Goal: Task Accomplishment & Management: Use online tool/utility

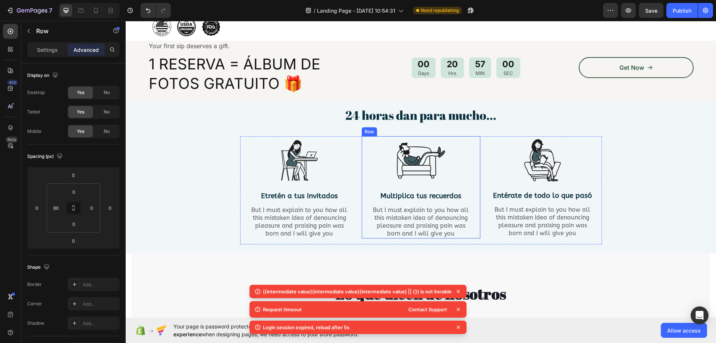
scroll to position [410, 0]
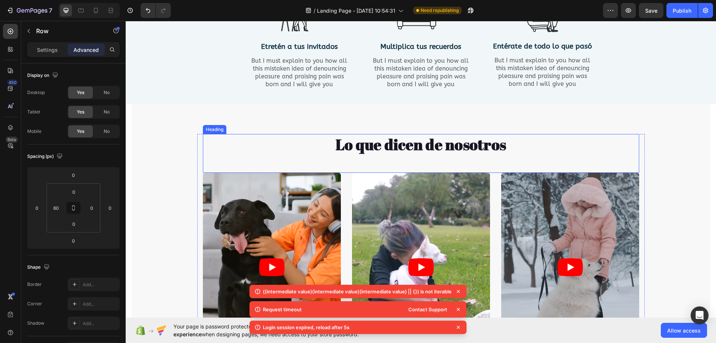
click at [455, 145] on h2 "Lo que dicen de nosotros" at bounding box center [421, 144] width 436 height 21
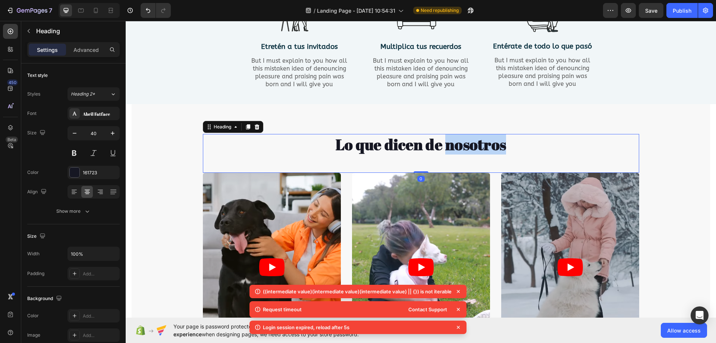
click at [455, 145] on h2 "Lo que dicen de nosotros" at bounding box center [421, 144] width 436 height 21
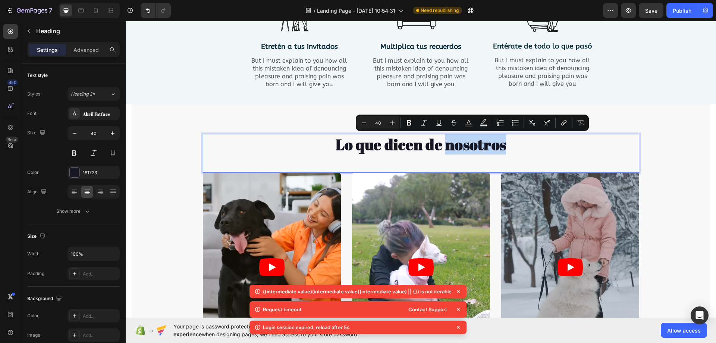
click at [495, 145] on p "Lo que dicen de nosotros" at bounding box center [421, 144] width 435 height 19
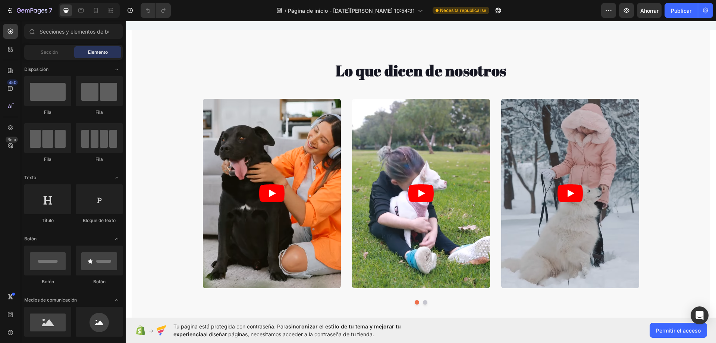
scroll to position [485, 0]
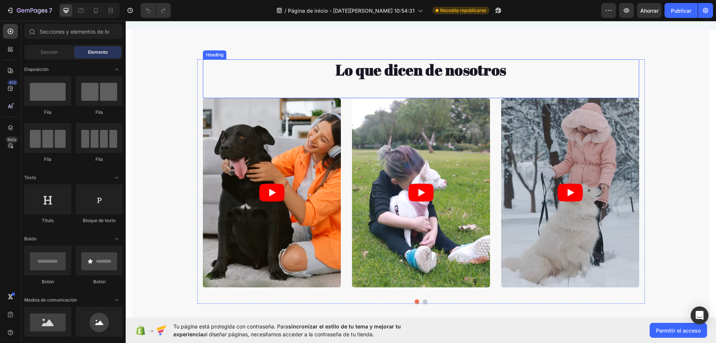
click at [432, 73] on h2 "Lo que dicen de nosotros" at bounding box center [421, 69] width 436 height 21
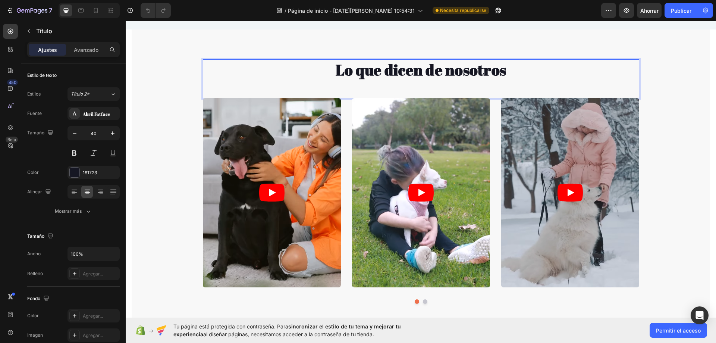
click at [516, 72] on p "Lo que dicen de nosotros" at bounding box center [421, 69] width 435 height 19
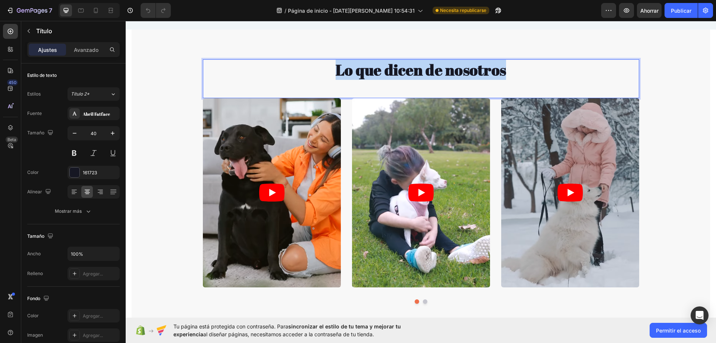
drag, startPoint x: 387, startPoint y: 75, endPoint x: 334, endPoint y: 76, distance: 53.4
click at [334, 76] on p "Lo que dicen de nosotros" at bounding box center [421, 69] width 435 height 19
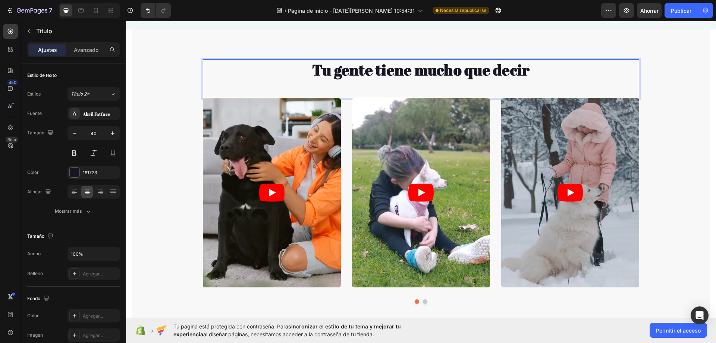
click at [146, 177] on div "Tu gente tiene mucho que decir Heading 0 Video Video Video Drop element here Vi…" at bounding box center [421, 330] width 579 height 543
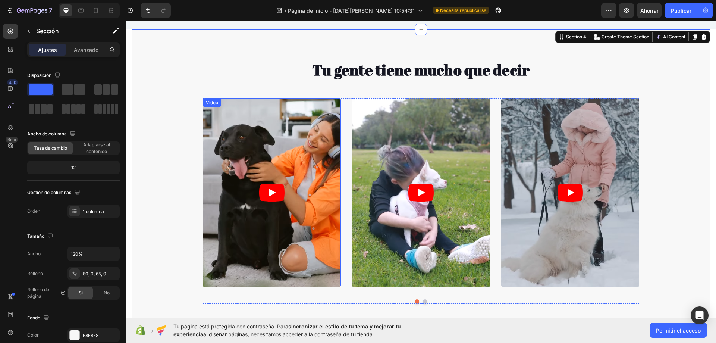
click at [265, 184] on icon "Play" at bounding box center [271, 193] width 25 height 18
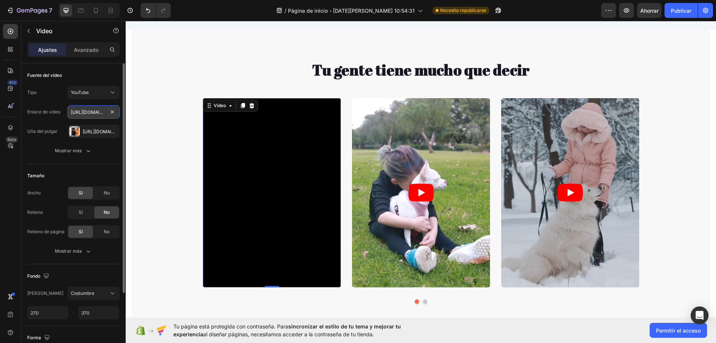
click at [98, 114] on input "https://www.youtube.com/watch?v=UCba3qQ1I10" at bounding box center [94, 111] width 52 height 13
click at [110, 92] on icon at bounding box center [112, 92] width 7 height 7
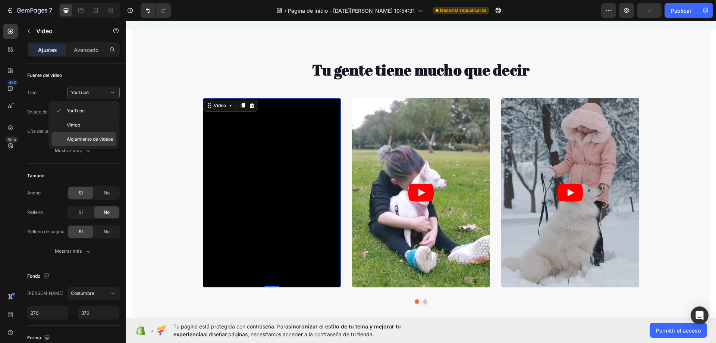
click at [101, 137] on font "Alojamiento de vídeos" at bounding box center [90, 139] width 46 height 6
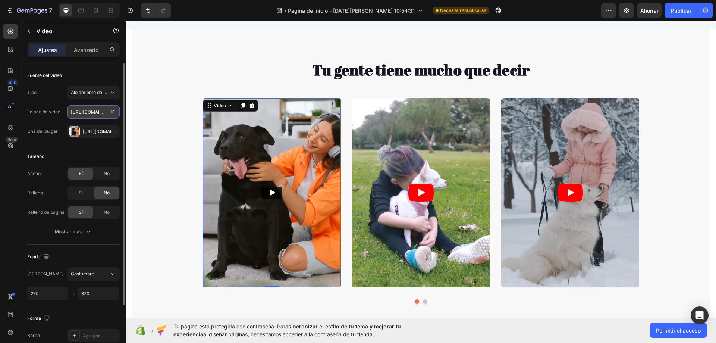
click at [104, 109] on input "https://www.youtube.com/watch?v=UCba3qQ1I10" at bounding box center [94, 111] width 52 height 13
click at [107, 96] on span "Alojamiento de vídeos" at bounding box center [90, 92] width 38 height 7
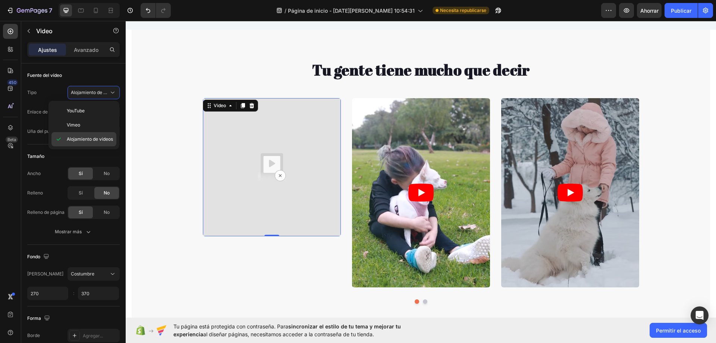
click at [99, 143] on div "Alojamiento de vídeos" at bounding box center [83, 139] width 65 height 14
click at [100, 116] on input "text" at bounding box center [94, 111] width 52 height 13
click at [228, 107] on icon at bounding box center [231, 106] width 6 height 6
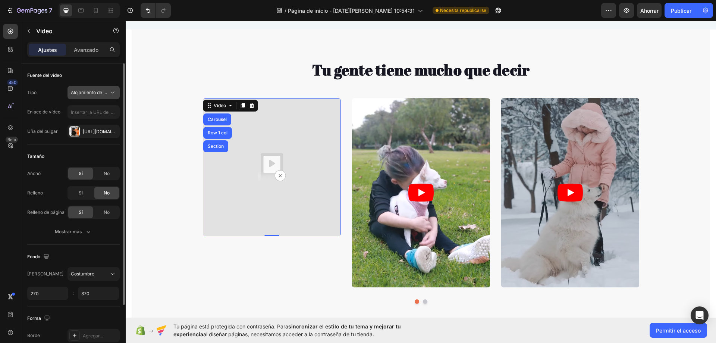
click at [101, 92] on font "Alojamiento de vídeos" at bounding box center [94, 93] width 46 height 6
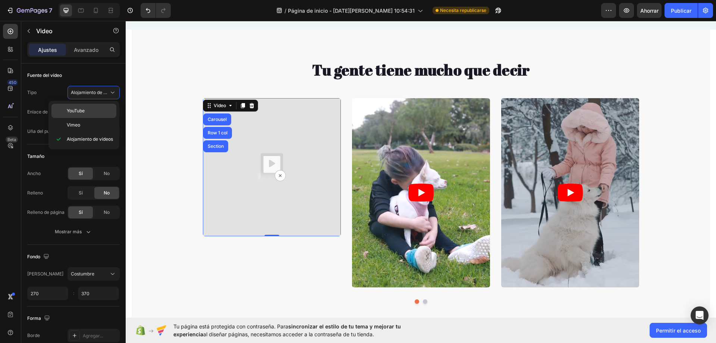
click at [108, 108] on p "YouTube" at bounding box center [90, 110] width 46 height 7
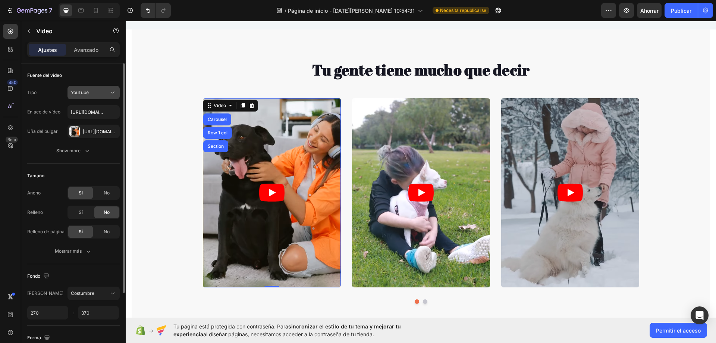
click at [109, 92] on icon at bounding box center [112, 92] width 7 height 7
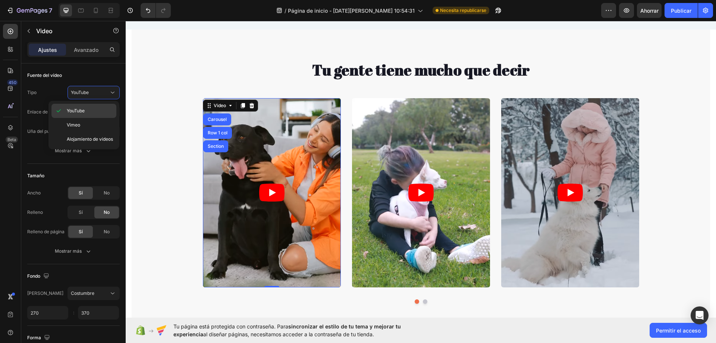
click at [103, 113] on p "YouTube" at bounding box center [90, 110] width 46 height 7
click at [100, 126] on div "450 Beta Sections(18) Elementos(83) Sección Elemento Hero Section Product Detai…" at bounding box center [63, 182] width 126 height 322
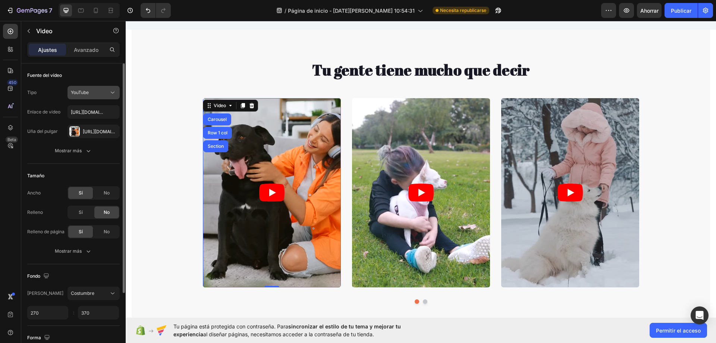
click at [103, 90] on div "YouTube" at bounding box center [90, 92] width 38 height 7
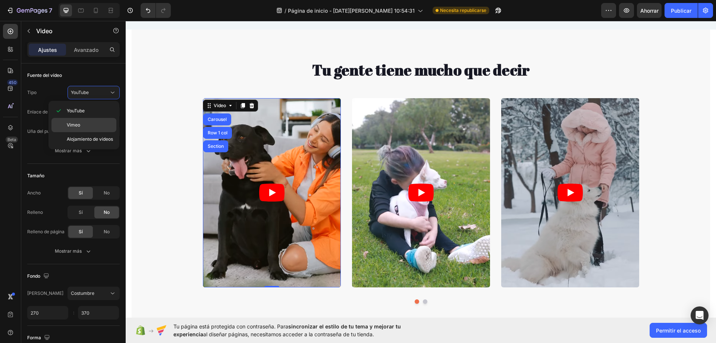
click at [96, 123] on p "Vimeo" at bounding box center [90, 125] width 46 height 7
type input "https://vimeo.com/347119375"
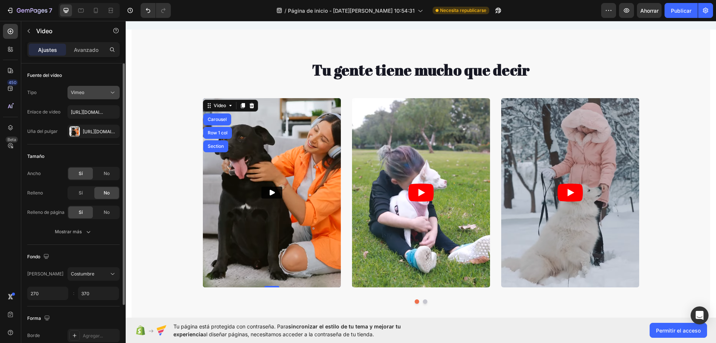
click at [98, 96] on div "Vimeo" at bounding box center [94, 92] width 46 height 7
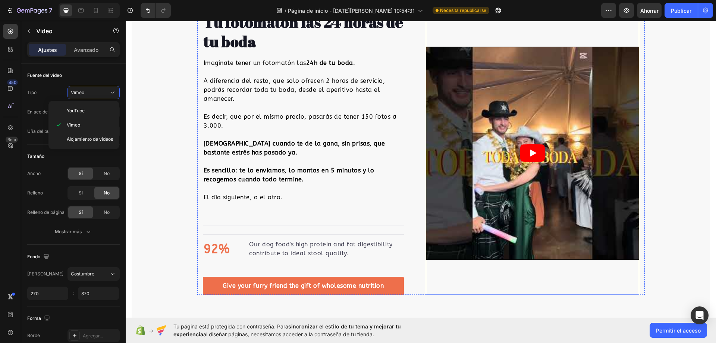
scroll to position [783, 0]
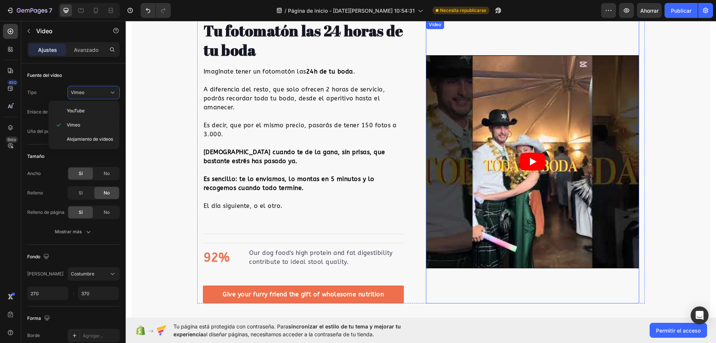
click at [457, 161] on article at bounding box center [532, 162] width 213 height 213
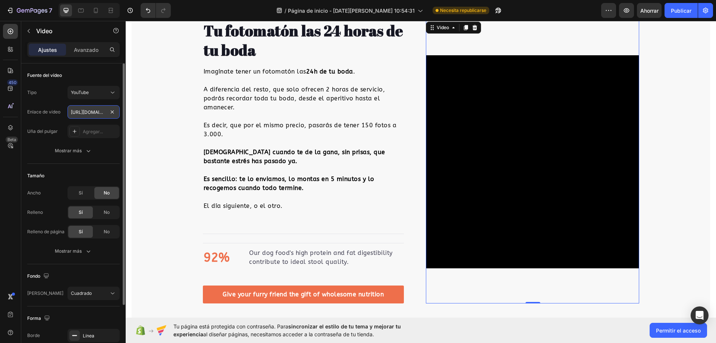
click at [94, 109] on input "https://youtube.com/shorts/Lg5WeR63P9M" at bounding box center [94, 111] width 52 height 13
click at [92, 96] on button "YouTube" at bounding box center [94, 92] width 52 height 13
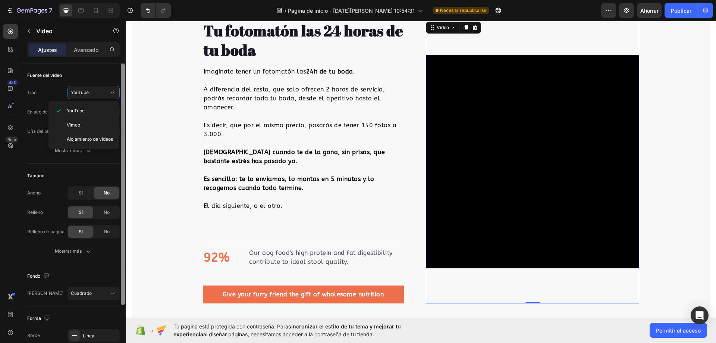
drag, startPoint x: 93, startPoint y: 139, endPoint x: 123, endPoint y: 139, distance: 30.2
click at [93, 139] on font "Alojamiento de vídeos" at bounding box center [90, 139] width 46 height 6
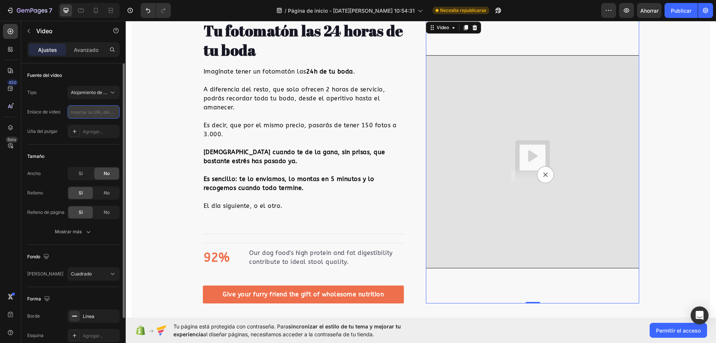
click at [96, 112] on input "text" at bounding box center [94, 111] width 52 height 13
paste input "https://youtube.com/shorts/Lg5WeR63P9M"
type input "https://youtube.com/shorts/Lg5WeR63P9M"
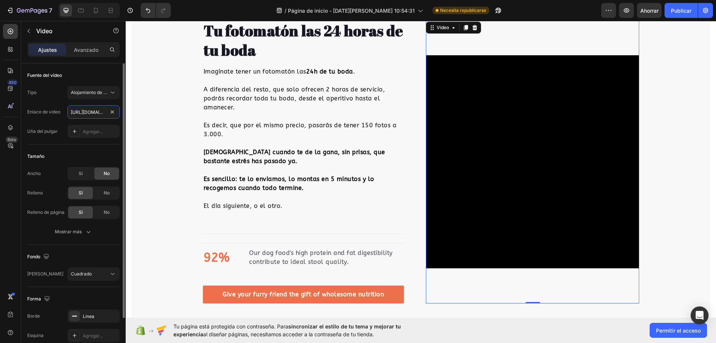
scroll to position [0, 59]
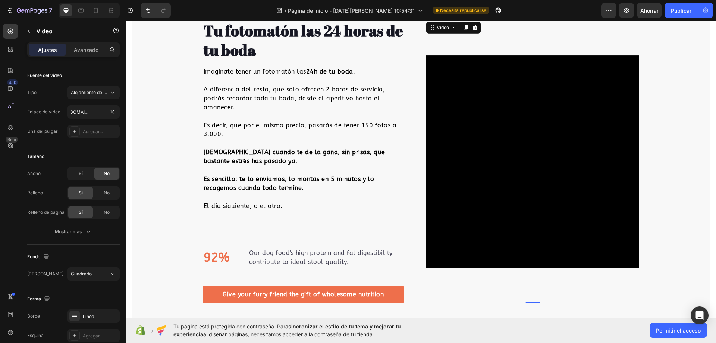
click at [148, 140] on div "Tu gente tiene mucho que decir Heading Video Video Video Drop element here Vide…" at bounding box center [421, 32] width 579 height 543
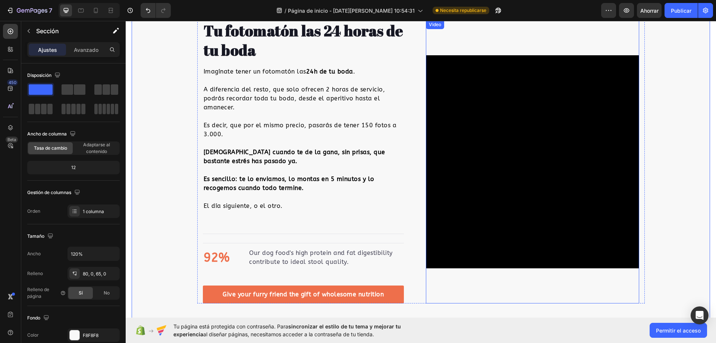
click at [514, 141] on video at bounding box center [532, 162] width 213 height 213
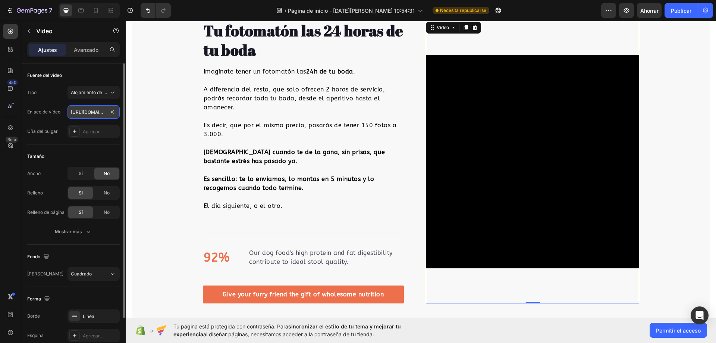
click at [100, 117] on input "https://youtube.com/shorts/Lg5WeR63P9M" at bounding box center [94, 111] width 52 height 13
click at [82, 133] on div "Agregar..." at bounding box center [94, 131] width 52 height 13
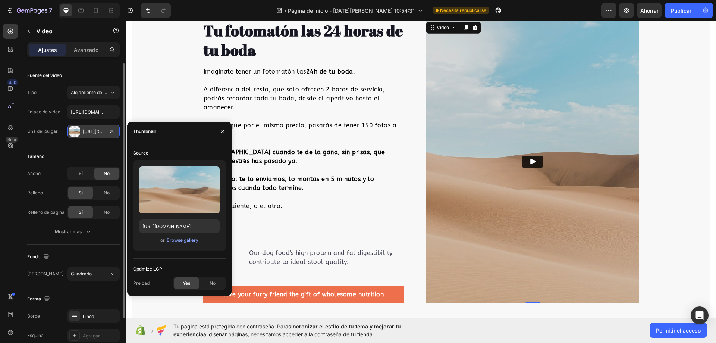
click at [72, 131] on div at bounding box center [74, 131] width 10 height 10
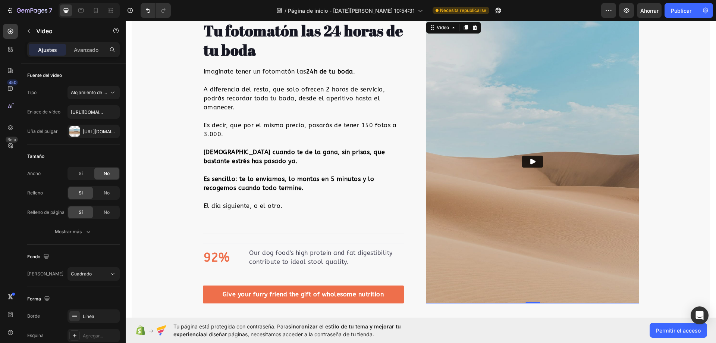
click at [535, 156] on button "Play" at bounding box center [532, 162] width 21 height 12
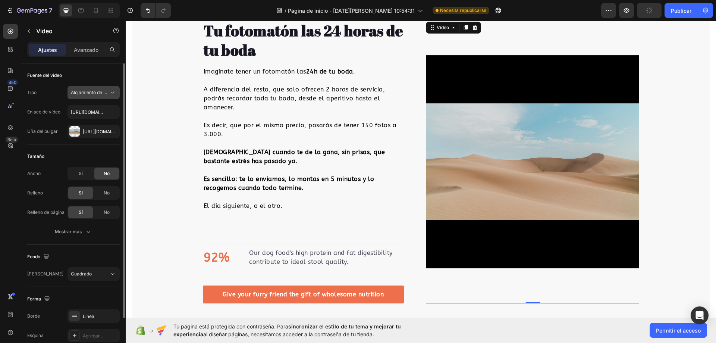
click at [98, 94] on font "Alojamiento de vídeos" at bounding box center [94, 93] width 46 height 6
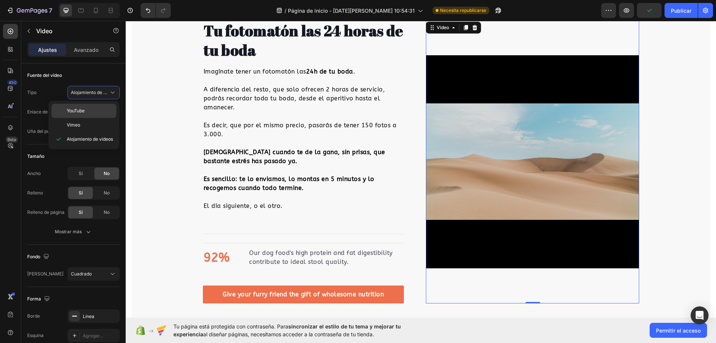
click at [92, 110] on p "YouTube" at bounding box center [90, 110] width 46 height 7
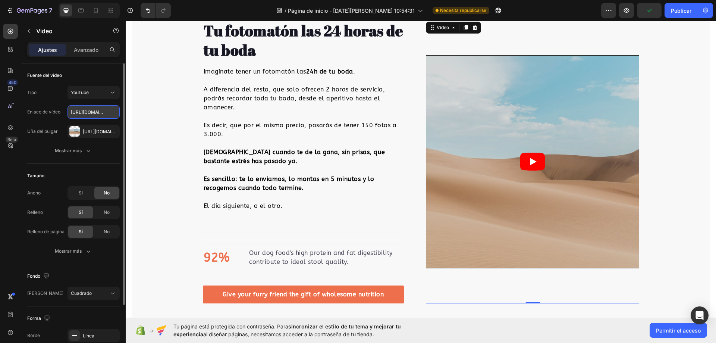
click at [94, 116] on input "https://youtube.com/shorts/Lg5WeR63P9M" at bounding box center [94, 111] width 52 height 13
click at [139, 123] on div "Tu gente tiene mucho que decir Heading Video Video Video Drop element here Vide…" at bounding box center [421, 32] width 579 height 543
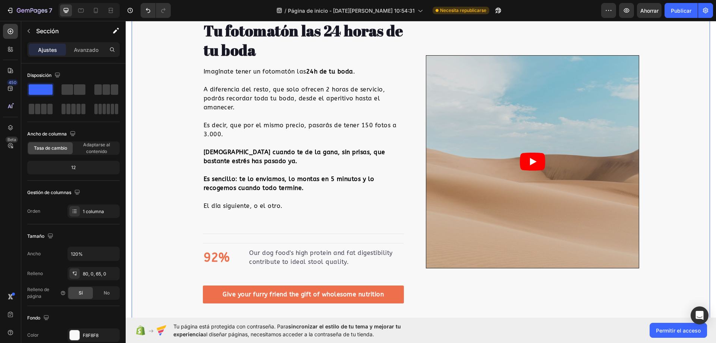
drag, startPoint x: 82, startPoint y: 56, endPoint x: 109, endPoint y: 56, distance: 26.1
click at [83, 56] on div "Ajustes Avanzado" at bounding box center [73, 49] width 93 height 15
click at [532, 115] on article at bounding box center [532, 162] width 213 height 213
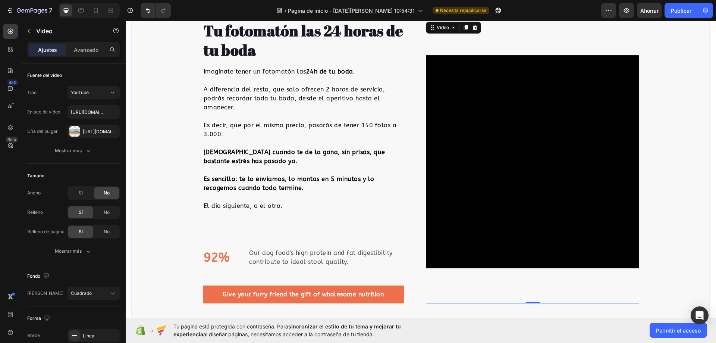
click at [707, 191] on section "Tu gente tiene mucho que decir Heading Video Video Video Drop element here Vide…" at bounding box center [421, 29] width 591 height 597
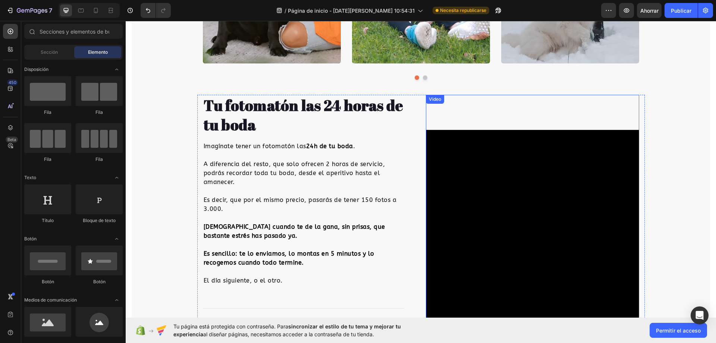
scroll to position [522, 0]
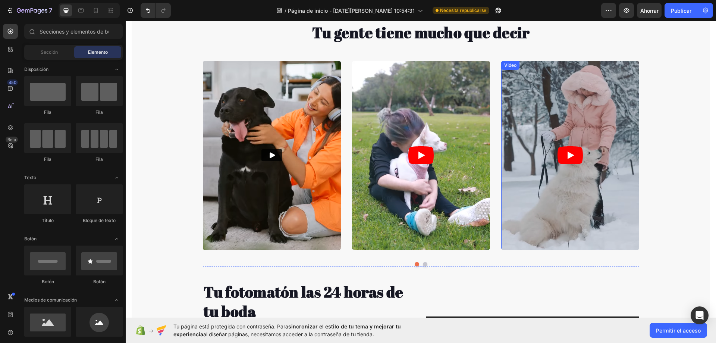
click at [348, 170] on div "Video Video Video Drop element here Video" at bounding box center [421, 155] width 436 height 189
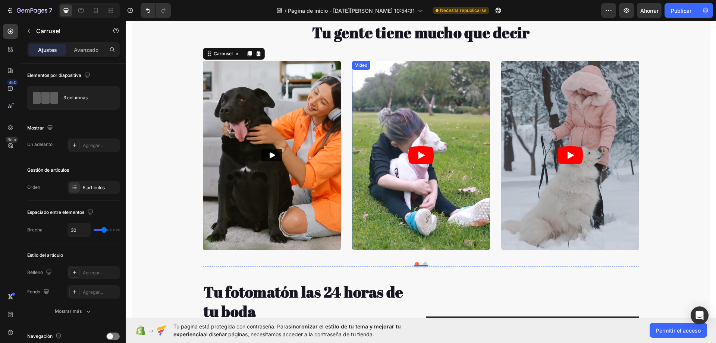
scroll to position [298, 0]
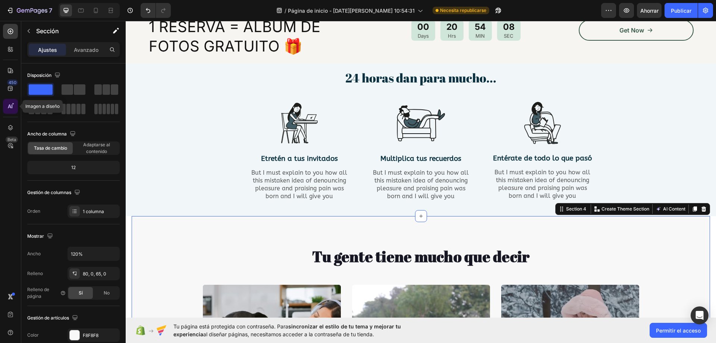
click at [15, 107] on div at bounding box center [10, 106] width 15 height 15
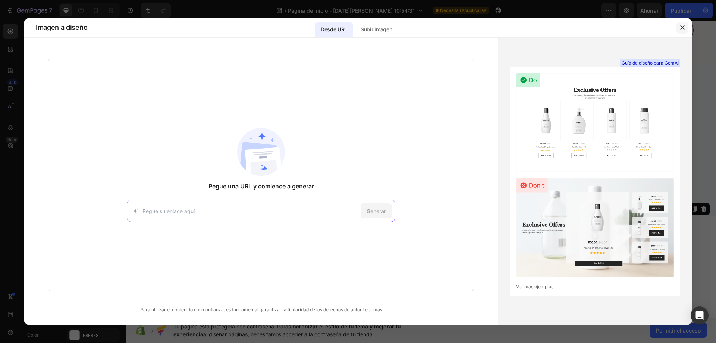
drag, startPoint x: 680, startPoint y: 30, endPoint x: 555, endPoint y: 9, distance: 127.4
click at [680, 30] on button "button" at bounding box center [683, 28] width 12 height 12
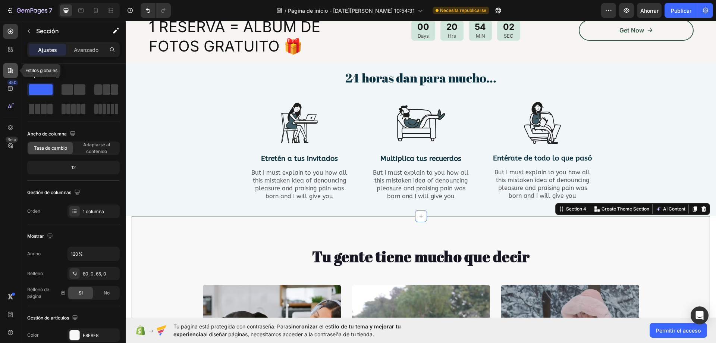
click at [10, 76] on div at bounding box center [10, 70] width 15 height 15
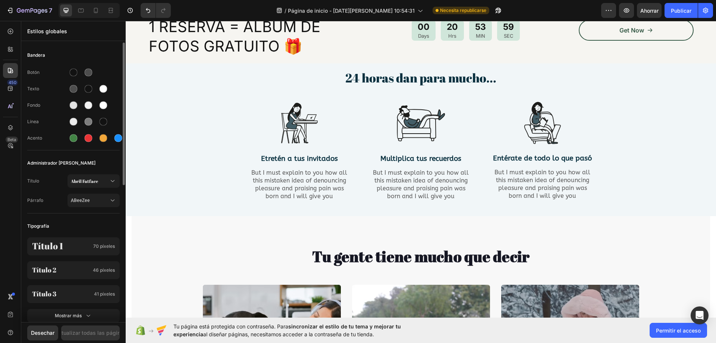
click at [55, 107] on div "Fondo" at bounding box center [47, 105] width 40 height 7
drag, startPoint x: 29, startPoint y: 108, endPoint x: 36, endPoint y: 108, distance: 7.5
click at [35, 108] on div "Fondo" at bounding box center [47, 105] width 40 height 7
click at [81, 105] on div at bounding box center [89, 105] width 43 height 12
click at [75, 106] on div at bounding box center [74, 105] width 8 height 8
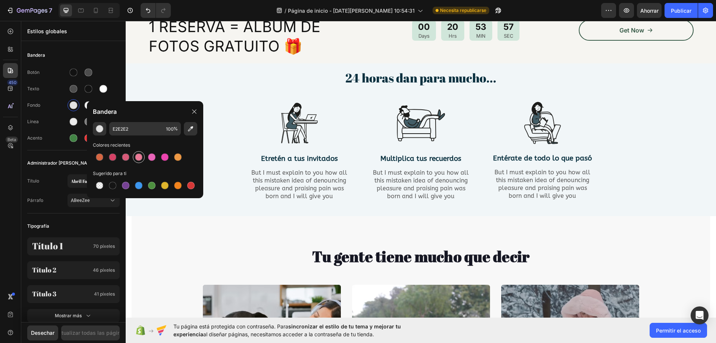
click at [132, 159] on div at bounding box center [138, 156] width 13 height 13
type input "EA6486"
type input "85"
click at [124, 159] on div at bounding box center [125, 156] width 7 height 7
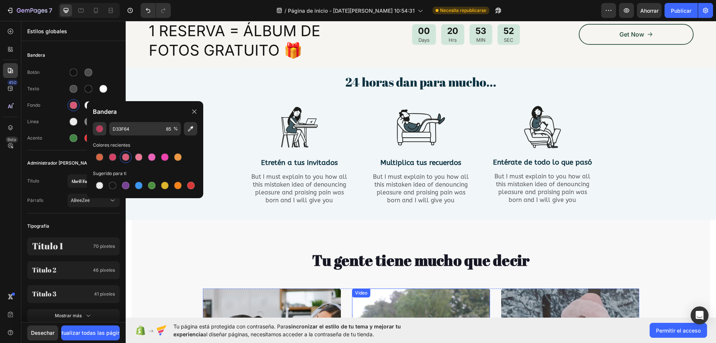
scroll to position [261, 0]
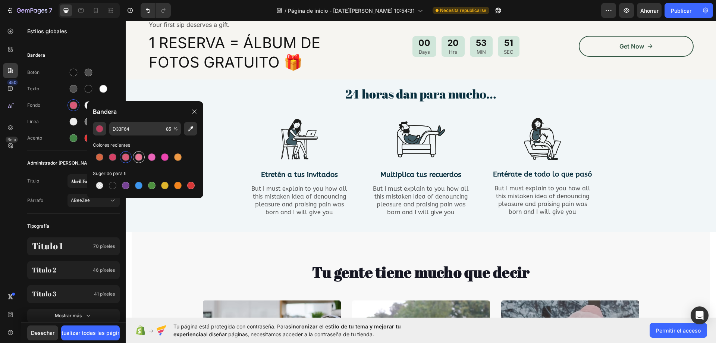
click at [142, 158] on div at bounding box center [138, 156] width 7 height 7
type input "EA6486"
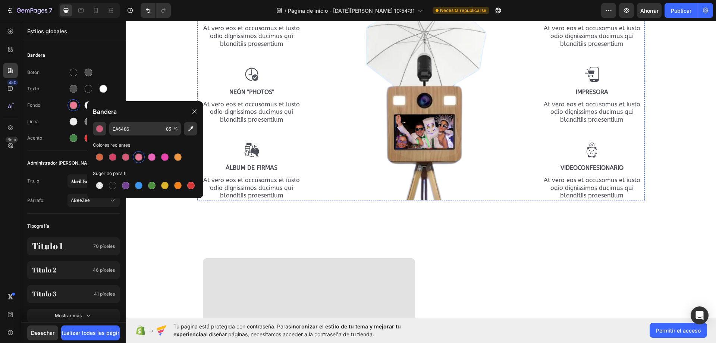
scroll to position [1418, 0]
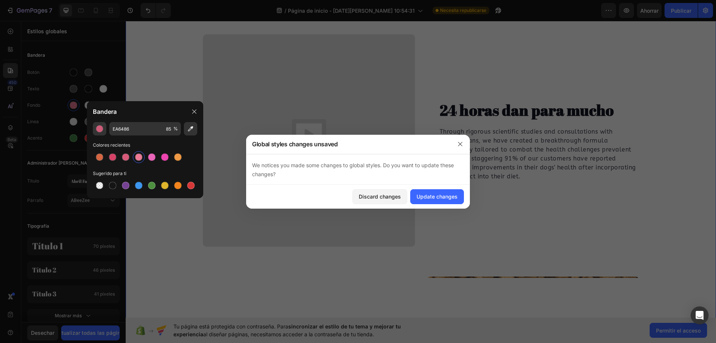
click at [159, 268] on div "Video 24 horas dan para mucho Heading Through rigorous scientific studies and c…" at bounding box center [421, 244] width 591 height 421
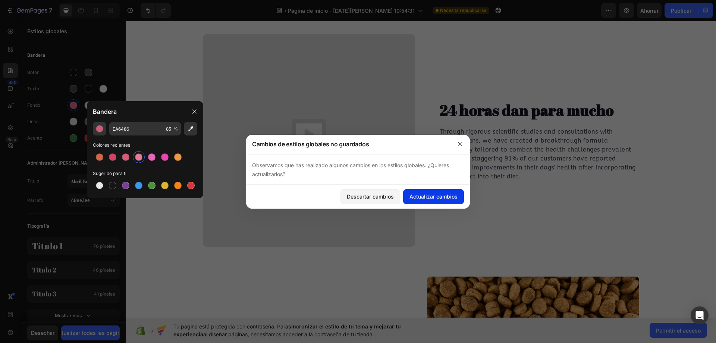
click at [455, 198] on font "Actualizar cambios" at bounding box center [434, 196] width 48 height 6
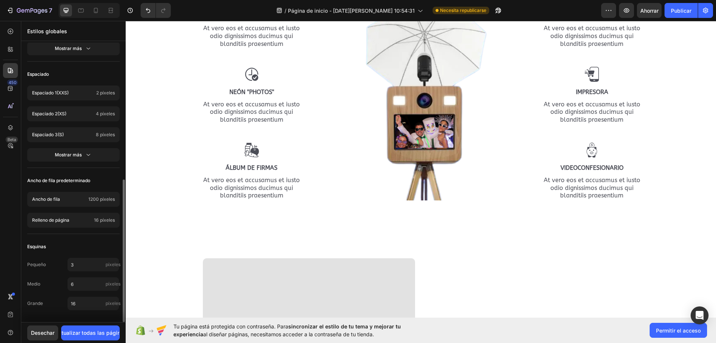
scroll to position [0, 0]
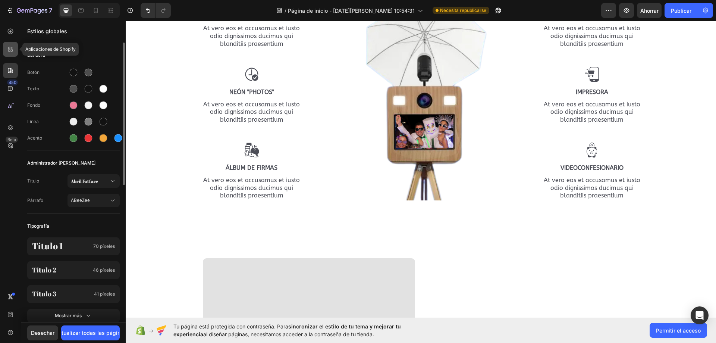
click at [7, 48] on div at bounding box center [10, 49] width 15 height 15
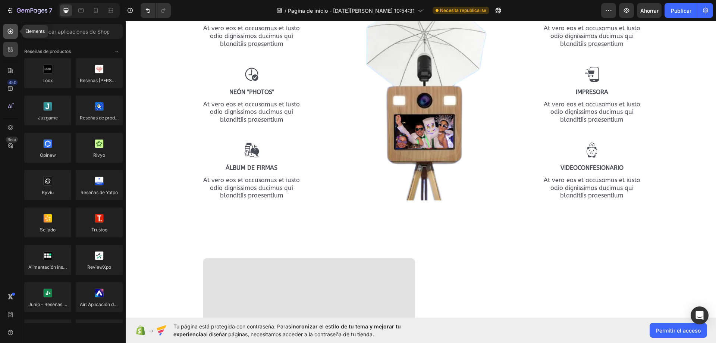
click at [10, 33] on icon at bounding box center [10, 31] width 7 height 7
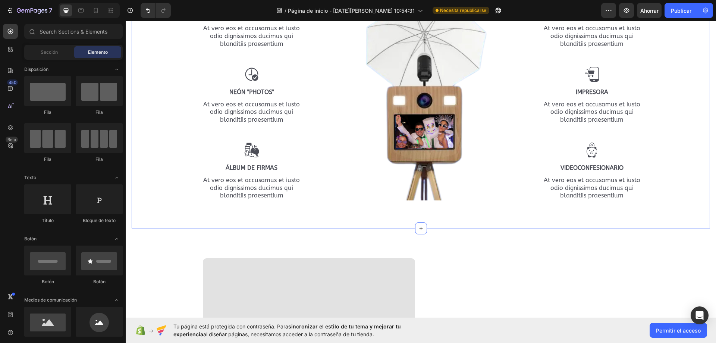
click at [191, 104] on div "¿Que te incluye? Heading Row Image fotos ilimitadas Text Block At vero eos et a…" at bounding box center [420, 71] width 567 height 270
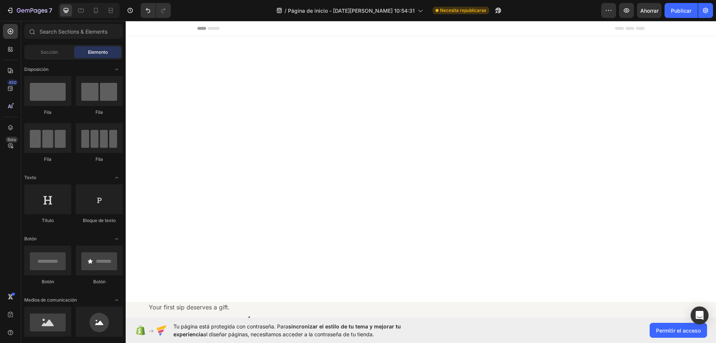
scroll to position [298, 0]
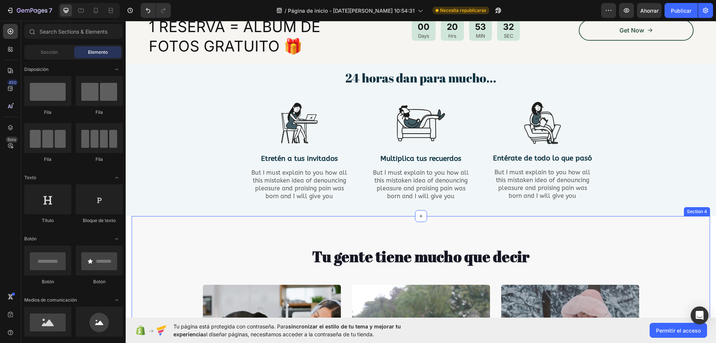
click at [8, 83] on div "450" at bounding box center [12, 82] width 11 height 6
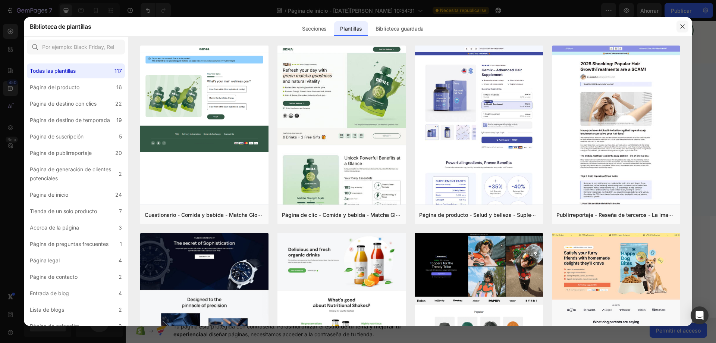
drag, startPoint x: 680, startPoint y: 26, endPoint x: 465, endPoint y: 23, distance: 215.3
click at [680, 26] on icon "button" at bounding box center [683, 27] width 6 height 6
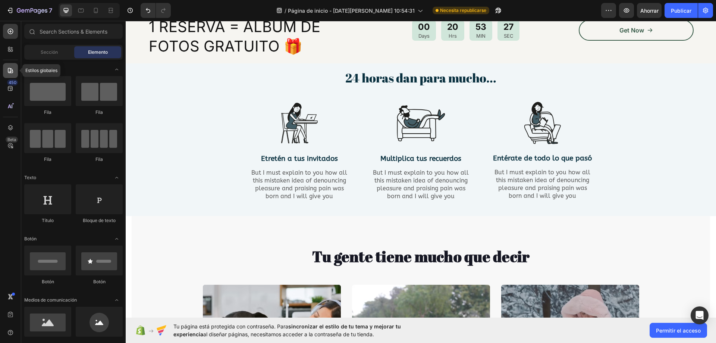
click at [16, 67] on div at bounding box center [10, 70] width 15 height 15
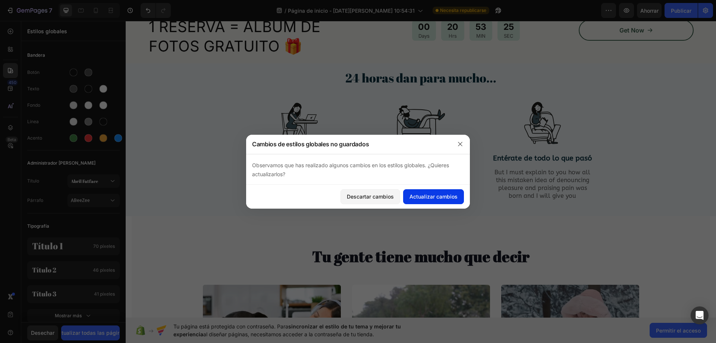
click at [444, 198] on font "Actualizar cambios" at bounding box center [434, 196] width 48 height 6
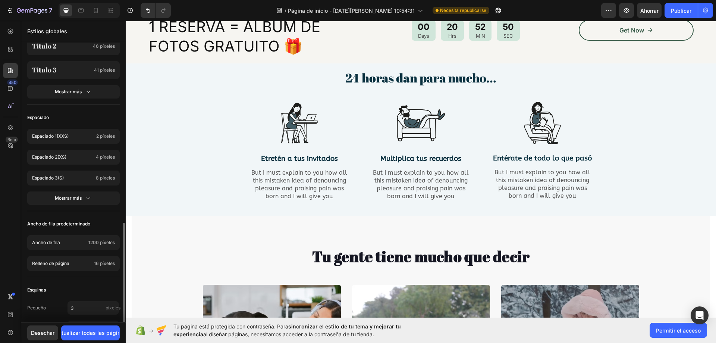
scroll to position [267, 0]
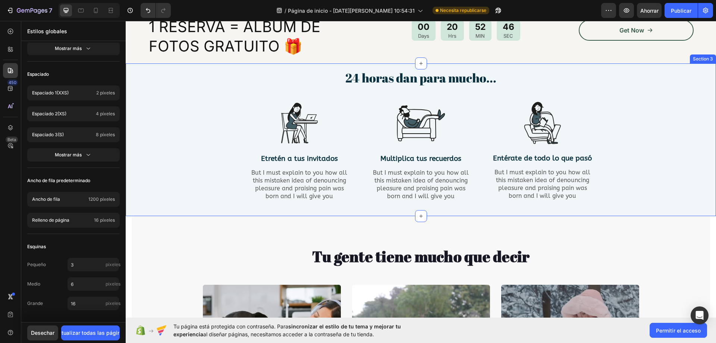
click at [200, 131] on div "24 horas dan para mucho... Heading Row Image Etretén a tus invitados Text Block…" at bounding box center [420, 141] width 579 height 144
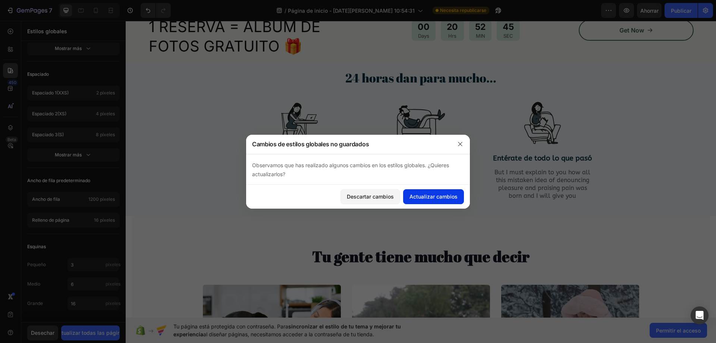
click at [424, 197] on font "Actualizar cambios" at bounding box center [434, 196] width 48 height 6
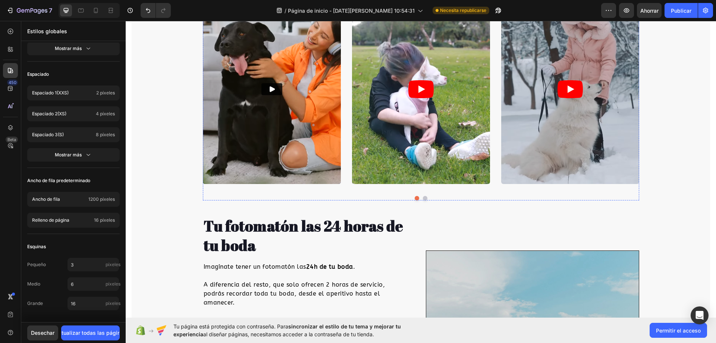
scroll to position [485, 0]
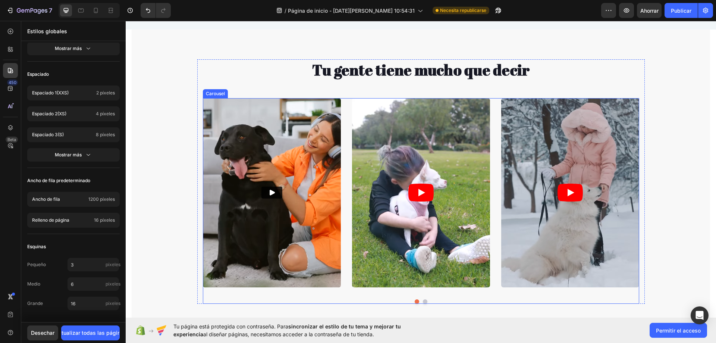
click at [423, 302] on button "Dot" at bounding box center [425, 301] width 4 height 4
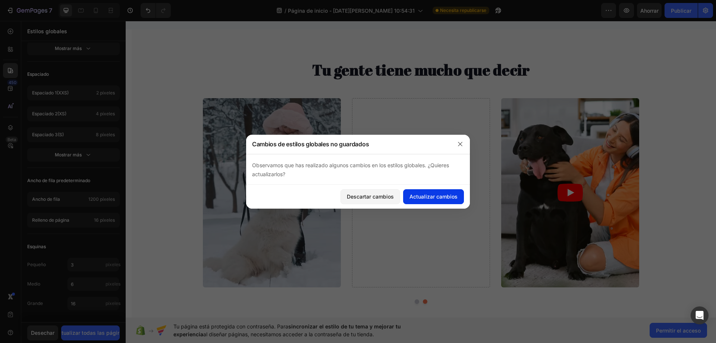
click at [429, 195] on font "Actualizar cambios" at bounding box center [434, 196] width 48 height 6
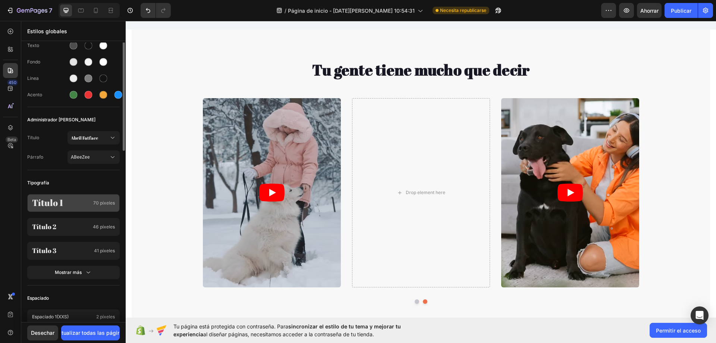
scroll to position [0, 0]
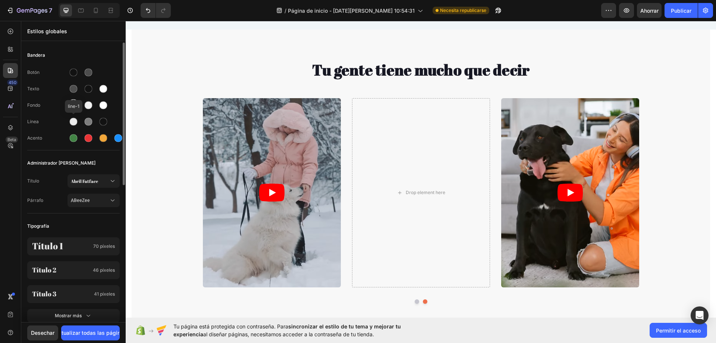
click at [78, 112] on div "Botón Texto Fondo Línea line-1 Acento" at bounding box center [73, 106] width 93 height 88
click at [69, 108] on div at bounding box center [74, 105] width 12 height 12
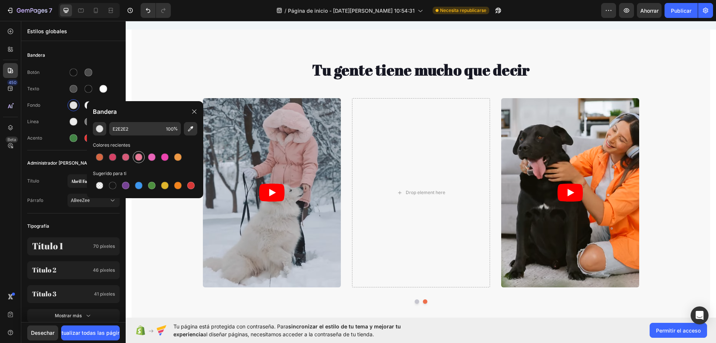
click at [139, 154] on div at bounding box center [138, 156] width 7 height 7
type input "EA6486"
type input "85"
click at [154, 153] on div at bounding box center [152, 157] width 12 height 12
type input "EA64B9"
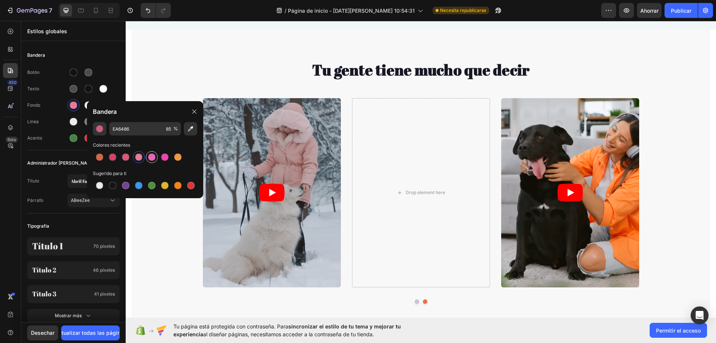
type input "100"
click at [165, 157] on div at bounding box center [164, 156] width 7 height 7
click at [188, 183] on div at bounding box center [190, 185] width 7 height 7
click at [99, 158] on div at bounding box center [99, 156] width 7 height 7
type input "D14E23"
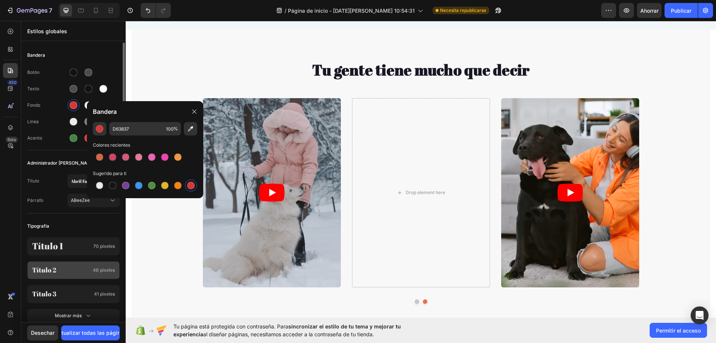
type input "85"
click at [194, 74] on div "Tu gente tiene mucho que decir Heading Video Video Video Drop element here Vide…" at bounding box center [421, 330] width 579 height 543
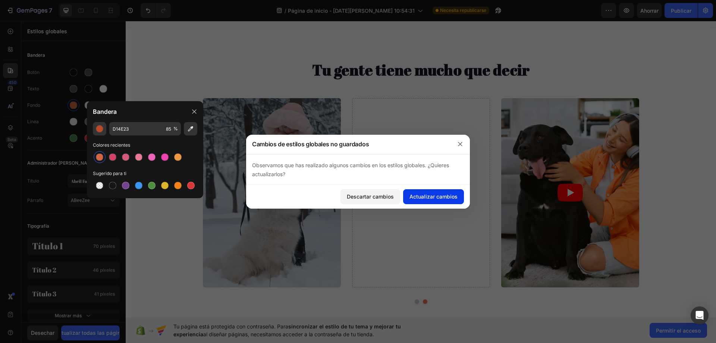
click at [434, 194] on font "Actualizar cambios" at bounding box center [434, 196] width 48 height 6
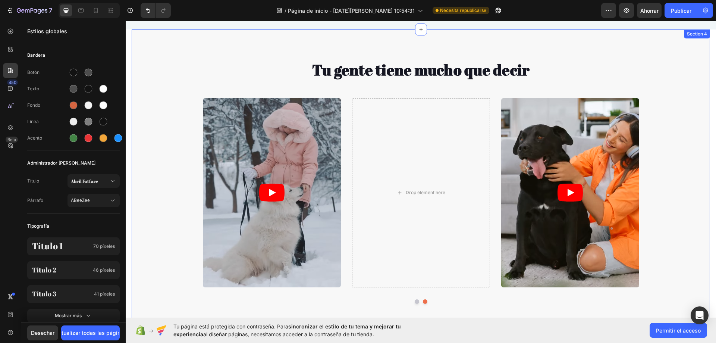
click at [228, 36] on div "Tu gente tiene mucho que decir Heading Video Video Video Drop element here Vide…" at bounding box center [421, 327] width 579 height 597
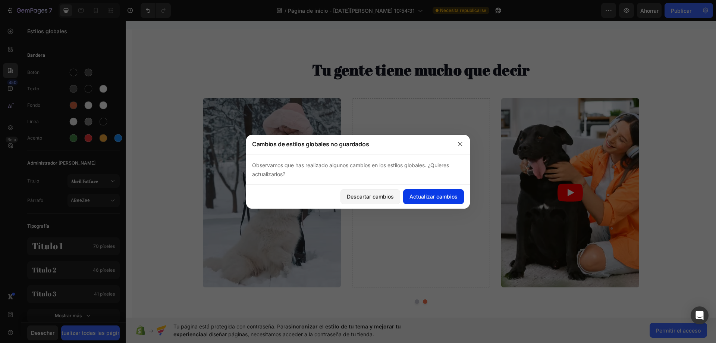
click at [431, 199] on font "Actualizar cambios" at bounding box center [434, 196] width 48 height 6
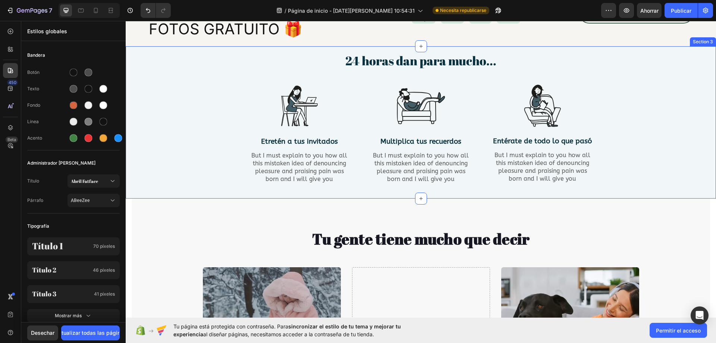
scroll to position [261, 0]
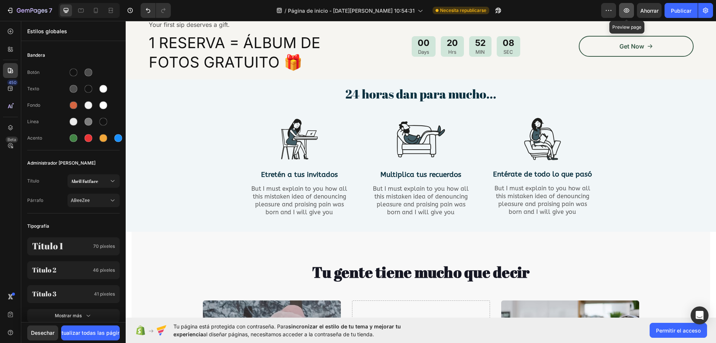
click at [631, 13] on button "button" at bounding box center [626, 10] width 15 height 15
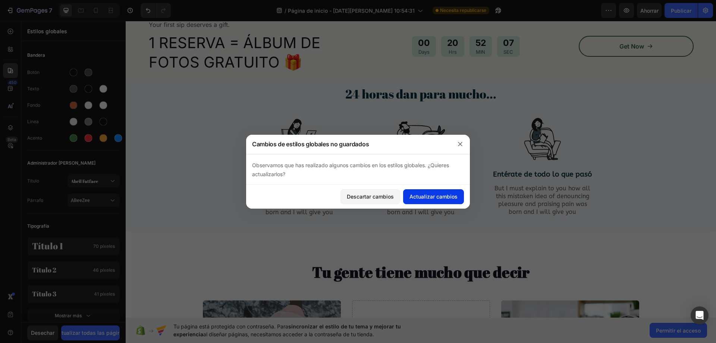
click at [450, 199] on font "Actualizar cambios" at bounding box center [434, 196] width 48 height 6
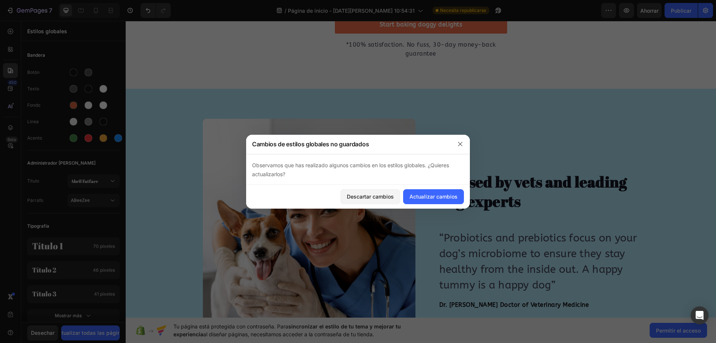
scroll to position [2248, 0]
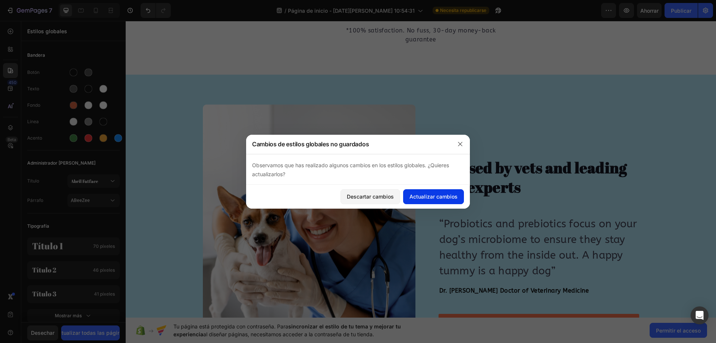
click at [434, 197] on font "Actualizar cambios" at bounding box center [434, 196] width 48 height 6
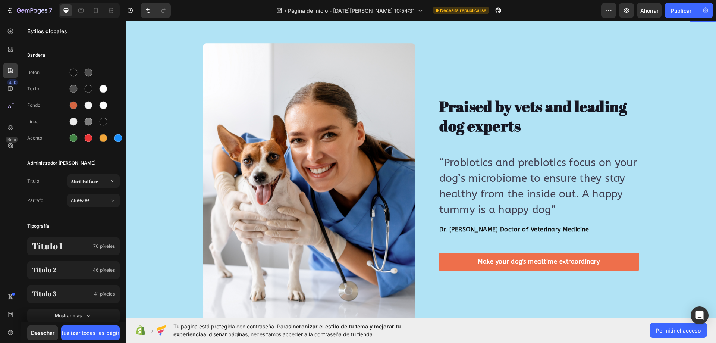
scroll to position [2285, 0]
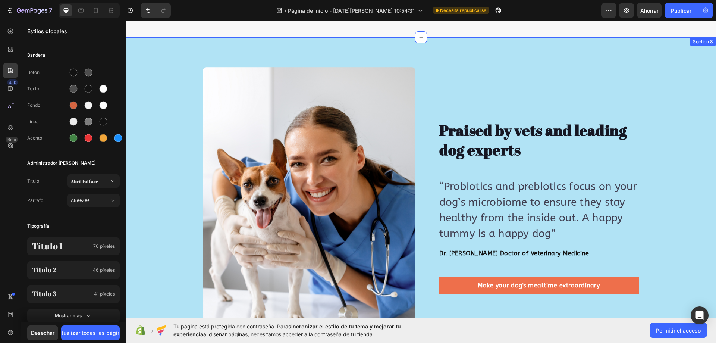
click at [482, 54] on div "Image Image Praised by vets and leading dog experts Heading “Probiotics and pre…" at bounding box center [421, 206] width 591 height 339
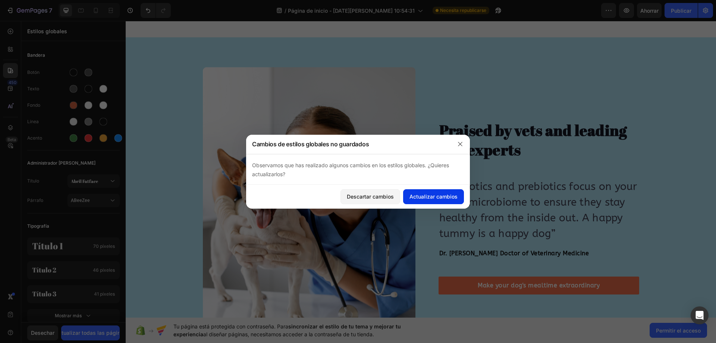
click at [439, 193] on font "Actualizar cambios" at bounding box center [434, 197] width 48 height 8
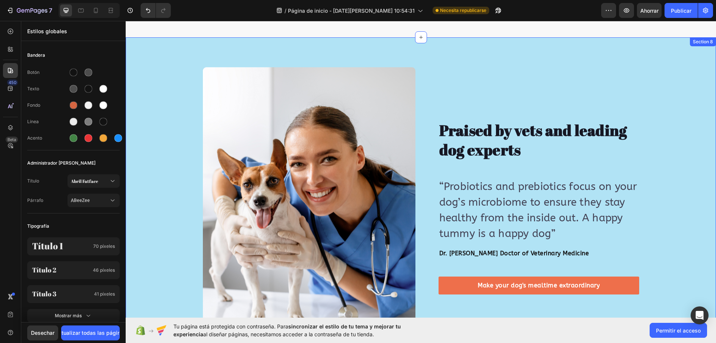
click at [476, 58] on div "Image Image Praised by vets and leading dog experts Heading “Probiotics and pre…" at bounding box center [421, 206] width 591 height 339
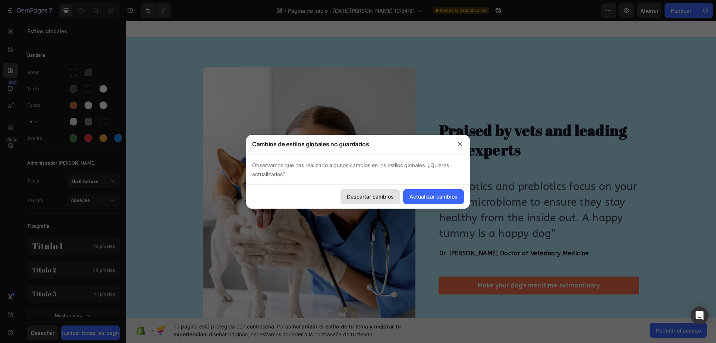
click at [393, 192] on button "Descartar cambios" at bounding box center [371, 196] width 60 height 15
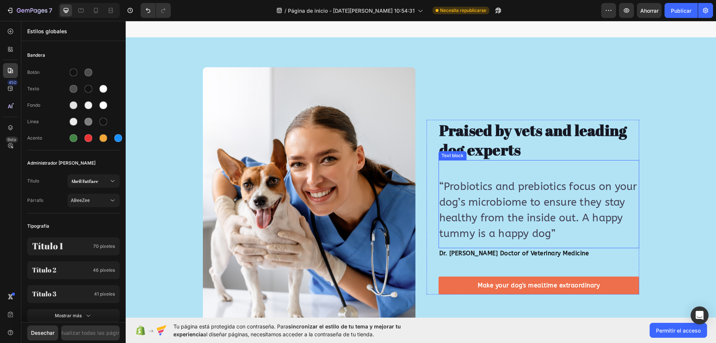
click at [481, 78] on div "Praised by vets and leading dog experts Heading “Probiotics and prebiotics focu…" at bounding box center [533, 207] width 213 height 280
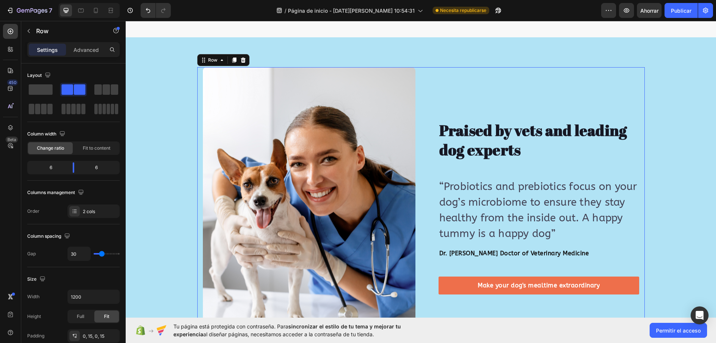
click at [448, 51] on div "Image Image Praised by vets and leading dog experts Heading “Probiotics and pre…" at bounding box center [421, 206] width 591 height 339
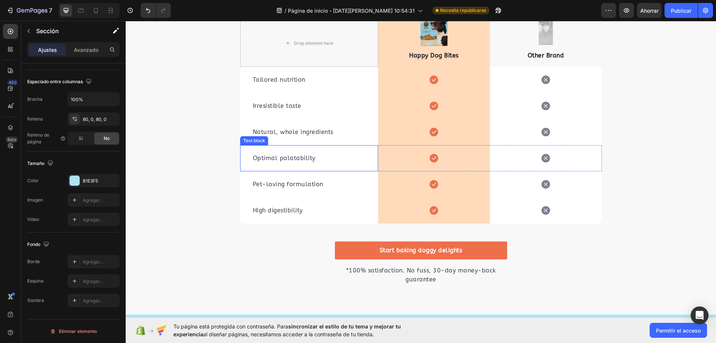
scroll to position [1726, 0]
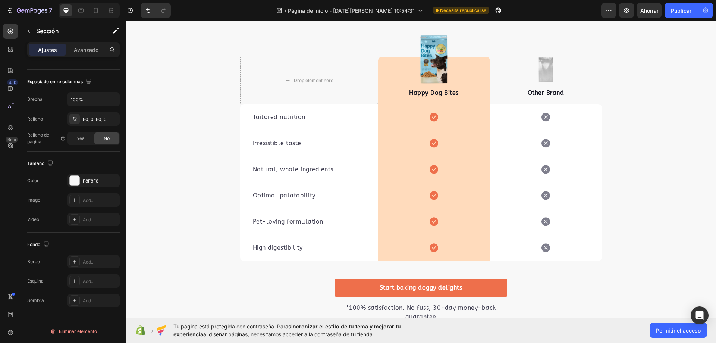
click at [172, 160] on div "We’re a whole different breed. Heading It’s easy to see why Super Tummy Daily i…" at bounding box center [421, 142] width 591 height 360
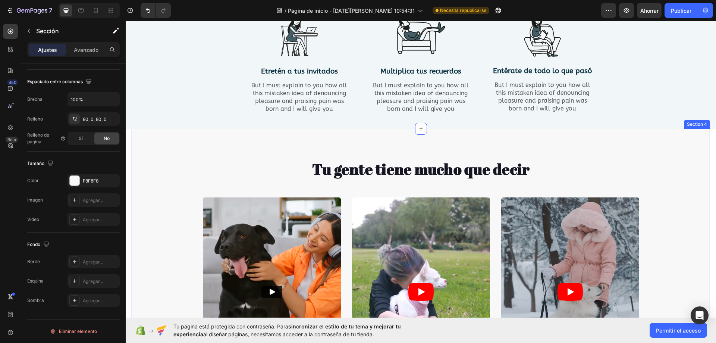
scroll to position [399, 0]
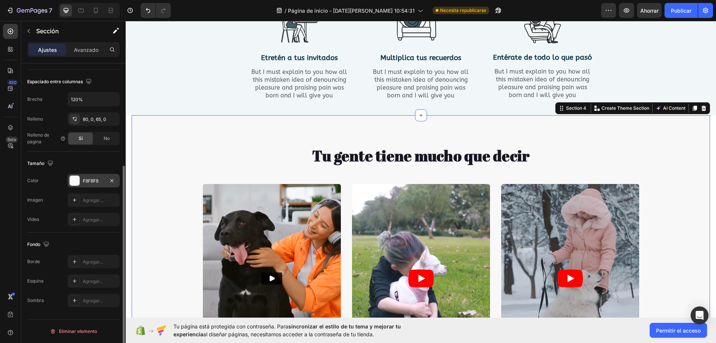
click at [82, 179] on div "F8F8F8" at bounding box center [94, 180] width 52 height 13
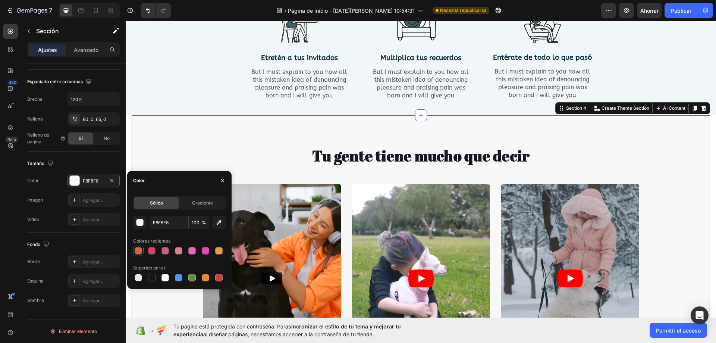
click at [140, 255] on div at bounding box center [138, 250] width 9 height 9
type input "D14E23"
type input "85"
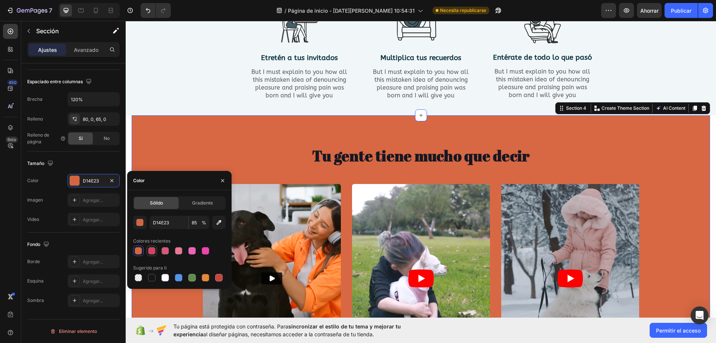
click at [156, 254] on div at bounding box center [151, 250] width 9 height 9
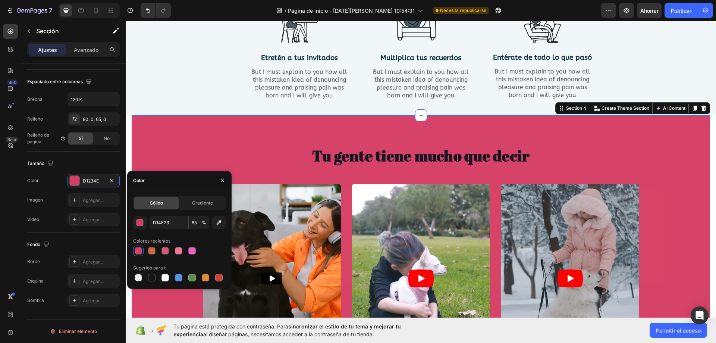
type input "D1234E"
click at [196, 208] on div "Gradiente" at bounding box center [202, 203] width 45 height 12
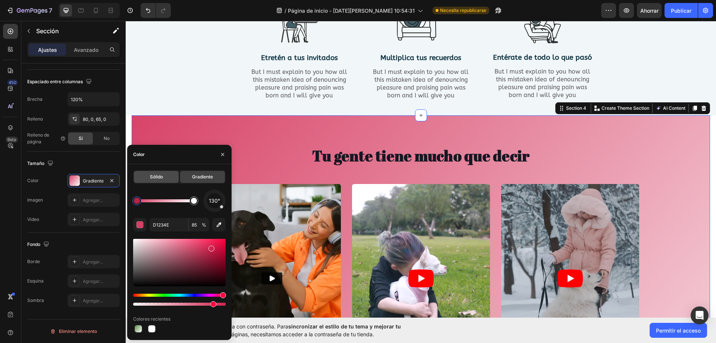
click at [156, 178] on font "Sólido" at bounding box center [156, 177] width 13 height 6
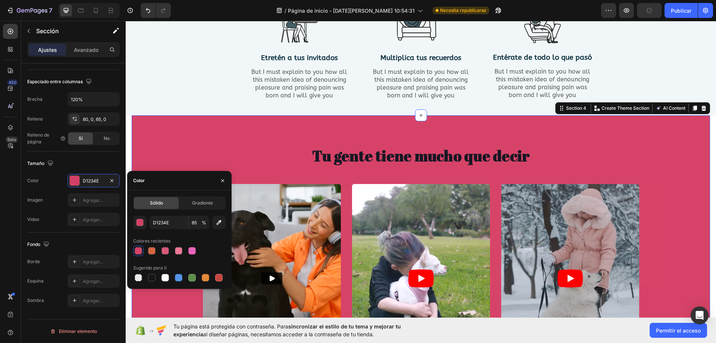
click at [164, 251] on div at bounding box center [165, 250] width 7 height 7
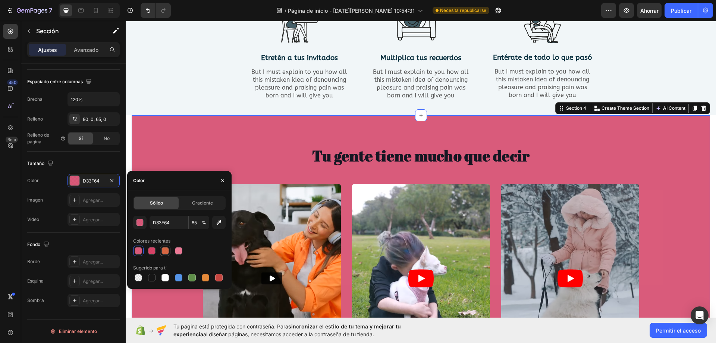
click at [162, 252] on div at bounding box center [165, 250] width 7 height 7
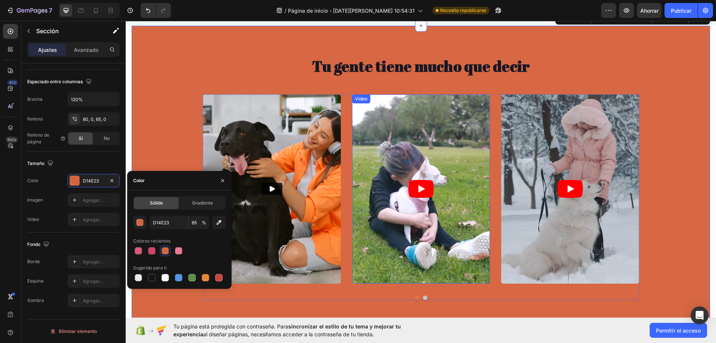
scroll to position [474, 0]
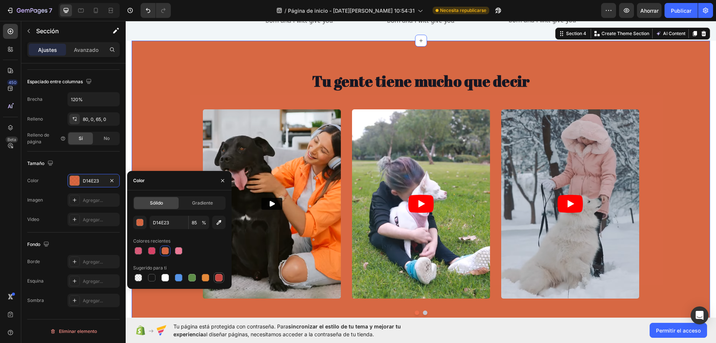
click at [216, 277] on div at bounding box center [218, 277] width 7 height 7
type input "C5453F"
type input "100"
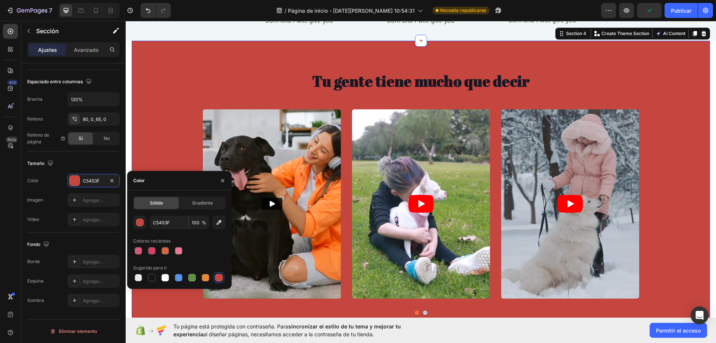
scroll to position [436, 0]
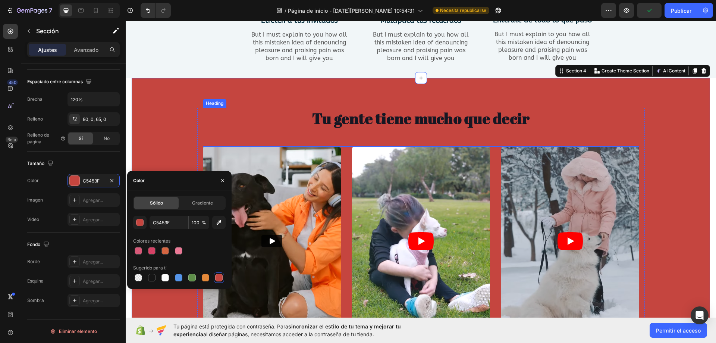
click at [482, 117] on h2 "Tu gente tiene mucho que decir" at bounding box center [421, 118] width 436 height 21
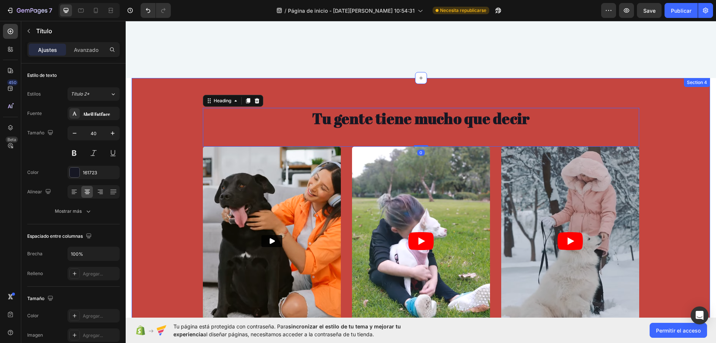
scroll to position [660, 0]
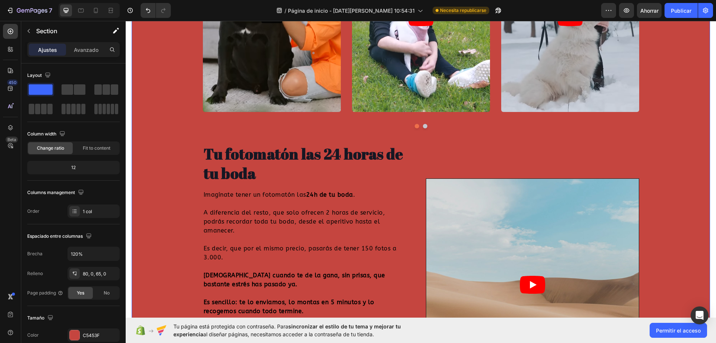
click at [180, 143] on div "Tu gente tiene mucho que decir Heading Video Video Video Drop element here Vide…" at bounding box center [421, 155] width 579 height 543
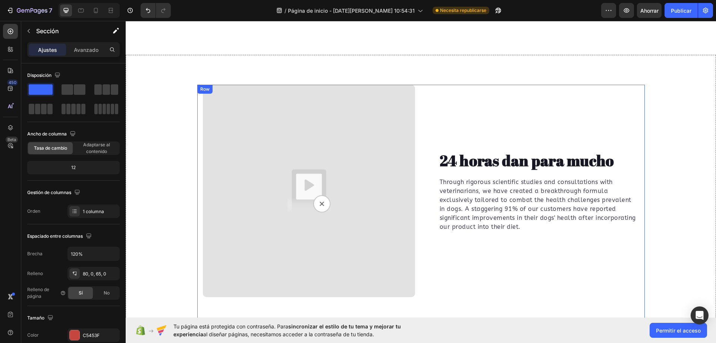
scroll to position [1481, 0]
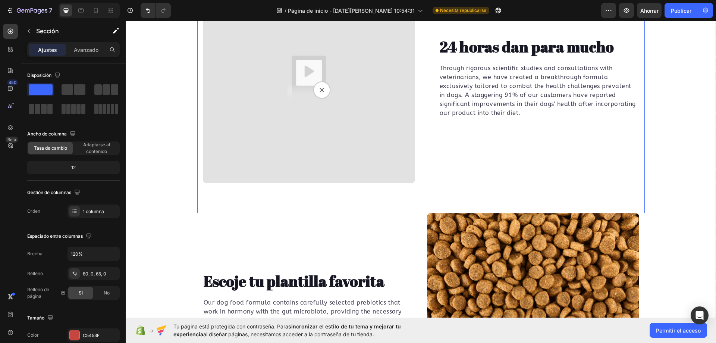
click at [479, 186] on div "Video 24 horas dan para mucho Heading Through rigorous scientific studies and c…" at bounding box center [421, 92] width 448 height 242
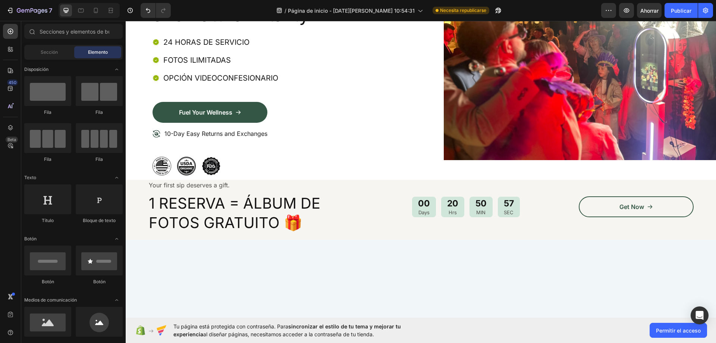
scroll to position [0, 0]
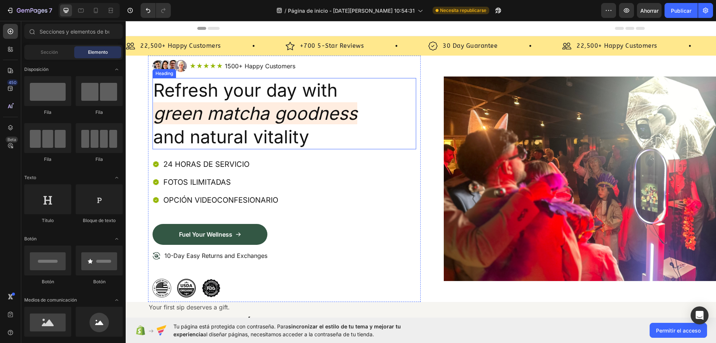
click at [394, 71] on div "Icon Icon Icon Icon Icon Icon List 1500+ Happy Customers Text Block Row" at bounding box center [303, 66] width 226 height 9
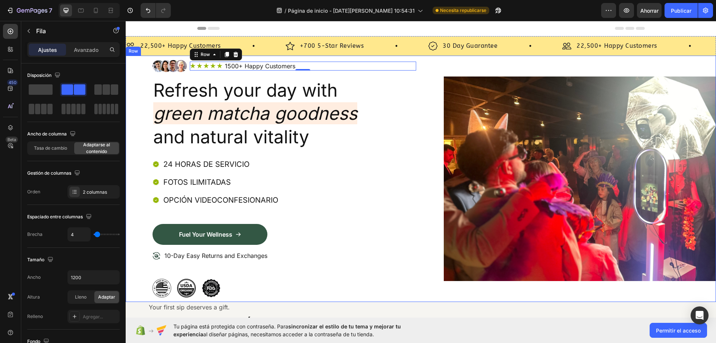
click at [429, 81] on div "Image Icon Icon Icon Icon Icon Icon List 1500+ Happy Customers Text Block Row 0…" at bounding box center [421, 179] width 591 height 246
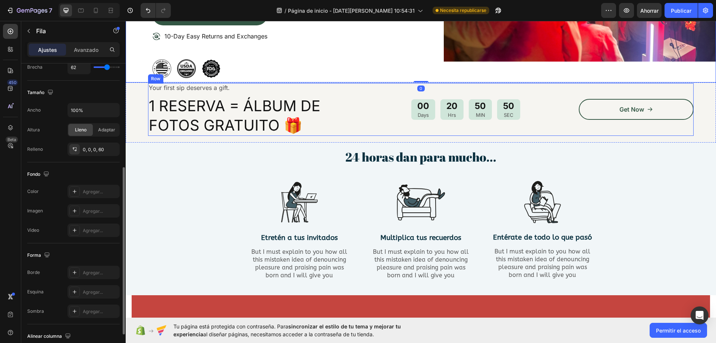
scroll to position [224, 0]
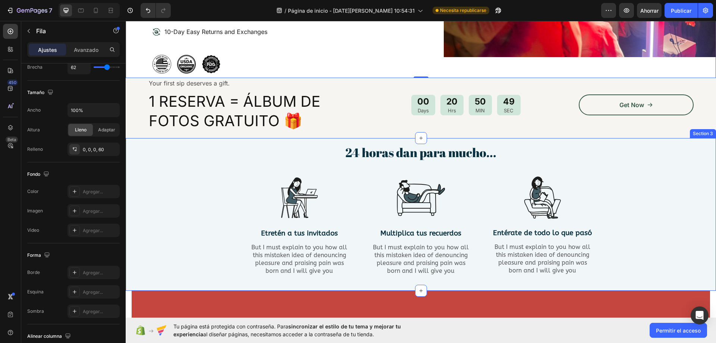
click at [193, 179] on div "24 horas dan para mucho... Heading Row Image Etretén a tus invitados Text Block…" at bounding box center [420, 216] width 579 height 144
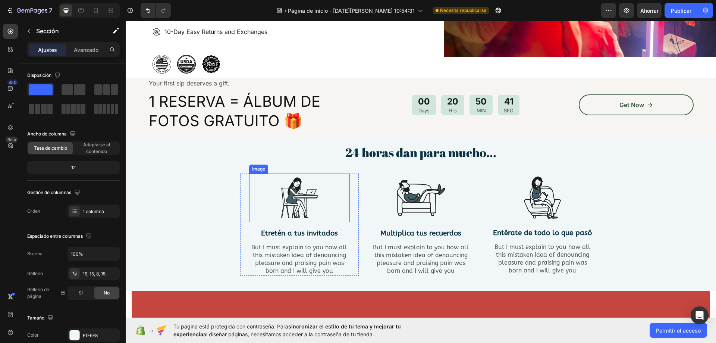
click at [300, 207] on img at bounding box center [299, 197] width 48 height 48
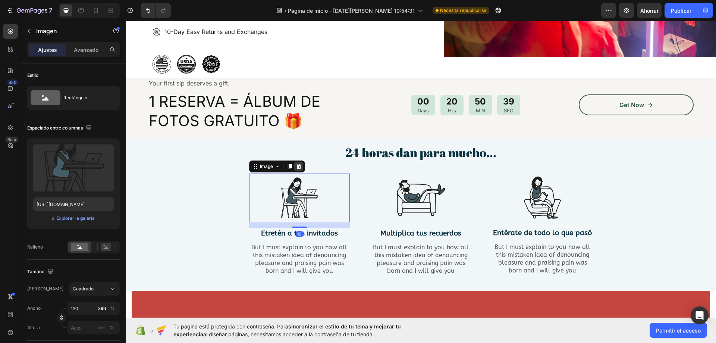
click at [296, 165] on icon at bounding box center [298, 166] width 5 height 5
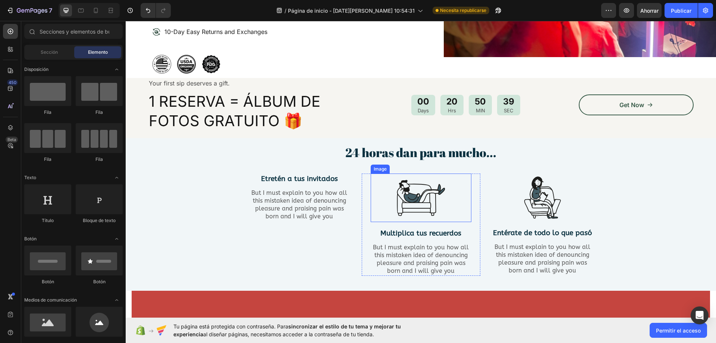
click at [416, 192] on img at bounding box center [421, 197] width 48 height 48
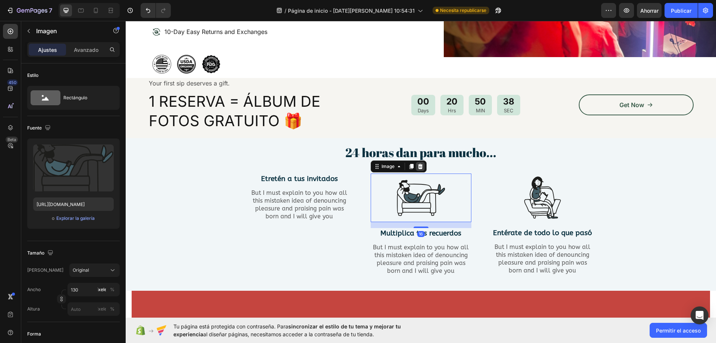
click at [418, 166] on icon at bounding box center [420, 166] width 5 height 5
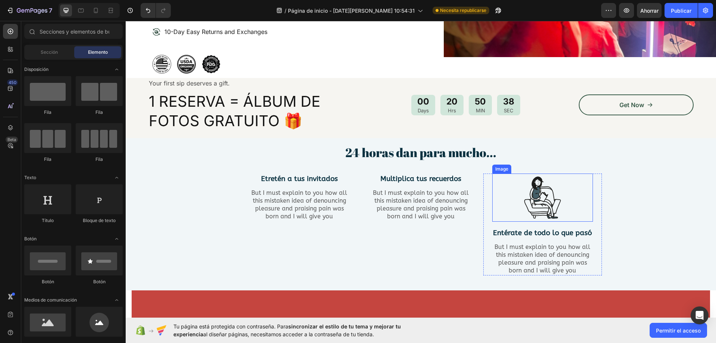
click at [527, 193] on img at bounding box center [543, 197] width 48 height 48
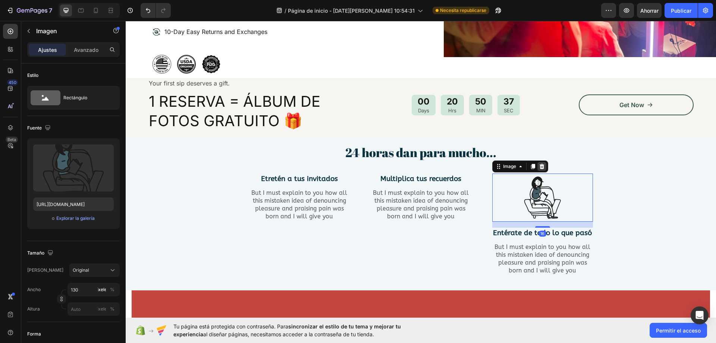
click at [541, 167] on icon at bounding box center [541, 166] width 5 height 5
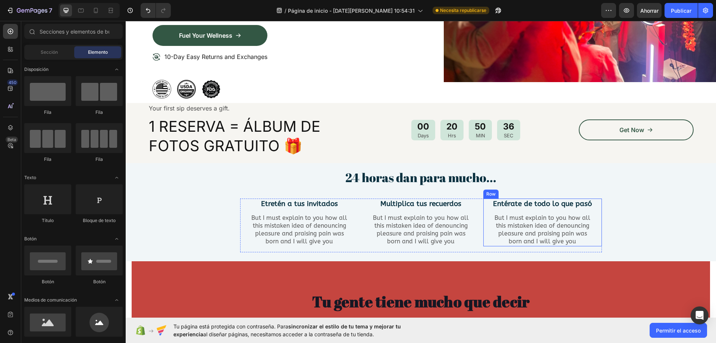
scroll to position [187, 0]
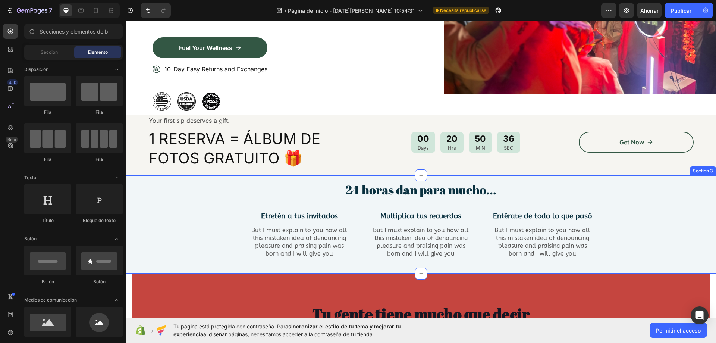
click at [187, 213] on div "24 horas dan para mucho... Heading Row Etretén a tus invitados Text Block But I…" at bounding box center [420, 225] width 579 height 89
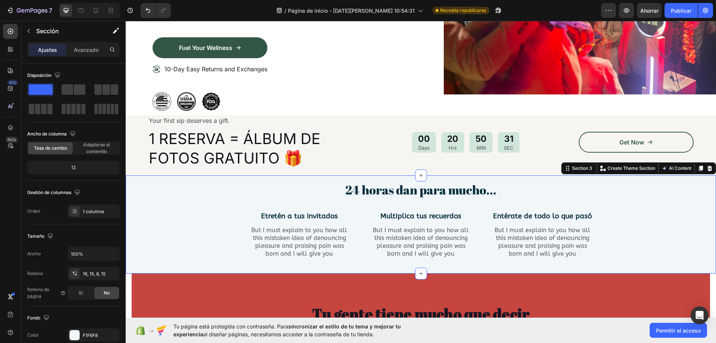
click at [224, 210] on div "24 horas dan para mucho... Heading Row Etretén a tus invitados Text Block But I…" at bounding box center [420, 225] width 579 height 89
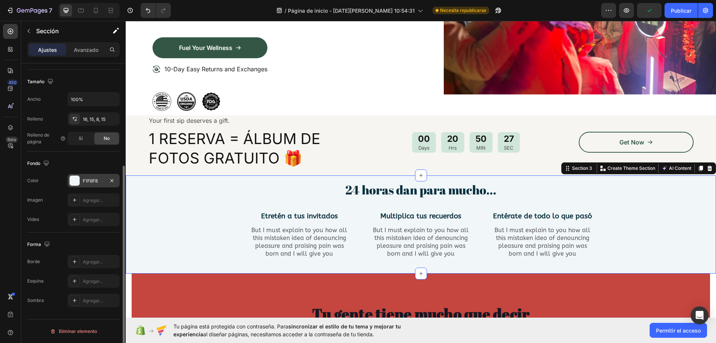
drag, startPoint x: 84, startPoint y: 178, endPoint x: 241, endPoint y: 24, distance: 220.0
click at [84, 178] on font "F1F6F8" at bounding box center [90, 181] width 15 height 6
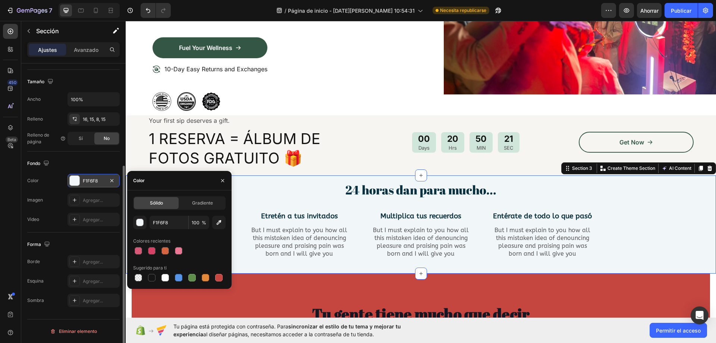
click at [91, 179] on font "F1F6F8" at bounding box center [90, 181] width 15 height 6
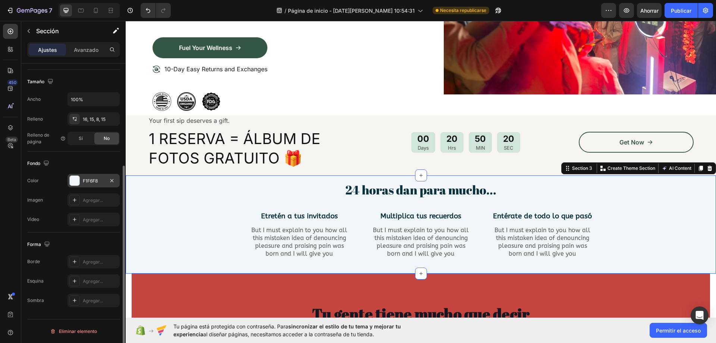
click at [85, 184] on div "F1F6F8" at bounding box center [94, 180] width 52 height 13
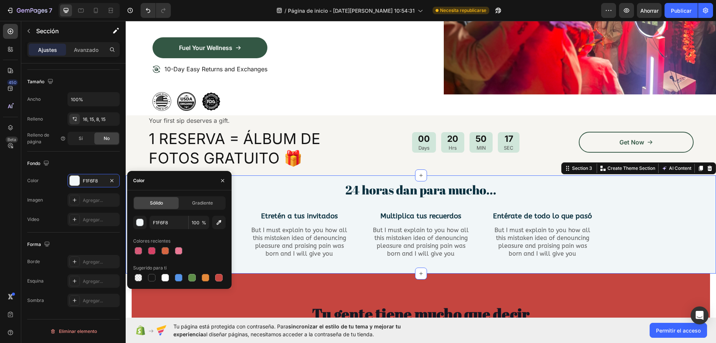
click at [147, 228] on div "F1F6F8 100 %" at bounding box center [179, 222] width 93 height 13
click at [137, 228] on button "button" at bounding box center [139, 222] width 13 height 13
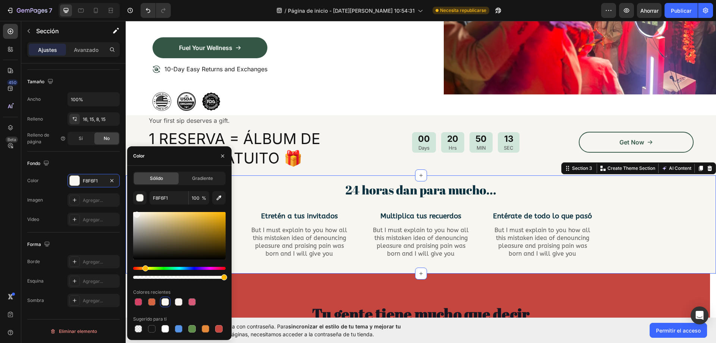
drag, startPoint x: 137, startPoint y: 268, endPoint x: 208, endPoint y: 281, distance: 71.7
click at [150, 268] on div "Matiz" at bounding box center [179, 268] width 93 height 3
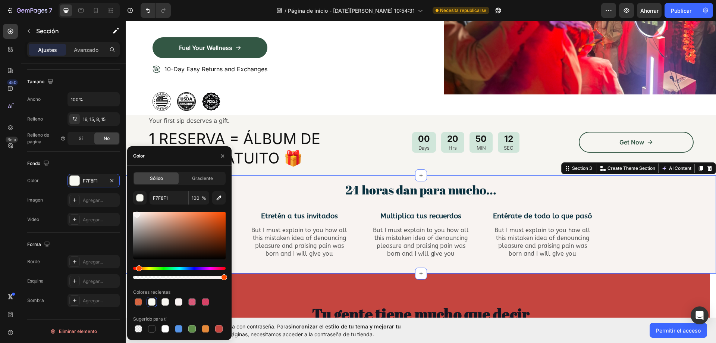
drag, startPoint x: 142, startPoint y: 267, endPoint x: 138, endPoint y: 267, distance: 4.1
click at [138, 267] on div "Matiz" at bounding box center [179, 268] width 93 height 3
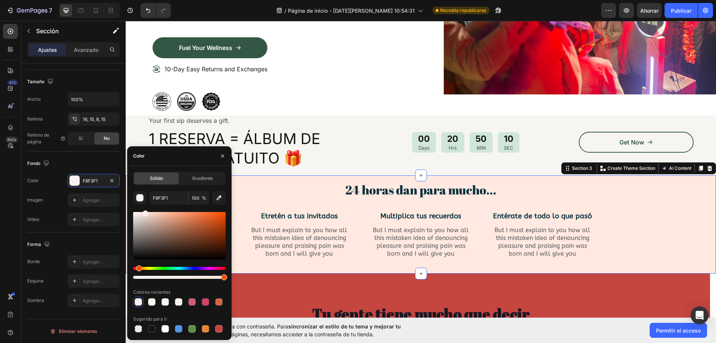
type input "FFE9E0"
drag, startPoint x: 139, startPoint y: 215, endPoint x: 169, endPoint y: 203, distance: 32.0
click at [145, 210] on div at bounding box center [146, 213] width 6 height 6
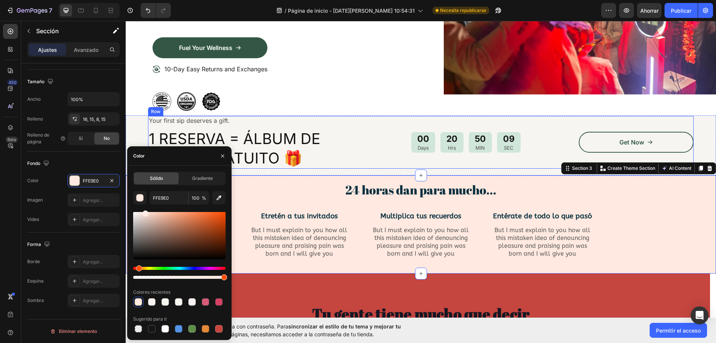
click at [396, 159] on div "00 Days 20 Hrs 50 MIN 09 SEC Countdown Timer" at bounding box center [466, 142] width 180 height 53
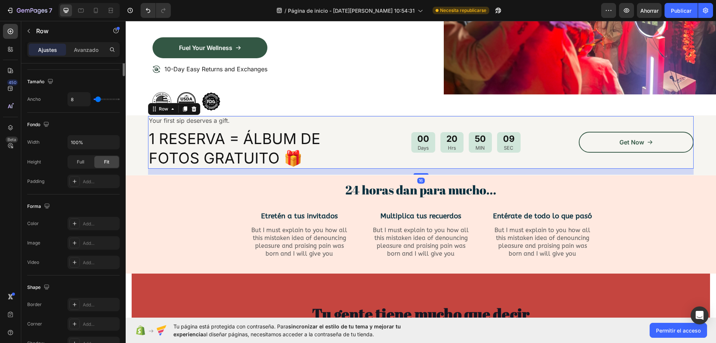
scroll to position [0, 0]
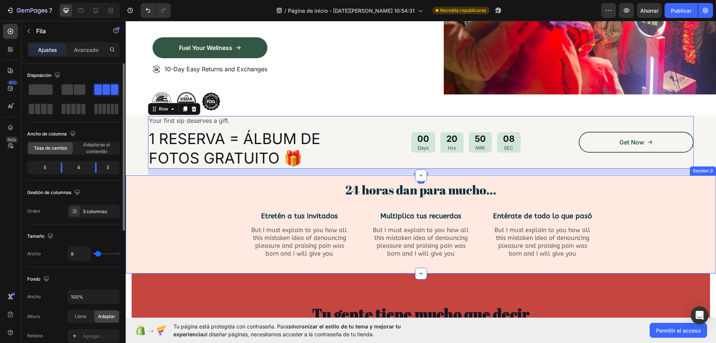
click at [139, 220] on div "24 horas dan para mucho... Heading Row Etretén a tus invitados Text Block But I…" at bounding box center [420, 225] width 579 height 89
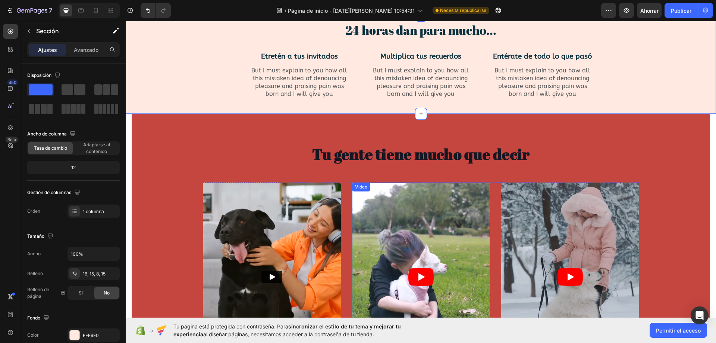
scroll to position [373, 0]
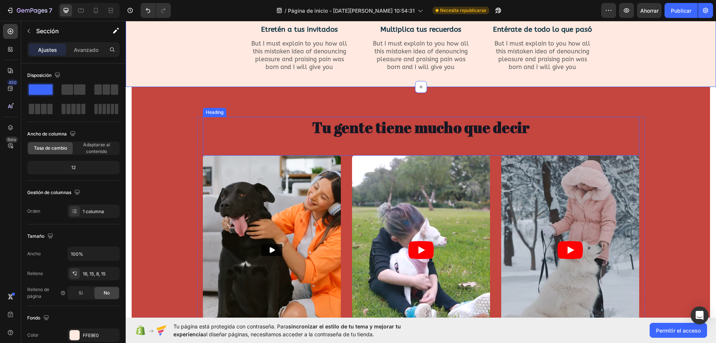
click at [439, 130] on h2 "Tu gente tiene mucho que decir" at bounding box center [421, 127] width 436 height 21
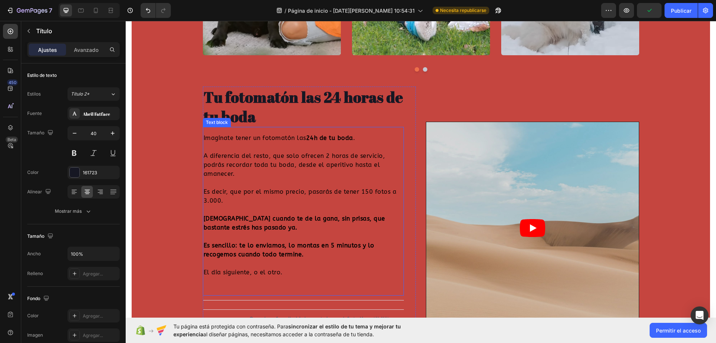
scroll to position [597, 0]
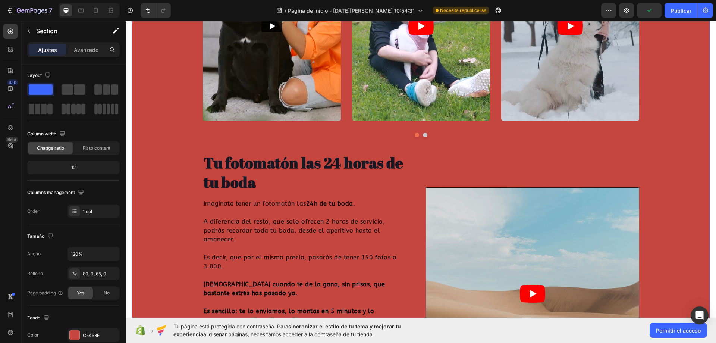
click at [164, 191] on div "Tu gente tiene mucho que decir Heading Video Video Video Drop element here Vide…" at bounding box center [421, 164] width 579 height 543
click at [213, 161] on h2 "Tu fotomatón las 24 horas de tu boda" at bounding box center [303, 172] width 201 height 40
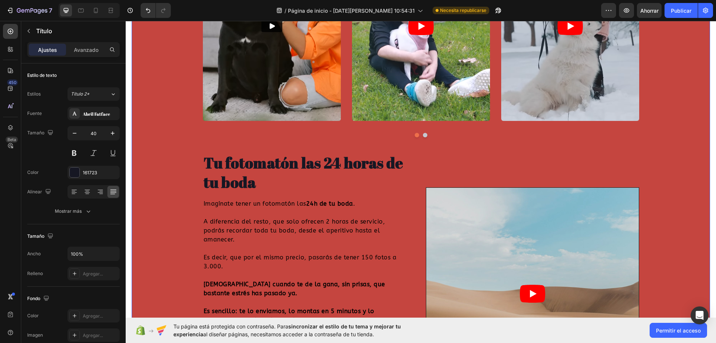
click at [462, 149] on div "Tu gente tiene mucho que decir Heading Video Video Video Drop element here Vide…" at bounding box center [421, 164] width 579 height 543
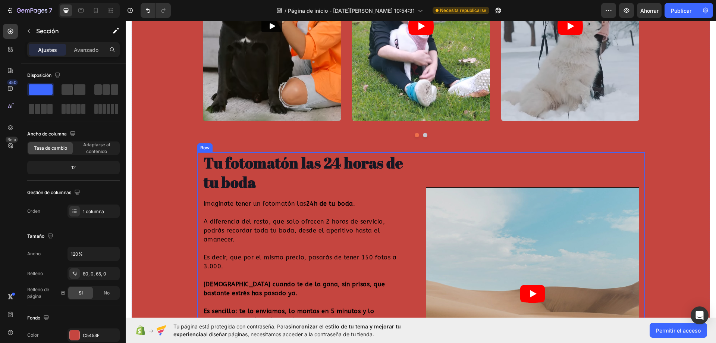
click at [462, 157] on div "Video" at bounding box center [532, 294] width 213 height 284
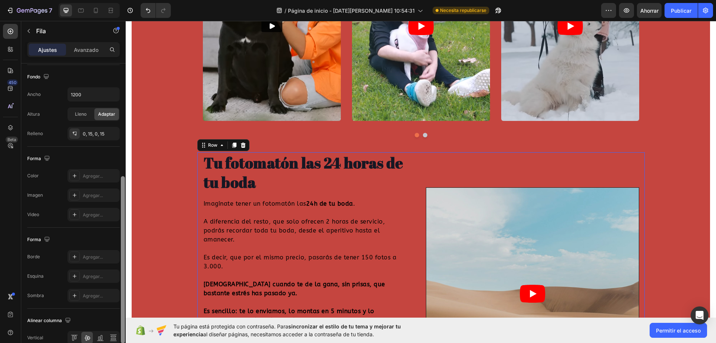
scroll to position [0, 0]
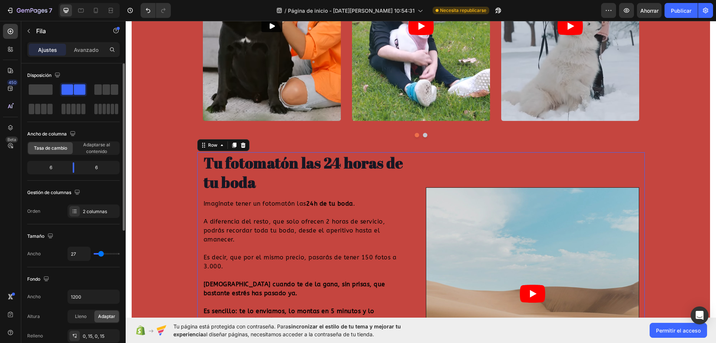
click at [608, 152] on div "Video" at bounding box center [532, 294] width 213 height 284
click at [665, 153] on div "Tu gente tiene mucho que decir Heading Video Video Video Drop element here Vide…" at bounding box center [421, 164] width 579 height 543
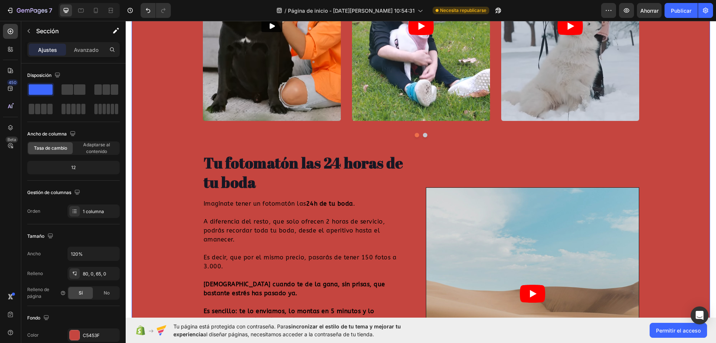
click at [585, 162] on div "Video" at bounding box center [532, 294] width 213 height 284
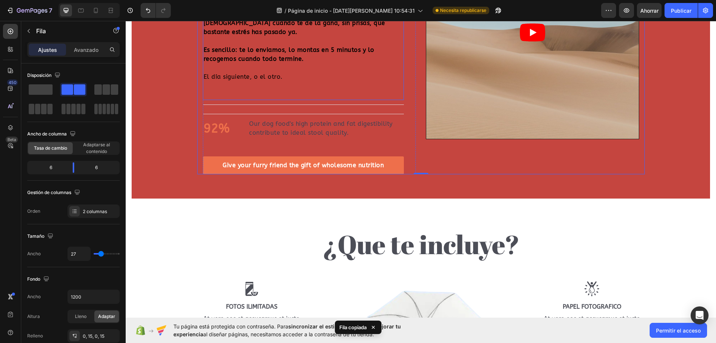
scroll to position [634, 0]
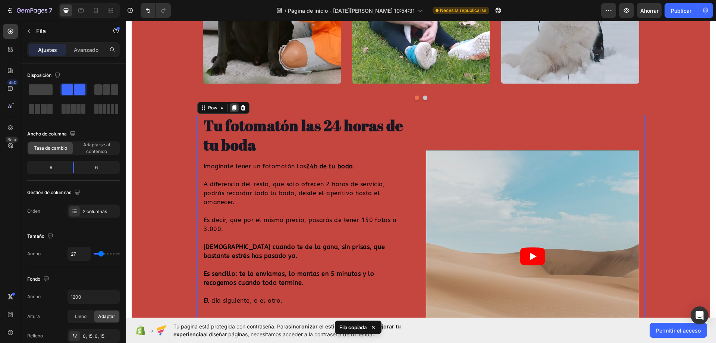
click at [232, 109] on icon at bounding box center [234, 107] width 4 height 5
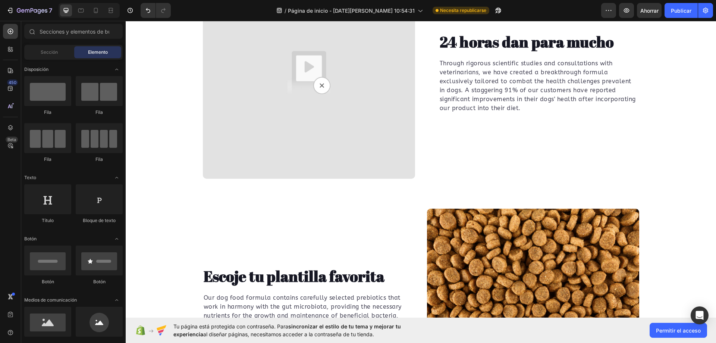
scroll to position [1689, 0]
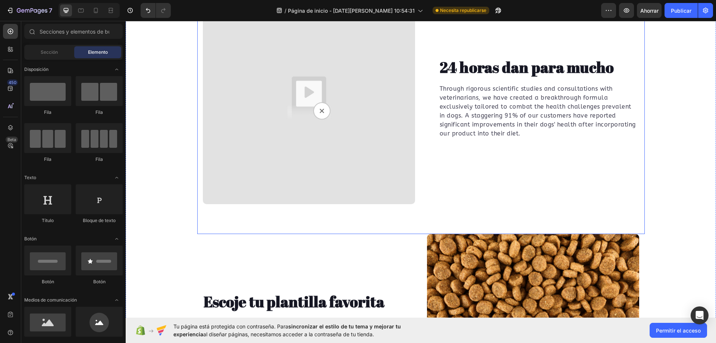
click at [539, 165] on div "24 horas dan para mucho Heading Through rigorous scientific studies and consult…" at bounding box center [533, 98] width 212 height 212
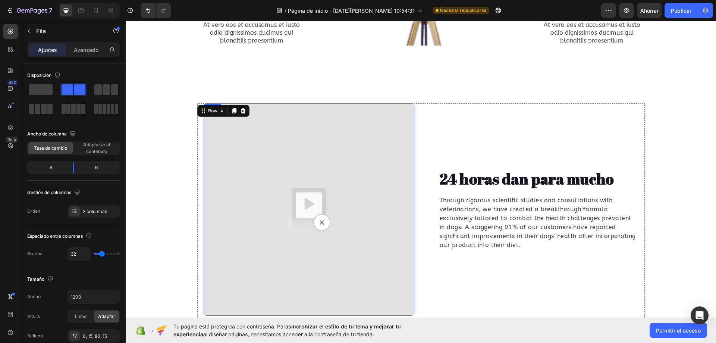
scroll to position [1577, 0]
click at [240, 112] on icon at bounding box center [243, 111] width 6 height 6
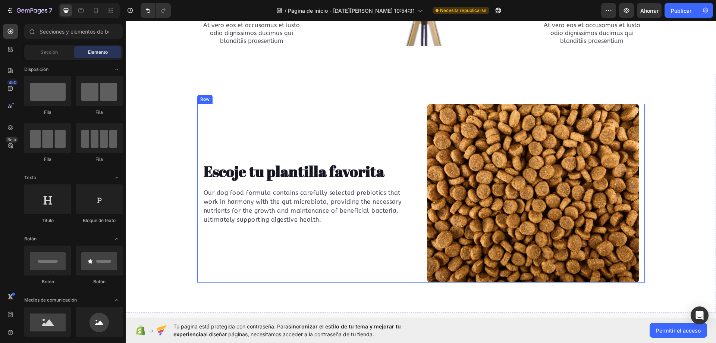
click at [283, 133] on div "Escoje tu plantilla favorita Heading Our dog food formula contains carefully se…" at bounding box center [309, 193] width 212 height 179
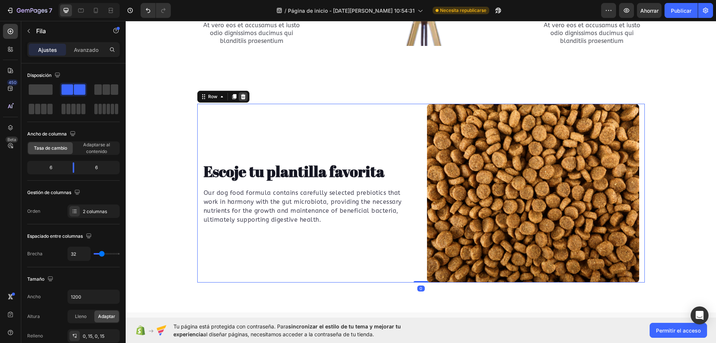
click at [243, 96] on icon at bounding box center [243, 97] width 6 height 6
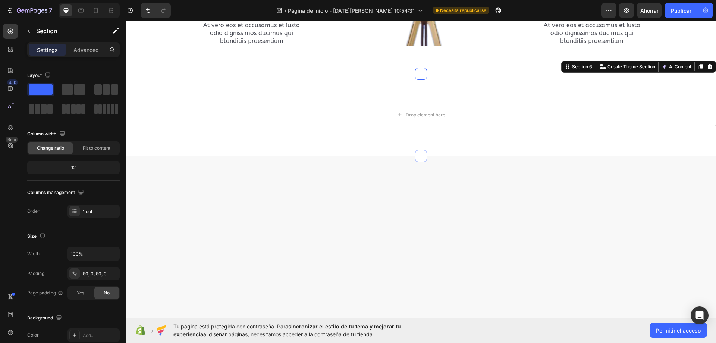
click at [401, 99] on div "Drop element here Section 6 You can create reusable sections Create Theme Secti…" at bounding box center [421, 115] width 591 height 82
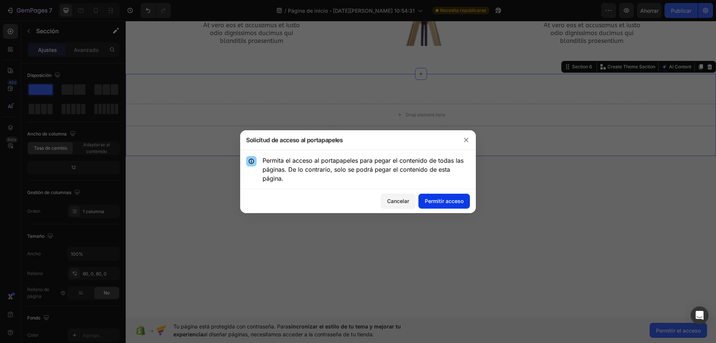
drag, startPoint x: 446, startPoint y: 194, endPoint x: 450, endPoint y: 197, distance: 5.1
click at [446, 194] on button "Permitir acceso" at bounding box center [444, 201] width 51 height 15
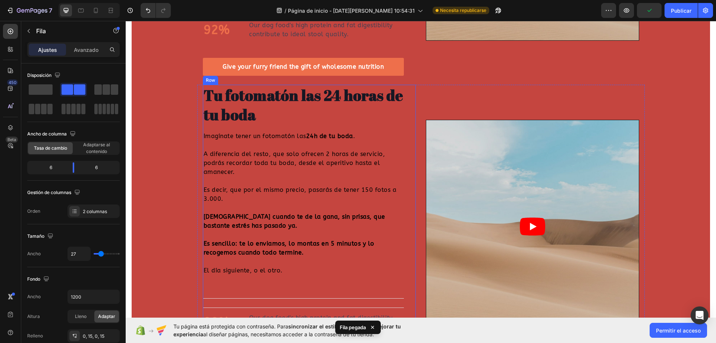
scroll to position [960, 0]
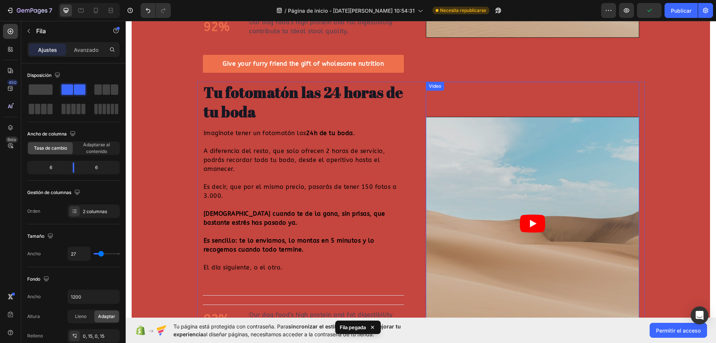
click at [410, 143] on div "Tu fotomatón las 24 horas de tu boda Heading Imagínate tener un fotomatón las 2…" at bounding box center [309, 224] width 213 height 284
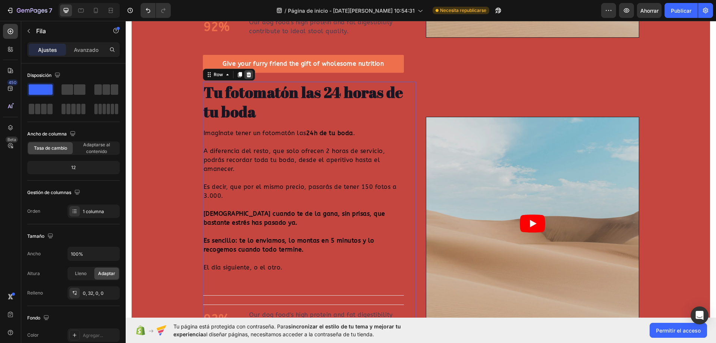
click at [247, 72] on icon at bounding box center [248, 74] width 5 height 5
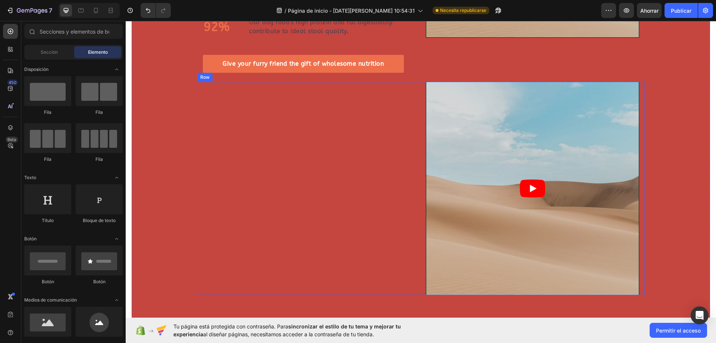
click at [513, 135] on article at bounding box center [532, 188] width 213 height 213
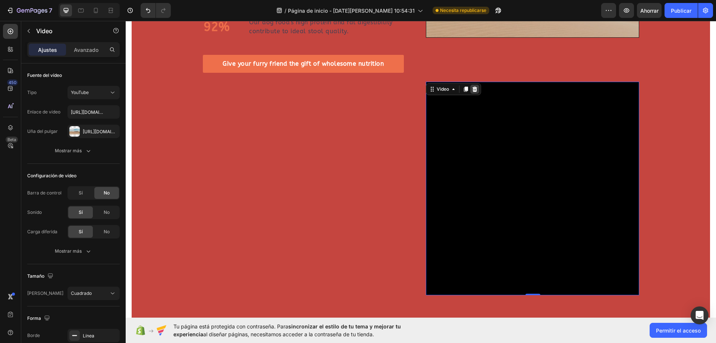
click at [476, 85] on div at bounding box center [474, 89] width 9 height 9
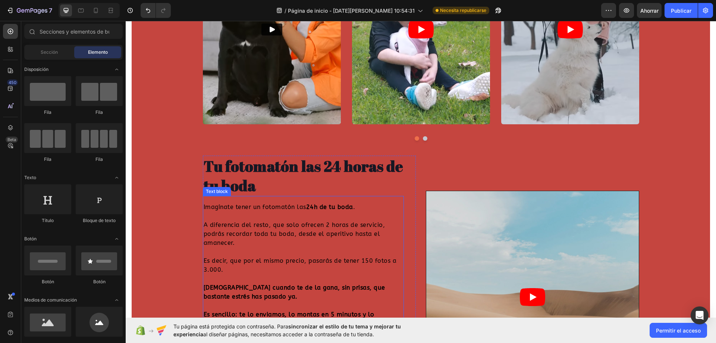
scroll to position [586, 0]
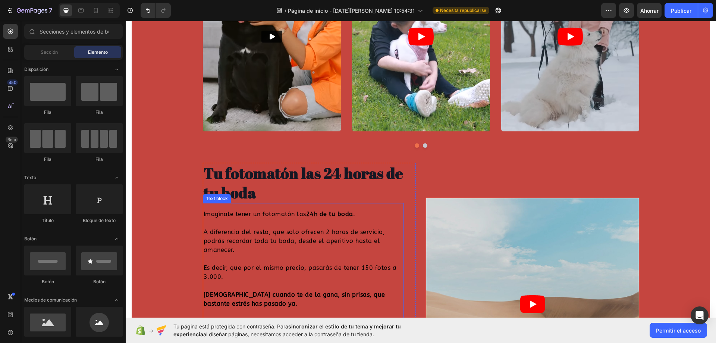
click at [384, 201] on h2 "Tu fotomatón las 24 horas de tu boda" at bounding box center [303, 183] width 201 height 40
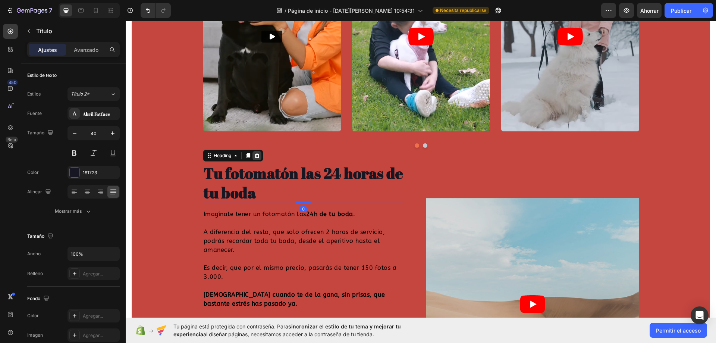
click at [258, 158] on div at bounding box center [257, 155] width 9 height 9
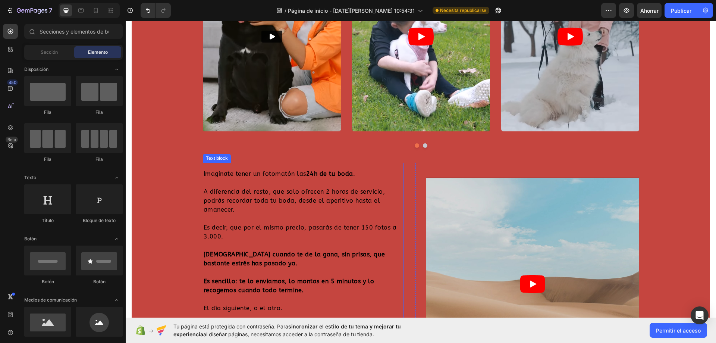
click at [299, 182] on p at bounding box center [304, 182] width 200 height 9
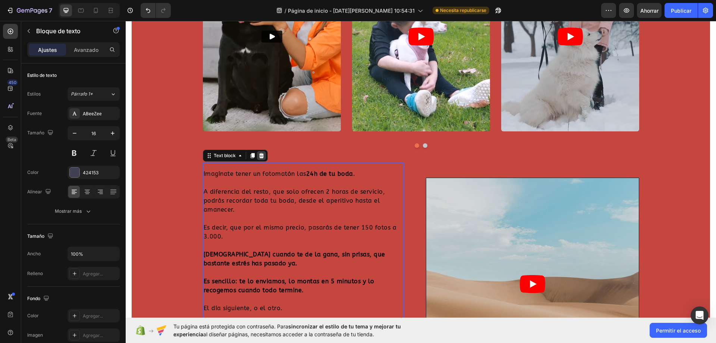
click at [259, 159] on div at bounding box center [261, 155] width 9 height 9
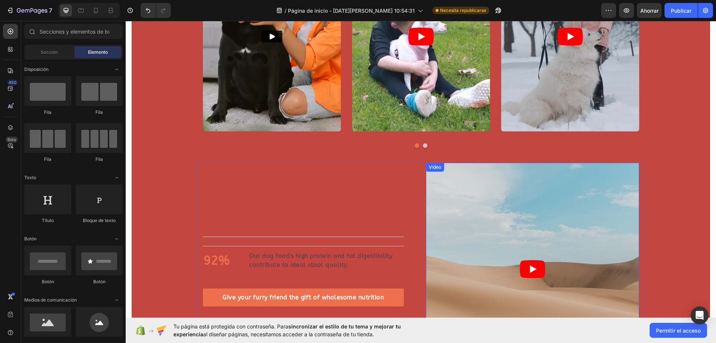
click at [455, 212] on article at bounding box center [532, 269] width 213 height 213
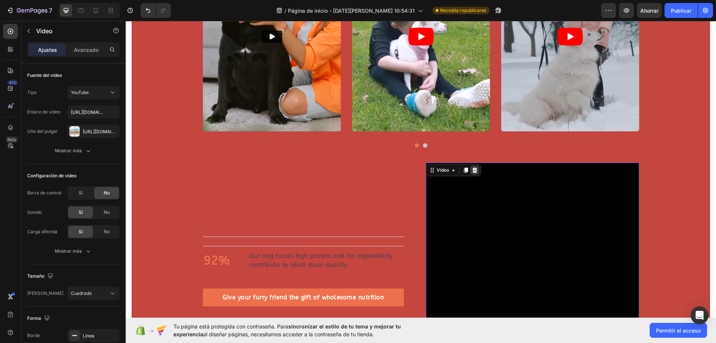
click at [473, 171] on icon at bounding box center [475, 170] width 5 height 5
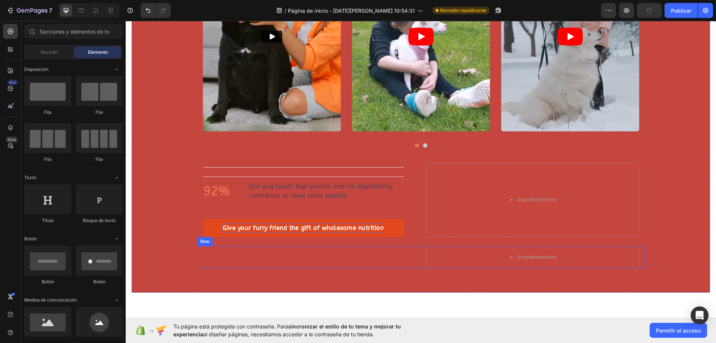
click at [299, 230] on div "Give your furry friend the gift of wholesome nutrition" at bounding box center [303, 227] width 161 height 9
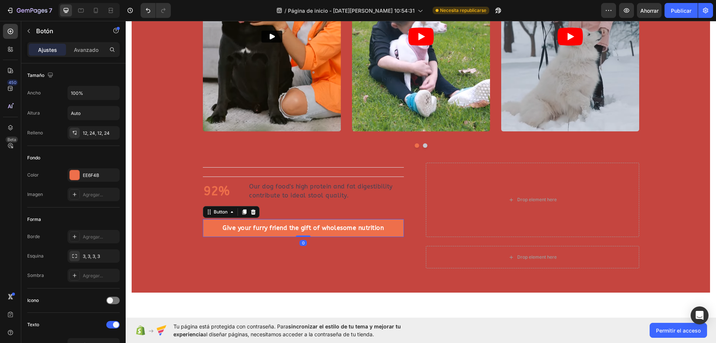
drag, startPoint x: 252, startPoint y: 214, endPoint x: 330, endPoint y: 195, distance: 80.3
click at [253, 214] on icon at bounding box center [253, 212] width 6 height 6
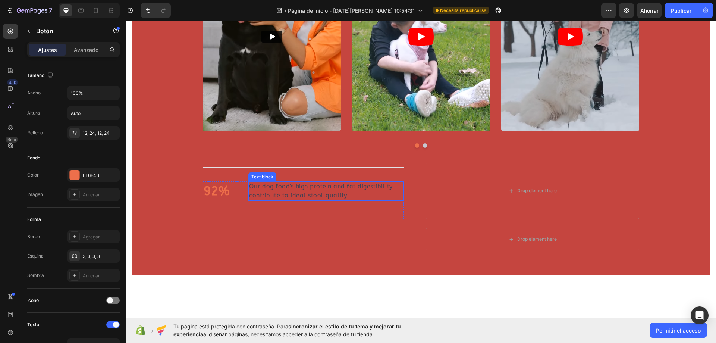
click at [330, 193] on p "Our dog food's high protein and fat digestibility contribute to ideal stool qua…" at bounding box center [326, 191] width 154 height 18
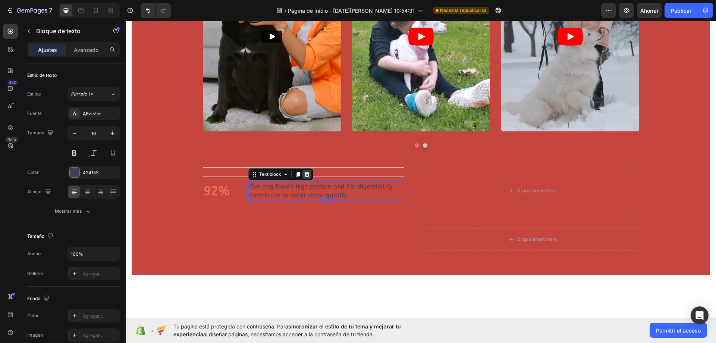
click at [304, 176] on icon at bounding box center [307, 174] width 6 height 6
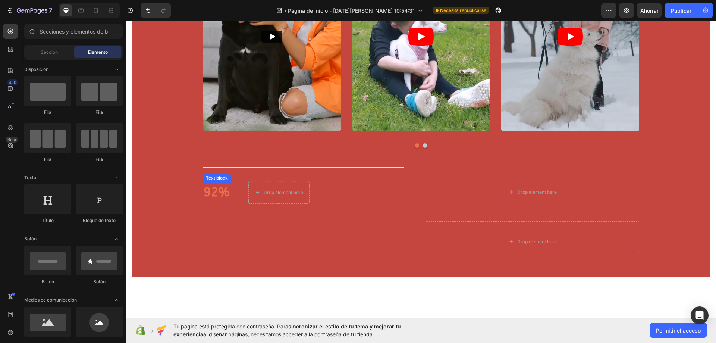
click at [220, 193] on p "92%" at bounding box center [217, 192] width 26 height 19
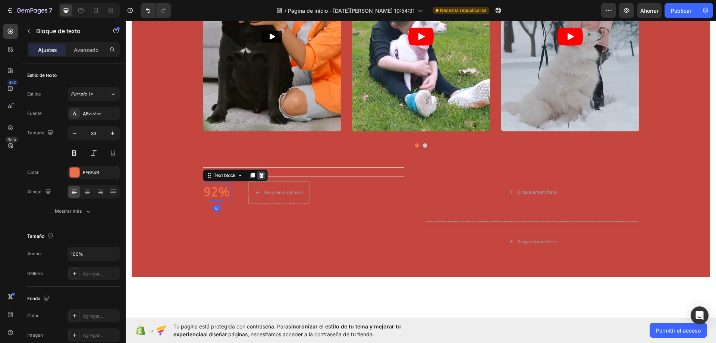
click at [259, 176] on icon at bounding box center [262, 175] width 6 height 6
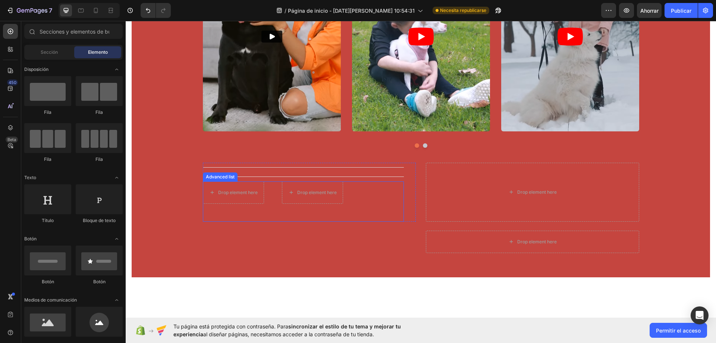
click at [272, 197] on li "Drop element here Drop element here" at bounding box center [273, 192] width 140 height 22
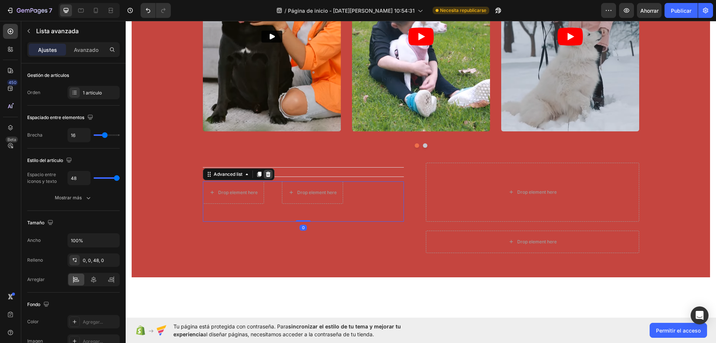
click at [266, 175] on icon at bounding box center [268, 174] width 5 height 5
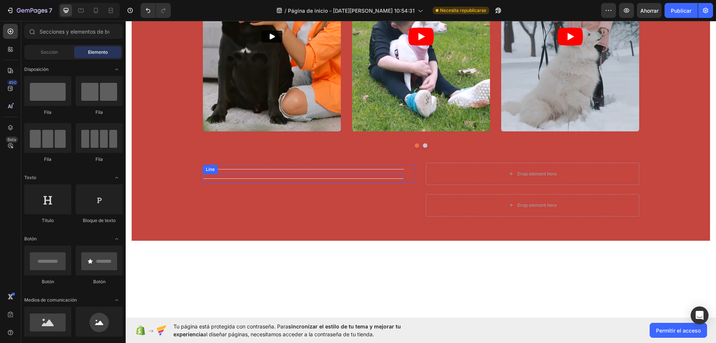
click at [285, 177] on div "Title Line" at bounding box center [303, 178] width 201 height 9
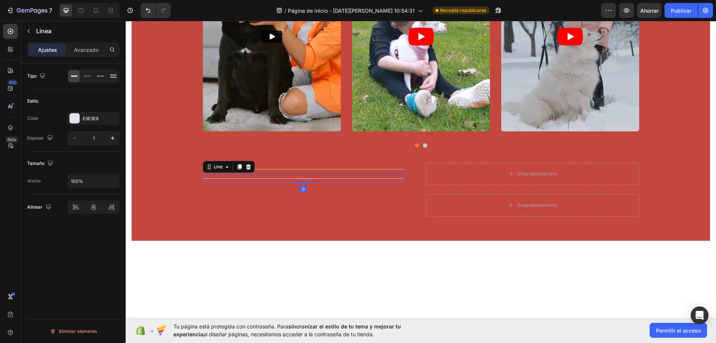
click at [245, 169] on icon at bounding box center [248, 167] width 6 height 6
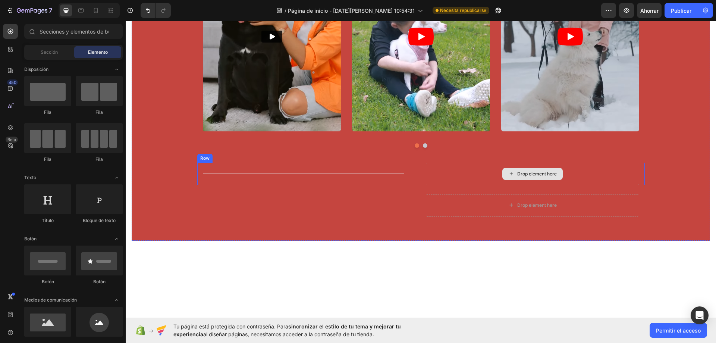
click at [573, 184] on div "Drop element here" at bounding box center [532, 174] width 213 height 22
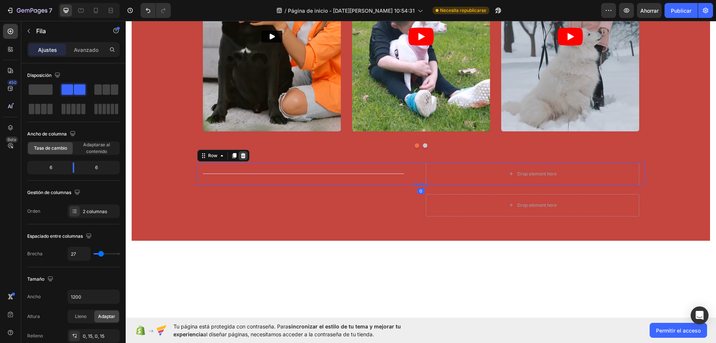
click at [235, 157] on div at bounding box center [234, 155] width 9 height 9
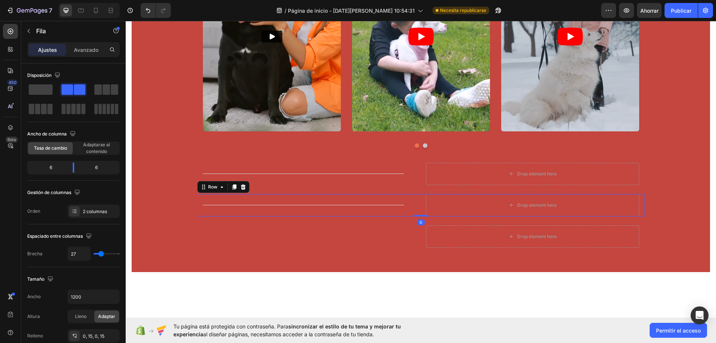
drag, startPoint x: 238, startPoint y: 188, endPoint x: 266, endPoint y: 181, distance: 28.3
click at [241, 188] on icon at bounding box center [243, 186] width 5 height 5
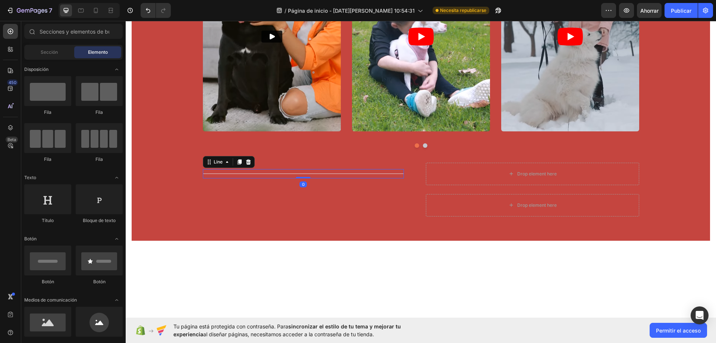
drag, startPoint x: 264, startPoint y: 171, endPoint x: 238, endPoint y: 165, distance: 26.4
click at [264, 171] on div "Title Line 0" at bounding box center [303, 173] width 201 height 9
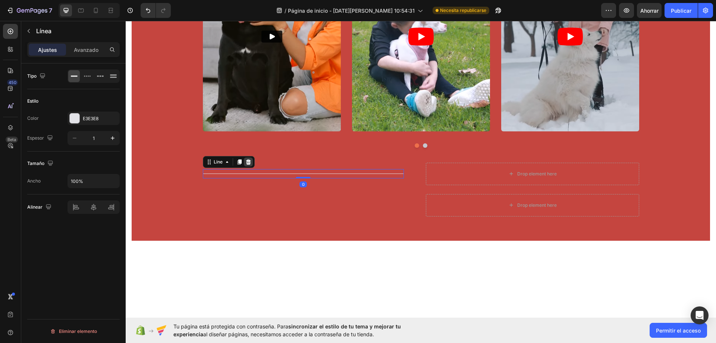
click at [248, 160] on icon at bounding box center [248, 162] width 6 height 6
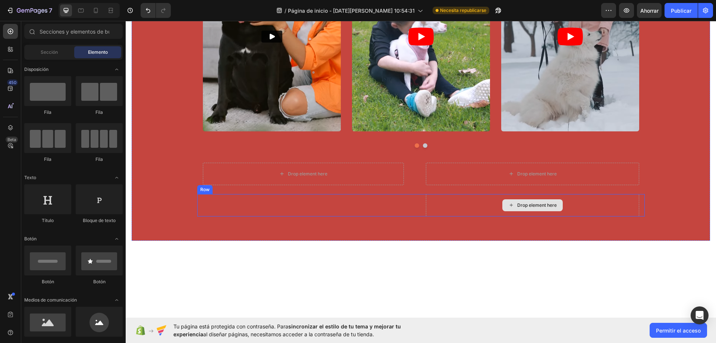
click at [506, 197] on div "Drop element here" at bounding box center [532, 205] width 213 height 22
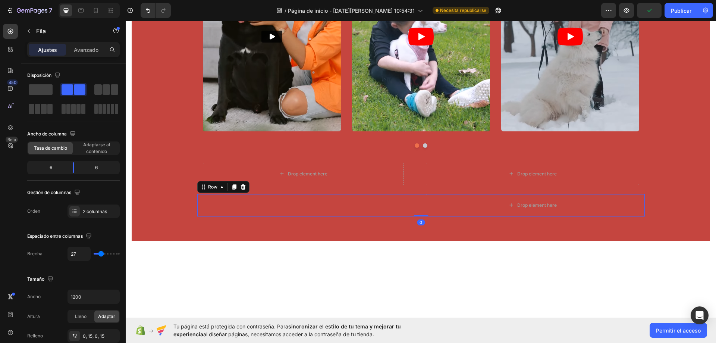
drag, startPoint x: 240, startPoint y: 184, endPoint x: 296, endPoint y: 169, distance: 58.3
click at [240, 185] on icon at bounding box center [243, 187] width 6 height 6
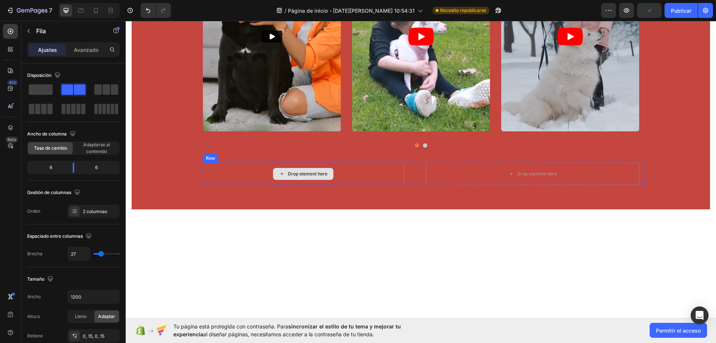
click at [296, 162] on div "Tu gente tiene mucho que decir Heading Video Video Video Drop element here Vide…" at bounding box center [421, 44] width 579 height 282
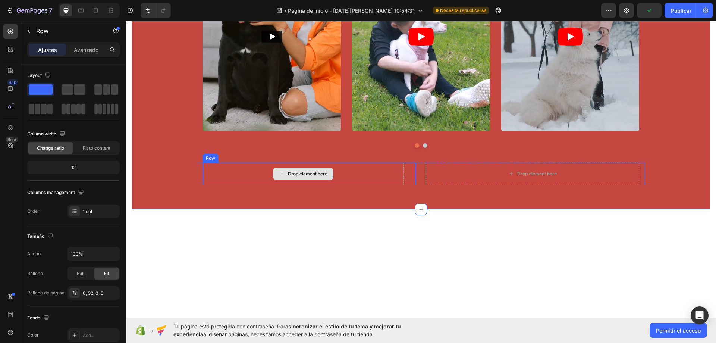
click at [254, 165] on div "Drop element here" at bounding box center [303, 174] width 201 height 22
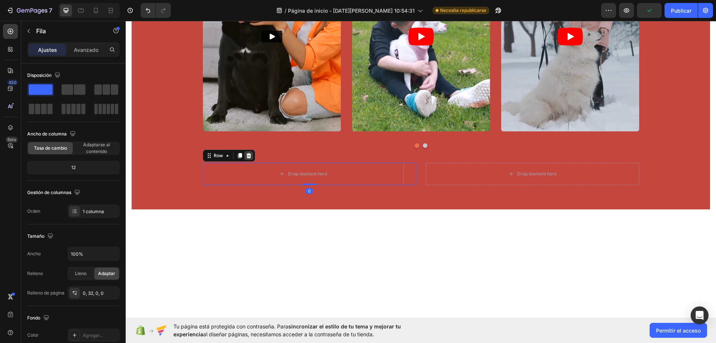
click at [246, 156] on icon at bounding box center [248, 155] width 5 height 5
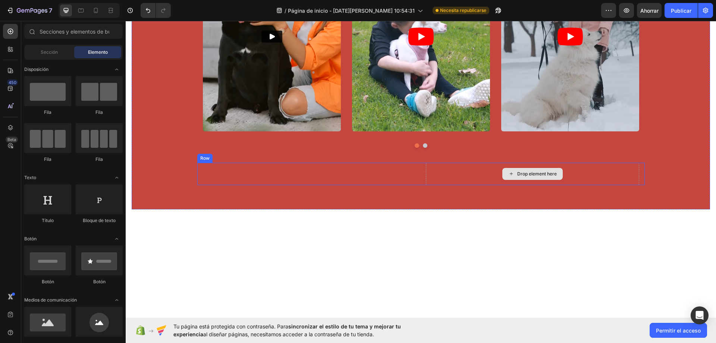
click at [473, 170] on div "Drop element here" at bounding box center [532, 174] width 213 height 22
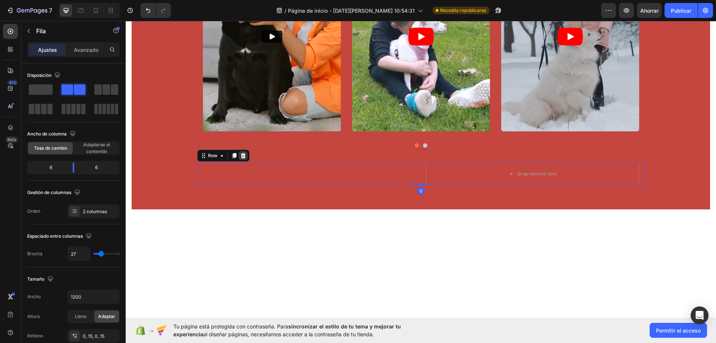
click at [244, 156] on div at bounding box center [243, 155] width 9 height 9
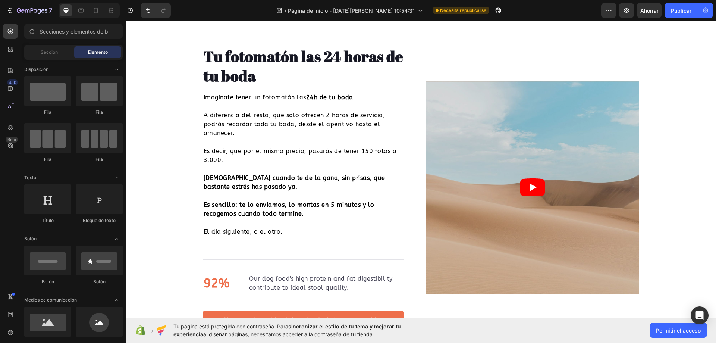
click at [139, 149] on div "Tu fotomatón las 24 horas de tu boda Heading Imagínate tener un fotomatón las 2…" at bounding box center [421, 183] width 591 height 292
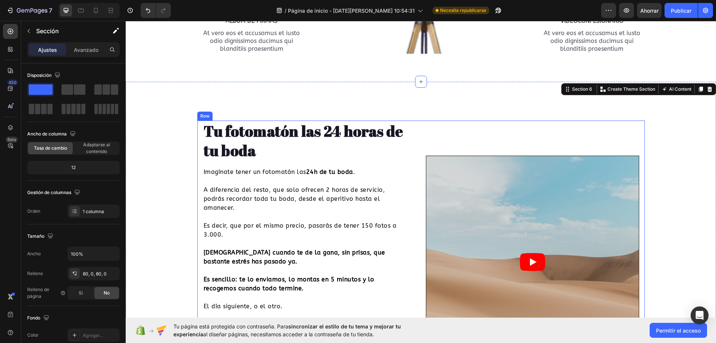
click at [430, 135] on div "Video" at bounding box center [532, 263] width 213 height 284
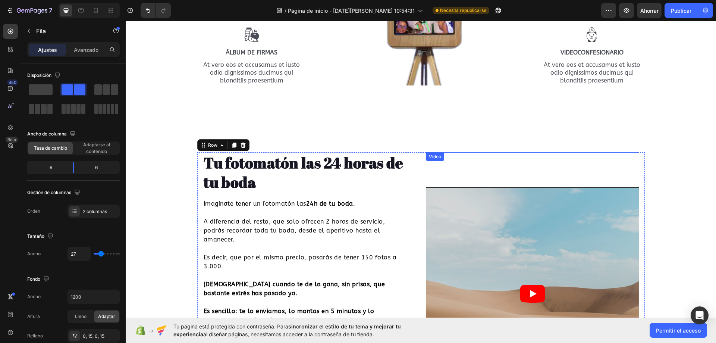
scroll to position [922, 0]
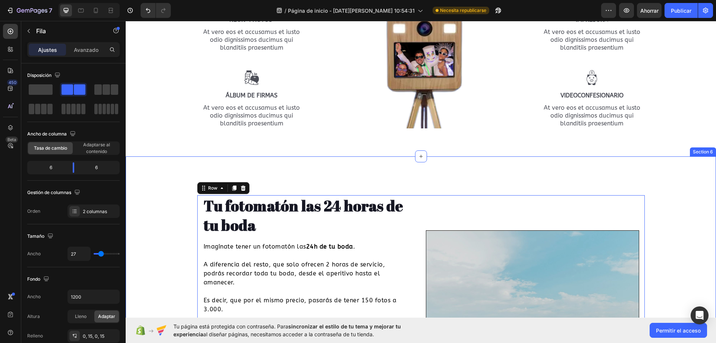
drag, startPoint x: 439, startPoint y: 169, endPoint x: 445, endPoint y: 169, distance: 6.7
click at [439, 169] on div "Tu fotomatón las 24 horas de tu boda Heading Imagínate tener un fotomatón las 2…" at bounding box center [421, 332] width 591 height 352
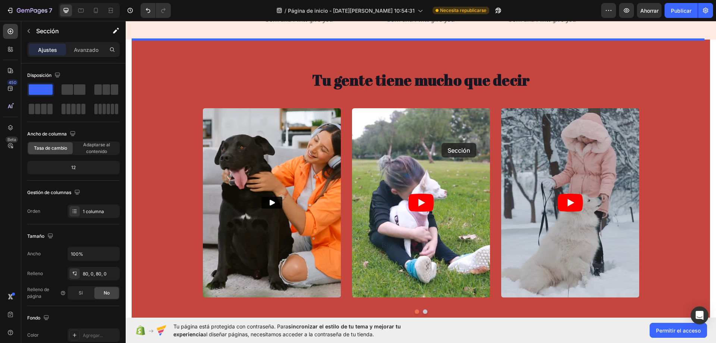
scroll to position [414, 0]
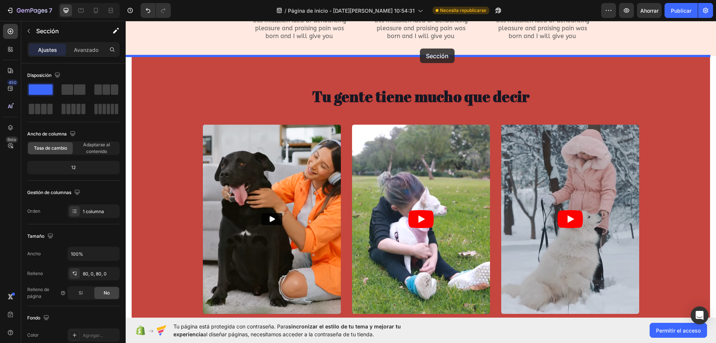
drag, startPoint x: 564, startPoint y: 153, endPoint x: 420, endPoint y: 48, distance: 177.6
click at [421, 53] on div "24 horas dan para mucho... Heading Row Etretén a tus invitados Text Block But I…" at bounding box center [421, 7] width 591 height 98
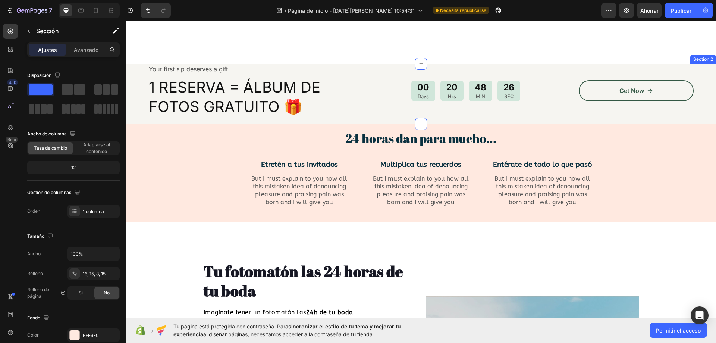
scroll to position [328, 0]
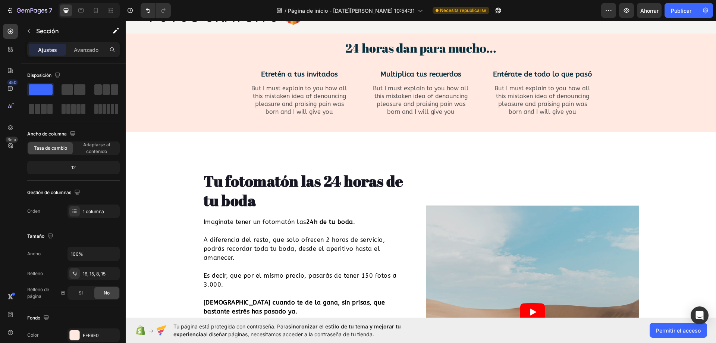
click at [449, 159] on div "Tu fotomatón las 24 horas de tu boda Heading Imagínate tener un fotomatón las 2…" at bounding box center [421, 308] width 591 height 352
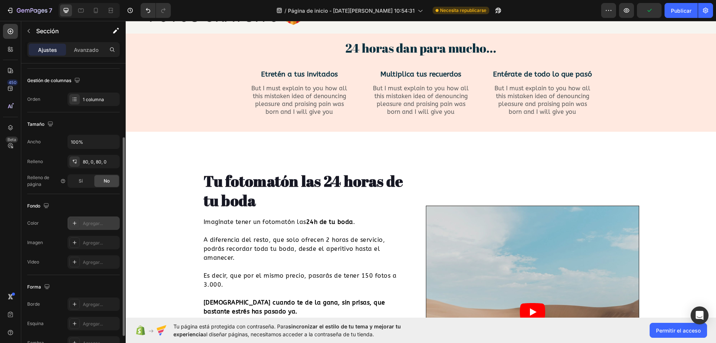
click at [78, 225] on div at bounding box center [74, 223] width 10 height 10
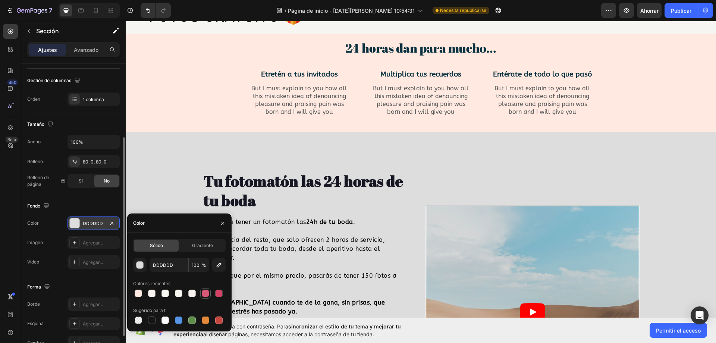
click at [208, 295] on div at bounding box center [205, 292] width 7 height 7
type input "D33F64"
type input "85"
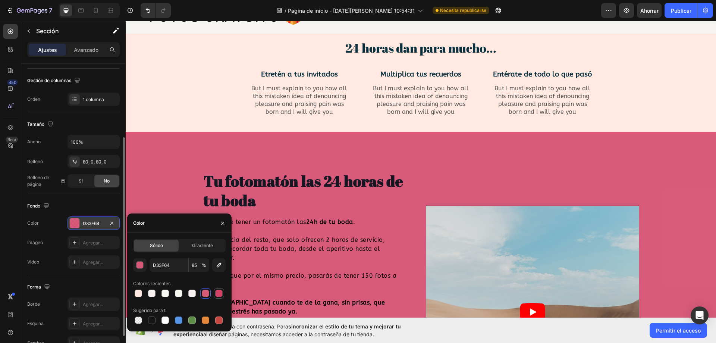
click at [220, 295] on div at bounding box center [218, 292] width 7 height 7
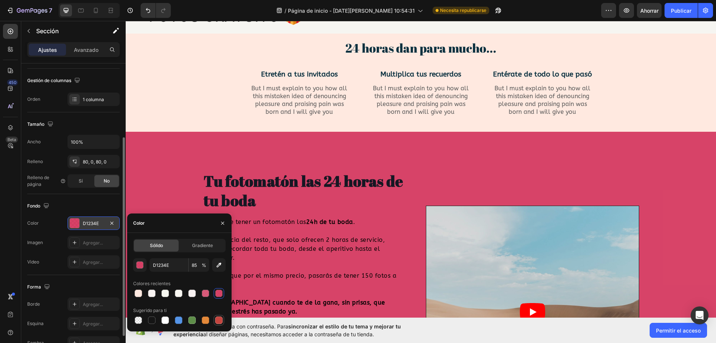
click at [214, 323] on div at bounding box center [179, 320] width 93 height 10
click at [216, 322] on div at bounding box center [218, 319] width 7 height 7
type input "C5453F"
type input "100"
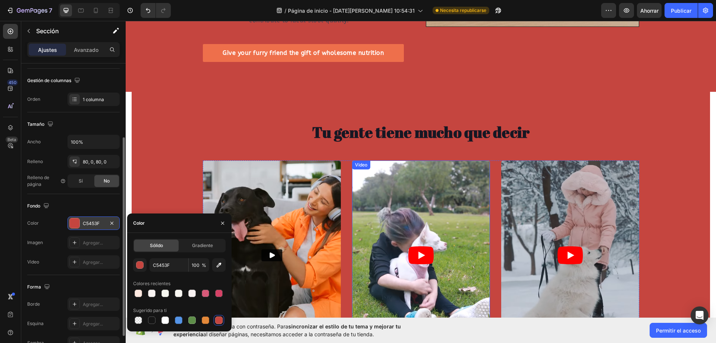
scroll to position [739, 0]
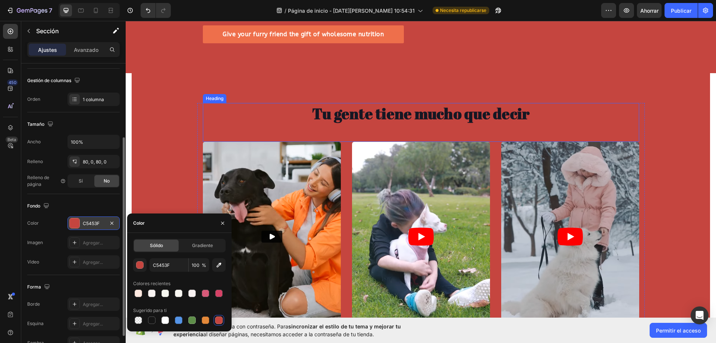
click at [278, 103] on h2 "Tu gente tiene mucho que decir" at bounding box center [421, 113] width 436 height 21
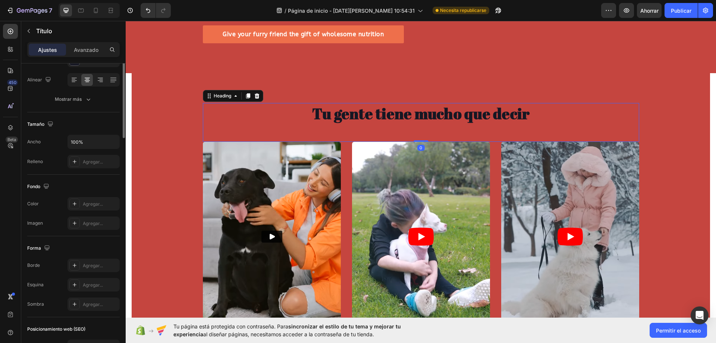
scroll to position [0, 0]
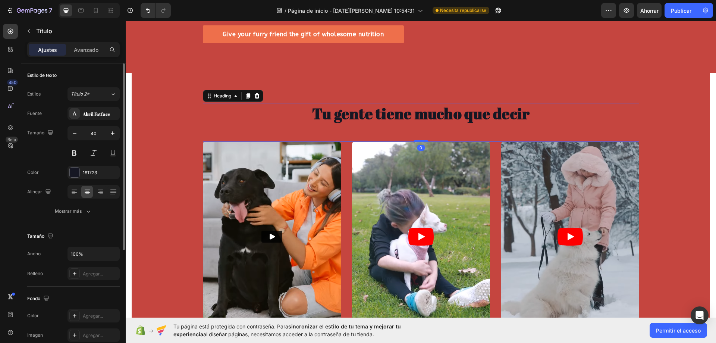
click at [170, 103] on div "Tu gente tiene mucho que decir Heading 0 Video Video Video Drop element here Vi…" at bounding box center [421, 225] width 579 height 244
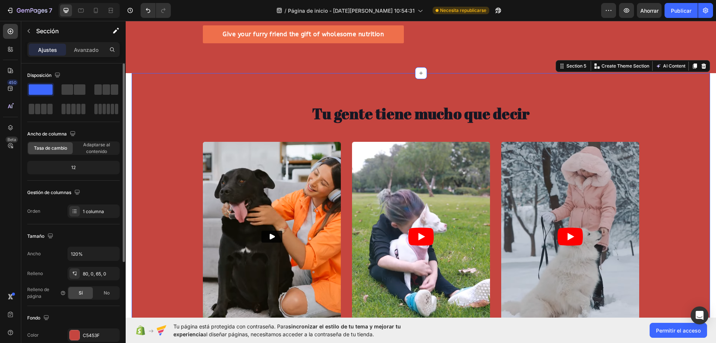
scroll to position [37, 0]
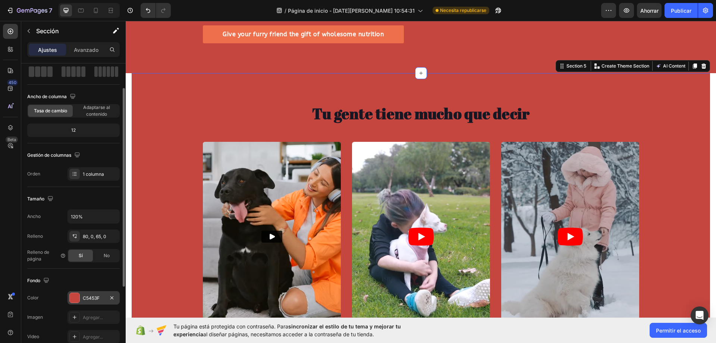
click at [82, 296] on div "C5453F" at bounding box center [94, 297] width 52 height 13
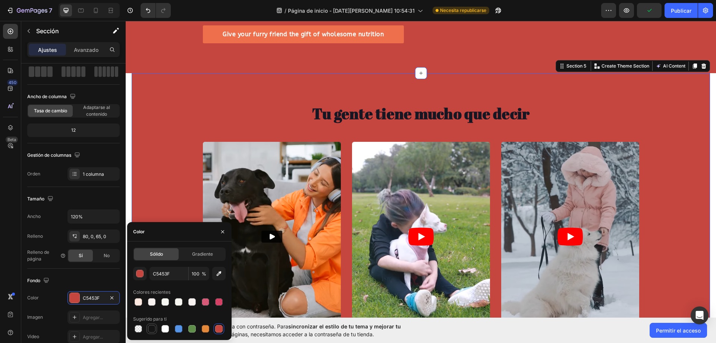
click at [154, 331] on div at bounding box center [151, 328] width 7 height 7
type input "151515"
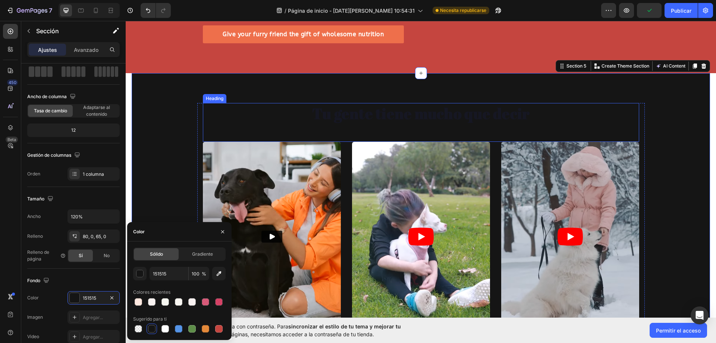
click at [397, 110] on h2 "Tu gente tiene mucho que decir" at bounding box center [421, 113] width 436 height 21
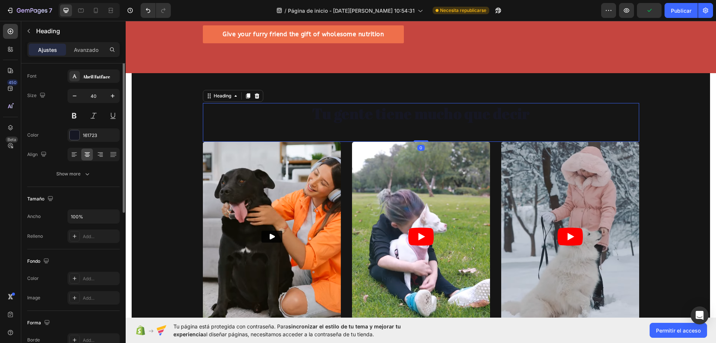
scroll to position [0, 0]
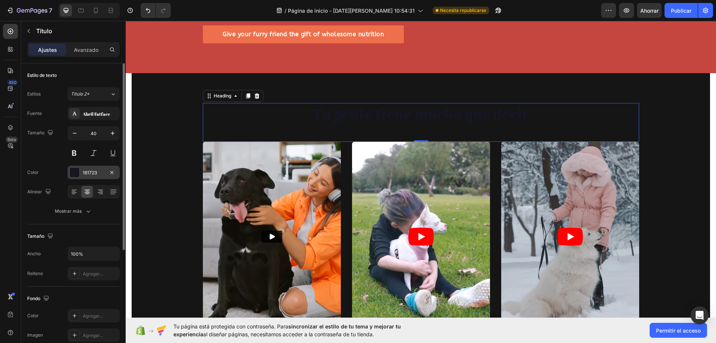
click at [80, 170] on div "161723" at bounding box center [94, 172] width 52 height 13
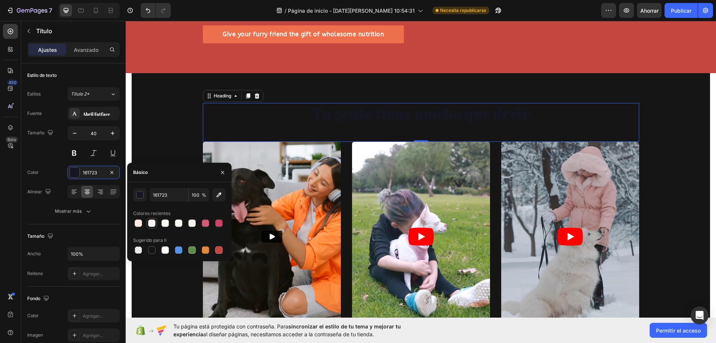
click at [153, 226] on div at bounding box center [151, 222] width 7 height 7
type input "F8F3F1"
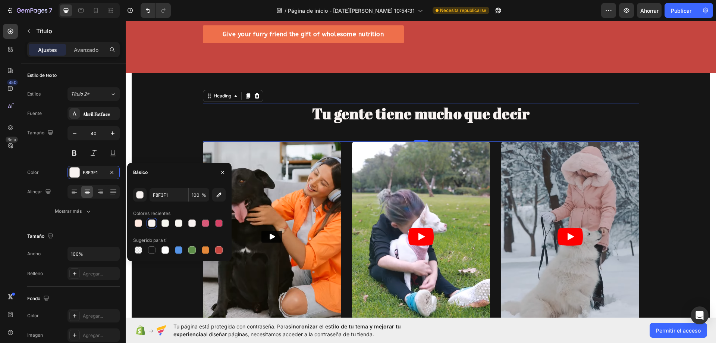
click at [177, 75] on div "Tu gente tiene mucho que decir Heading 0 Video Video Video Drop element here Vi…" at bounding box center [421, 222] width 579 height 298
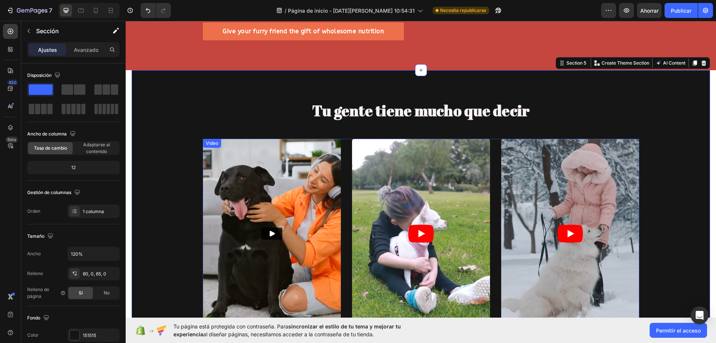
scroll to position [739, 0]
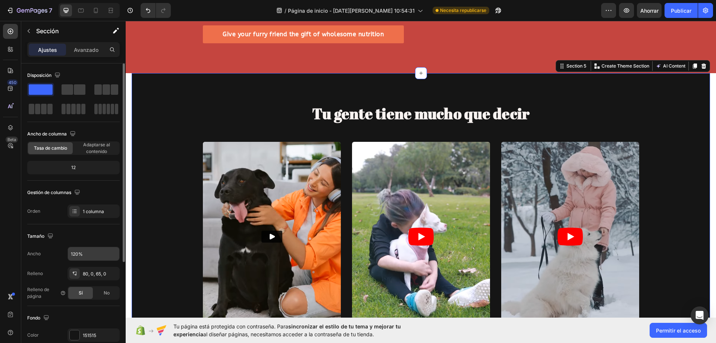
click at [101, 259] on input "120%" at bounding box center [93, 253] width 51 height 13
type input "100%"
click at [103, 272] on font "80, 0, 65, 0" at bounding box center [95, 274] width 24 height 6
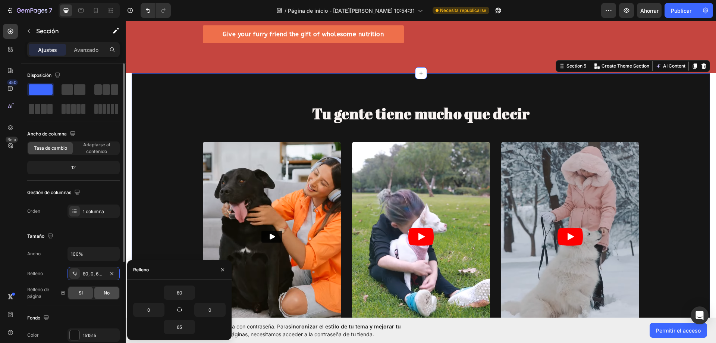
click at [111, 294] on div "No" at bounding box center [106, 293] width 25 height 12
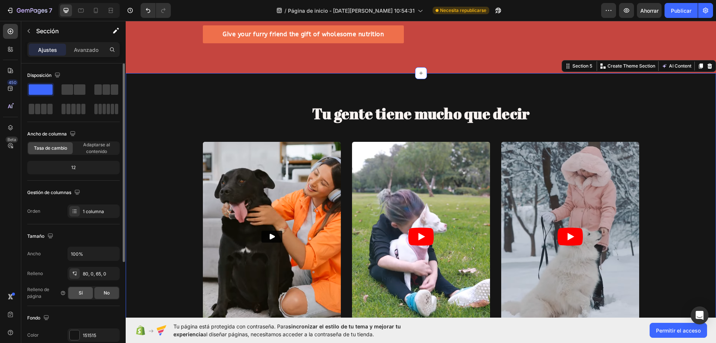
click at [82, 295] on font "Sí" at bounding box center [81, 293] width 4 height 6
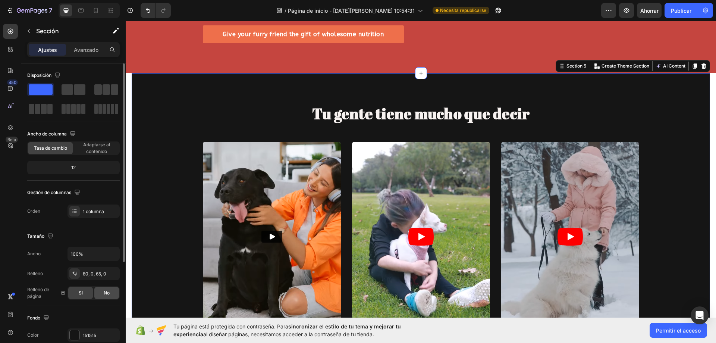
click at [102, 294] on div "No" at bounding box center [106, 293] width 25 height 12
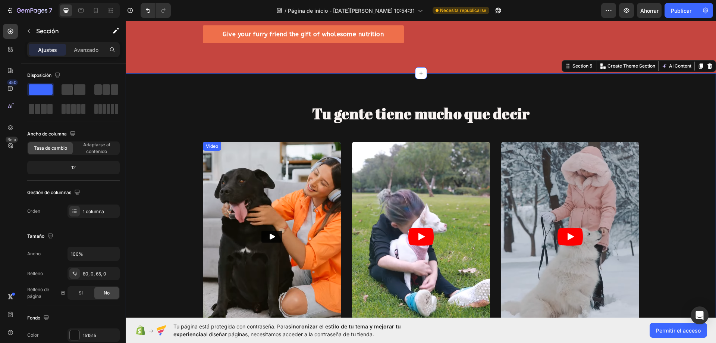
click at [238, 251] on img at bounding box center [272, 236] width 138 height 189
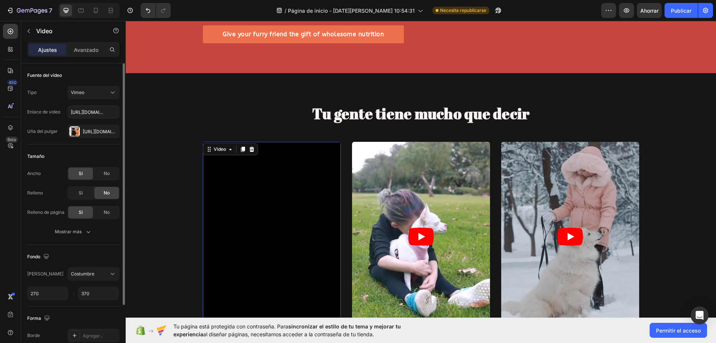
click at [103, 191] on div "No" at bounding box center [106, 193] width 25 height 12
click at [85, 192] on div "Sí" at bounding box center [80, 193] width 25 height 12
click at [114, 193] on div "No" at bounding box center [106, 193] width 25 height 12
click at [74, 191] on div "Sí" at bounding box center [80, 193] width 25 height 12
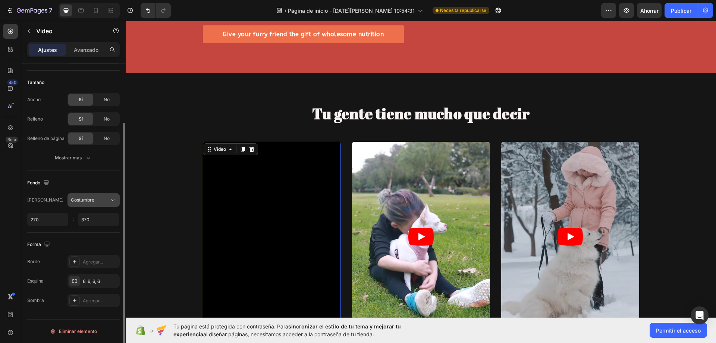
click at [98, 202] on div "Costumbre" at bounding box center [90, 200] width 38 height 7
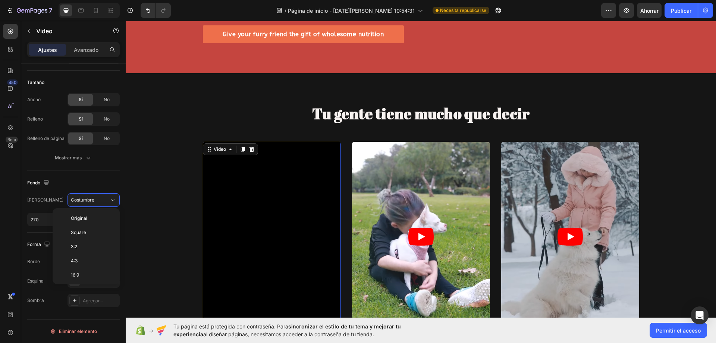
scroll to position [72, 0]
click at [91, 224] on div "21:9" at bounding box center [85, 231] width 58 height 14
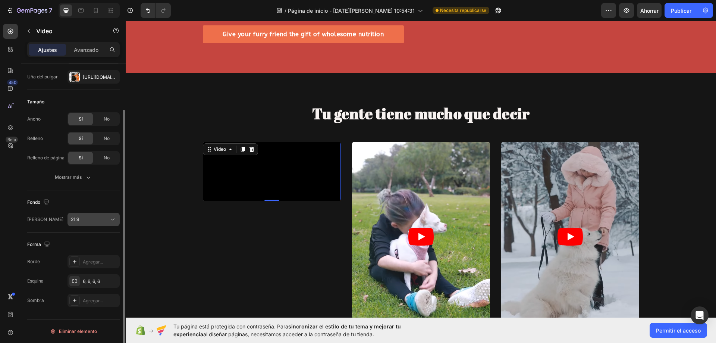
click at [96, 219] on div "21:9" at bounding box center [90, 219] width 38 height 7
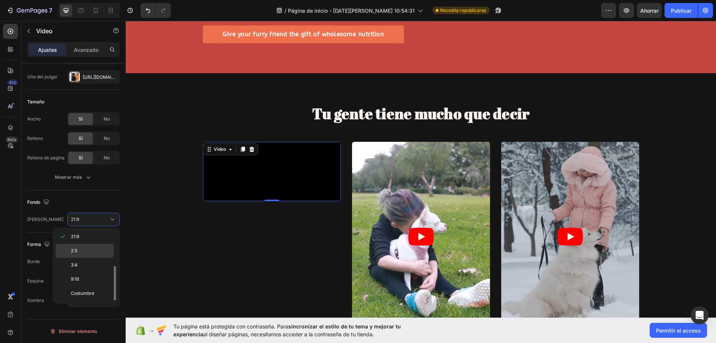
click at [91, 251] on p "2:3" at bounding box center [91, 250] width 40 height 7
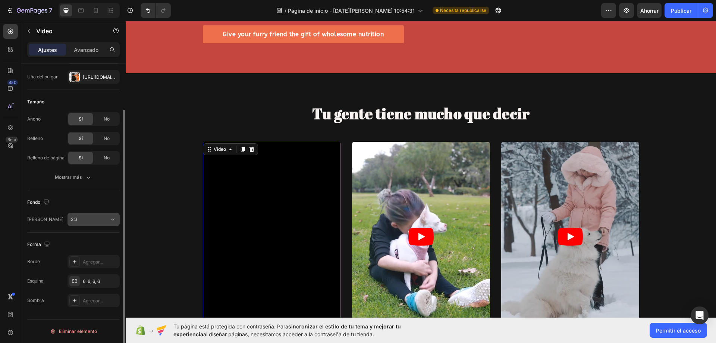
click at [92, 217] on div "2:3" at bounding box center [90, 219] width 38 height 7
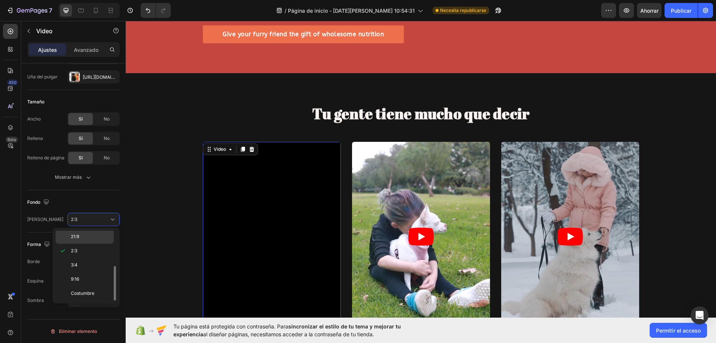
click at [93, 231] on div "21:9" at bounding box center [85, 236] width 58 height 14
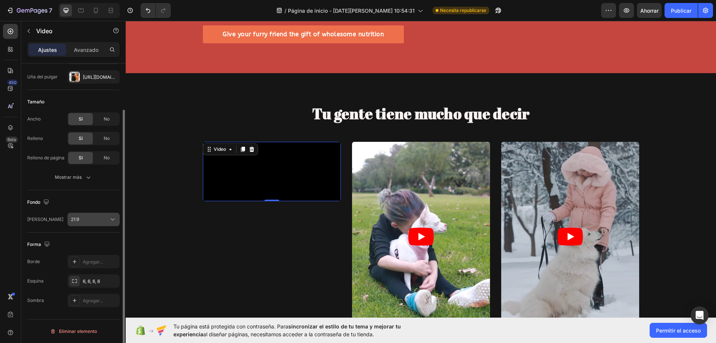
click at [92, 221] on div "21:9" at bounding box center [90, 219] width 38 height 7
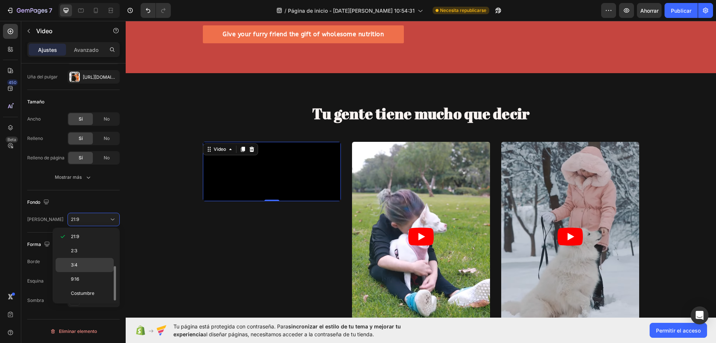
click at [91, 272] on div "3:4" at bounding box center [85, 279] width 58 height 14
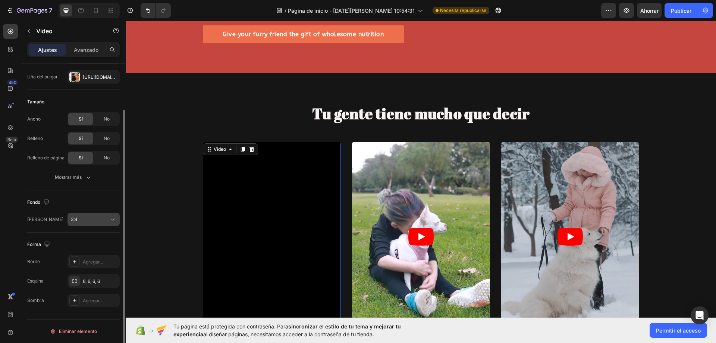
click at [88, 221] on div "3:4" at bounding box center [90, 219] width 38 height 7
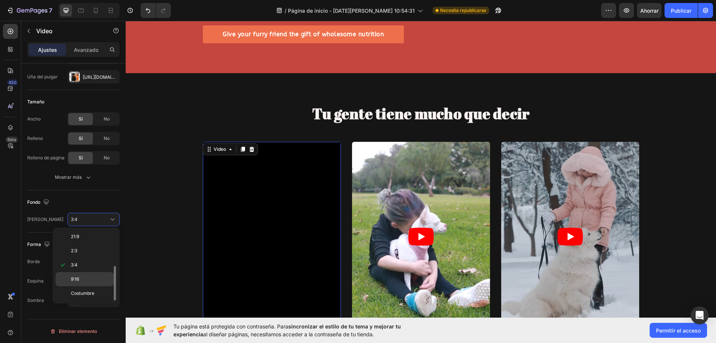
click at [94, 280] on p "9:16" at bounding box center [91, 279] width 40 height 7
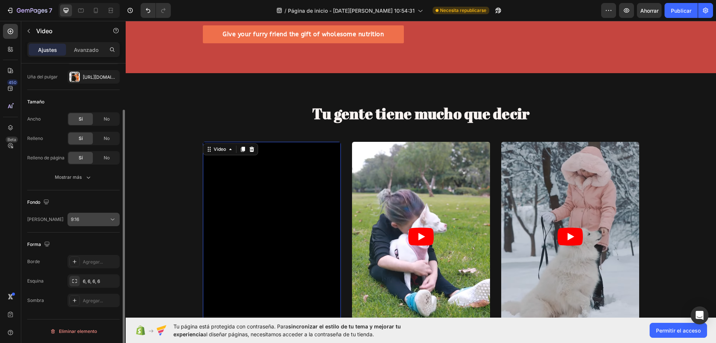
click at [101, 220] on div "9:16" at bounding box center [90, 219] width 38 height 7
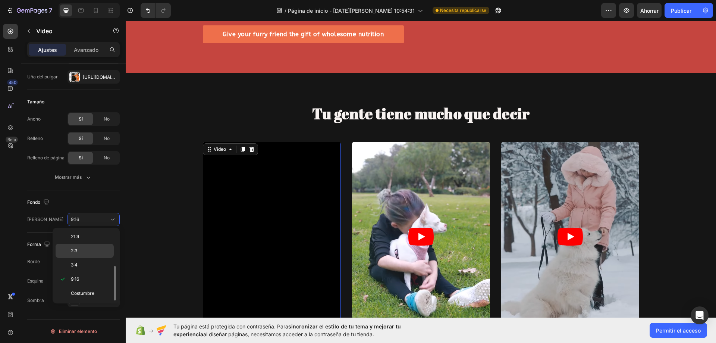
drag, startPoint x: 98, startPoint y: 248, endPoint x: 75, endPoint y: 228, distance: 31.4
click at [98, 248] on p "2:3" at bounding box center [91, 250] width 40 height 7
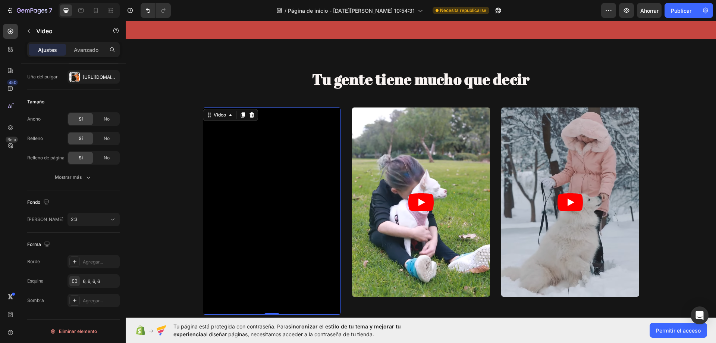
scroll to position [776, 0]
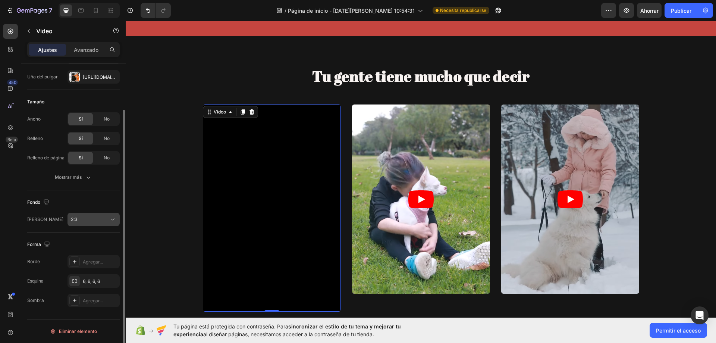
click at [105, 217] on div "2:3" at bounding box center [90, 219] width 38 height 7
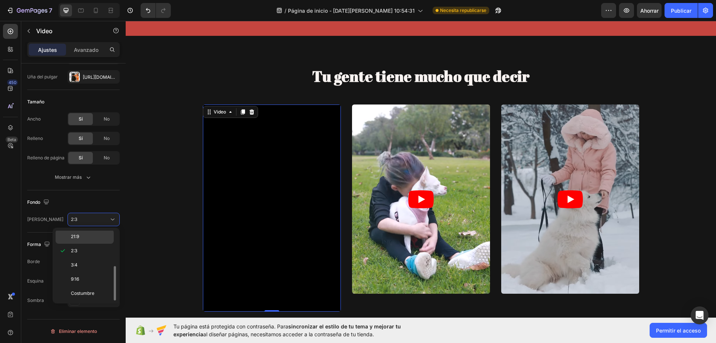
click at [105, 235] on p "21:9" at bounding box center [91, 236] width 40 height 7
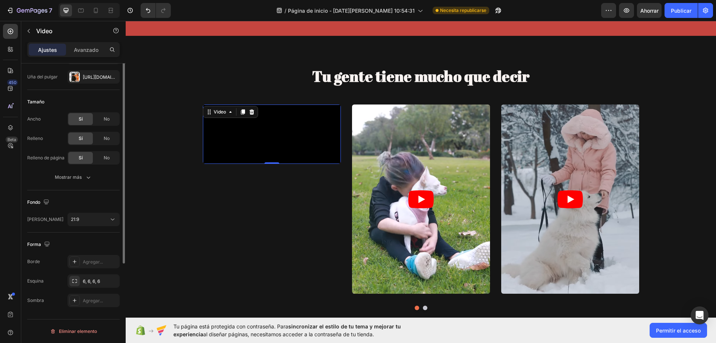
scroll to position [0, 0]
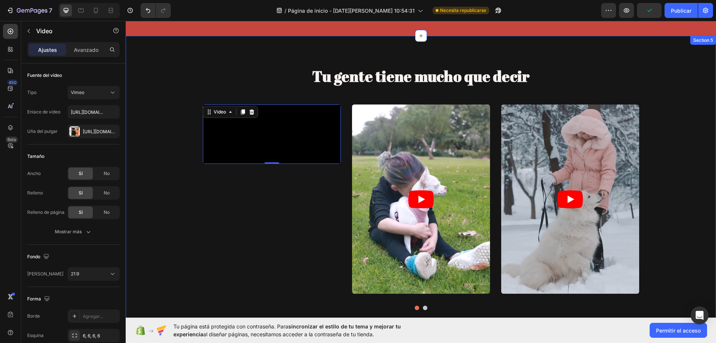
click at [170, 163] on div "Tu gente tiene mucho que decir Heading Video 0 Video Video Drop element here Vi…" at bounding box center [421, 188] width 591 height 244
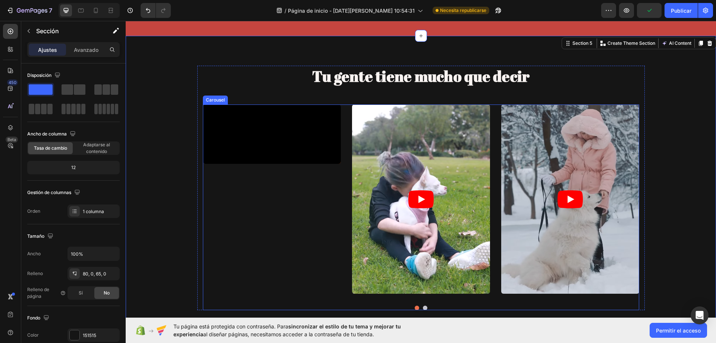
click at [259, 216] on div "Video" at bounding box center [272, 198] width 138 height 189
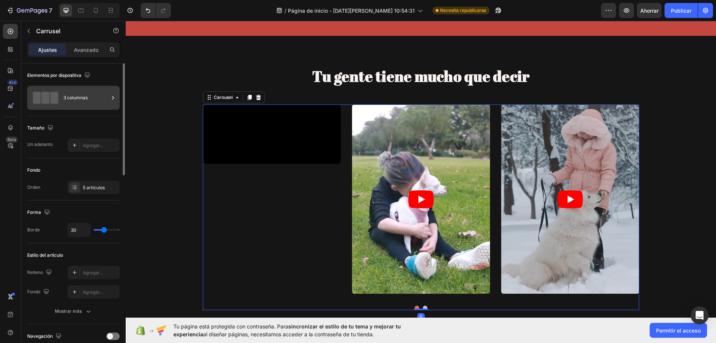
click at [53, 97] on span at bounding box center [54, 98] width 8 height 12
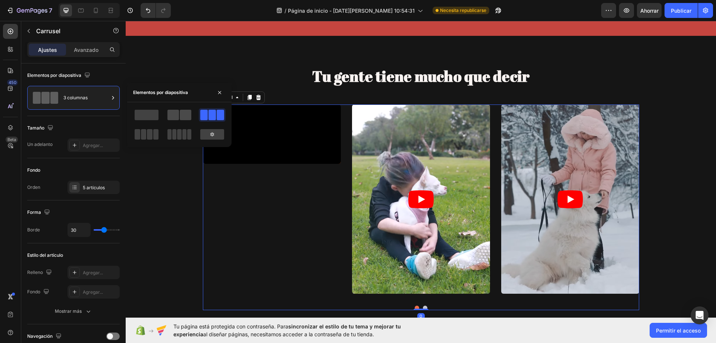
click at [187, 115] on span at bounding box center [186, 115] width 12 height 10
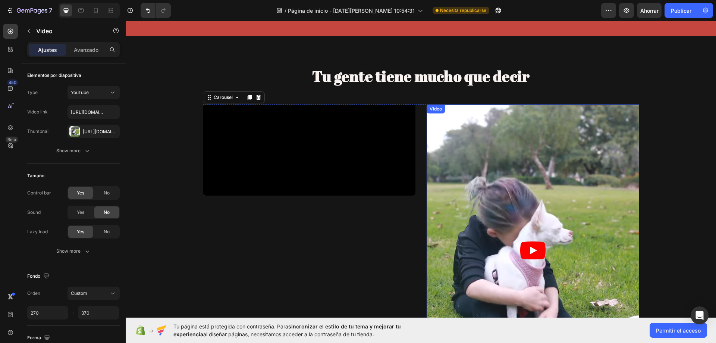
click at [481, 172] on article at bounding box center [533, 249] width 213 height 291
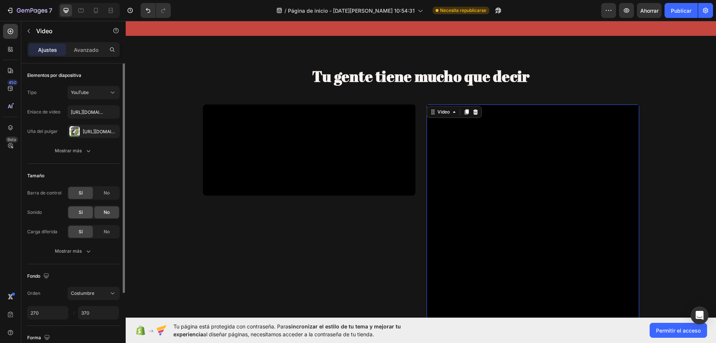
click at [82, 209] on span "Sí" at bounding box center [81, 212] width 4 height 7
click at [107, 194] on font "No" at bounding box center [107, 193] width 6 height 6
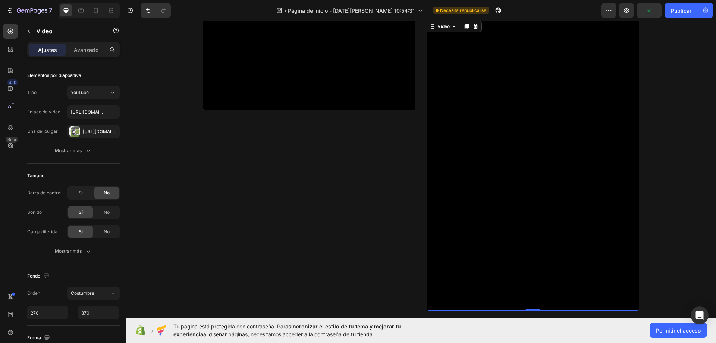
scroll to position [851, 0]
click at [85, 197] on div "Sí" at bounding box center [80, 193] width 25 height 12
click at [96, 233] on div "No" at bounding box center [106, 232] width 25 height 12
click at [76, 234] on div "Sí" at bounding box center [80, 232] width 25 height 12
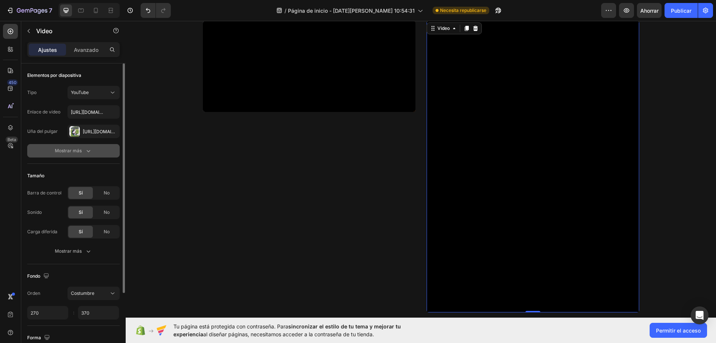
click at [82, 153] on div "Mostrar más" at bounding box center [73, 150] width 37 height 7
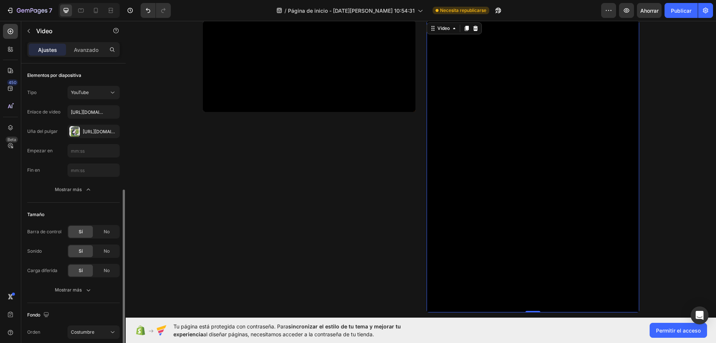
scroll to position [132, 0]
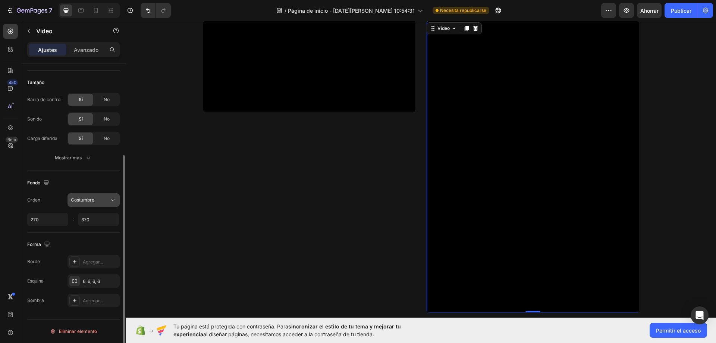
click at [95, 201] on div "Costumbre" at bounding box center [90, 200] width 38 height 7
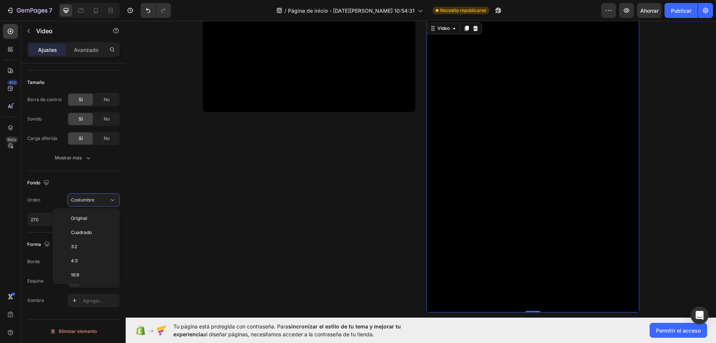
scroll to position [72, 0]
click at [100, 231] on p "2:3" at bounding box center [91, 231] width 40 height 7
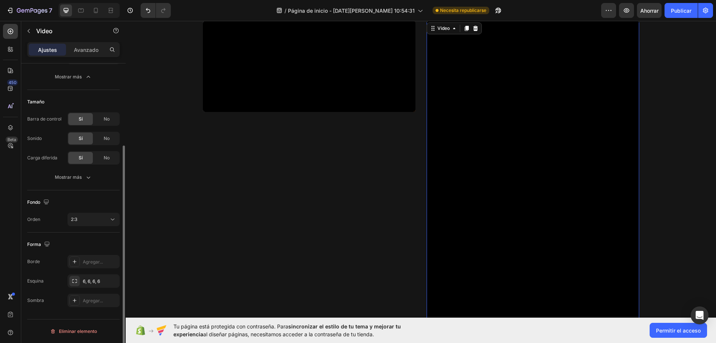
scroll to position [113, 0]
click at [90, 213] on button "2:3" at bounding box center [94, 219] width 52 height 13
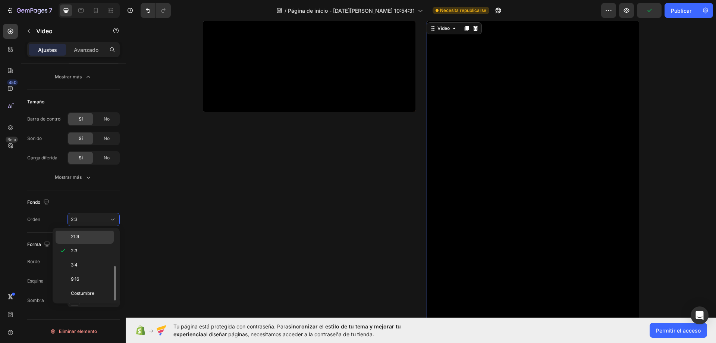
click at [85, 235] on p "21:9" at bounding box center [91, 236] width 40 height 7
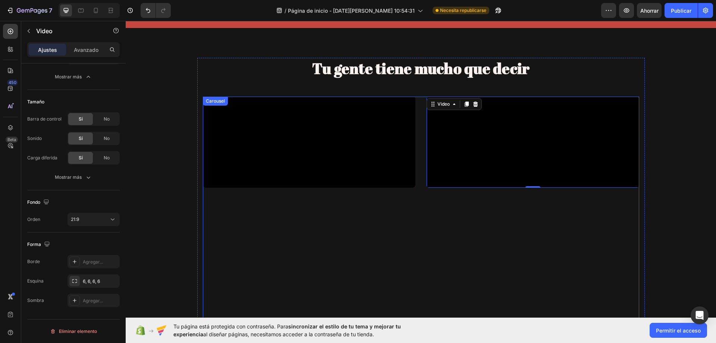
scroll to position [776, 0]
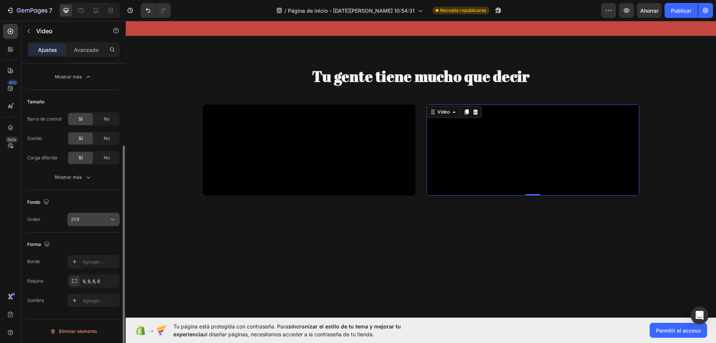
click at [103, 223] on div "21:9" at bounding box center [94, 219] width 46 height 7
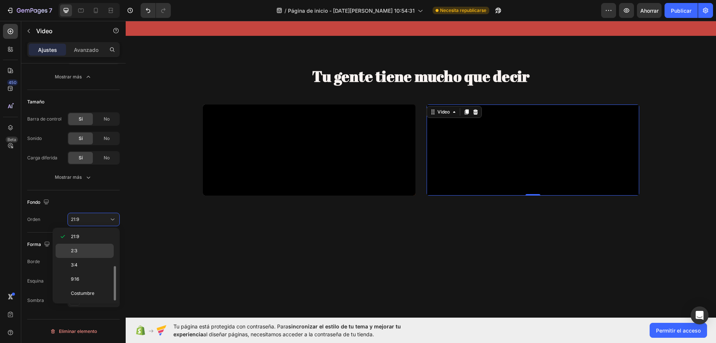
click at [94, 250] on p "2:3" at bounding box center [91, 250] width 40 height 7
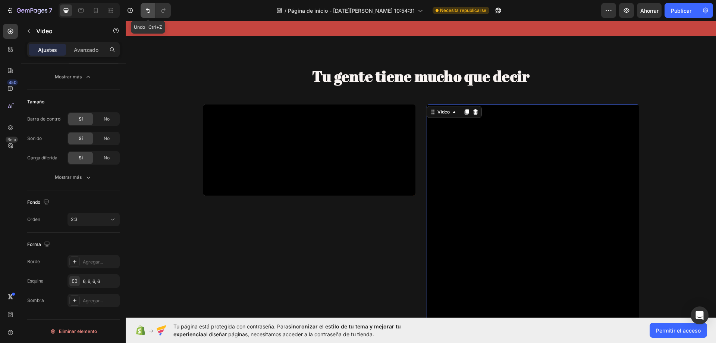
click at [149, 14] on icon "Deshacer/Rehacer" at bounding box center [147, 10] width 7 height 7
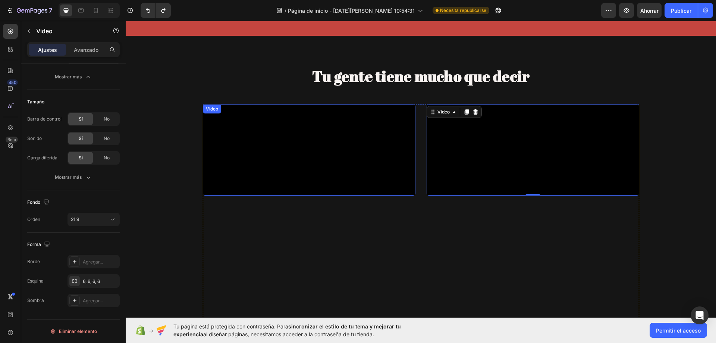
click at [480, 213] on div "Video 0" at bounding box center [533, 249] width 213 height 291
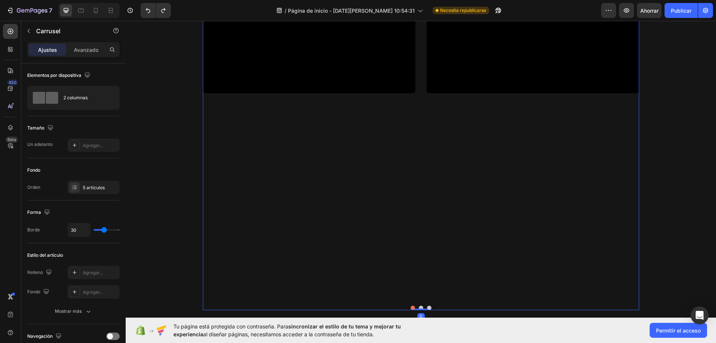
scroll to position [888, 0]
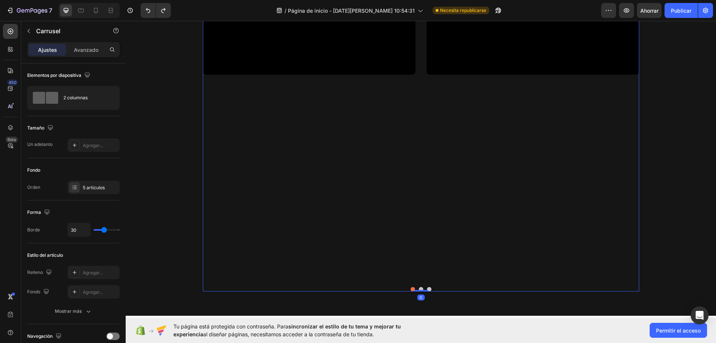
click at [443, 196] on div "Video" at bounding box center [533, 129] width 213 height 291
click at [194, 247] on div "Tu gente tiene mucho que decir Heading Video Video Video Drop element here Vide…" at bounding box center [421, 118] width 591 height 347
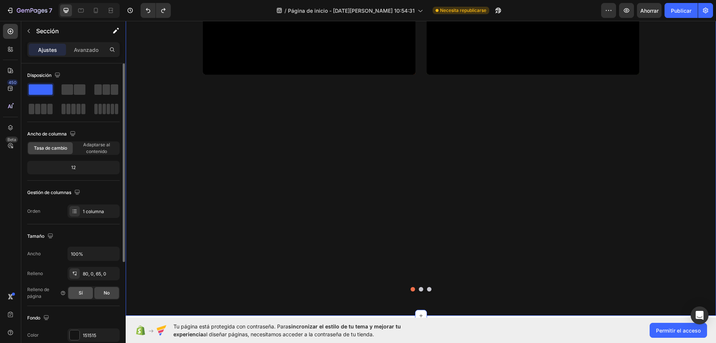
click at [85, 295] on div "Sí" at bounding box center [80, 293] width 25 height 12
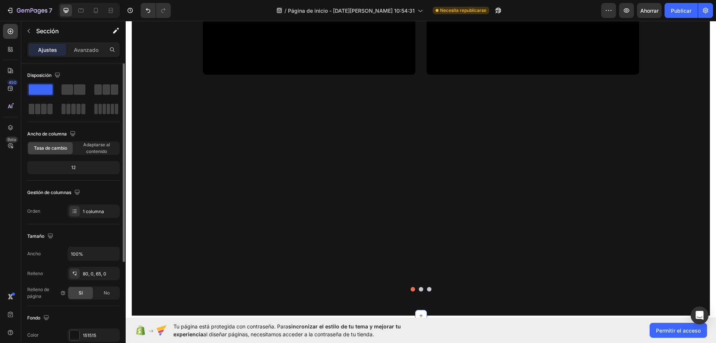
click at [85, 295] on div "Sí" at bounding box center [80, 293] width 25 height 12
click at [101, 296] on div "No" at bounding box center [106, 293] width 25 height 12
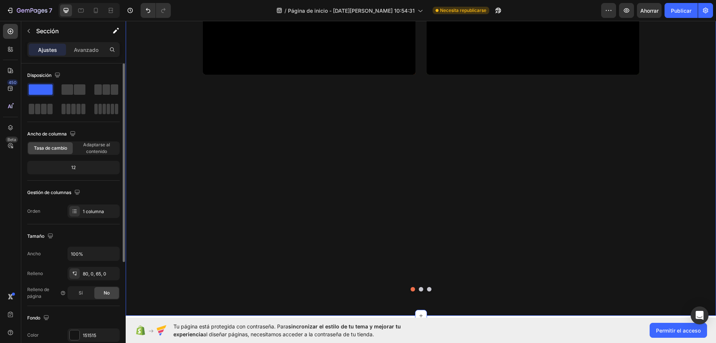
scroll to position [112, 0]
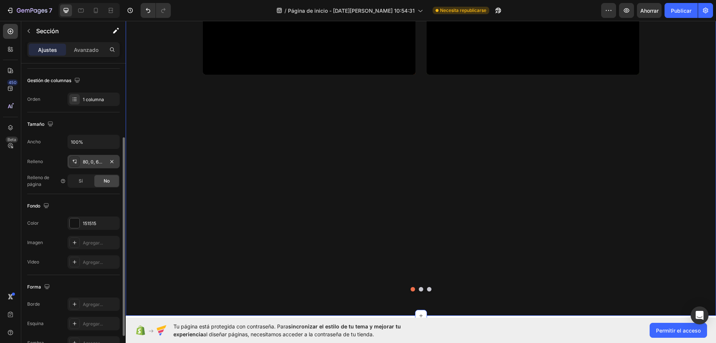
click at [83, 157] on div "80, 0, 65, 0" at bounding box center [94, 161] width 52 height 13
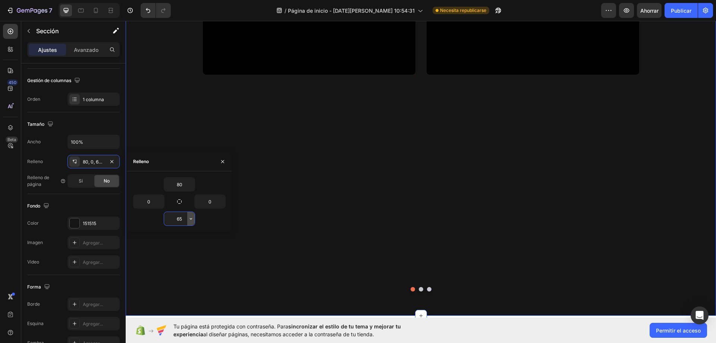
click at [188, 220] on icon "button" at bounding box center [191, 219] width 6 height 6
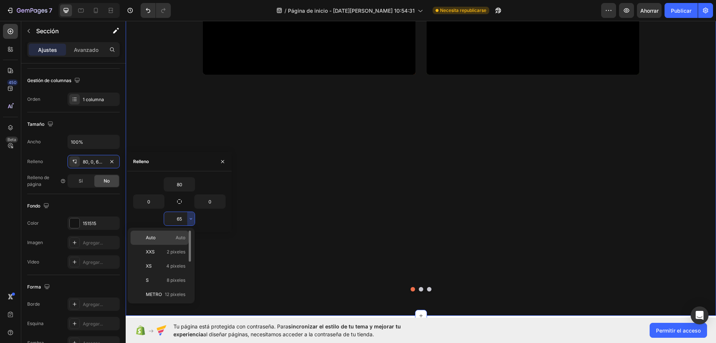
click at [175, 240] on p "Auto Auto" at bounding box center [166, 237] width 40 height 7
type input "Auto"
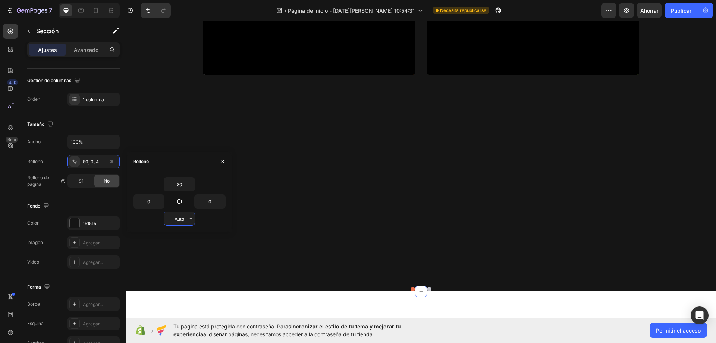
click at [183, 219] on input "Auto" at bounding box center [179, 218] width 31 height 13
click at [187, 222] on input "Auto" at bounding box center [179, 218] width 31 height 13
click at [191, 219] on icon "button" at bounding box center [191, 219] width 6 height 6
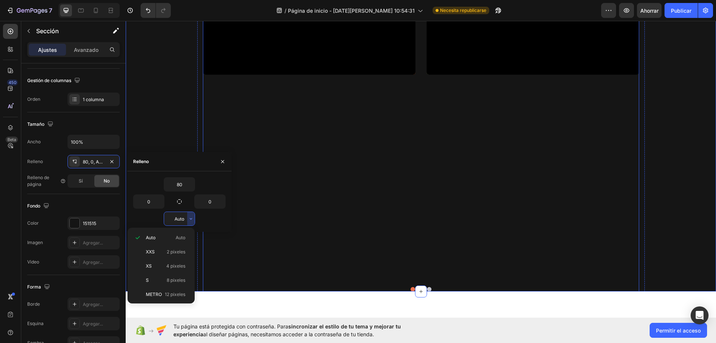
click at [427, 288] on button "Dot" at bounding box center [429, 289] width 4 height 4
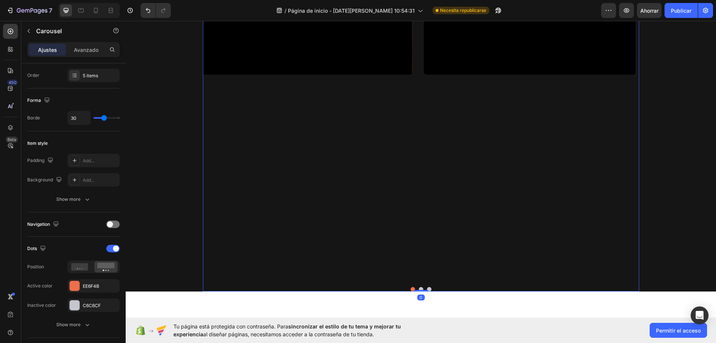
scroll to position [0, 0]
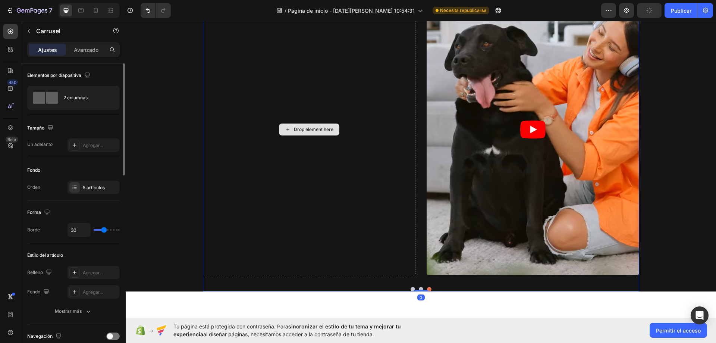
click at [364, 177] on div "Drop element here" at bounding box center [309, 129] width 213 height 291
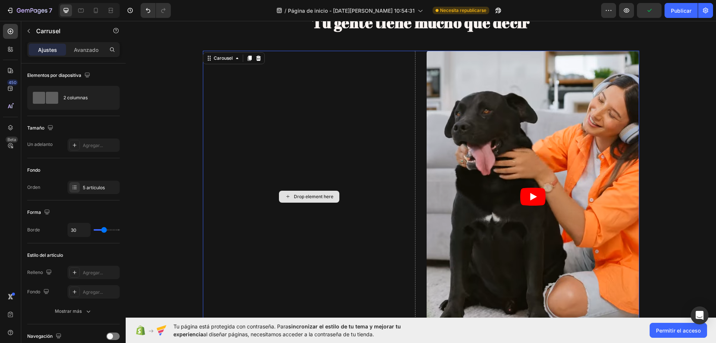
scroll to position [813, 0]
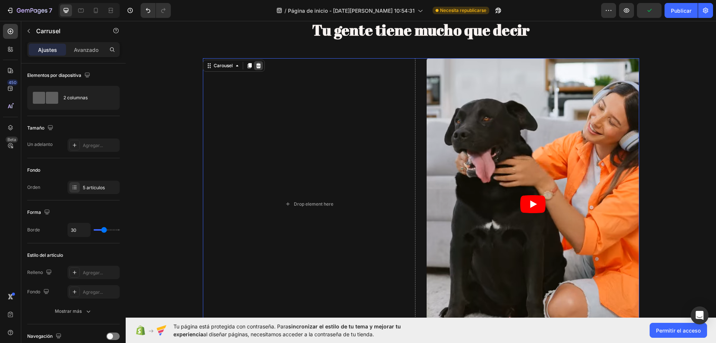
click at [256, 68] on icon at bounding box center [259, 66] width 6 height 6
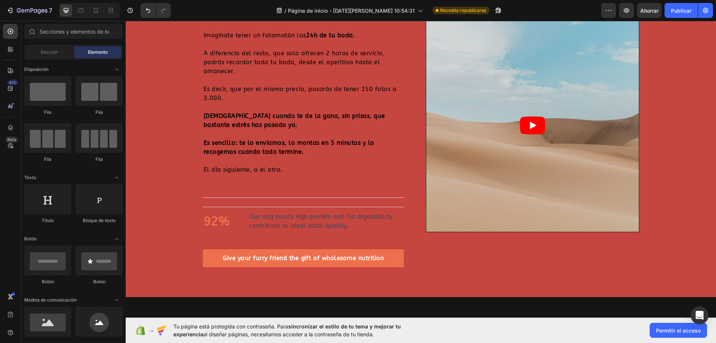
scroll to position [701, 0]
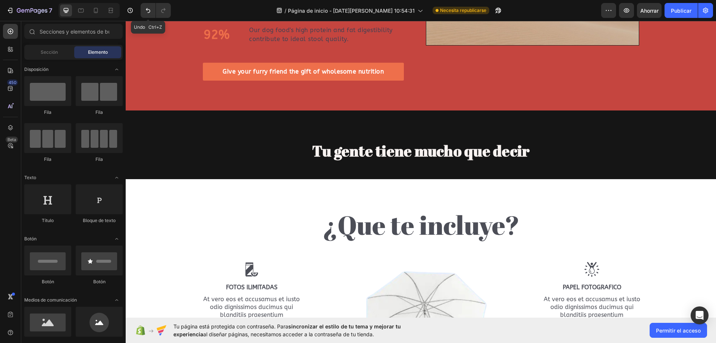
click at [145, 10] on icon "Deshacer/Rehacer" at bounding box center [147, 10] width 7 height 7
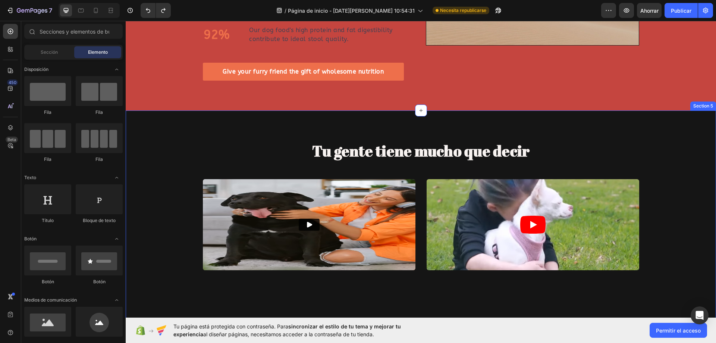
click at [130, 234] on div "Tu gente tiene mucho que decir Heading Video Video Video Drop element here Vide…" at bounding box center [421, 313] width 591 height 347
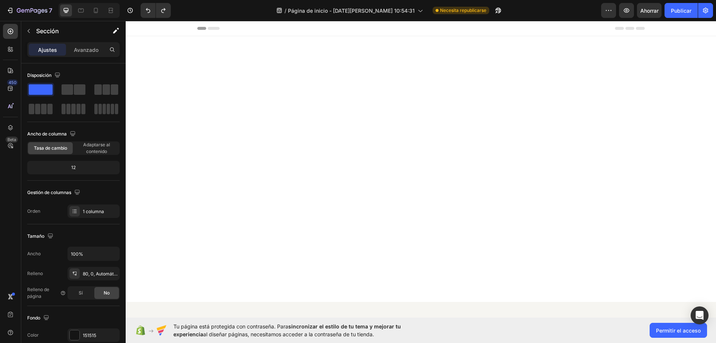
scroll to position [813, 0]
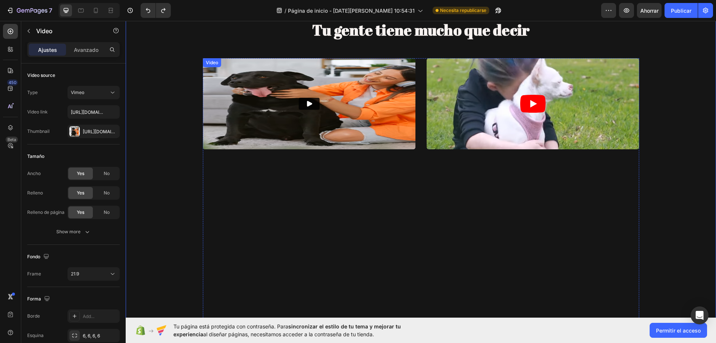
click at [306, 99] on button "Play" at bounding box center [309, 104] width 21 height 12
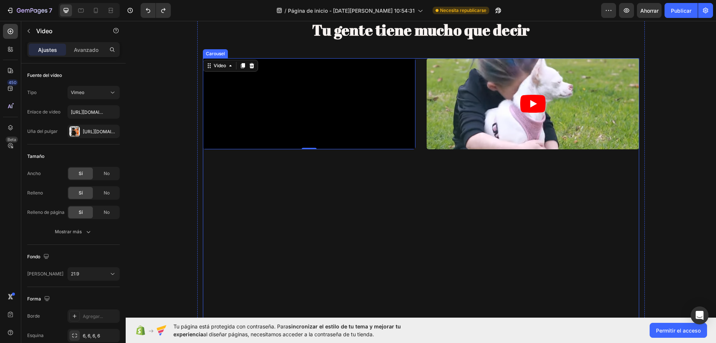
click at [398, 198] on div "Video 0" at bounding box center [309, 203] width 213 height 291
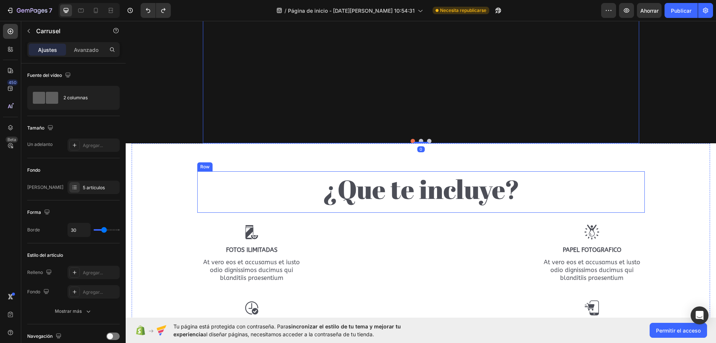
scroll to position [1037, 0]
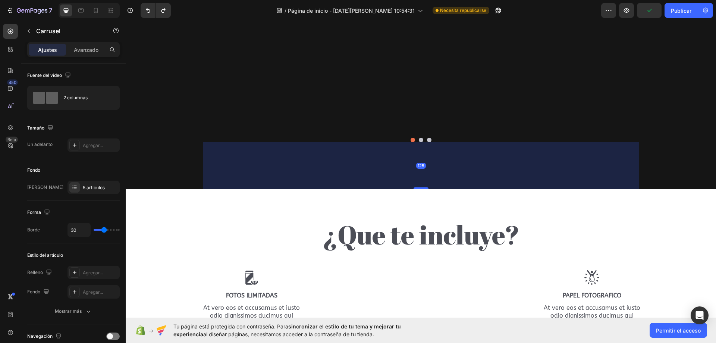
drag, startPoint x: 423, startPoint y: 142, endPoint x: 443, endPoint y: 192, distance: 54.2
click at [423, 187] on div at bounding box center [421, 187] width 15 height 1
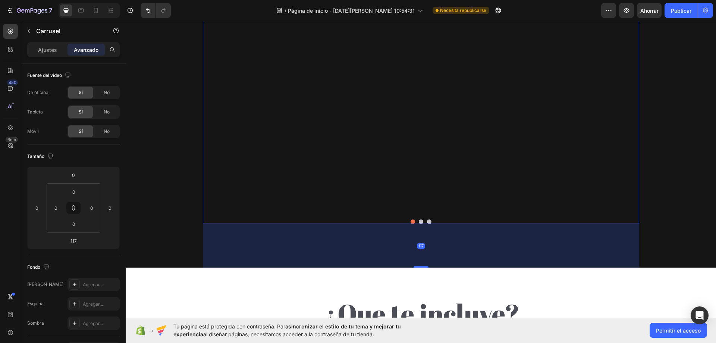
scroll to position [925, 0]
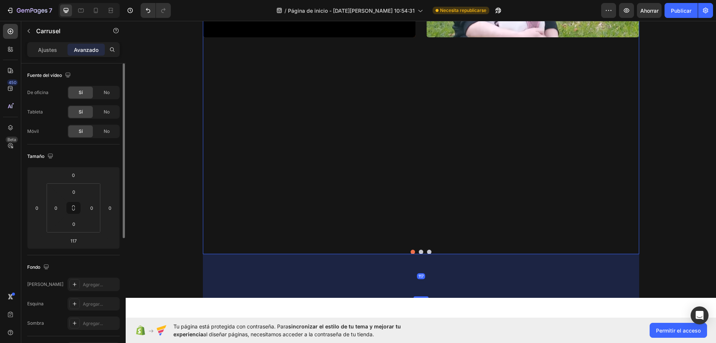
click at [53, 51] on font "Ajustes" at bounding box center [47, 50] width 19 height 6
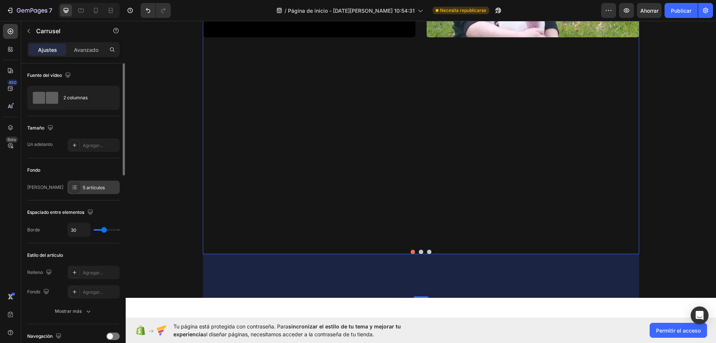
click at [90, 188] on font "5 artículos" at bounding box center [94, 188] width 22 height 6
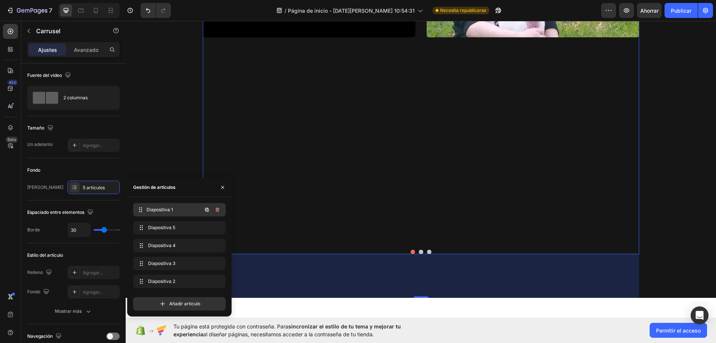
click at [190, 207] on span "Diapositiva 1" at bounding box center [174, 209] width 55 height 7
click at [219, 228] on icon "button" at bounding box center [218, 228] width 6 height 6
click at [216, 227] on font "Borrar" at bounding box center [213, 228] width 14 height 6
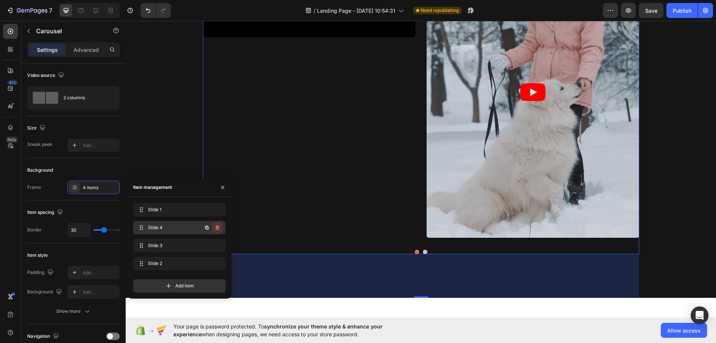
click at [217, 229] on icon "button" at bounding box center [218, 228] width 6 height 6
click at [214, 228] on div "Delete" at bounding box center [213, 227] width 14 height 7
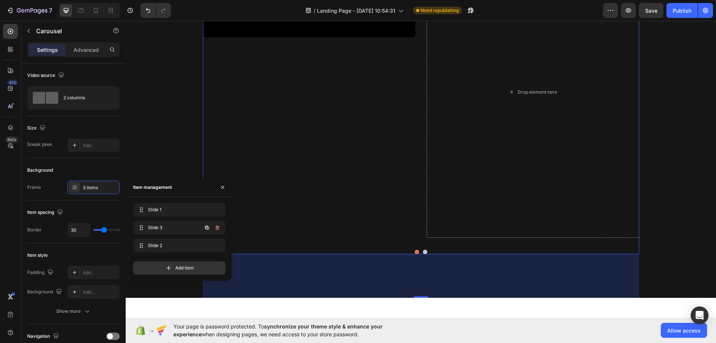
click at [215, 229] on icon "button" at bounding box center [218, 228] width 6 height 6
click at [213, 228] on div "Delete" at bounding box center [213, 227] width 14 height 7
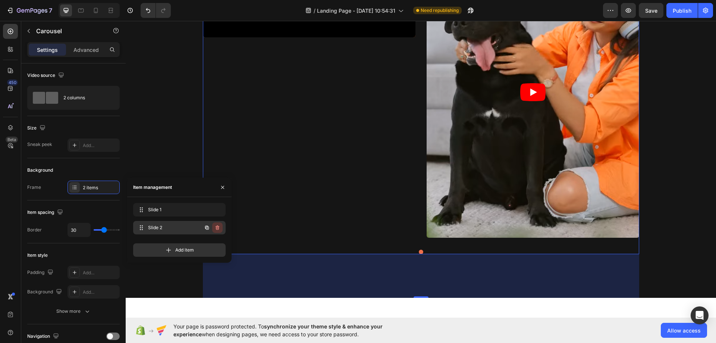
click at [217, 230] on icon "button" at bounding box center [218, 228] width 6 height 6
click at [216, 229] on div "Delete" at bounding box center [213, 227] width 14 height 7
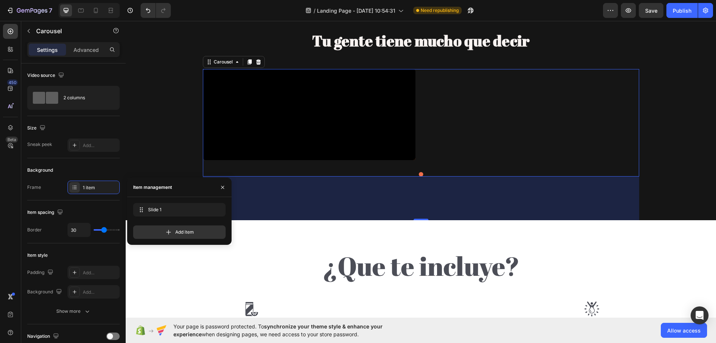
scroll to position [776, 0]
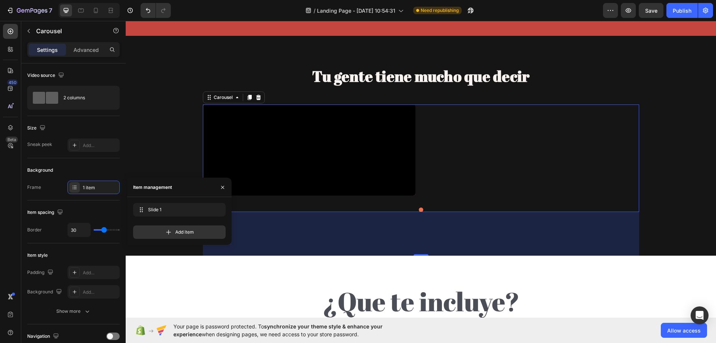
click at [464, 132] on div "Video" at bounding box center [421, 149] width 436 height 91
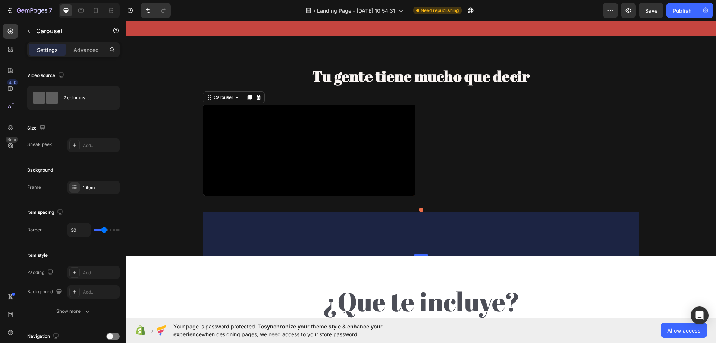
click at [513, 120] on div "Video" at bounding box center [421, 149] width 436 height 91
click at [88, 147] on div "Add..." at bounding box center [100, 145] width 35 height 7
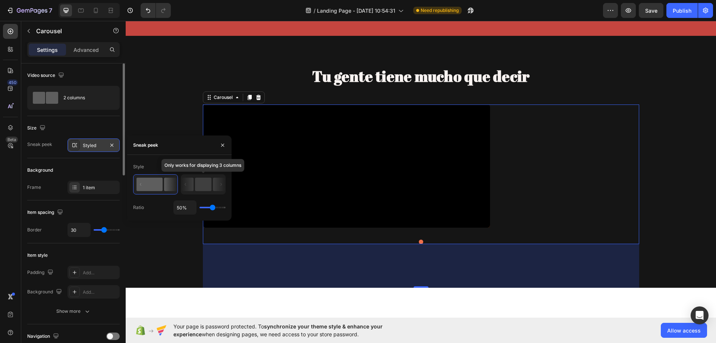
click at [203, 186] on rect at bounding box center [203, 184] width 16 height 13
drag, startPoint x: 164, startPoint y: 187, endPoint x: 207, endPoint y: 200, distance: 45.6
click at [161, 188] on icon at bounding box center [156, 184] width 44 height 19
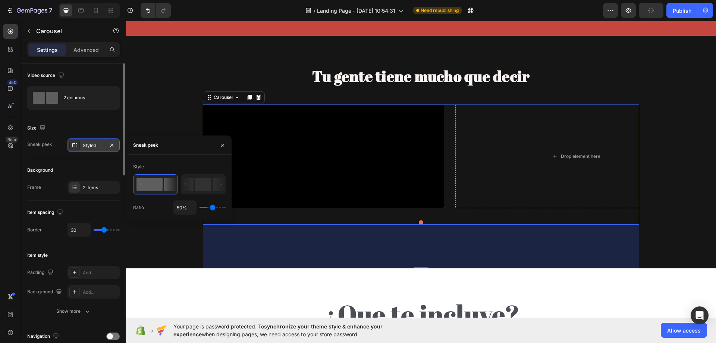
type input "21%"
type input "21"
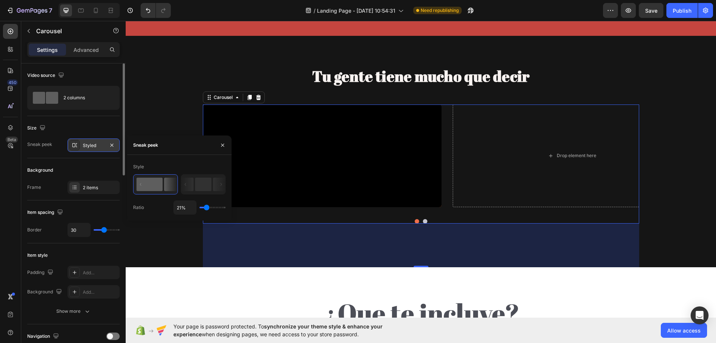
type input "17%"
type input "17"
type input "16%"
type input "16"
type input "14%"
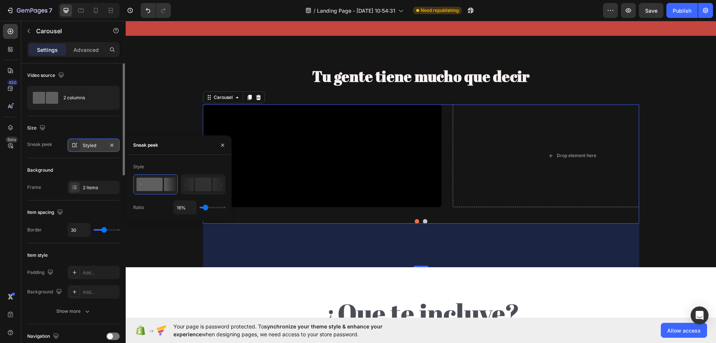
type input "14"
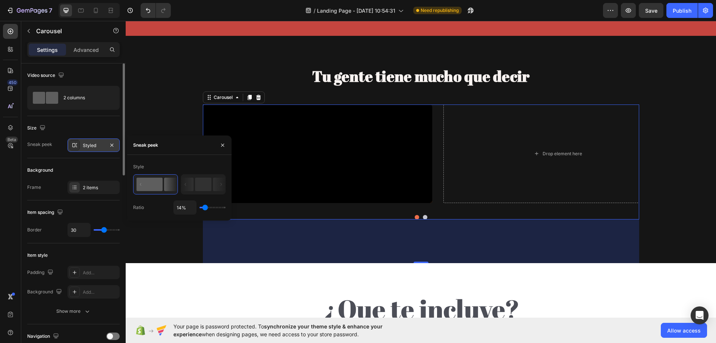
type input "10%"
type input "10"
type input "1%"
type input "1"
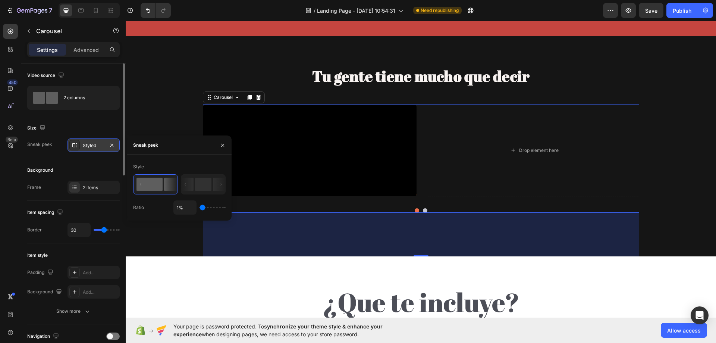
type input "49%"
type input "49"
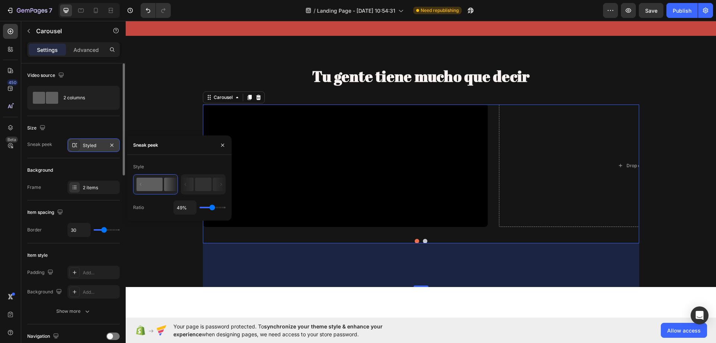
type input "52%"
type input "52"
type input "54%"
type input "54"
type input "60%"
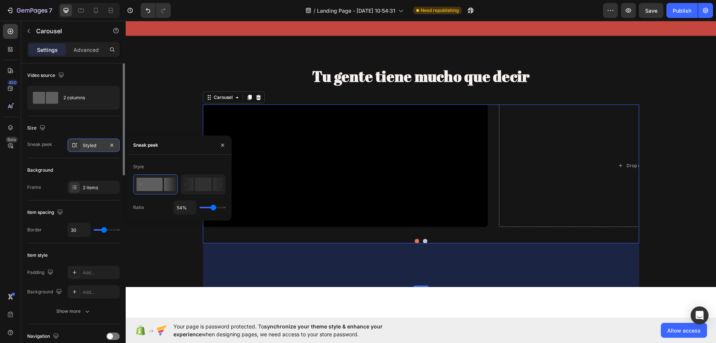
type input "60"
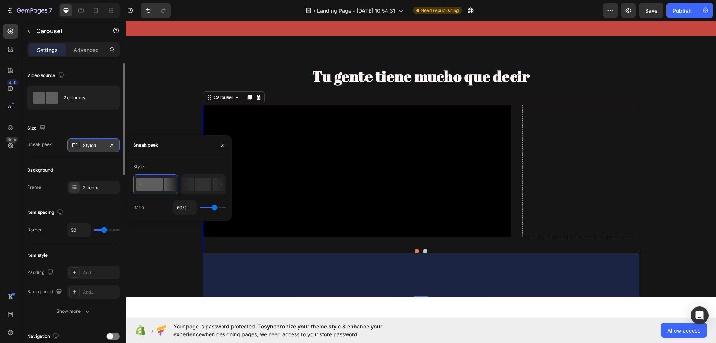
type input "1%"
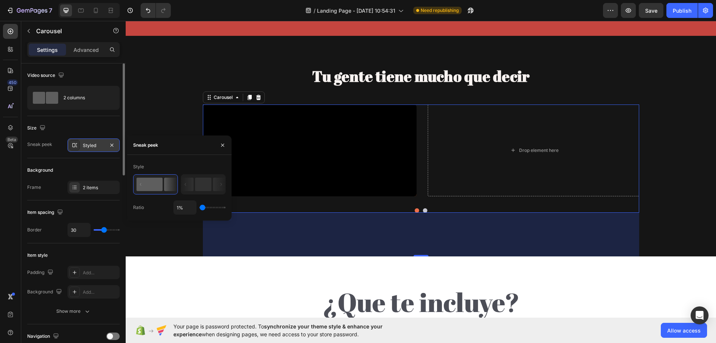
drag, startPoint x: 207, startPoint y: 200, endPoint x: 144, endPoint y: 219, distance: 66.1
type input "1"
click at [200, 207] on input "range" at bounding box center [213, 207] width 26 height 1
click at [154, 243] on div "Tu gente tiene mucho que decir Heading Video Drop element here Carousel 117 Row" at bounding box center [421, 161] width 591 height 191
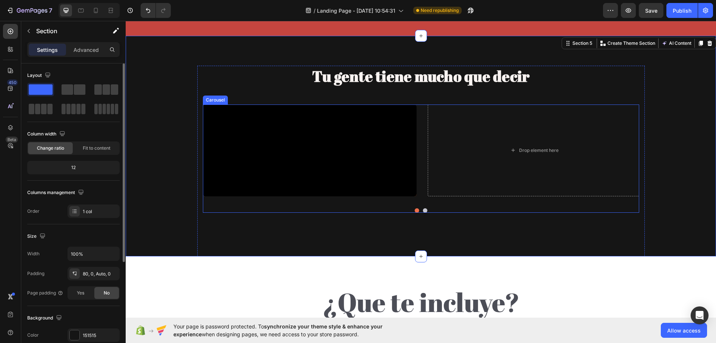
click at [423, 208] on button "Dot" at bounding box center [425, 210] width 4 height 4
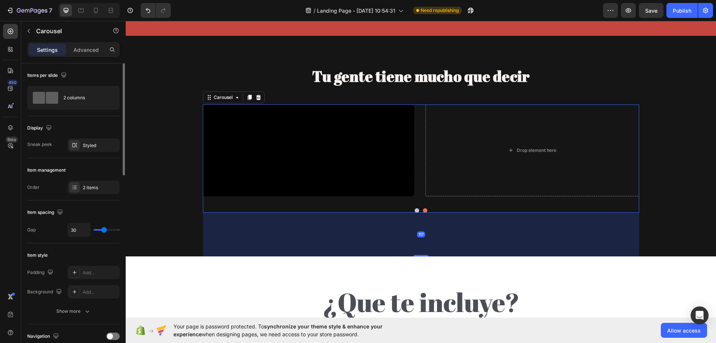
click at [423, 208] on button "Dot" at bounding box center [425, 210] width 4 height 4
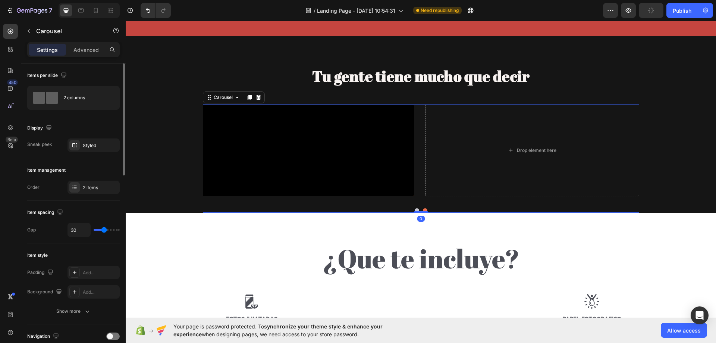
drag, startPoint x: 420, startPoint y: 245, endPoint x: 430, endPoint y: 26, distance: 219.6
click at [420, 197] on div "Video Drop element here Carousel 0" at bounding box center [421, 158] width 436 height 108
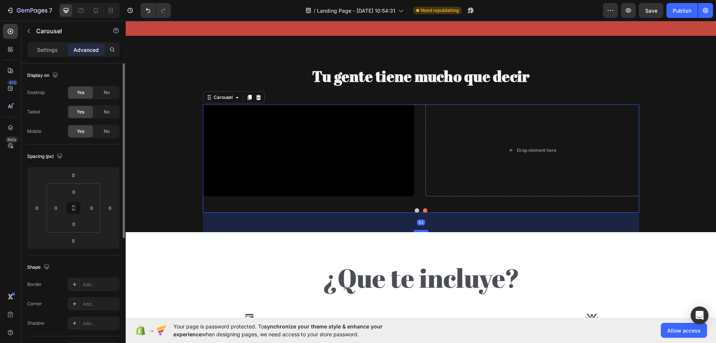
drag, startPoint x: 425, startPoint y: 203, endPoint x: 424, endPoint y: 223, distance: 19.8
click at [424, 230] on div at bounding box center [421, 231] width 15 height 2
type input "53"
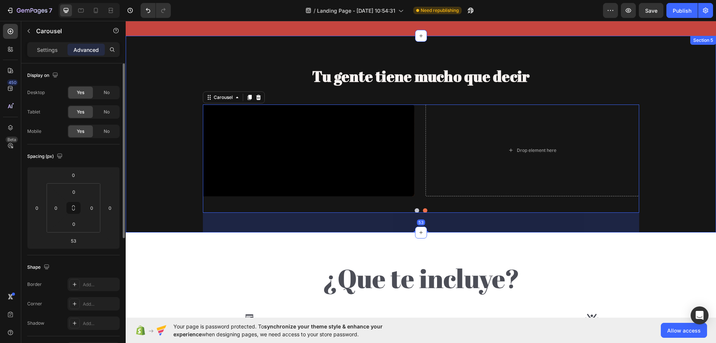
click at [408, 36] on div "Tu gente tiene mucho que decir Heading Video Drop element here Carousel 53 Row …" at bounding box center [421, 134] width 591 height 197
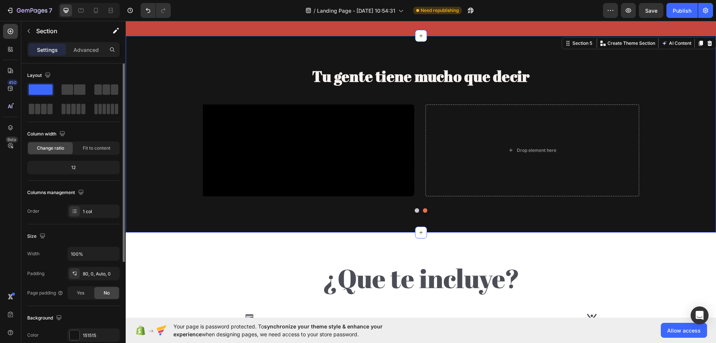
click at [409, 36] on div "Tu gente tiene mucho que decir Heading Video Drop element here Carousel Row Sec…" at bounding box center [421, 134] width 591 height 197
click at [394, 53] on div "Tu gente tiene mucho que decir Heading Video Drop element here Carousel Row Sec…" at bounding box center [421, 134] width 591 height 197
click at [88, 49] on p "Advanced" at bounding box center [85, 50] width 25 height 8
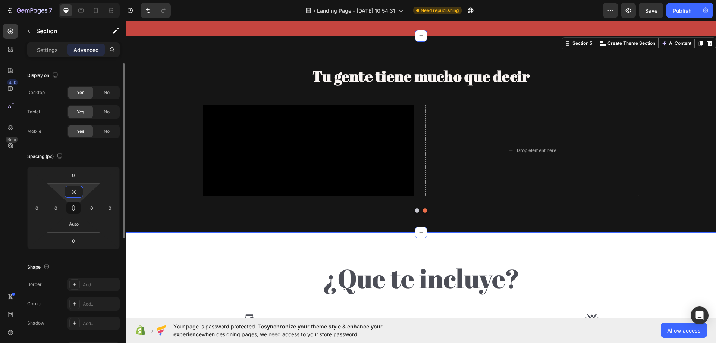
click at [69, 195] on input "80" at bounding box center [73, 191] width 15 height 11
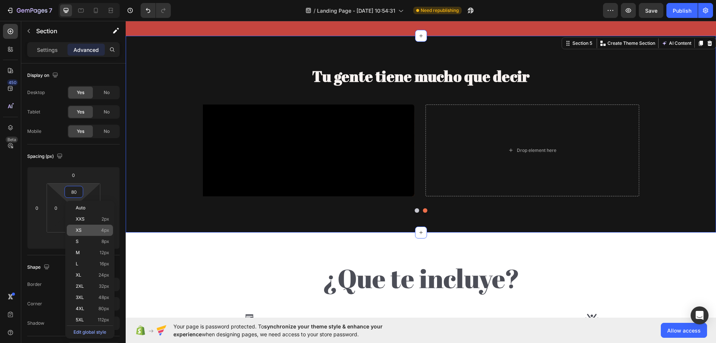
click at [90, 231] on p "XS 4px" at bounding box center [93, 230] width 34 height 5
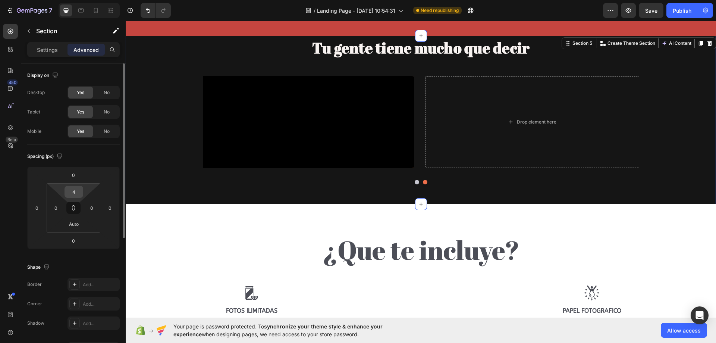
click at [75, 195] on input "4" at bounding box center [73, 191] width 15 height 11
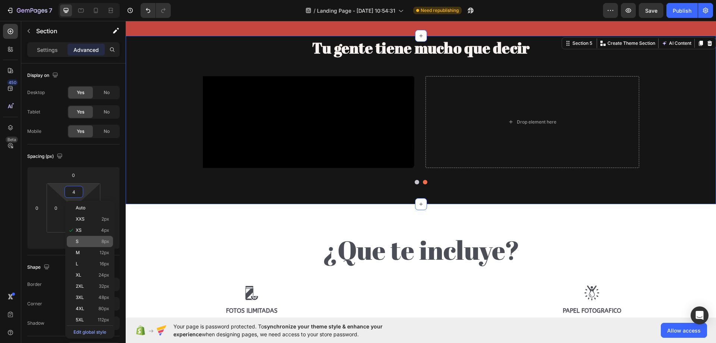
click at [92, 244] on div "S 8px" at bounding box center [90, 241] width 46 height 11
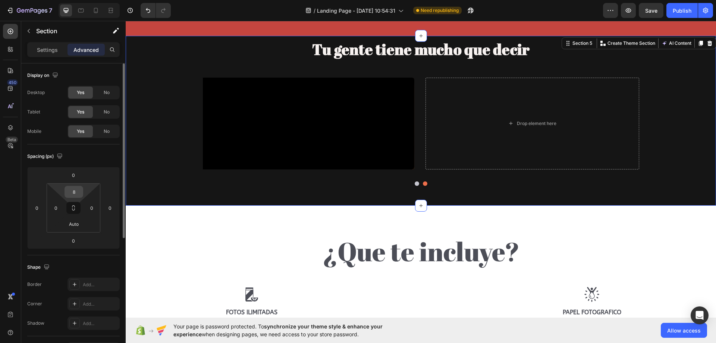
click at [81, 195] on input "8" at bounding box center [73, 191] width 15 height 11
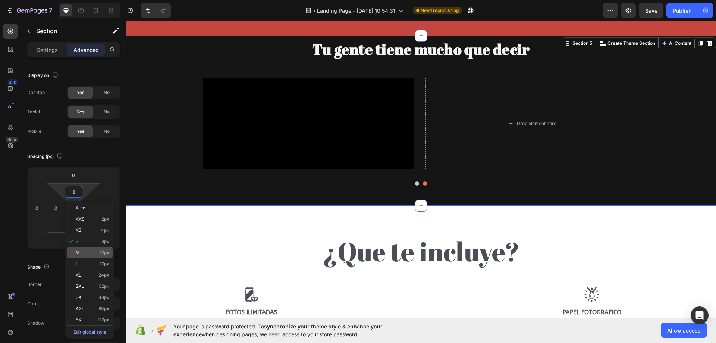
click at [80, 251] on p "M 12px" at bounding box center [93, 252] width 34 height 5
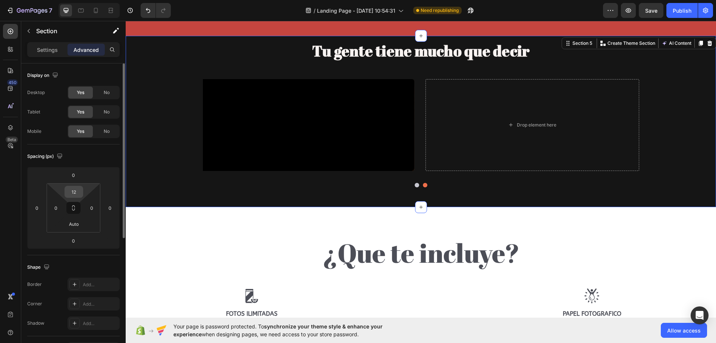
click at [75, 197] on input "12" at bounding box center [73, 191] width 15 height 11
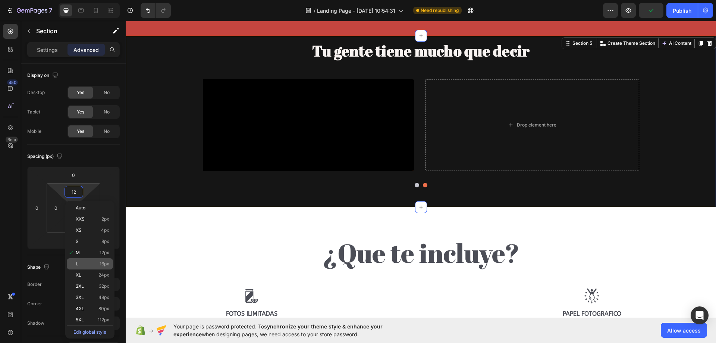
click at [94, 266] on p "L 16px" at bounding box center [93, 263] width 34 height 5
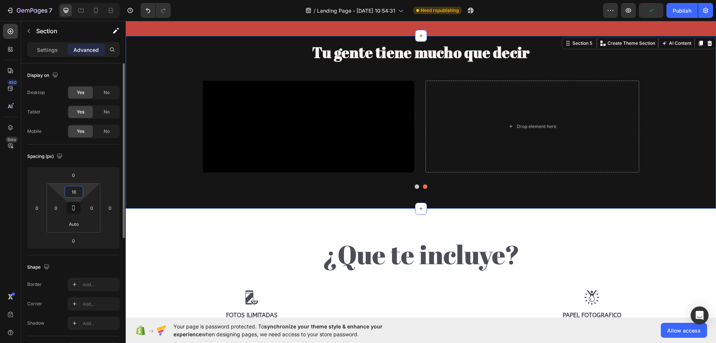
click at [67, 193] on input "16" at bounding box center [73, 191] width 15 height 11
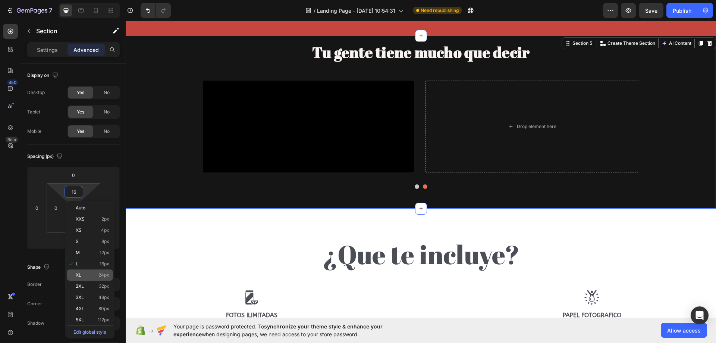
click at [87, 275] on p "XL 24px" at bounding box center [93, 274] width 34 height 5
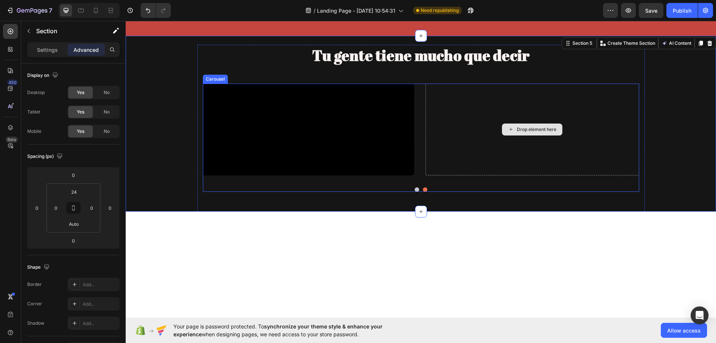
scroll to position [627, 0]
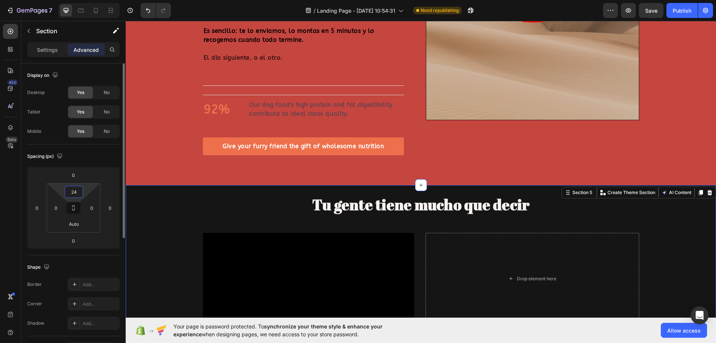
click at [72, 189] on input "24" at bounding box center [73, 191] width 15 height 11
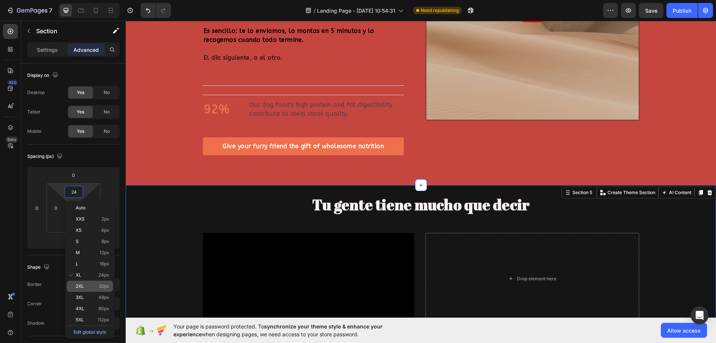
click at [80, 287] on span "2XL" at bounding box center [80, 286] width 8 height 5
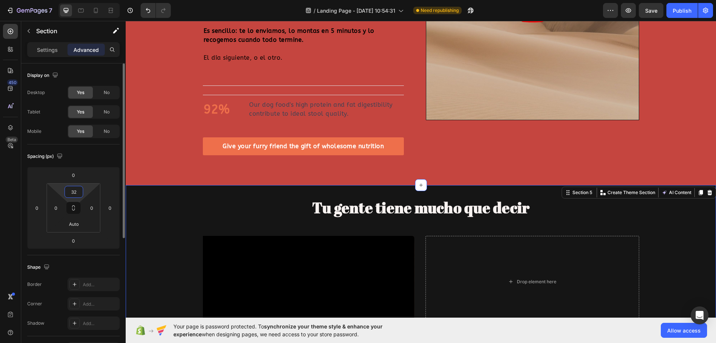
click at [75, 194] on input "32" at bounding box center [73, 191] width 15 height 11
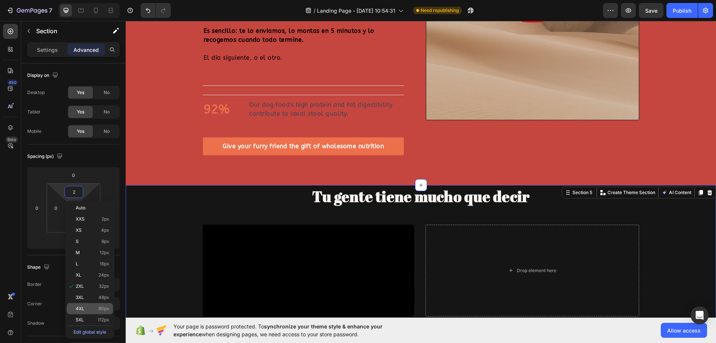
click at [86, 311] on div "4XL 80px" at bounding box center [90, 308] width 46 height 11
type input "80"
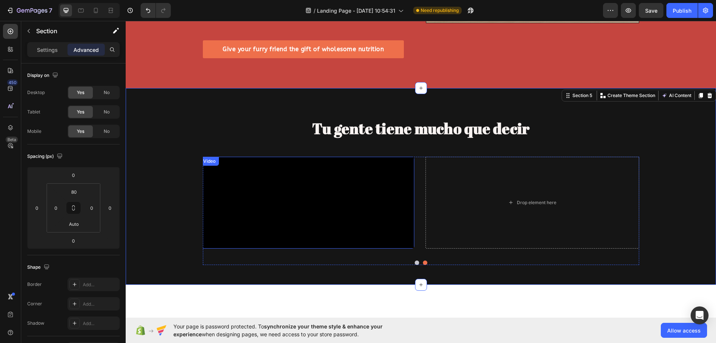
scroll to position [739, 0]
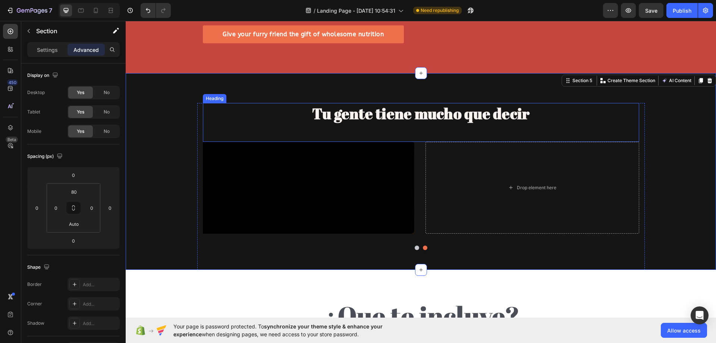
click at [385, 108] on h2 "Tu gente tiene mucho que decir" at bounding box center [421, 113] width 436 height 21
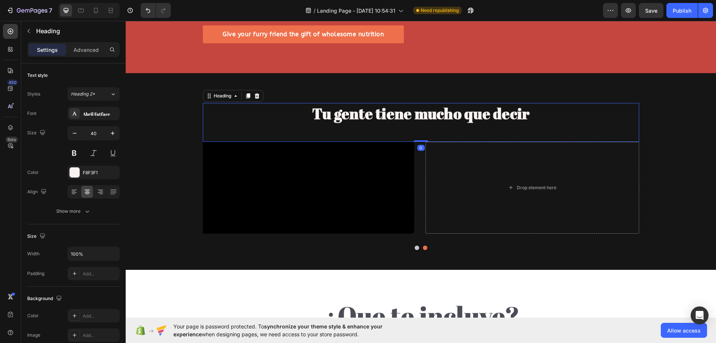
click at [457, 108] on h2 "Tu gente tiene mucho que decir" at bounding box center [421, 113] width 436 height 21
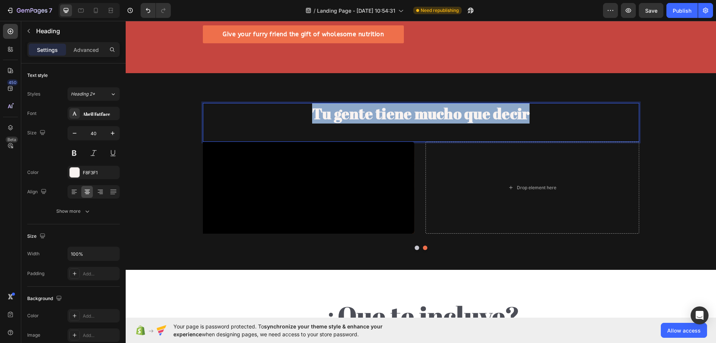
drag, startPoint x: 523, startPoint y: 107, endPoint x: 309, endPoint y: 104, distance: 214.2
click at [309, 104] on p "Tu gente tiene mucho que decir" at bounding box center [421, 113] width 435 height 19
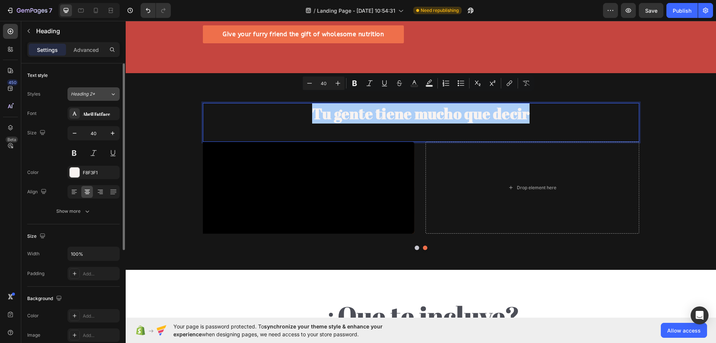
click at [106, 91] on div "Heading 2*" at bounding box center [90, 94] width 39 height 7
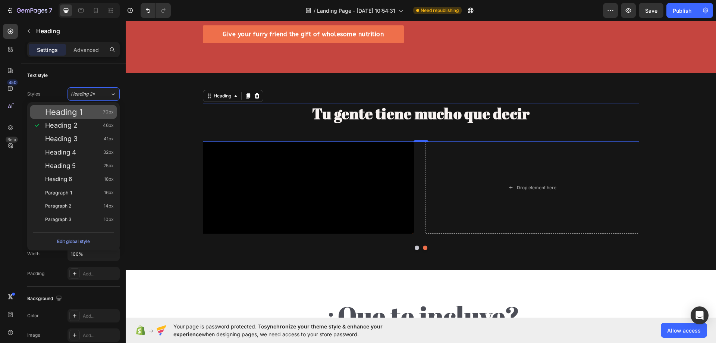
click at [92, 114] on div "Heading 1 70px" at bounding box center [79, 111] width 69 height 7
type input "70"
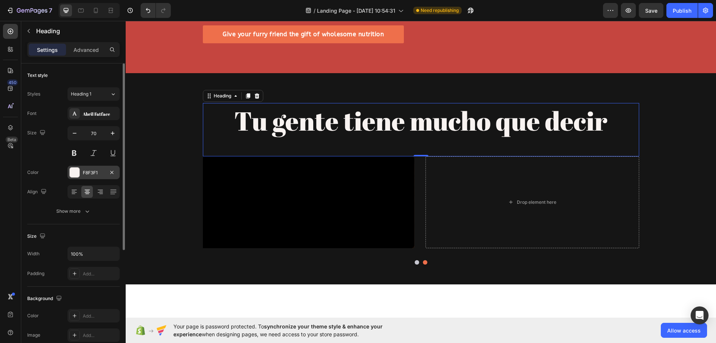
click at [90, 169] on div "F8F3F1" at bounding box center [94, 172] width 22 height 7
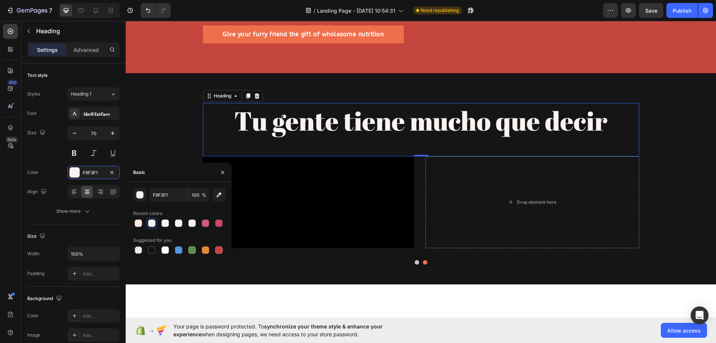
click at [200, 253] on div at bounding box center [179, 250] width 93 height 10
click at [202, 253] on div at bounding box center [205, 249] width 7 height 7
type input "E4893A"
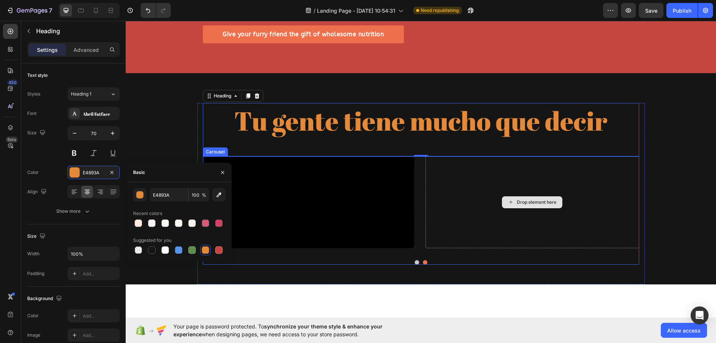
click at [664, 128] on div "Tu gente tiene mucho que decir Heading 0 Video Drop element here Carousel Row" at bounding box center [421, 193] width 591 height 181
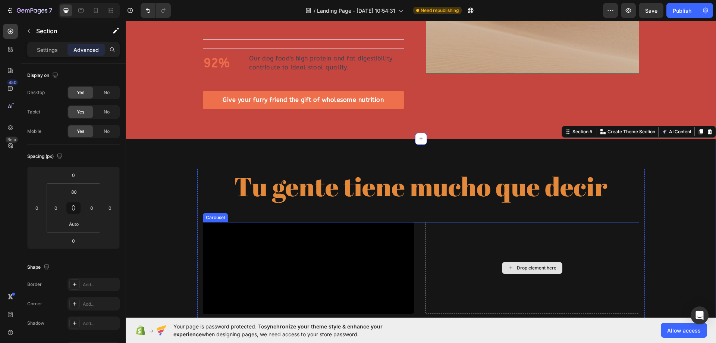
scroll to position [776, 0]
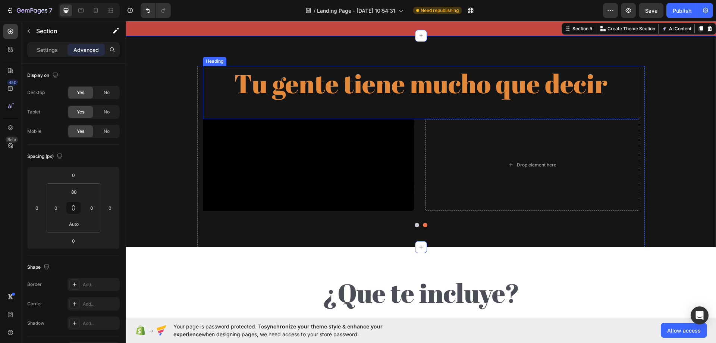
click at [399, 82] on p "Tu gente tiene mucho que decir" at bounding box center [421, 83] width 435 height 34
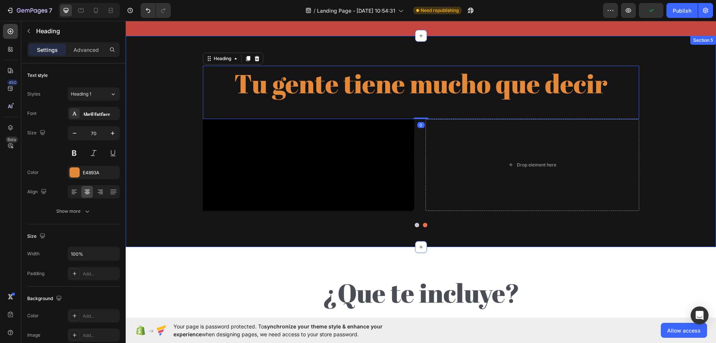
click at [165, 93] on div "Tu gente tiene mucho que decir Heading 0 Video Drop element here Carousel Row" at bounding box center [421, 156] width 591 height 181
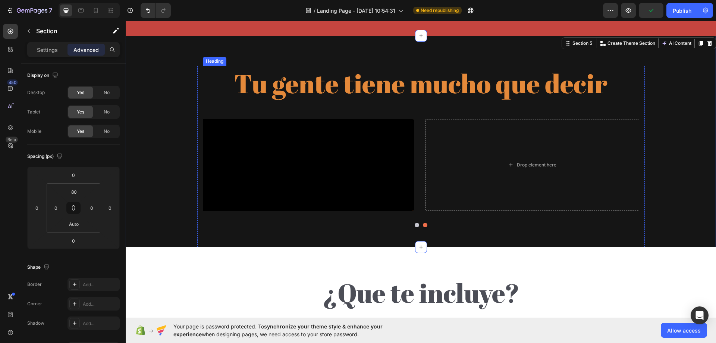
click at [242, 77] on p "Tu gente tiene mucho que decir" at bounding box center [421, 83] width 435 height 34
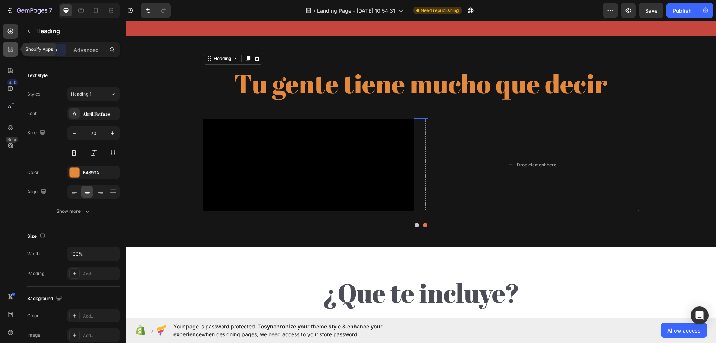
click at [6, 50] on div at bounding box center [10, 49] width 15 height 15
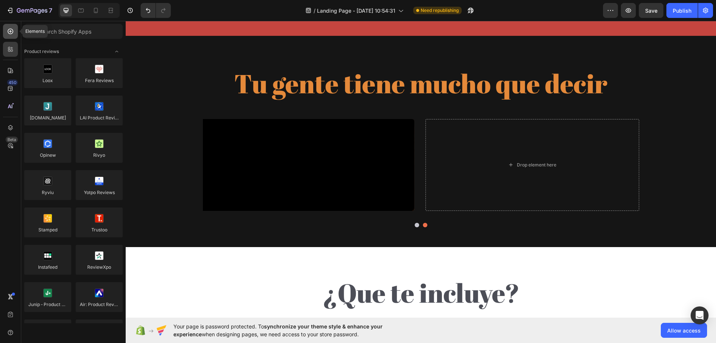
click at [9, 30] on icon at bounding box center [10, 31] width 7 height 7
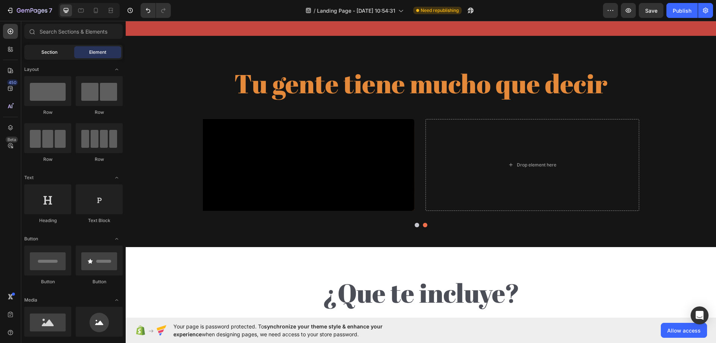
click at [53, 57] on div "Section" at bounding box center [49, 52] width 47 height 12
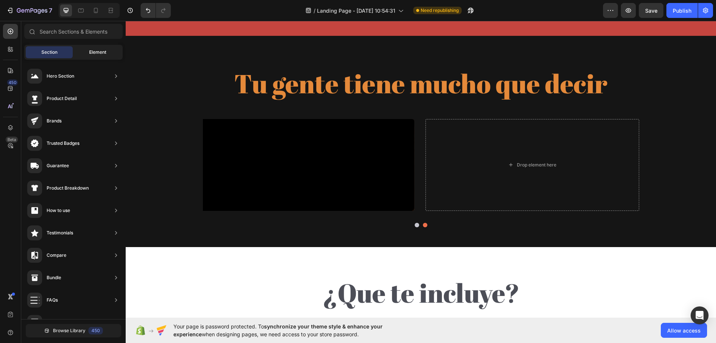
click at [97, 50] on span "Element" at bounding box center [97, 52] width 17 height 7
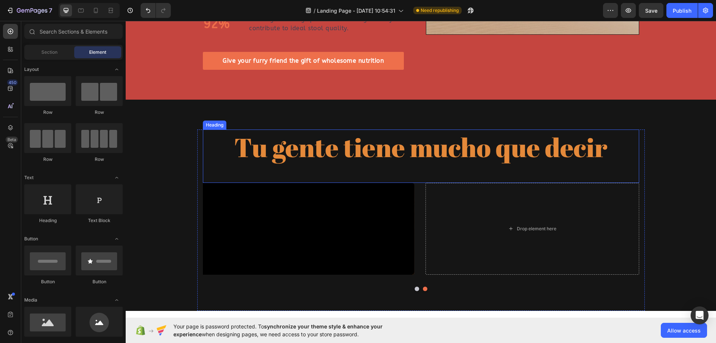
scroll to position [627, 0]
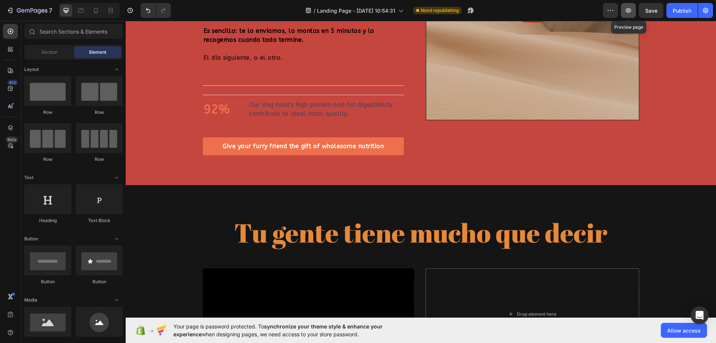
click at [625, 12] on button "button" at bounding box center [628, 10] width 15 height 15
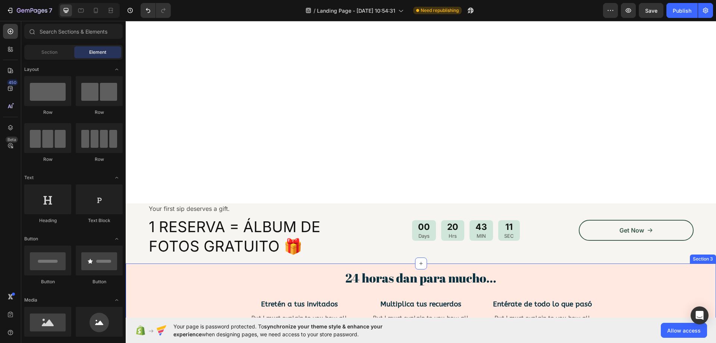
scroll to position [298, 0]
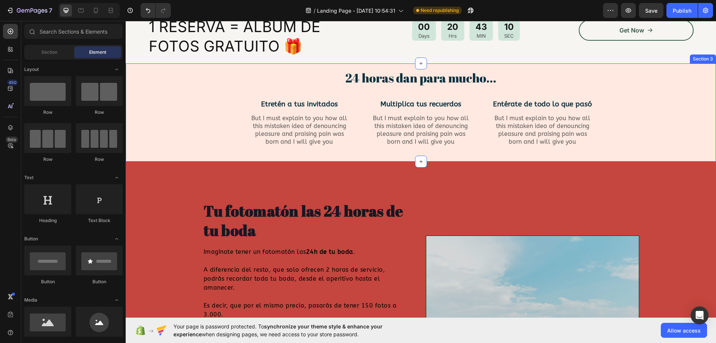
click at [295, 48] on h2 "1 RESERVA = ÁLBUM DE FOTOS GRATUITO 🎁" at bounding box center [260, 36] width 225 height 40
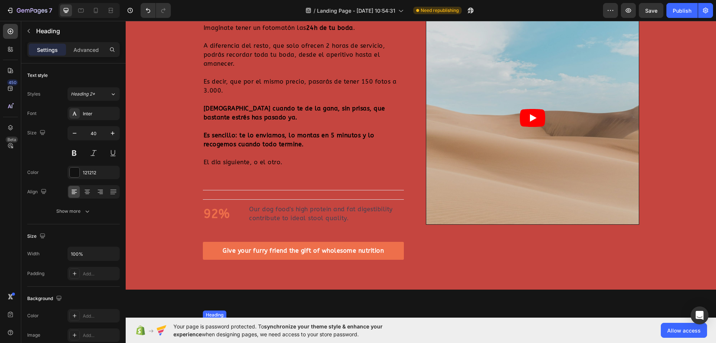
scroll to position [672, 0]
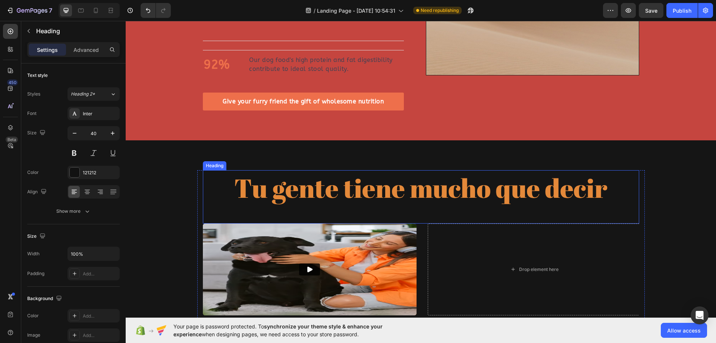
click at [333, 181] on h2 "Tu gente tiene mucho que decir" at bounding box center [421, 187] width 436 height 35
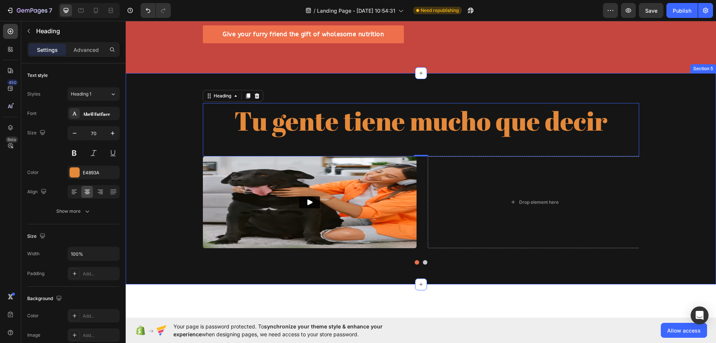
scroll to position [746, 0]
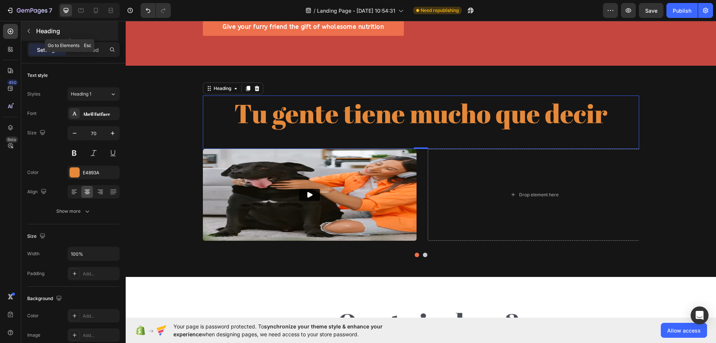
click at [31, 31] on icon "button" at bounding box center [29, 31] width 6 height 6
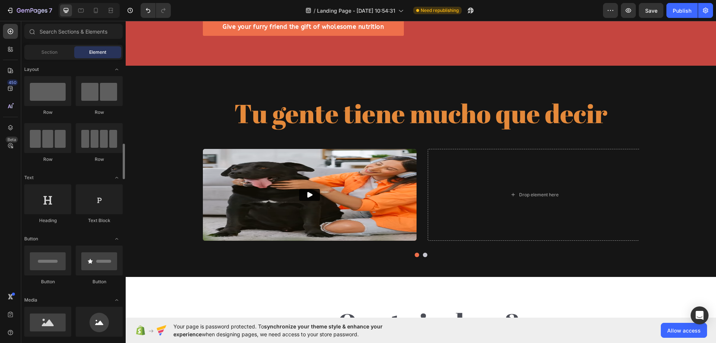
scroll to position [75, 0]
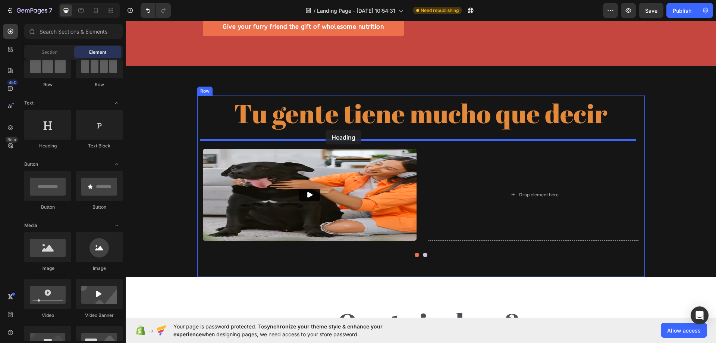
drag, startPoint x: 179, startPoint y: 135, endPoint x: 383, endPoint y: 130, distance: 203.8
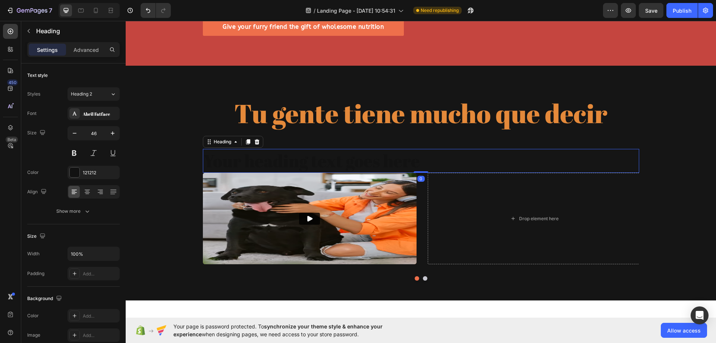
click at [234, 149] on h2 "Your heading text goes here" at bounding box center [421, 161] width 436 height 24
click at [234, 150] on p "Your heading text goes here" at bounding box center [421, 161] width 435 height 22
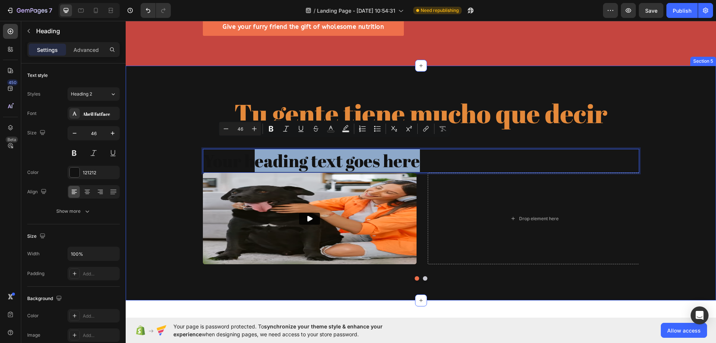
drag, startPoint x: 254, startPoint y: 153, endPoint x: 621, endPoint y: 153, distance: 367.5
click at [621, 153] on p "Your heading text goes here" at bounding box center [421, 161] width 435 height 22
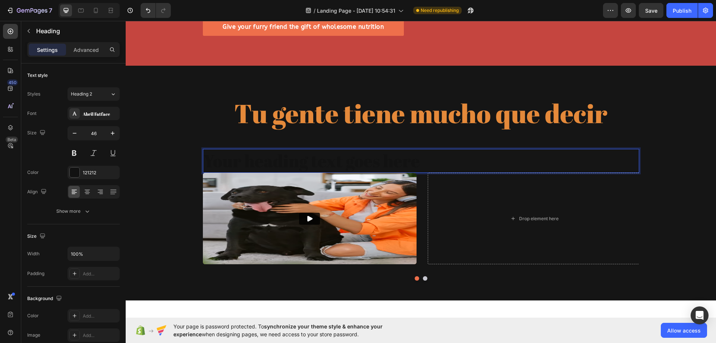
drag, startPoint x: 594, startPoint y: 154, endPoint x: 494, endPoint y: 155, distance: 99.6
click at [494, 155] on p "Your heading text goes here" at bounding box center [421, 161] width 435 height 22
drag, startPoint x: 612, startPoint y: 152, endPoint x: 439, endPoint y: 152, distance: 173.5
click at [439, 152] on p "Your heading text goes here" at bounding box center [421, 161] width 435 height 22
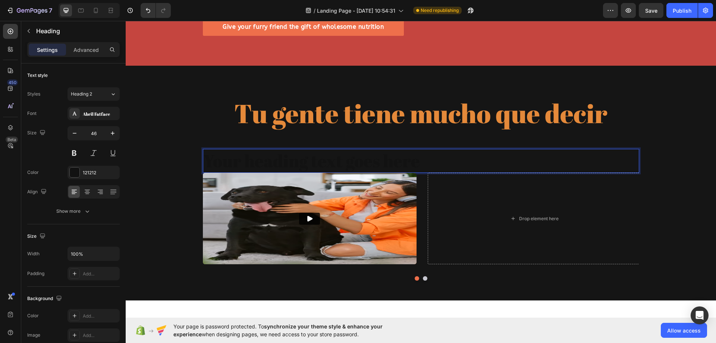
drag, startPoint x: 439, startPoint y: 152, endPoint x: 275, endPoint y: 154, distance: 164.2
click at [427, 153] on p "Your heading text goes here" at bounding box center [421, 161] width 435 height 22
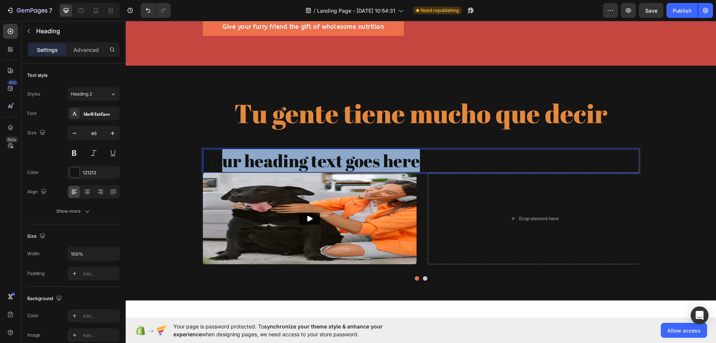
drag, startPoint x: 218, startPoint y: 155, endPoint x: 423, endPoint y: 155, distance: 205.2
click at [423, 155] on p "Your heading text goes here" at bounding box center [421, 161] width 435 height 22
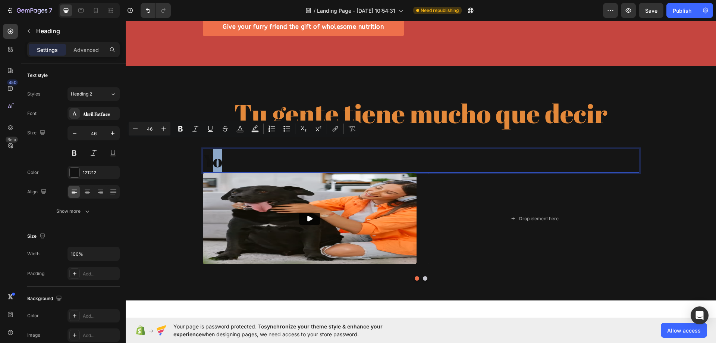
drag, startPoint x: 207, startPoint y: 153, endPoint x: 539, endPoint y: 153, distance: 332.4
click at [539, 153] on p "Yo" at bounding box center [421, 161] width 435 height 22
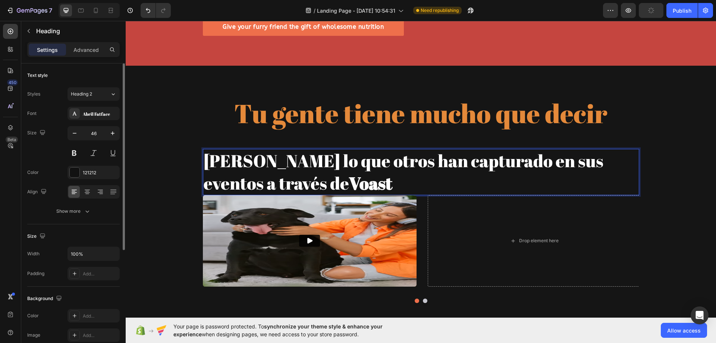
click at [106, 102] on div "Styles Heading 2 Font Abril Fatface Size 46 Color 121212 Align Show more" at bounding box center [73, 152] width 93 height 131
click at [106, 99] on button "Heading 2" at bounding box center [94, 93] width 52 height 13
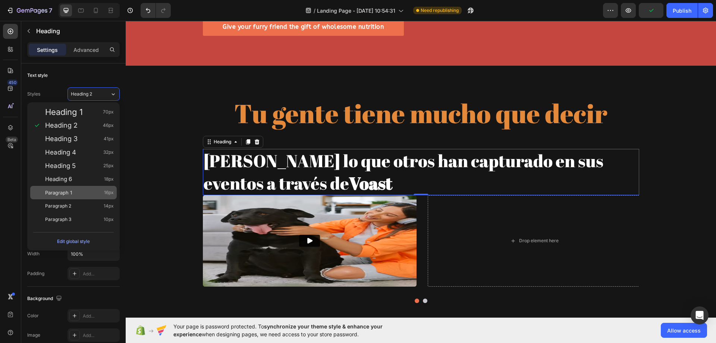
click at [70, 190] on span "Paragraph 1" at bounding box center [58, 192] width 27 height 7
type input "16"
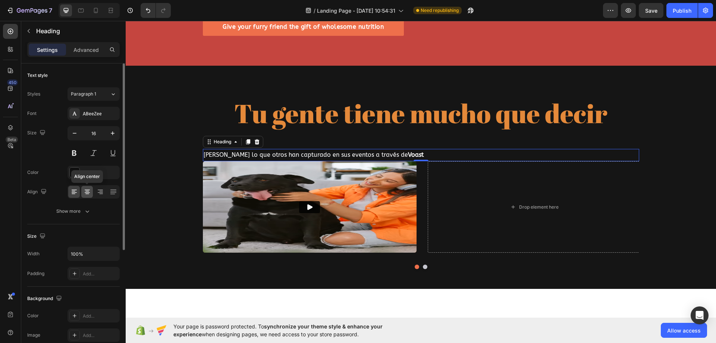
click at [88, 194] on icon at bounding box center [87, 194] width 4 height 1
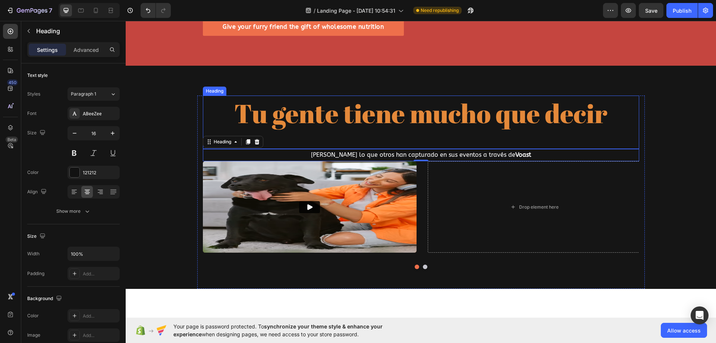
click at [329, 130] on div "Tu gente tiene mucho que decir Heading" at bounding box center [421, 122] width 436 height 53
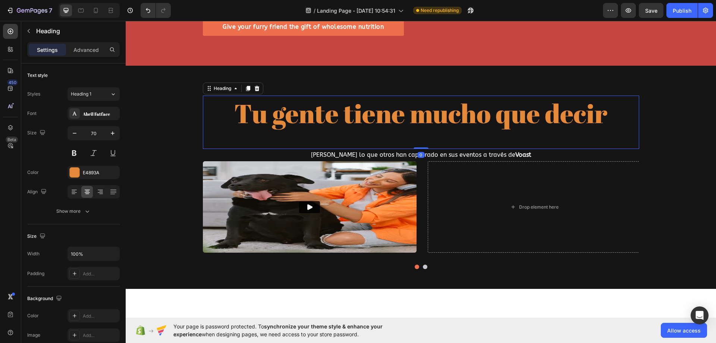
click at [319, 132] on div "Tu gente tiene mucho que decir Heading 0" at bounding box center [421, 122] width 436 height 53
drag, startPoint x: 420, startPoint y: 139, endPoint x: 423, endPoint y: 123, distance: 16.1
click at [423, 123] on div "Tu gente tiene mucho que decir Heading 0" at bounding box center [421, 122] width 436 height 53
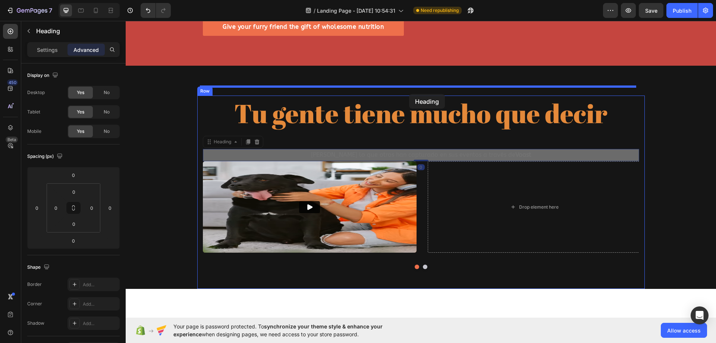
drag, startPoint x: 419, startPoint y: 140, endPoint x: 409, endPoint y: 94, distance: 46.8
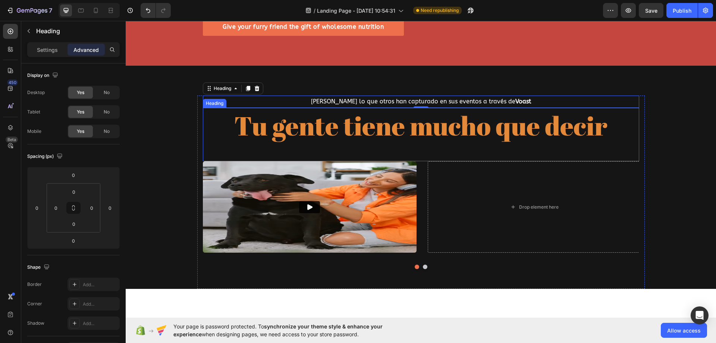
click at [650, 78] on div "⁠⁠⁠⁠⁠⁠⁠ Mira lo que otros han capturado en sus eventos a través de Voast Headin…" at bounding box center [421, 177] width 591 height 223
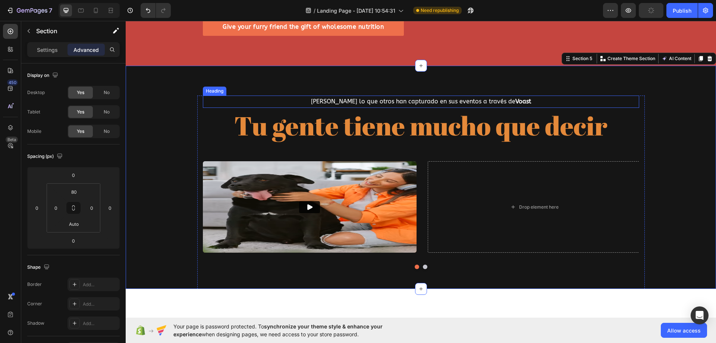
click at [482, 98] on span "Mira lo que otros han capturado en sus eventos a través de Voast" at bounding box center [421, 101] width 220 height 7
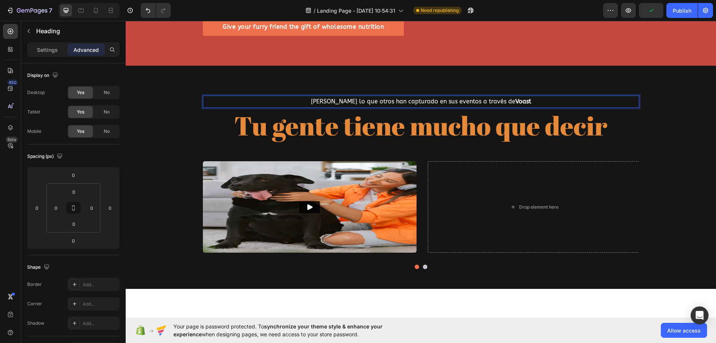
click at [513, 96] on p "Mira lo que otros han capturado en sus eventos a través de Voast" at bounding box center [421, 101] width 435 height 11
click at [509, 98] on span "Mira lo que otros han capturado en sus eventos a través de Fotmaton24h" at bounding box center [421, 101] width 245 height 7
drag, startPoint x: 523, startPoint y: 91, endPoint x: 483, endPoint y: 91, distance: 39.9
click at [483, 96] on p "Mira lo que otros han capturado en sus eventos a través de Fotmaton24h" at bounding box center [421, 101] width 435 height 11
click at [54, 54] on div "Settings" at bounding box center [47, 50] width 37 height 12
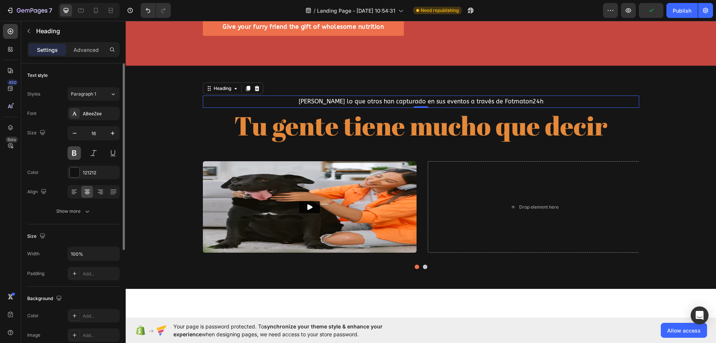
click at [78, 151] on button at bounding box center [74, 152] width 13 height 13
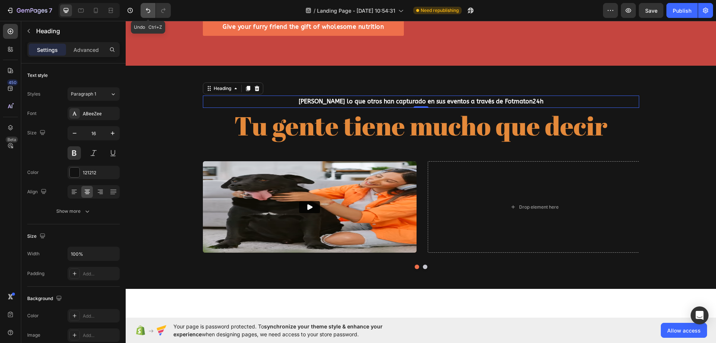
click at [147, 13] on icon "Undo/Redo" at bounding box center [147, 10] width 7 height 7
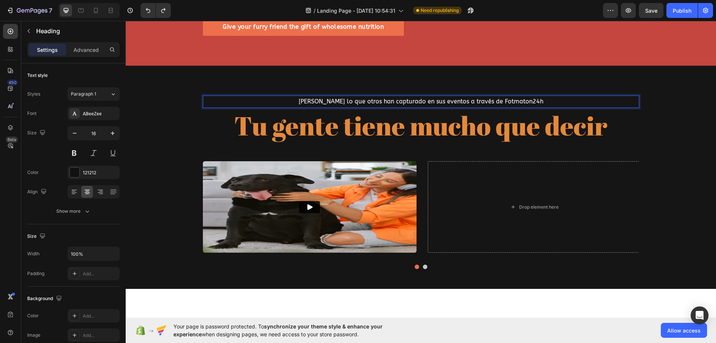
click at [490, 98] on span "Mira lo que otros han capturado en sus eventos a través de Fotmaton24h" at bounding box center [421, 101] width 245 height 7
click at [77, 153] on button at bounding box center [74, 152] width 13 height 13
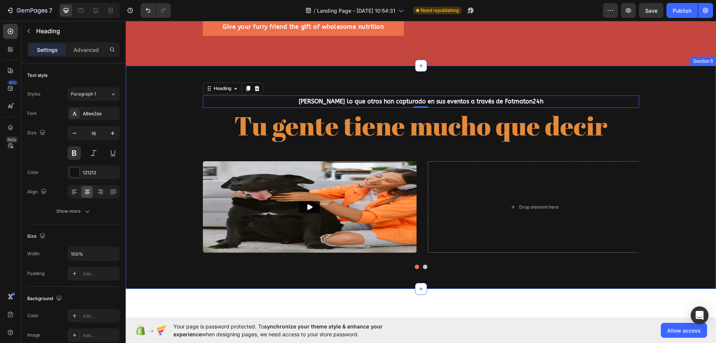
click at [681, 96] on div "Mira lo que otros han capturado en sus eventos a través de Fotmaton24h Heading …" at bounding box center [421, 192] width 591 height 193
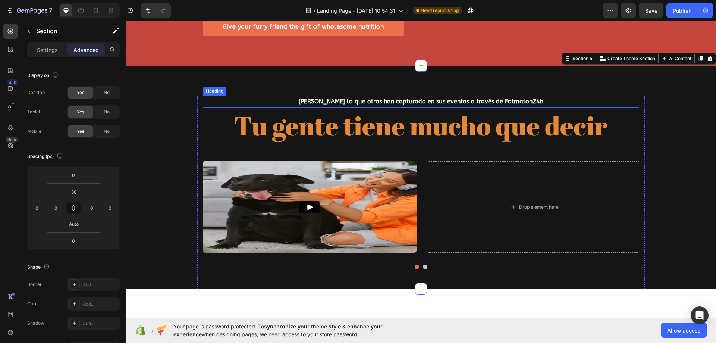
click at [431, 98] on span "Mira lo que otros han capturado en sus eventos a través de Fotmaton24h" at bounding box center [421, 101] width 245 height 7
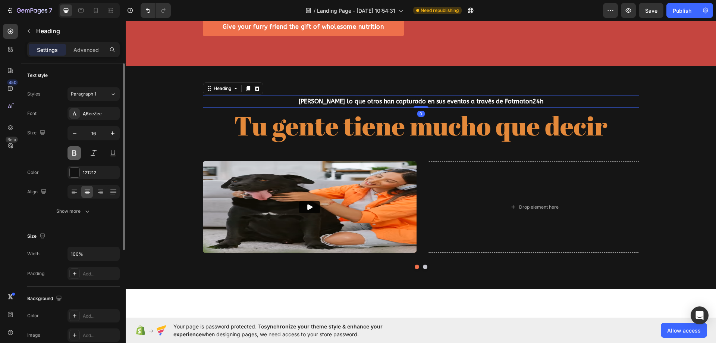
click at [73, 155] on button at bounding box center [74, 152] width 13 height 13
click at [89, 110] on div "ABeeZee" at bounding box center [100, 113] width 35 height 7
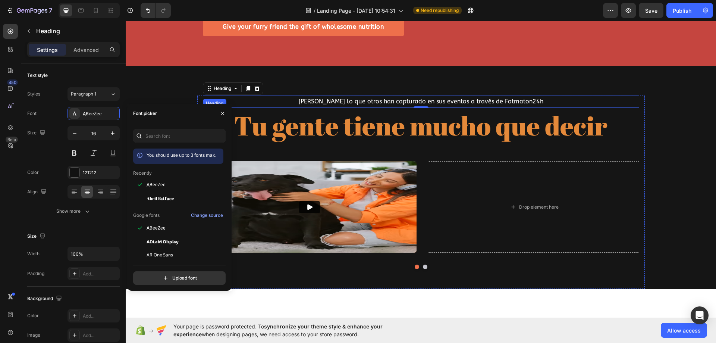
click at [519, 120] on h2 "Tu gente tiene mucho que decir" at bounding box center [421, 125] width 436 height 35
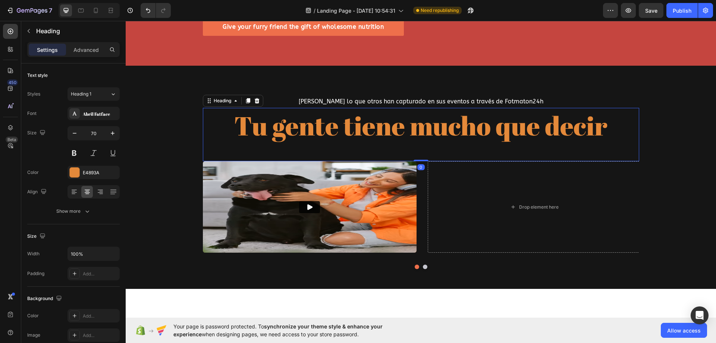
click at [630, 108] on h2 "Tu gente tiene mucho que decir" at bounding box center [421, 125] width 436 height 35
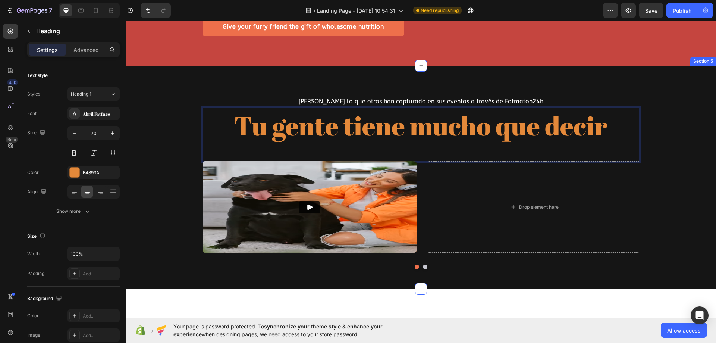
click at [654, 80] on div "⁠⁠⁠⁠⁠⁠⁠ Mira lo que otros han capturado en sus eventos a través de Fotmaton24h …" at bounding box center [421, 177] width 591 height 223
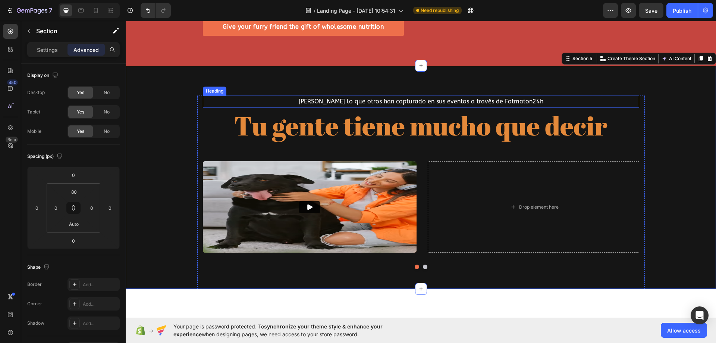
click at [434, 98] on span "Mira lo que otros han capturado en sus eventos a través de Fotmaton24h" at bounding box center [421, 101] width 245 height 7
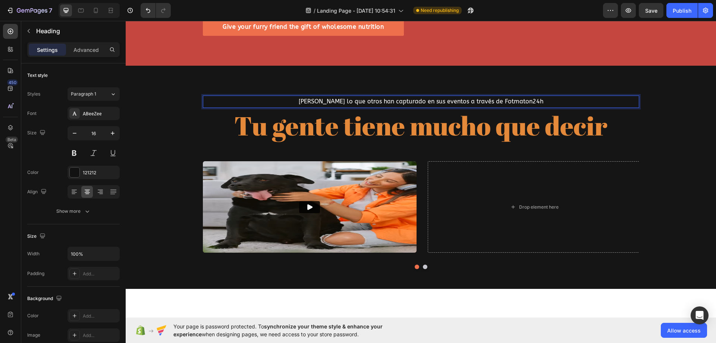
click at [520, 98] on span "Mira lo que otros han capturado en sus eventos a través de Fotmaton24h" at bounding box center [421, 101] width 245 height 7
click at [535, 96] on p "Mira lo que otros han capturado en sus eventos a través de Fotmaton24h" at bounding box center [421, 101] width 435 height 11
drag, startPoint x: 534, startPoint y: 93, endPoint x: 594, endPoint y: 94, distance: 59.7
click at [594, 96] on p "Mira lo que otros han capturado en sus eventos a través de Fotmaton24h" at bounding box center [421, 101] width 435 height 11
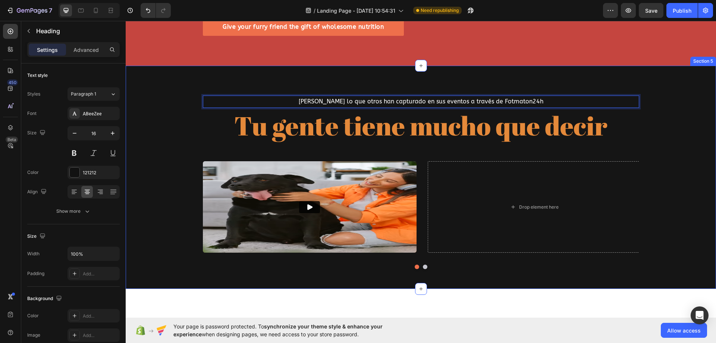
click at [428, 78] on div "Mira lo que otros han capturado en sus eventos a través de Fotmaton24h Heading …" at bounding box center [421, 177] width 591 height 223
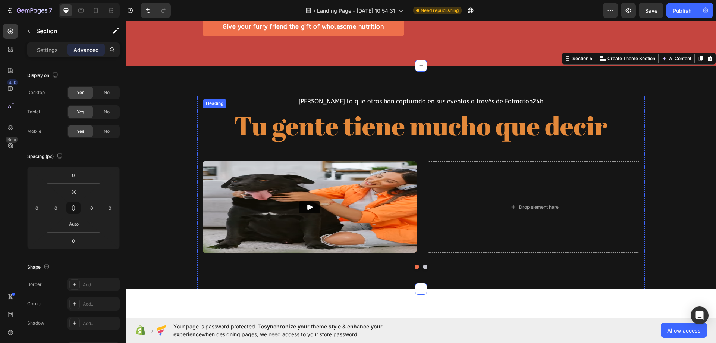
click at [434, 118] on p "Tu gente tiene mucho que decir" at bounding box center [421, 126] width 435 height 34
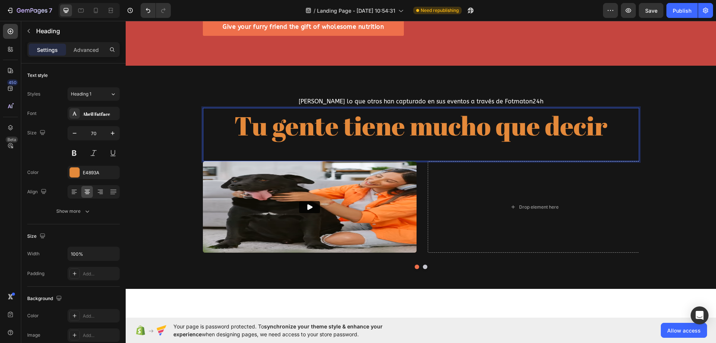
click at [597, 125] on p "Tu gente tiene mucho que decir" at bounding box center [421, 126] width 435 height 34
click at [608, 125] on p "Tu gente tiene mucho que decir" at bounding box center [421, 126] width 435 height 34
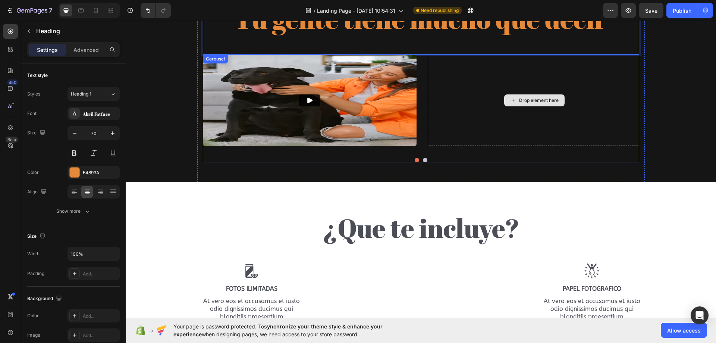
scroll to position [821, 0]
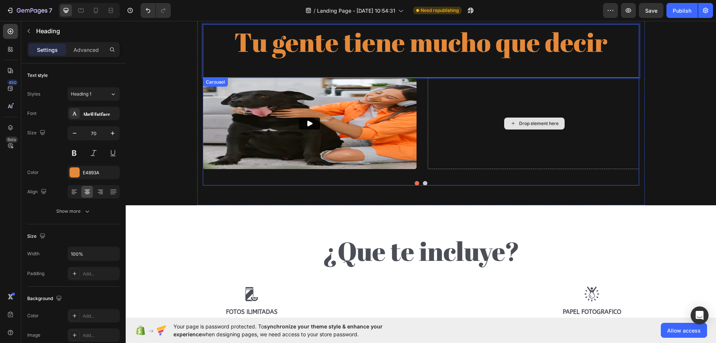
click at [521, 125] on div "Drop element here" at bounding box center [539, 124] width 40 height 6
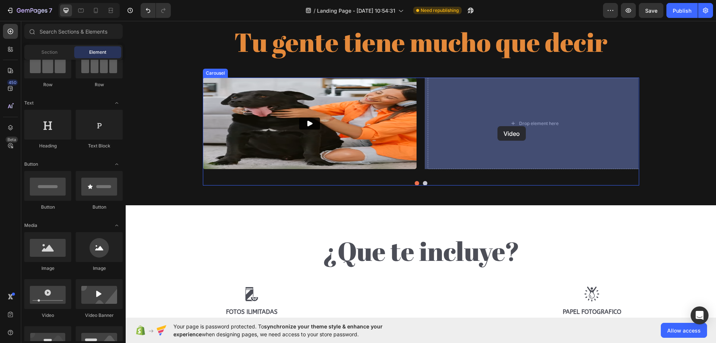
drag, startPoint x: 186, startPoint y: 322, endPoint x: 513, endPoint y: 120, distance: 384.0
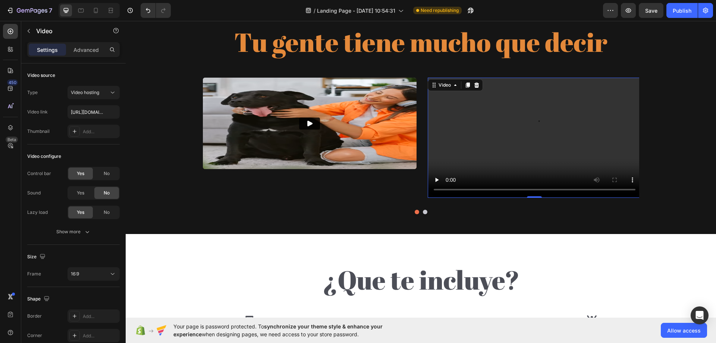
drag, startPoint x: 532, startPoint y: 197, endPoint x: 533, endPoint y: 161, distance: 35.8
click at [533, 161] on div "Video 0" at bounding box center [535, 138] width 214 height 120
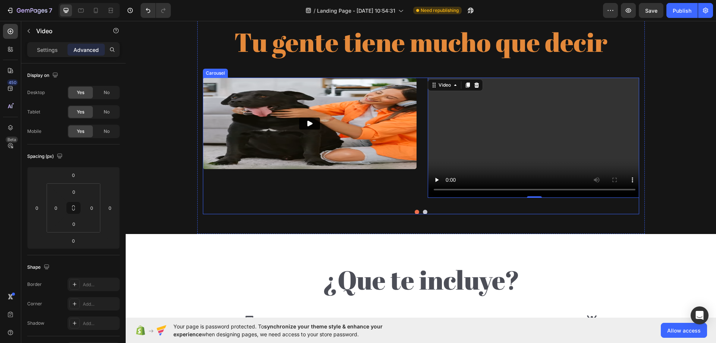
click at [378, 197] on div "Video" at bounding box center [310, 138] width 214 height 120
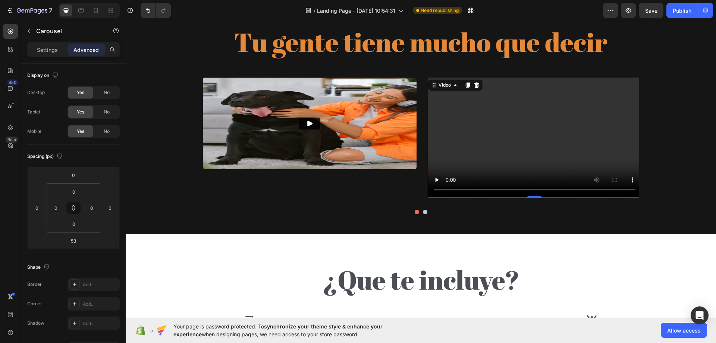
click at [523, 156] on video at bounding box center [535, 138] width 214 height 120
click at [390, 155] on img at bounding box center [310, 124] width 214 height 92
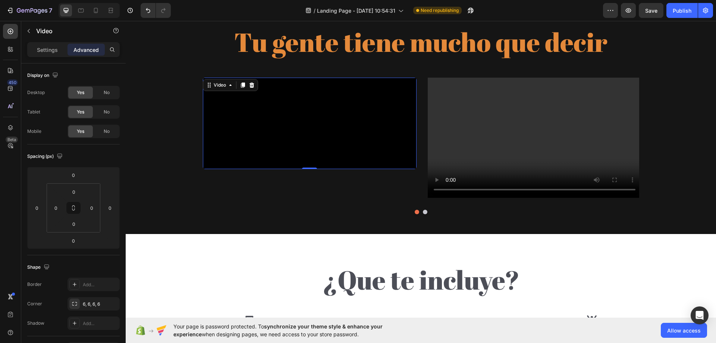
drag, startPoint x: 307, startPoint y: 168, endPoint x: 312, endPoint y: 156, distance: 13.0
click at [312, 156] on div "Video 0" at bounding box center [310, 124] width 214 height 92
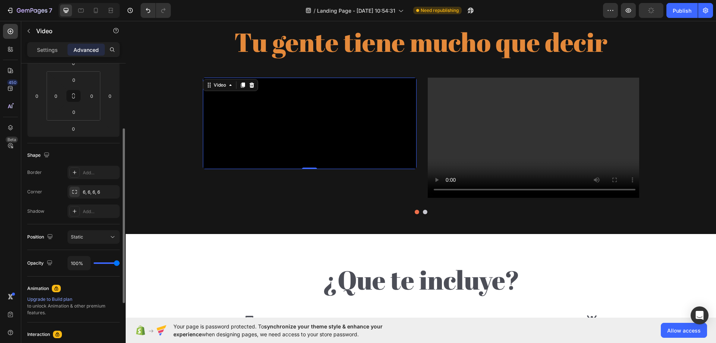
scroll to position [149, 0]
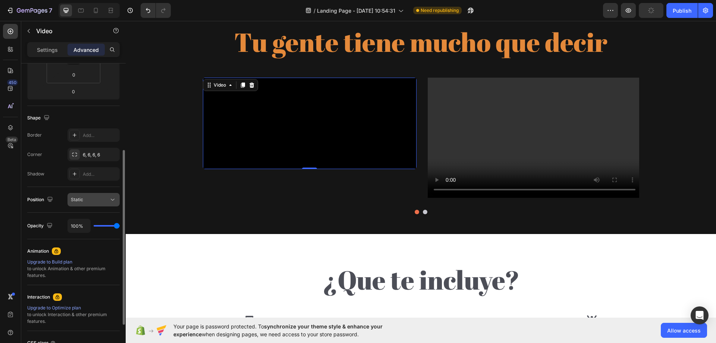
click at [91, 201] on div "Static" at bounding box center [90, 199] width 38 height 7
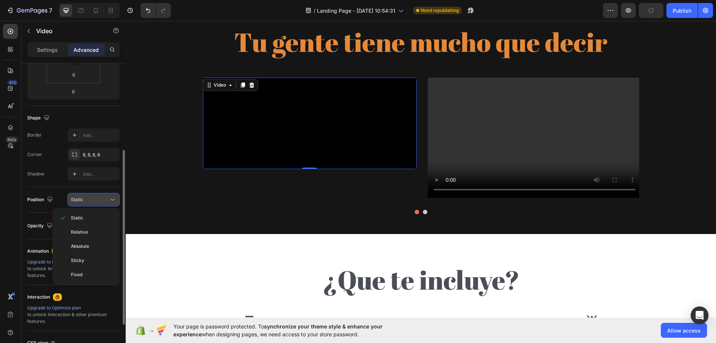
click at [97, 199] on div "Static" at bounding box center [90, 199] width 38 height 7
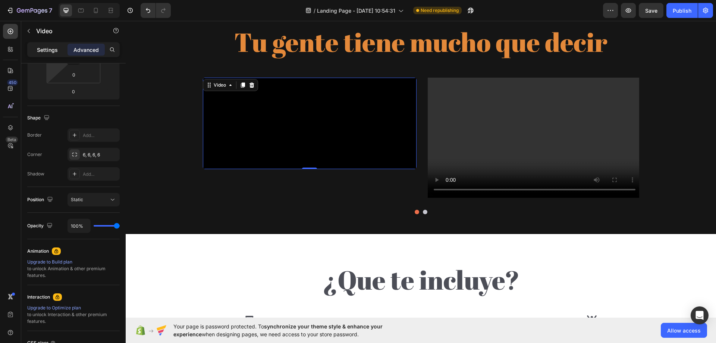
click at [51, 55] on div "Settings" at bounding box center [47, 50] width 37 height 12
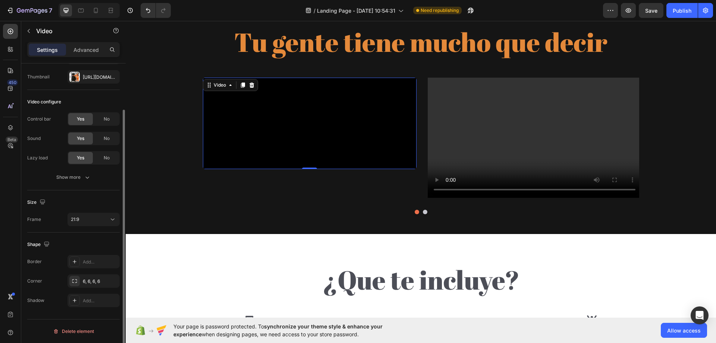
scroll to position [54, 0]
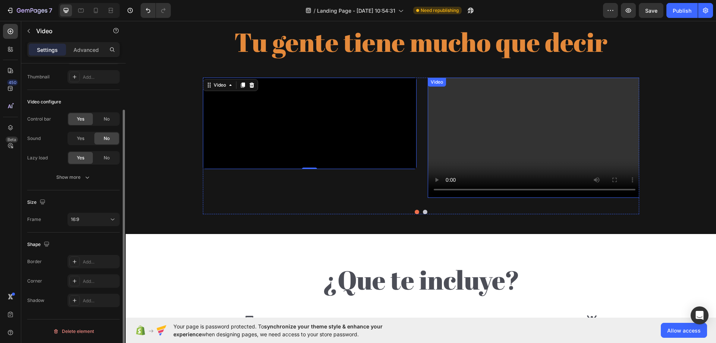
click at [497, 105] on video at bounding box center [535, 138] width 214 height 120
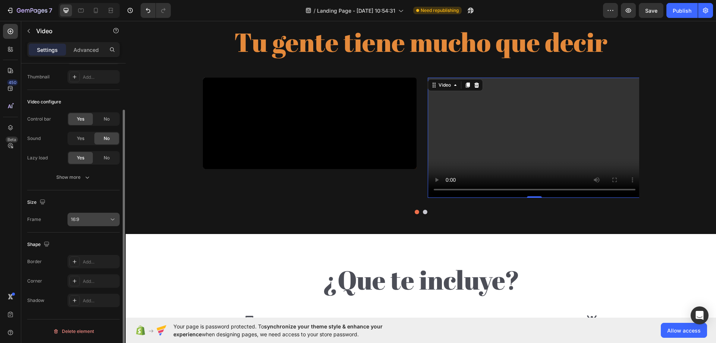
click at [90, 219] on div "16:9" at bounding box center [90, 219] width 38 height 7
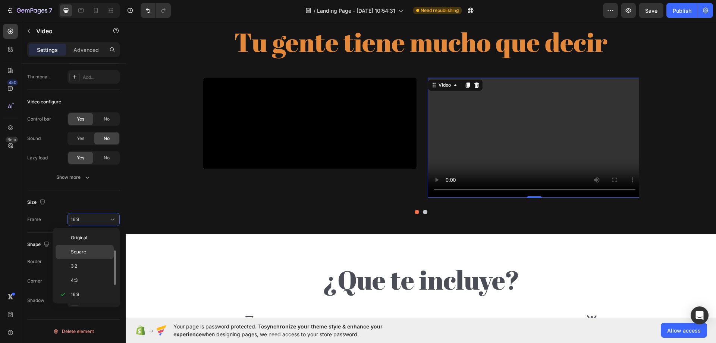
scroll to position [13, 0]
click at [94, 253] on p "3:2" at bounding box center [91, 252] width 40 height 7
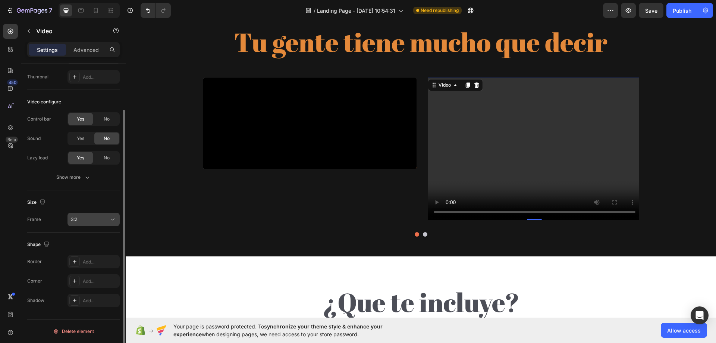
click at [96, 220] on div "3:2" at bounding box center [90, 219] width 38 height 7
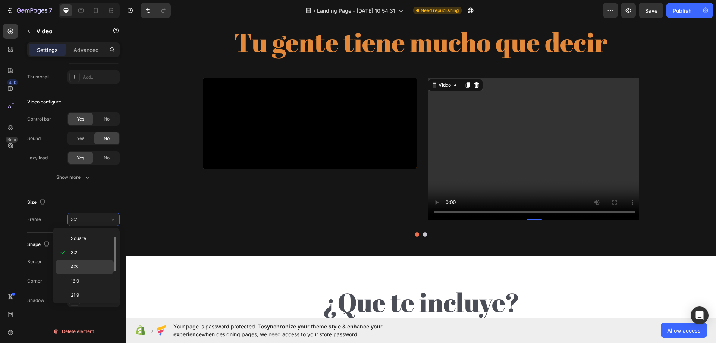
click at [86, 266] on p "4:3" at bounding box center [91, 266] width 40 height 7
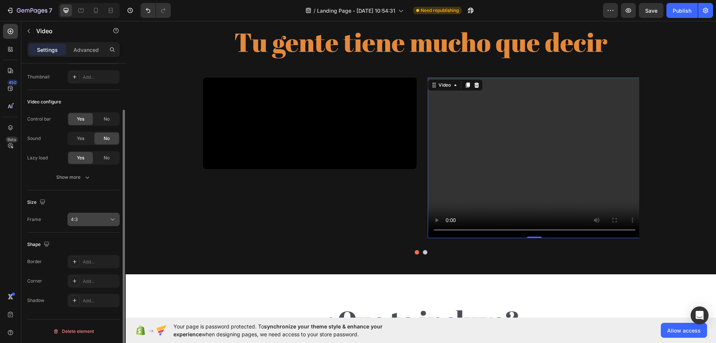
click at [99, 217] on div "4:3" at bounding box center [90, 219] width 38 height 7
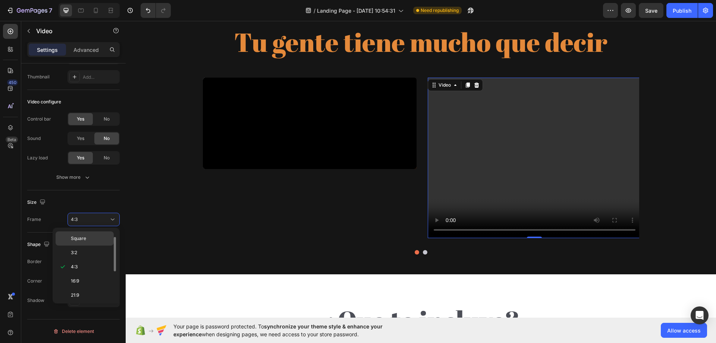
click at [94, 238] on p "Square" at bounding box center [91, 238] width 40 height 7
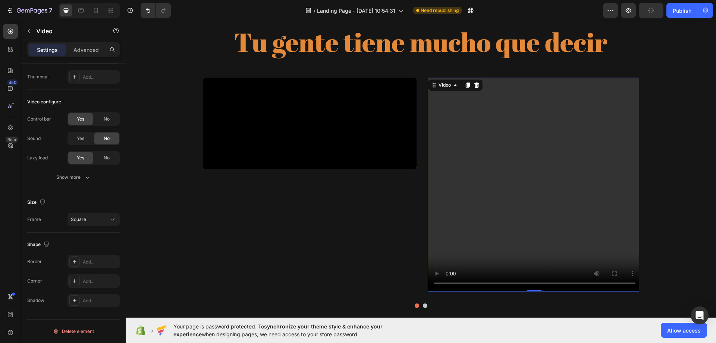
drag, startPoint x: 529, startPoint y: 290, endPoint x: 253, endPoint y: 190, distance: 294.6
click at [539, 162] on div "Video 0" at bounding box center [535, 185] width 214 height 214
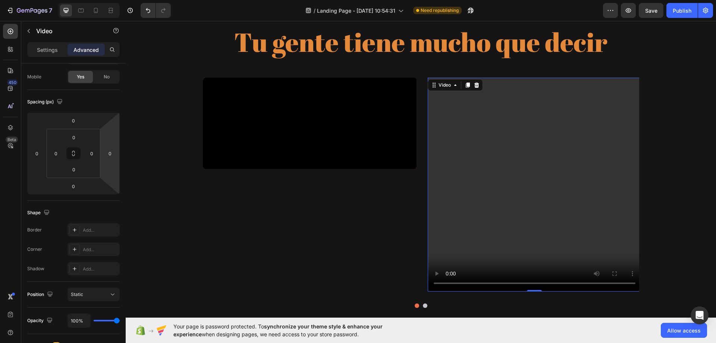
drag, startPoint x: 47, startPoint y: 53, endPoint x: 76, endPoint y: 58, distance: 30.3
click at [47, 52] on p "Settings" at bounding box center [47, 50] width 21 height 8
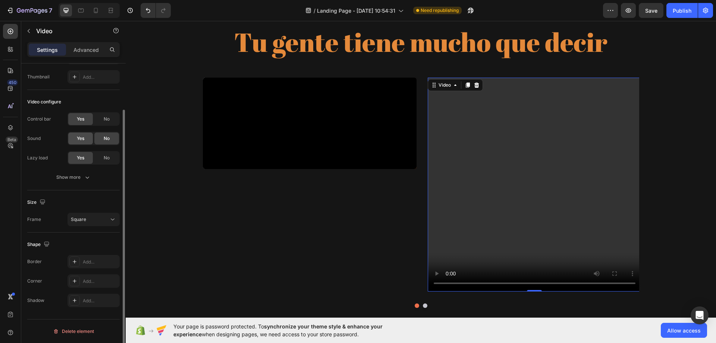
drag, startPoint x: 101, startPoint y: 137, endPoint x: 77, endPoint y: 142, distance: 24.7
click at [100, 138] on div "No" at bounding box center [106, 138] width 25 height 12
click at [77, 142] on div "Yes" at bounding box center [80, 138] width 25 height 12
click at [93, 222] on div "Square" at bounding box center [90, 219] width 38 height 7
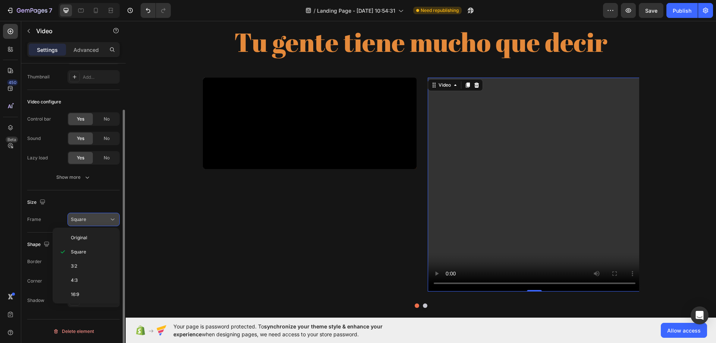
drag, startPoint x: 100, startPoint y: 221, endPoint x: 119, endPoint y: 222, distance: 19.4
click at [101, 222] on div "Square" at bounding box center [90, 219] width 38 height 7
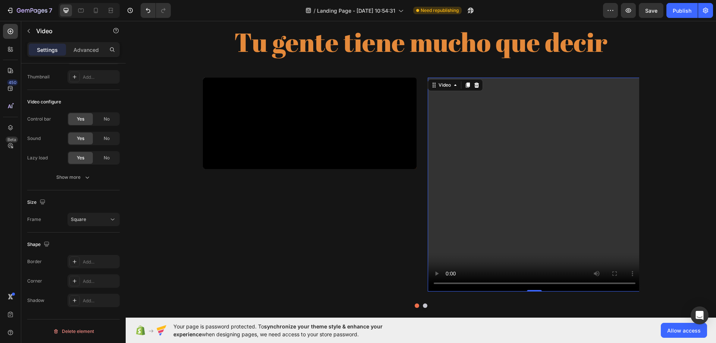
click at [471, 204] on video at bounding box center [535, 185] width 214 height 214
click at [559, 169] on video at bounding box center [535, 185] width 214 height 214
click at [556, 115] on video at bounding box center [535, 185] width 214 height 214
click at [102, 223] on button "Square" at bounding box center [94, 219] width 52 height 13
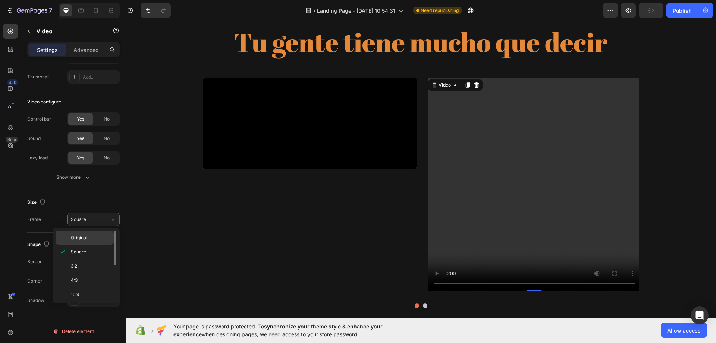
click at [93, 238] on p "Original" at bounding box center [91, 237] width 40 height 7
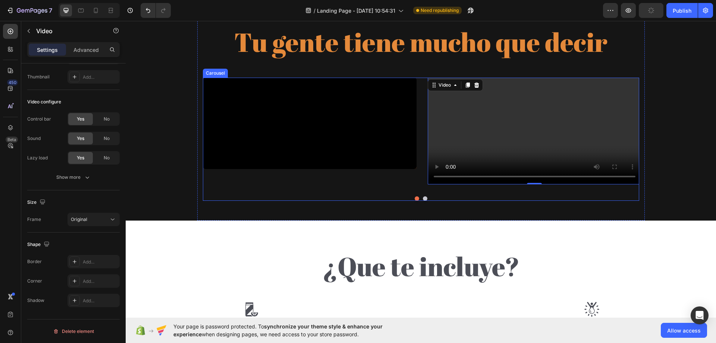
click at [300, 185] on div "Video" at bounding box center [310, 131] width 214 height 107
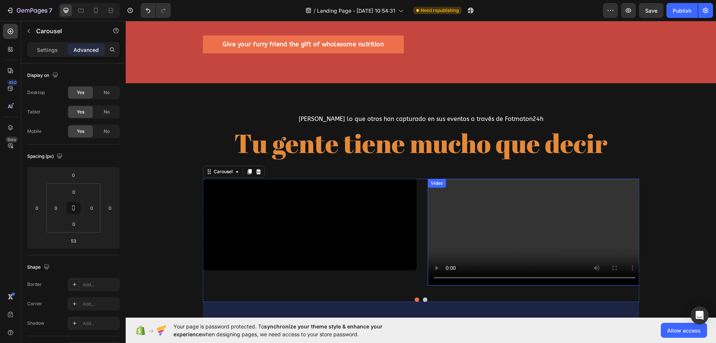
scroll to position [597, 0]
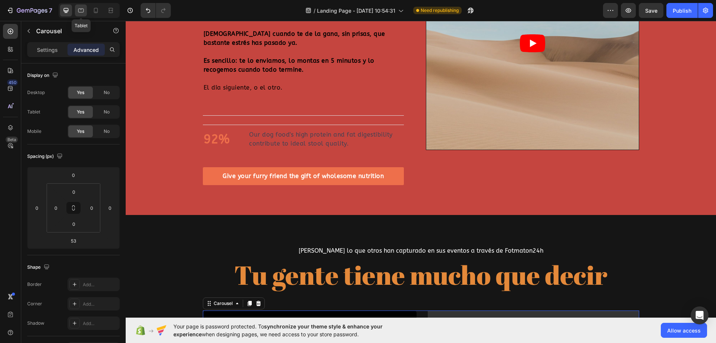
drag, startPoint x: 83, startPoint y: 10, endPoint x: 87, endPoint y: 10, distance: 3.8
click at [83, 10] on icon at bounding box center [80, 10] width 7 height 7
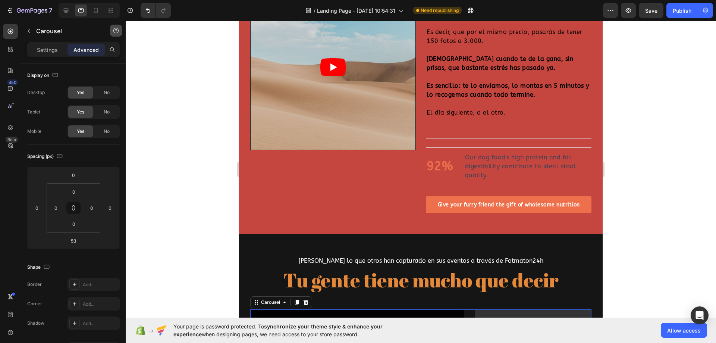
scroll to position [606, 0]
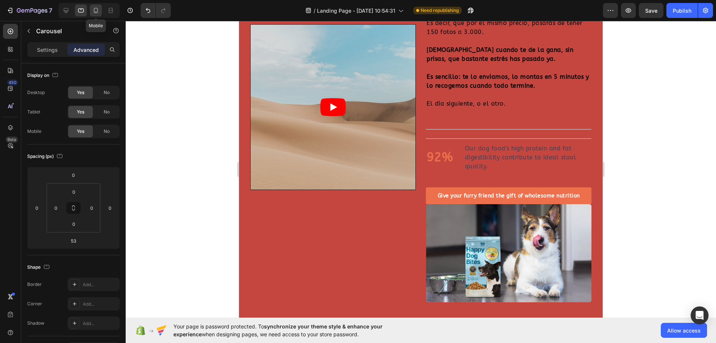
click at [93, 10] on icon at bounding box center [95, 10] width 7 height 7
type input "40"
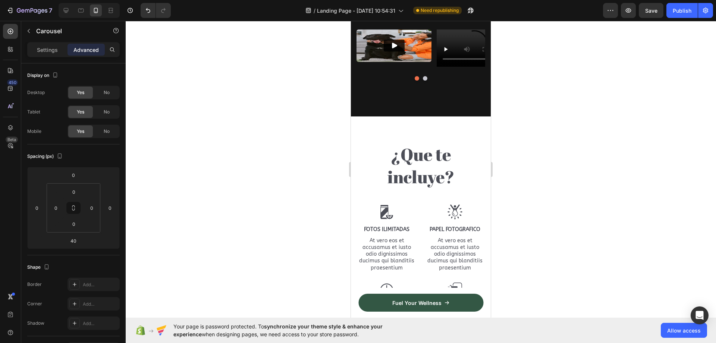
scroll to position [921, 0]
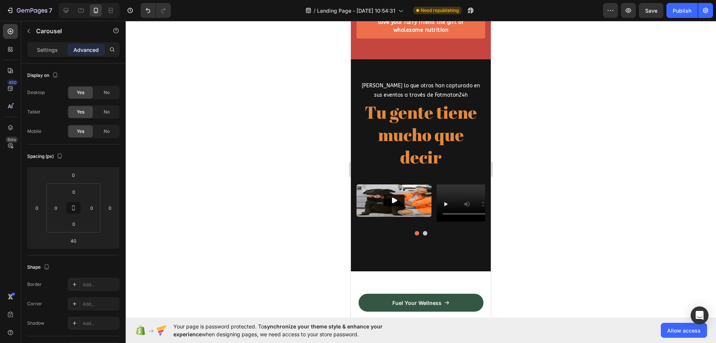
click at [423, 234] on button "Dot" at bounding box center [425, 233] width 4 height 4
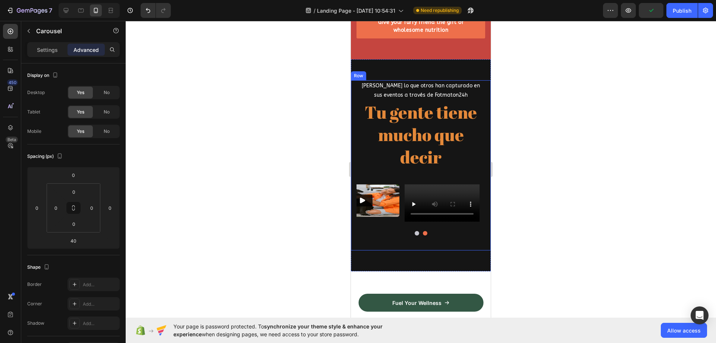
click at [413, 235] on div "Video Video Carousel" at bounding box center [421, 217] width 129 height 66
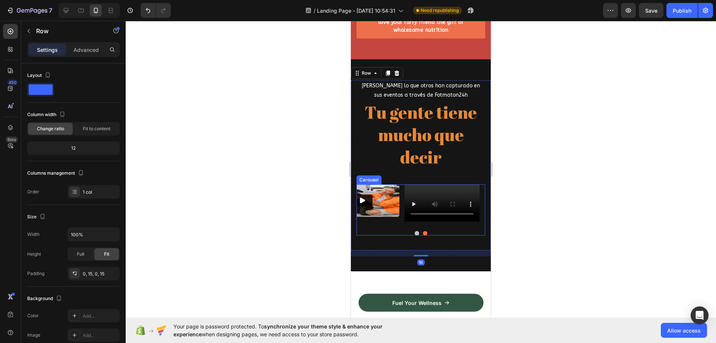
click at [415, 234] on button "Dot" at bounding box center [417, 233] width 4 height 4
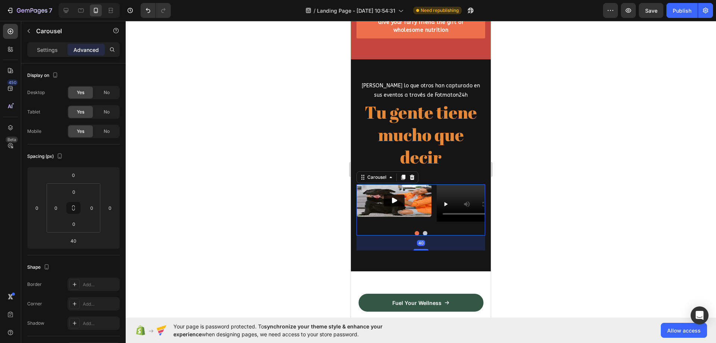
click at [306, 232] on div at bounding box center [421, 182] width 591 height 322
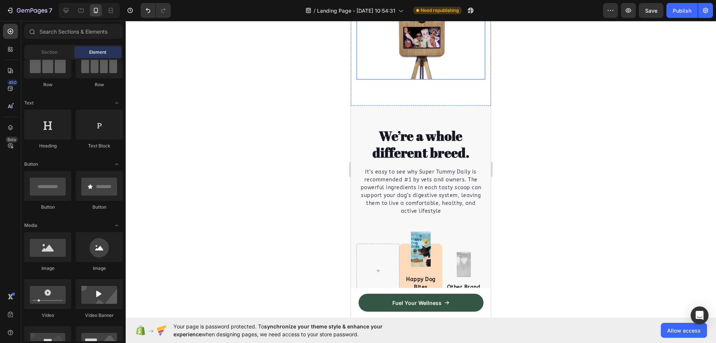
scroll to position [1630, 0]
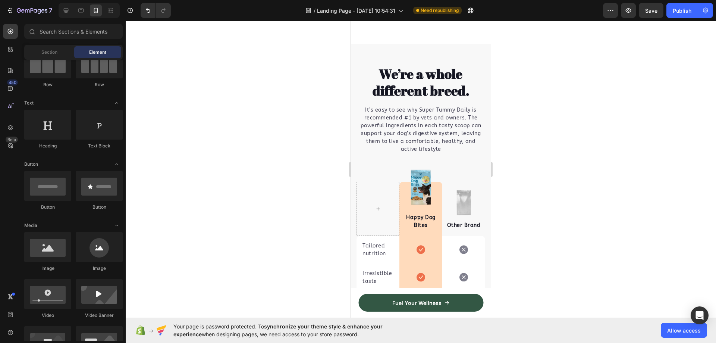
click at [80, 16] on div at bounding box center [89, 10] width 61 height 15
click at [82, 12] on icon at bounding box center [81, 11] width 6 height 4
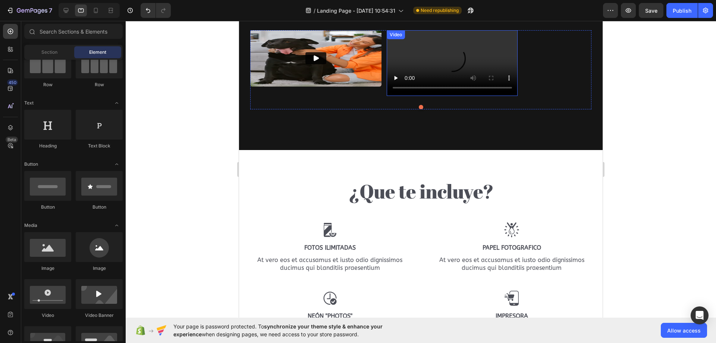
scroll to position [799, 0]
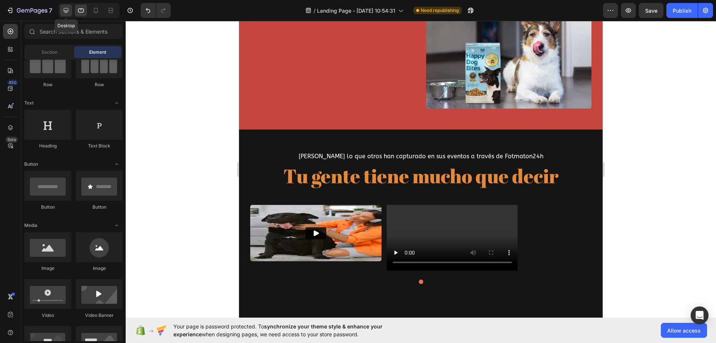
click at [66, 8] on icon at bounding box center [65, 10] width 7 height 7
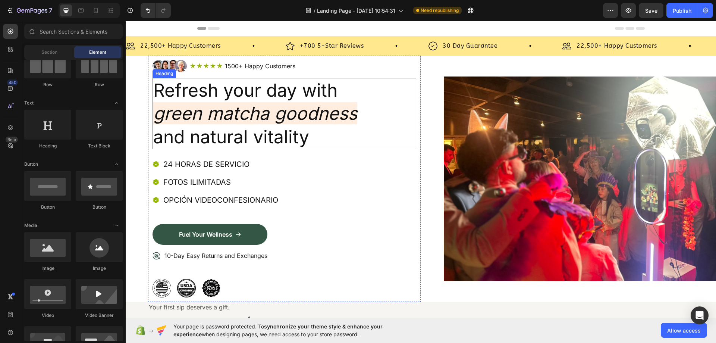
click at [263, 91] on h2 "Refresh your day with green matcha goodness and natural vitality" at bounding box center [285, 113] width 264 height 71
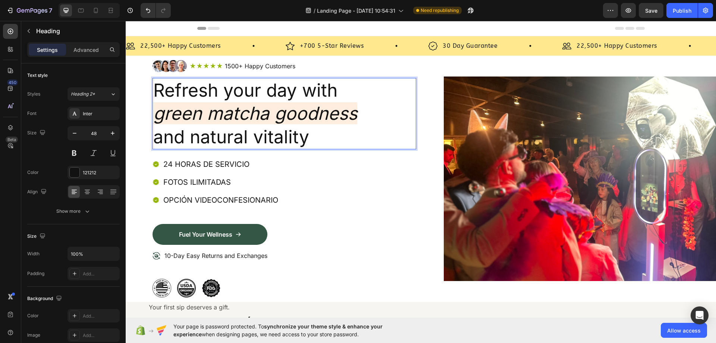
click at [317, 87] on p "Refresh your day with green matcha goodness and natural vitality" at bounding box center [284, 114] width 262 height 70
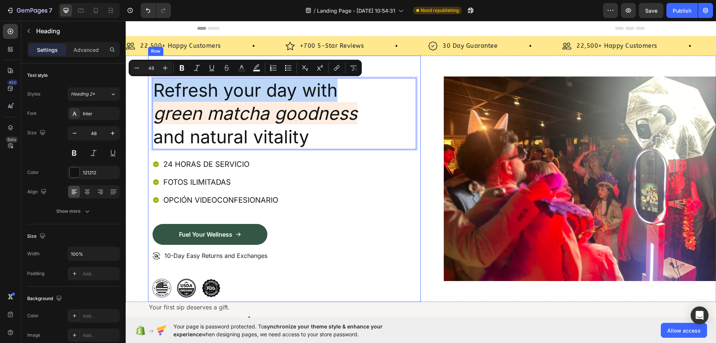
drag, startPoint x: 352, startPoint y: 94, endPoint x: 149, endPoint y: 93, distance: 203.3
click at [149, 93] on div "Image Icon Icon Icon Icon Icon Icon List 1500+ Happy Customers Text Block Row R…" at bounding box center [284, 179] width 273 height 246
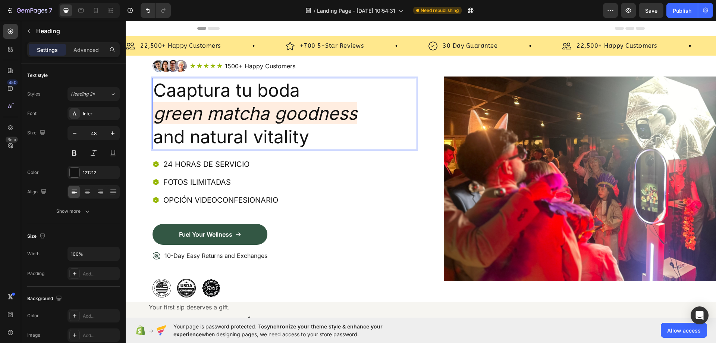
click at [366, 115] on p "Caaptura tu boda green matcha goodness and natural vitality" at bounding box center [284, 114] width 262 height 70
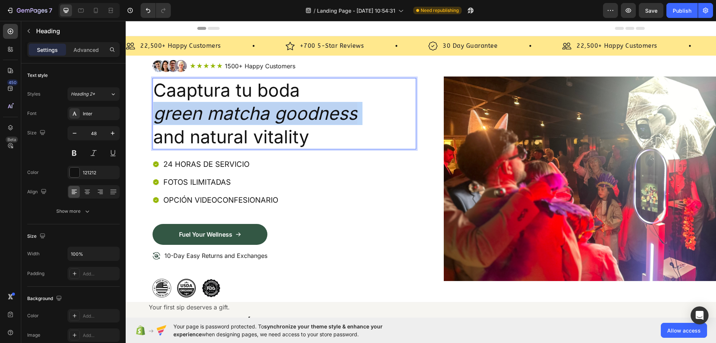
click at [366, 115] on p "Caaptura tu boda green matcha goodness and natural vitality" at bounding box center [284, 114] width 262 height 70
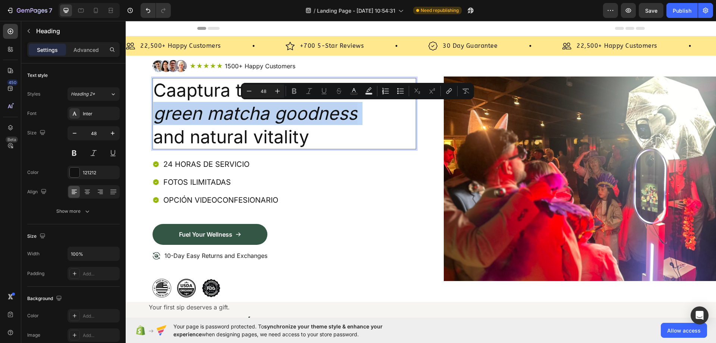
click at [357, 116] on icon "green matcha goodness" at bounding box center [255, 113] width 204 height 22
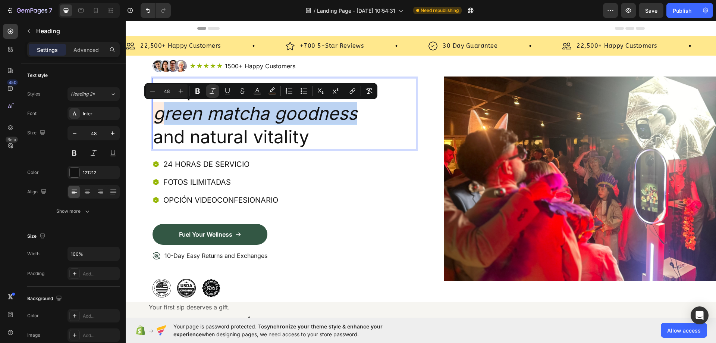
drag, startPoint x: 356, startPoint y: 117, endPoint x: 161, endPoint y: 117, distance: 194.7
click at [161, 117] on p "Caaptura tu boda green matcha goodness and natural vitality" at bounding box center [284, 114] width 262 height 70
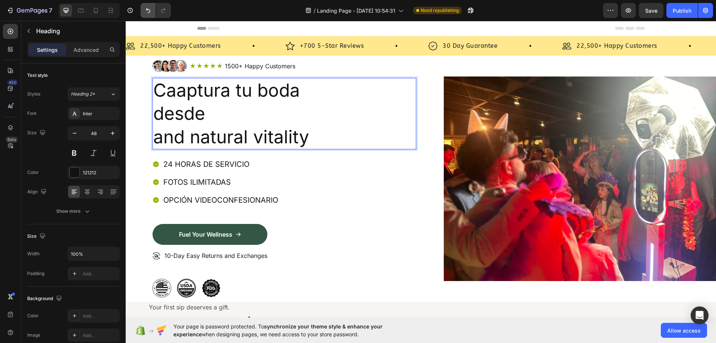
click at [144, 12] on button "Undo/Redo" at bounding box center [148, 10] width 15 height 15
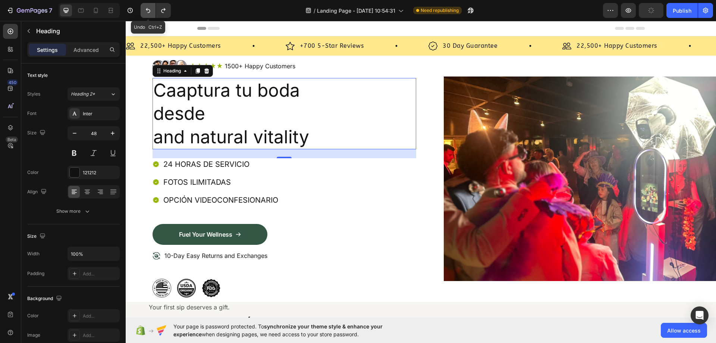
click at [147, 7] on icon "Undo/Redo" at bounding box center [147, 10] width 7 height 7
click at [146, 8] on icon "Undo/Redo" at bounding box center [147, 10] width 7 height 7
click at [145, 8] on icon "Undo/Redo" at bounding box center [147, 10] width 7 height 7
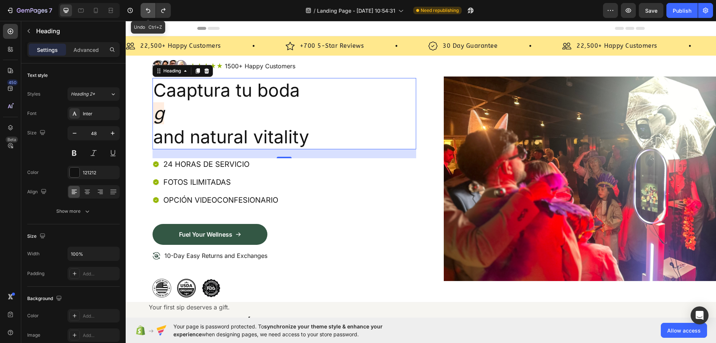
click at [145, 8] on icon "Undo/Redo" at bounding box center [147, 10] width 7 height 7
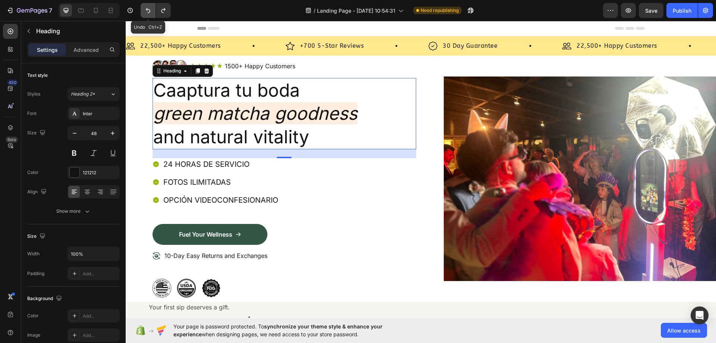
click at [145, 8] on icon "Undo/Redo" at bounding box center [147, 10] width 7 height 7
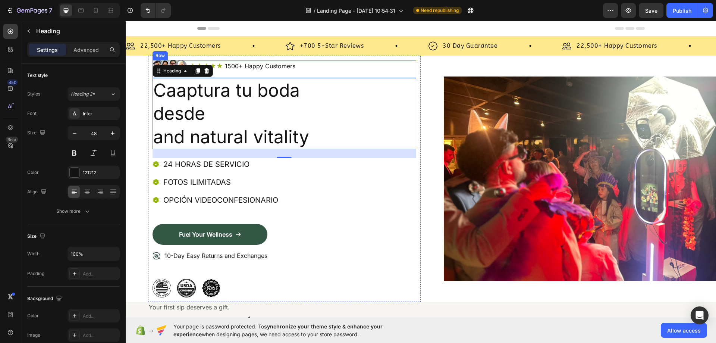
click at [213, 105] on h2 "Caaptura tu boda desde and natural vitality" at bounding box center [285, 113] width 264 height 71
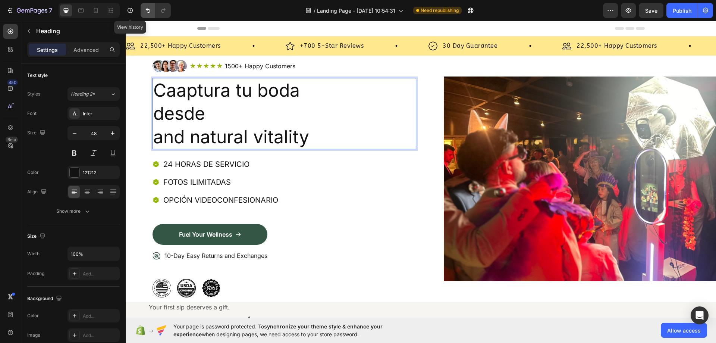
click at [148, 6] on button "Undo/Redo" at bounding box center [148, 10] width 15 height 15
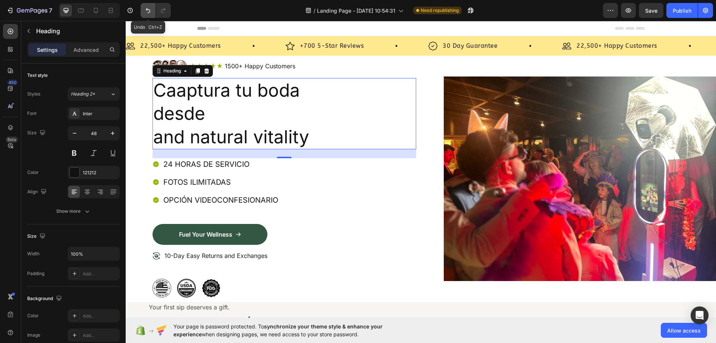
click at [148, 6] on button "Undo/Redo" at bounding box center [148, 10] width 15 height 15
click at [152, 5] on button "Undo/Redo" at bounding box center [148, 10] width 15 height 15
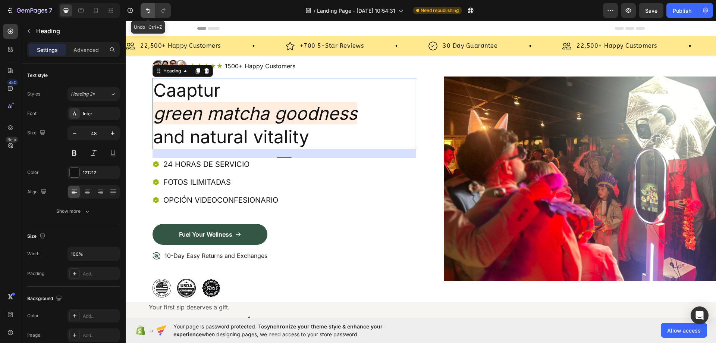
click at [152, 5] on button "Undo/Redo" at bounding box center [148, 10] width 15 height 15
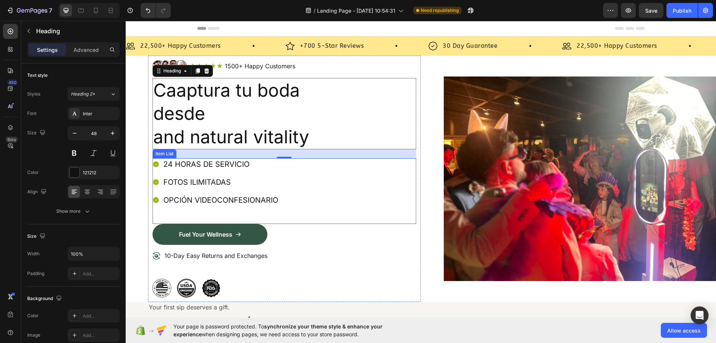
click at [295, 219] on div "24 HORAS DE SERVICIO FOTOS ILIMITADAS OPCIÓN VIDEOCONFESIONARIO" at bounding box center [285, 191] width 264 height 66
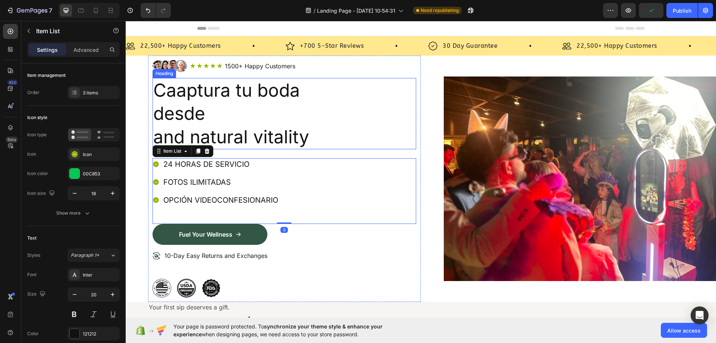
click at [178, 116] on h2 "Caaptura tu boda desde and natural vitality" at bounding box center [285, 113] width 264 height 71
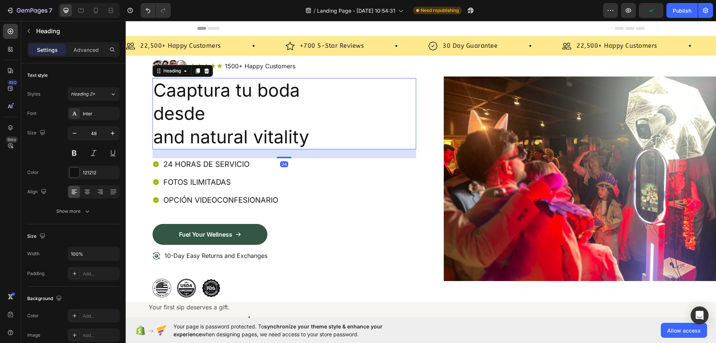
click at [215, 92] on h2 "Caaptura tu boda desde and natural vitality" at bounding box center [285, 113] width 264 height 71
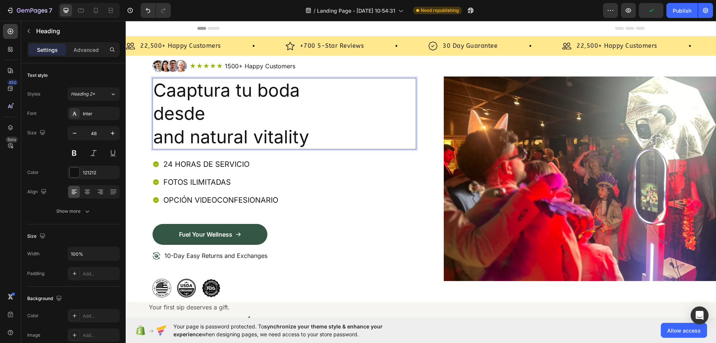
click at [215, 92] on p "Caaptura tu boda desde and natural vitality" at bounding box center [284, 114] width 262 height 70
click at [271, 93] on p "Caaptura tu boda desde and natural vitality" at bounding box center [284, 114] width 262 height 70
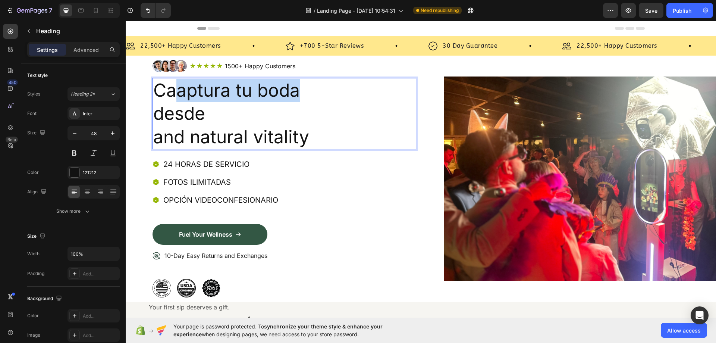
drag, startPoint x: 302, startPoint y: 91, endPoint x: 181, endPoint y: 92, distance: 120.5
click at [181, 92] on p "Caaptura tu boda desde and natural vitality" at bounding box center [284, 114] width 262 height 70
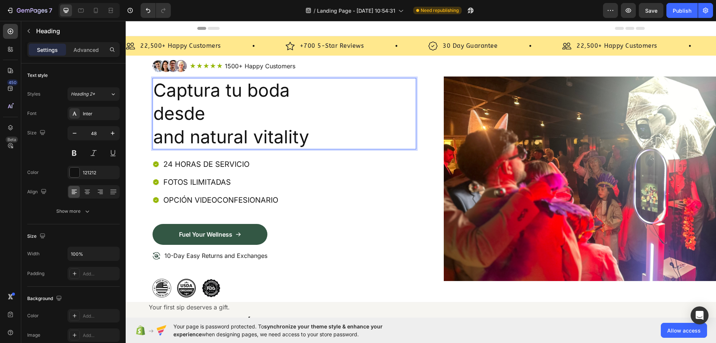
click at [201, 119] on p "Captura tu boda desde and natural vitality" at bounding box center [284, 114] width 262 height 70
click at [302, 141] on p "Captura tu boda desde otra prespectiva and natural vitality" at bounding box center [284, 114] width 262 height 70
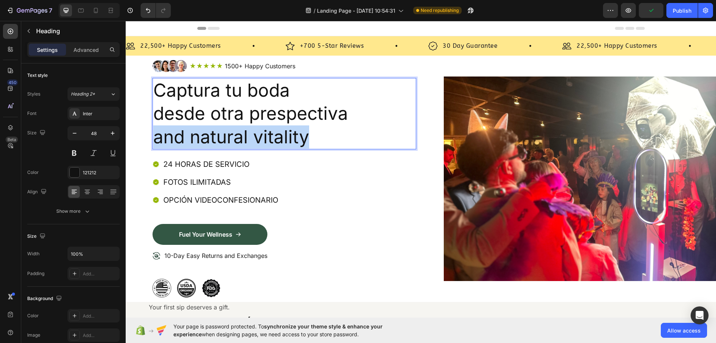
drag, startPoint x: 316, startPoint y: 141, endPoint x: 157, endPoint y: 138, distance: 158.6
click at [157, 138] on p "Captura tu boda desde otra prespectiva and natural vitality" at bounding box center [284, 114] width 262 height 70
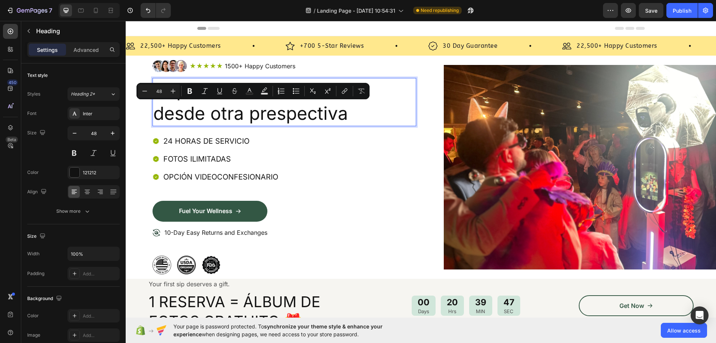
drag, startPoint x: 352, startPoint y: 112, endPoint x: 156, endPoint y: 118, distance: 195.6
click at [156, 118] on p "Captura tu boda desde otra prespectiva" at bounding box center [284, 102] width 262 height 47
click at [87, 172] on div "121212" at bounding box center [94, 172] width 22 height 7
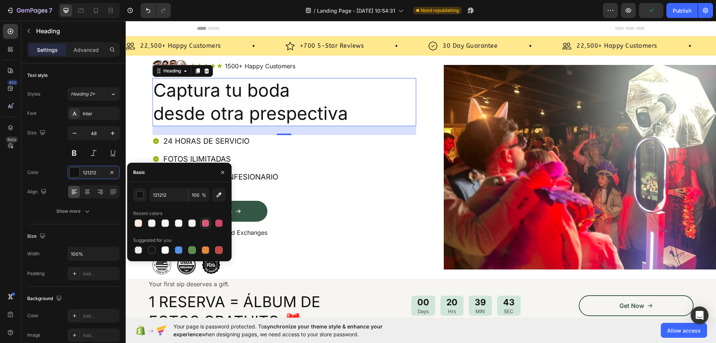
drag, startPoint x: 198, startPoint y: 225, endPoint x: 203, endPoint y: 226, distance: 5.6
click at [199, 226] on div at bounding box center [179, 223] width 93 height 10
click at [209, 224] on div at bounding box center [205, 222] width 7 height 7
type input "D33F64"
type input "85"
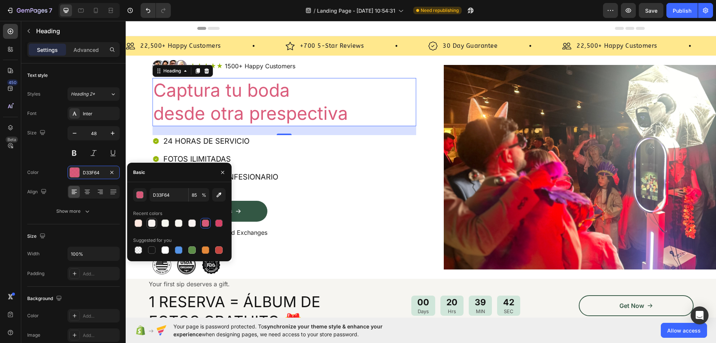
click at [148, 223] on div at bounding box center [151, 223] width 9 height 9
type input "F8F3F1"
type input "100"
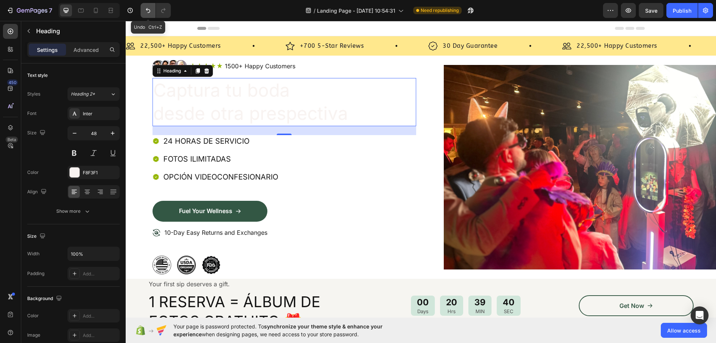
click at [147, 11] on icon "Undo/Redo" at bounding box center [147, 10] width 7 height 7
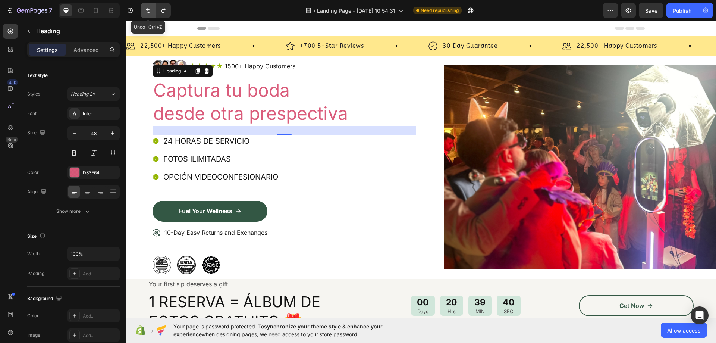
click at [147, 11] on icon "Undo/Redo" at bounding box center [147, 10] width 7 height 7
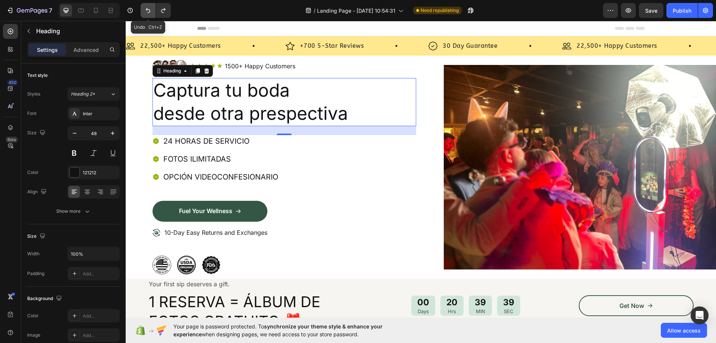
click at [147, 11] on icon "Undo/Redo" at bounding box center [147, 10] width 7 height 7
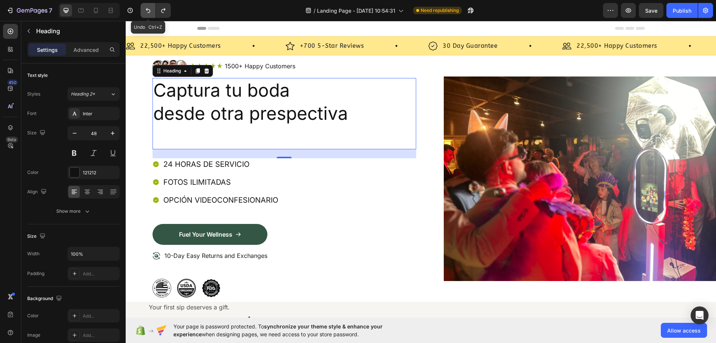
click at [147, 11] on icon "Undo/Redo" at bounding box center [147, 10] width 7 height 7
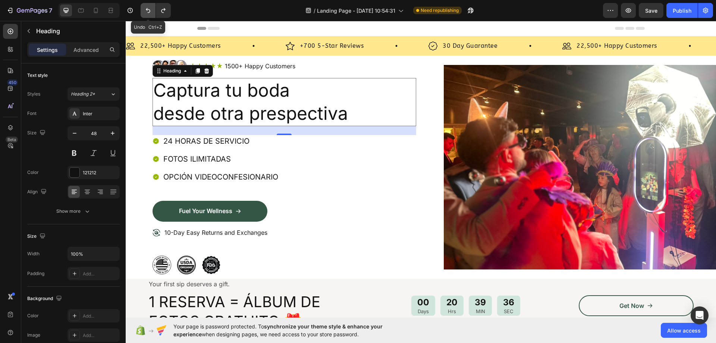
click at [147, 11] on icon "Undo/Redo" at bounding box center [147, 10] width 7 height 7
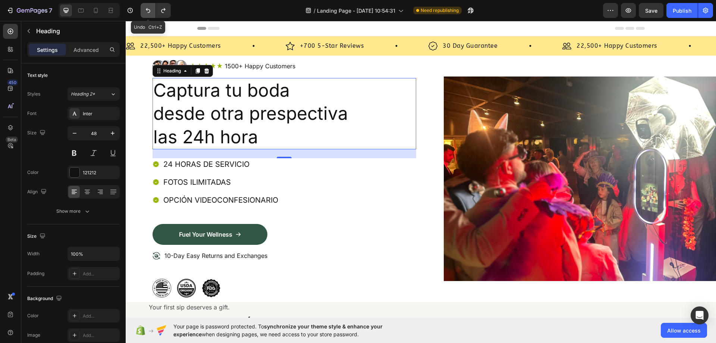
click at [147, 11] on icon "Undo/Redo" at bounding box center [147, 10] width 7 height 7
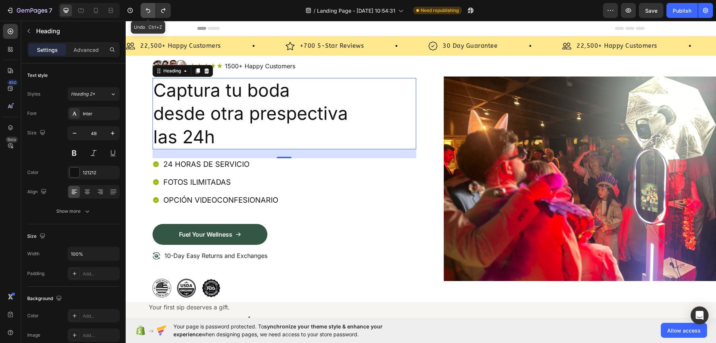
click at [147, 11] on icon "Undo/Redo" at bounding box center [147, 10] width 7 height 7
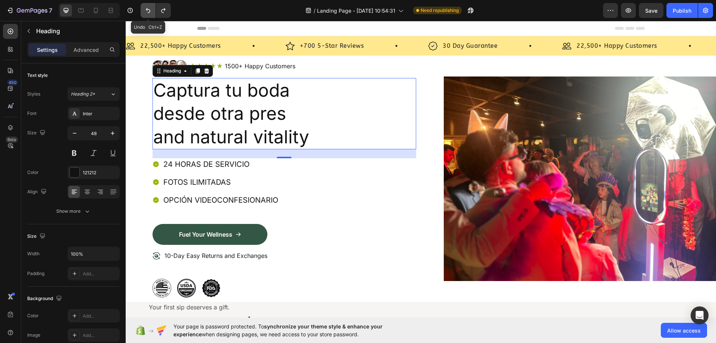
click at [147, 11] on icon "Undo/Redo" at bounding box center [147, 10] width 7 height 7
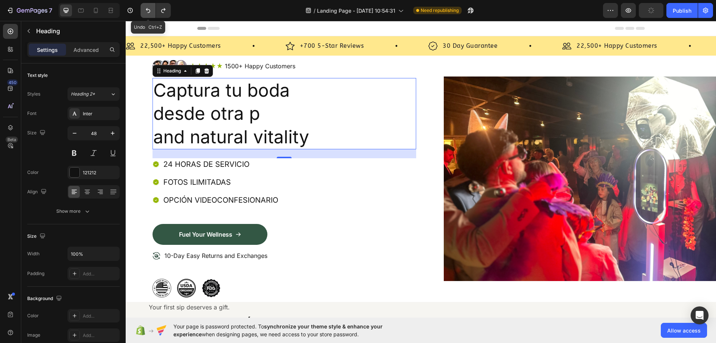
click at [147, 11] on icon "Undo/Redo" at bounding box center [147, 10] width 7 height 7
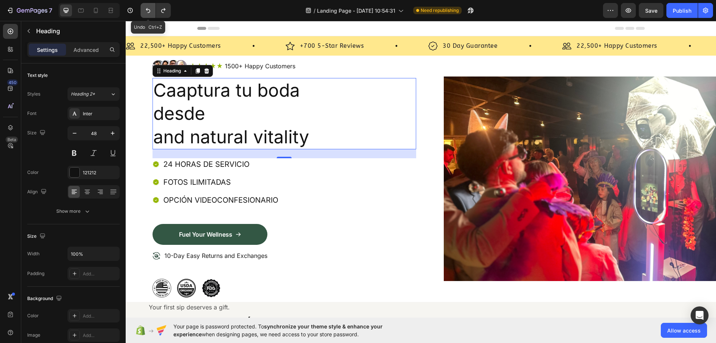
click at [147, 11] on icon "Undo/Redo" at bounding box center [147, 10] width 7 height 7
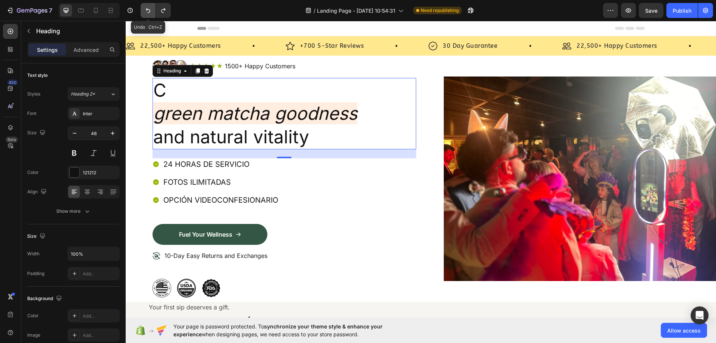
click at [147, 11] on icon "Undo/Redo" at bounding box center [147, 10] width 7 height 7
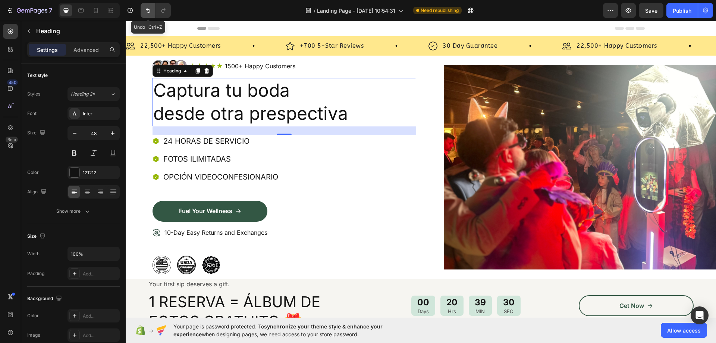
click at [147, 11] on icon "Undo/Redo" at bounding box center [147, 10] width 7 height 7
click at [151, 11] on icon "Undo/Redo" at bounding box center [147, 10] width 7 height 7
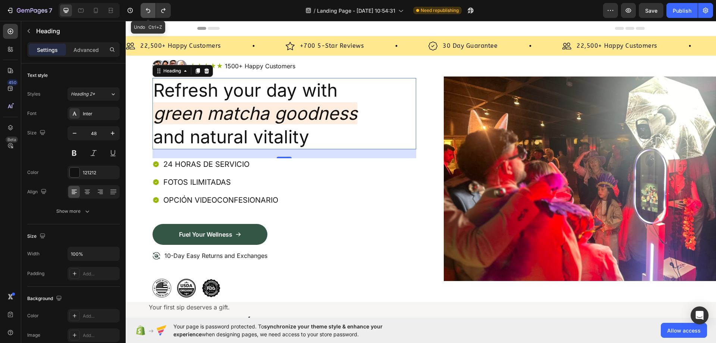
click at [151, 11] on icon "Undo/Redo" at bounding box center [147, 10] width 7 height 7
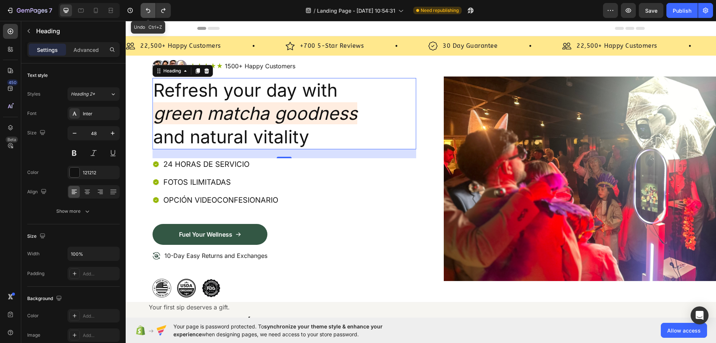
click at [151, 11] on icon "Undo/Redo" at bounding box center [147, 10] width 7 height 7
click at [150, 11] on icon "Undo/Redo" at bounding box center [147, 10] width 7 height 7
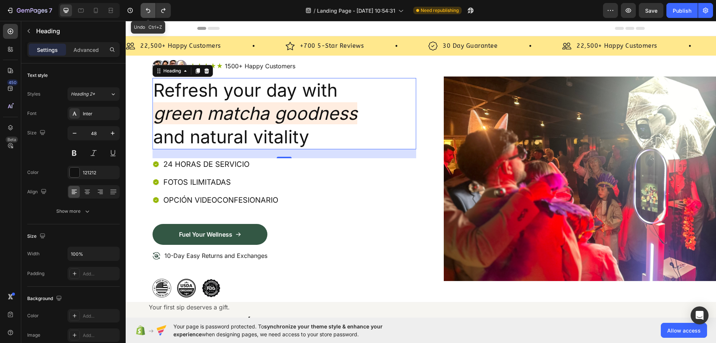
click at [150, 11] on icon "Undo/Redo" at bounding box center [147, 10] width 7 height 7
click at [150, 11] on icon "Undo/Redo" at bounding box center [148, 10] width 4 height 5
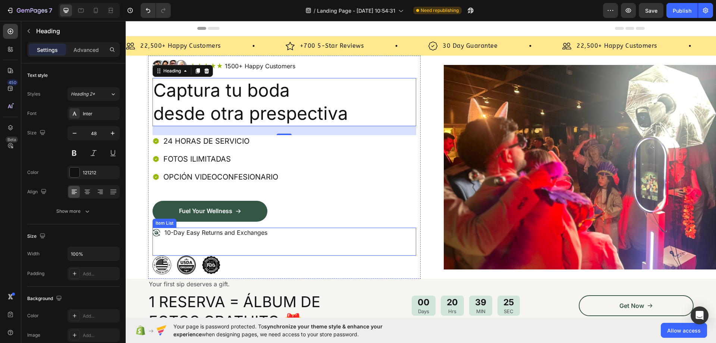
click at [350, 196] on div "24 HORAS DE SERVICIO FOTOS ILIMITADAS OPCIÓN VIDEOCONFESIONARIO" at bounding box center [285, 168] width 264 height 66
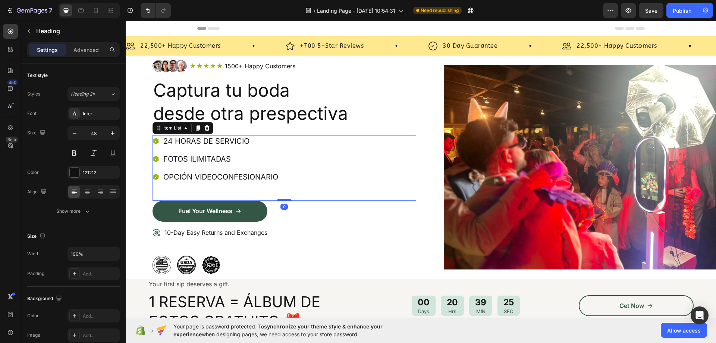
click at [278, 113] on h2 "Captura tu boda desde otra prespectiva" at bounding box center [285, 102] width 264 height 48
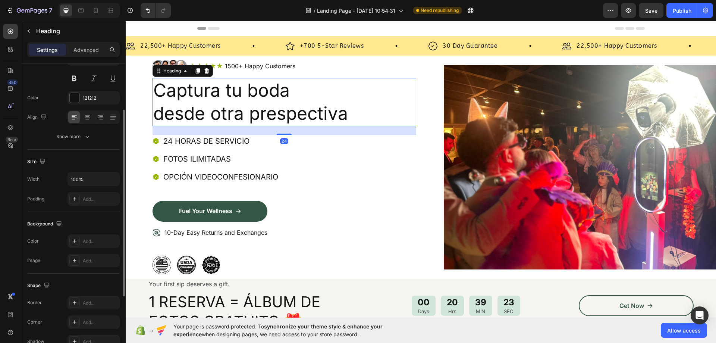
scroll to position [112, 0]
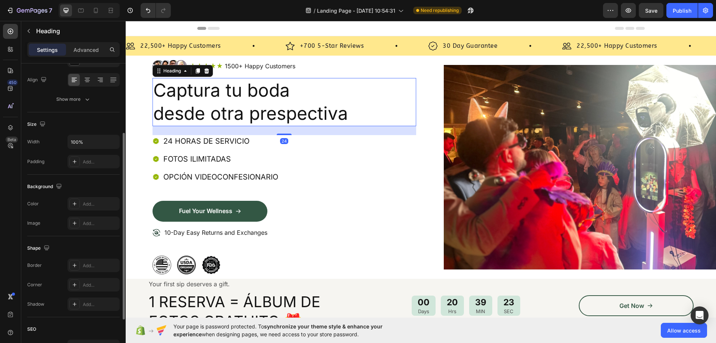
click at [214, 88] on h2 "Captura tu boda desde otra prespectiva" at bounding box center [285, 102] width 264 height 48
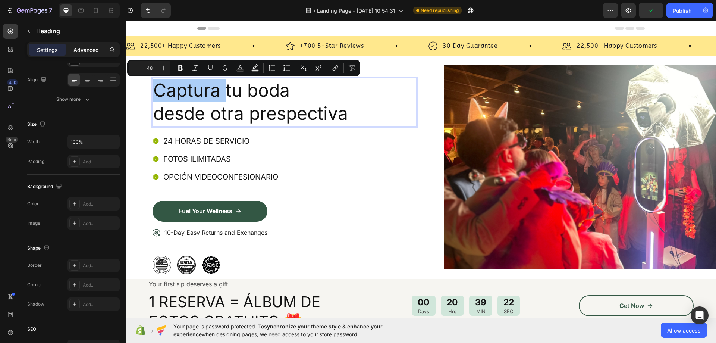
click at [90, 54] on div "Advanced" at bounding box center [86, 50] width 37 height 12
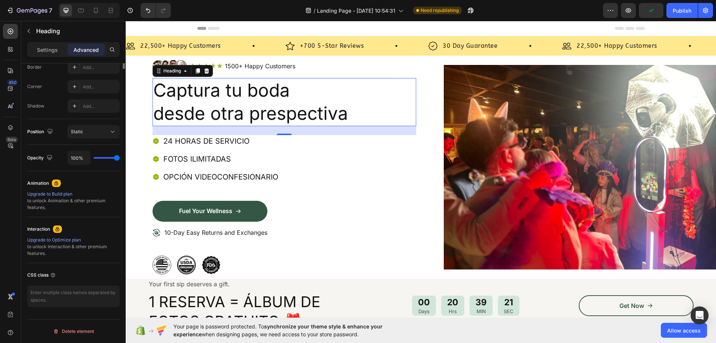
scroll to position [31, 0]
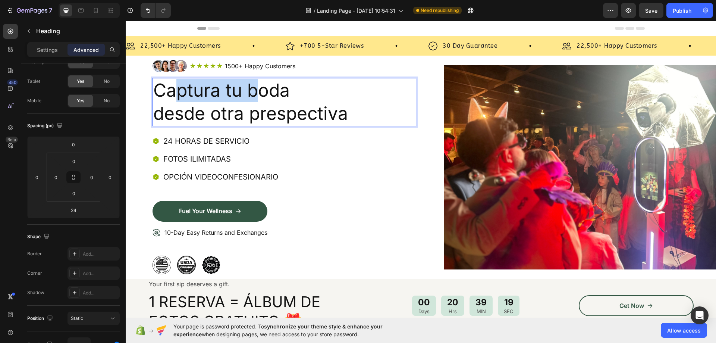
drag, startPoint x: 256, startPoint y: 90, endPoint x: 175, endPoint y: 91, distance: 81.3
click at [175, 91] on p "Captura tu boda desde otra prespectiva" at bounding box center [284, 102] width 262 height 47
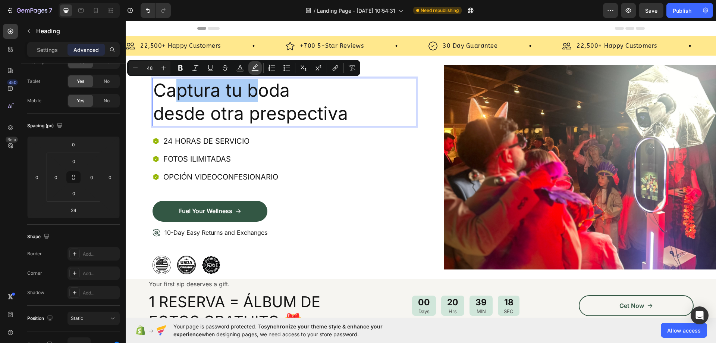
click at [256, 70] on rect "Editor contextual toolbar" at bounding box center [255, 71] width 7 height 2
type input "000000"
type input "77"
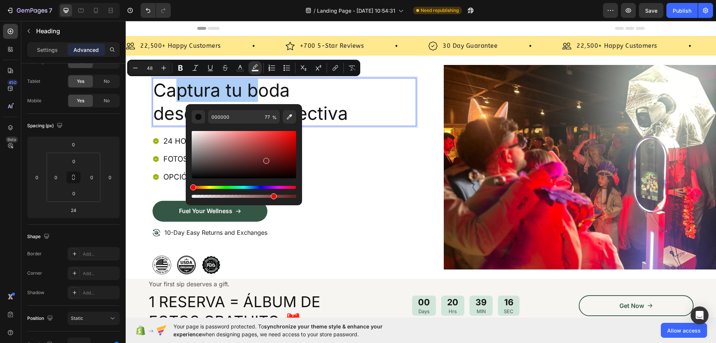
drag, startPoint x: 239, startPoint y: 160, endPoint x: 293, endPoint y: 153, distance: 54.7
click at [265, 159] on div "Editor contextual toolbar" at bounding box center [244, 154] width 104 height 47
click at [405, 135] on div "24 HORAS DE SERVICIO FOTOS ILIMITADAS OPCIÓN VIDEOCONFESIONARIO" at bounding box center [285, 168] width 264 height 66
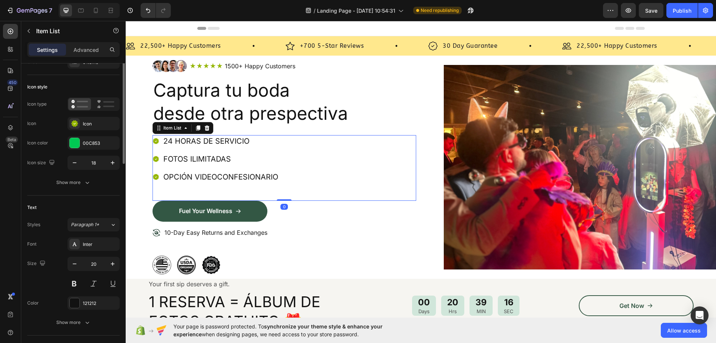
scroll to position [0, 0]
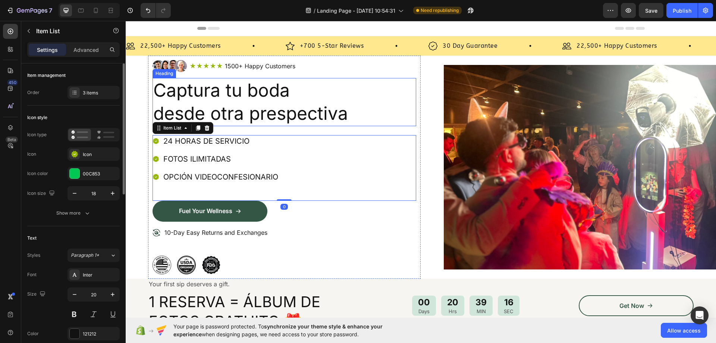
click at [256, 97] on p "Captura tu boda desde otra prespectiva" at bounding box center [284, 102] width 262 height 47
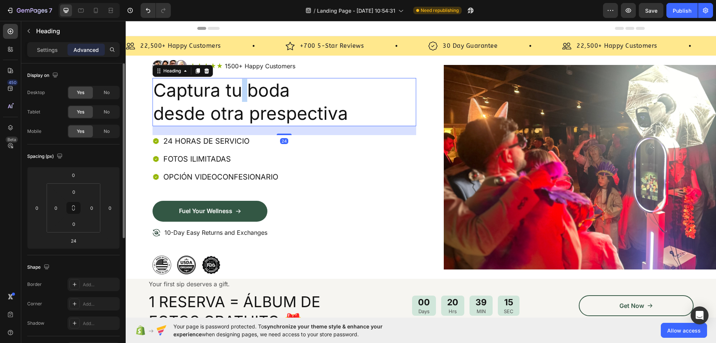
click at [242, 93] on p "Captura tu boda desde otra prespectiva" at bounding box center [284, 102] width 262 height 47
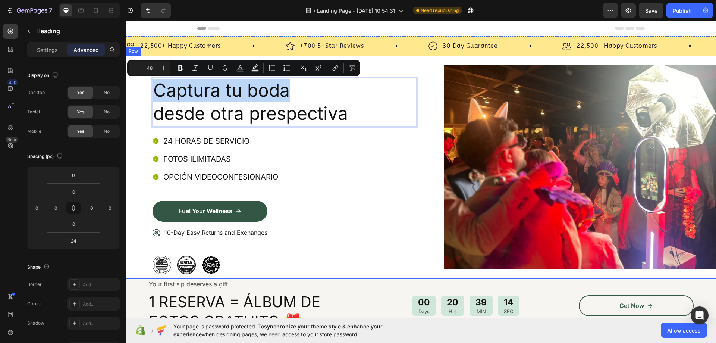
drag, startPoint x: 292, startPoint y: 94, endPoint x: 132, endPoint y: 94, distance: 160.4
click at [131, 94] on div "Image Icon Icon Icon Icon Icon Icon List 1500+ Happy Customers Text Block Row R…" at bounding box center [421, 167] width 591 height 223
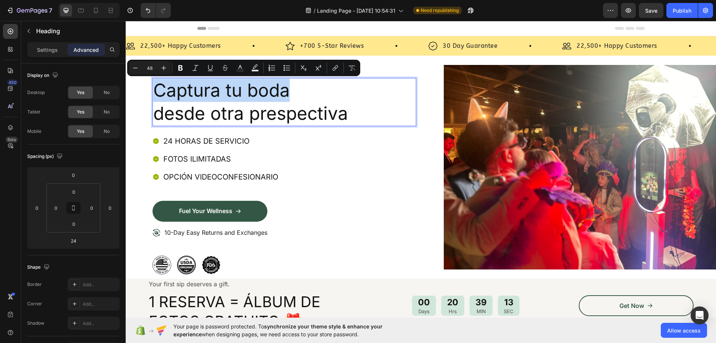
click at [301, 92] on p "Captura tu boda desde otra prespectiva" at bounding box center [284, 102] width 262 height 47
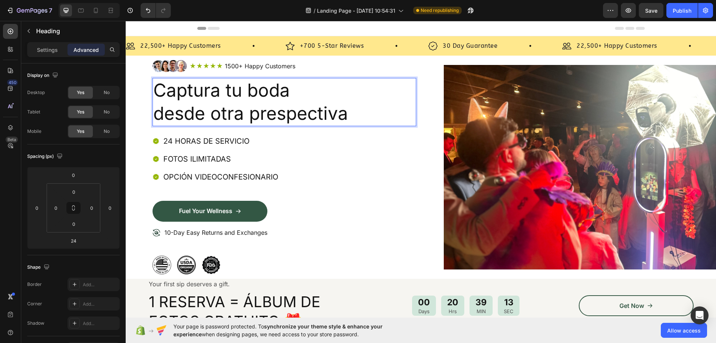
click at [356, 114] on p "Captura tu boda desde otra prespectiva" at bounding box center [284, 102] width 262 height 47
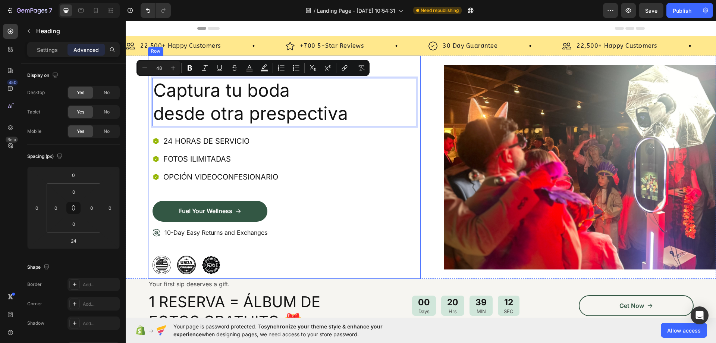
drag, startPoint x: 363, startPoint y: 116, endPoint x: 151, endPoint y: 93, distance: 212.4
click at [151, 93] on div "Image Icon Icon Icon Icon Icon Icon List 1500+ Happy Customers Text Block Row R…" at bounding box center [284, 167] width 273 height 223
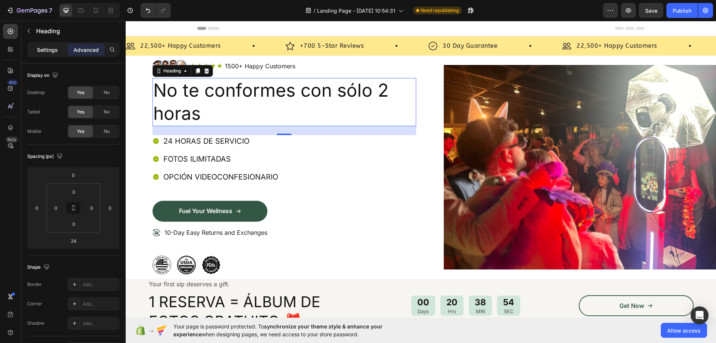
click at [58, 54] on div "Settings" at bounding box center [47, 50] width 37 height 12
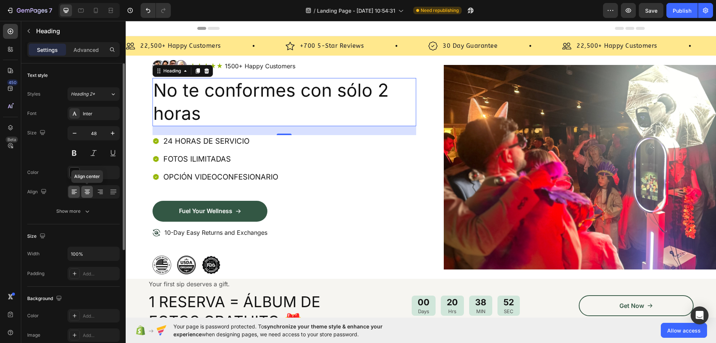
click at [90, 194] on icon at bounding box center [87, 191] width 7 height 7
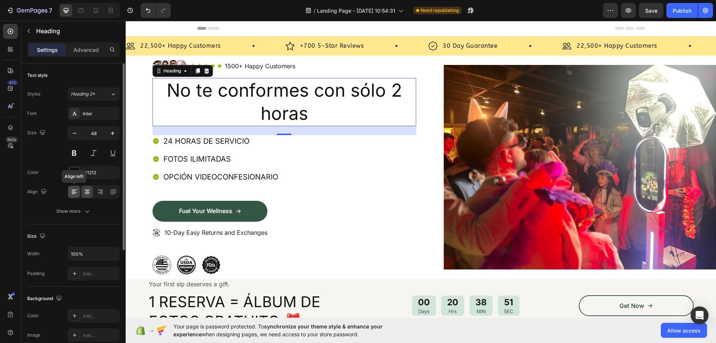
drag, startPoint x: 76, startPoint y: 194, endPoint x: 93, endPoint y: 194, distance: 16.0
click at [76, 194] on icon at bounding box center [74, 191] width 7 height 7
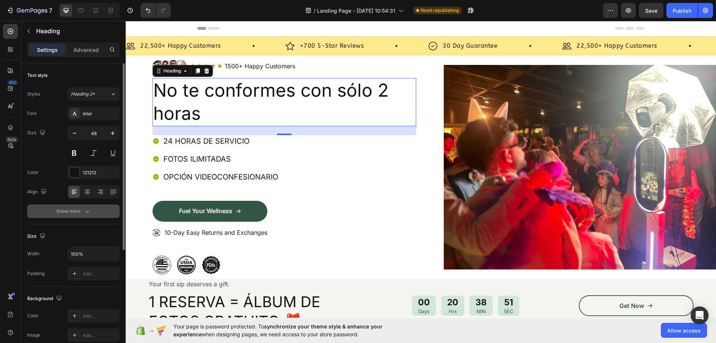
click at [79, 210] on div "Show more" at bounding box center [73, 210] width 35 height 7
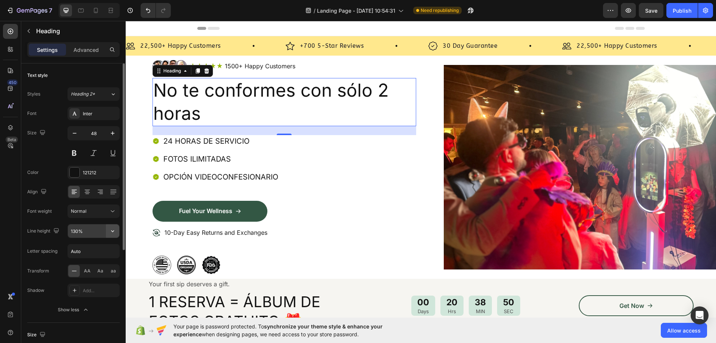
click at [112, 233] on icon "button" at bounding box center [112, 230] width 7 height 7
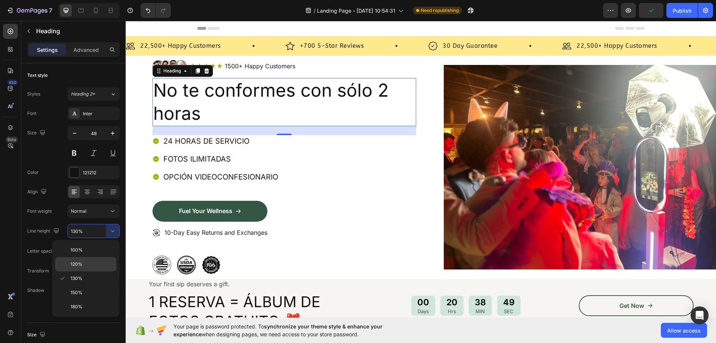
click at [94, 261] on p "120%" at bounding box center [92, 264] width 43 height 7
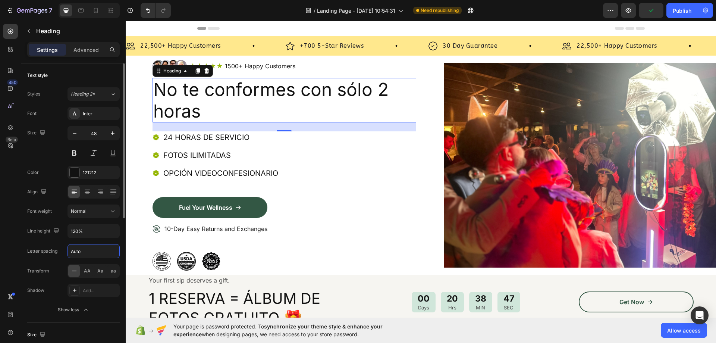
click at [106, 253] on input "Auto" at bounding box center [93, 250] width 51 height 13
click at [112, 232] on icon "button" at bounding box center [112, 230] width 7 height 7
click at [97, 291] on p "150%" at bounding box center [92, 292] width 43 height 7
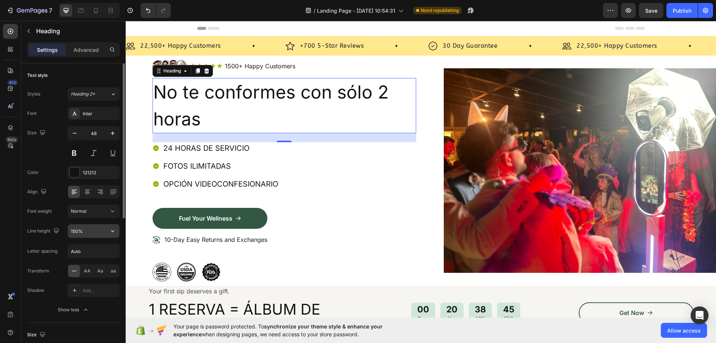
click at [112, 229] on icon "button" at bounding box center [112, 230] width 7 height 7
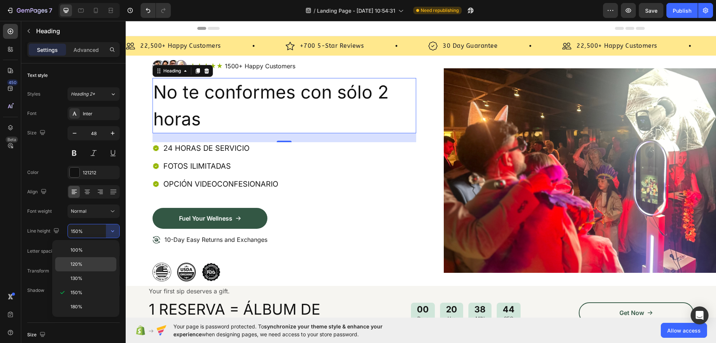
click at [87, 267] on p "120%" at bounding box center [92, 264] width 43 height 7
type input "120%"
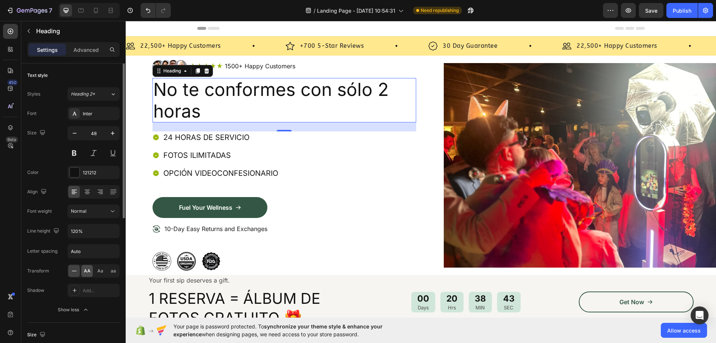
click at [90, 272] on span "AA" at bounding box center [87, 270] width 7 height 7
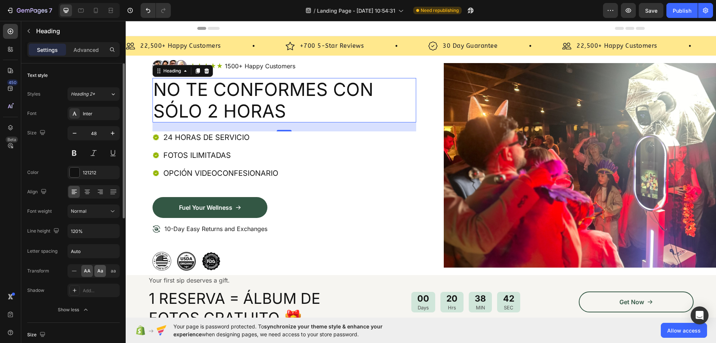
click at [96, 274] on div "Aa" at bounding box center [100, 271] width 12 height 12
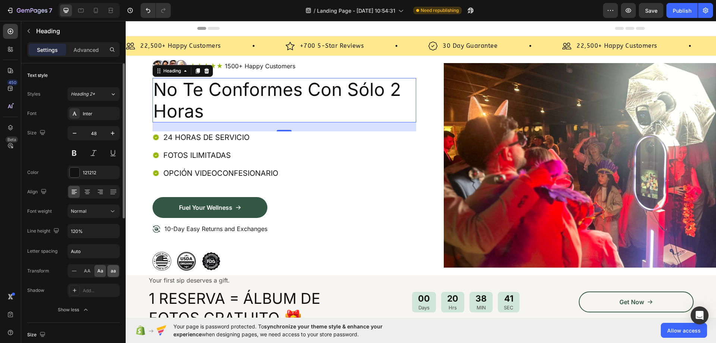
click at [111, 272] on span "aa" at bounding box center [113, 270] width 5 height 7
click at [78, 272] on div at bounding box center [74, 271] width 12 height 12
click at [89, 273] on span "AA" at bounding box center [87, 270] width 7 height 7
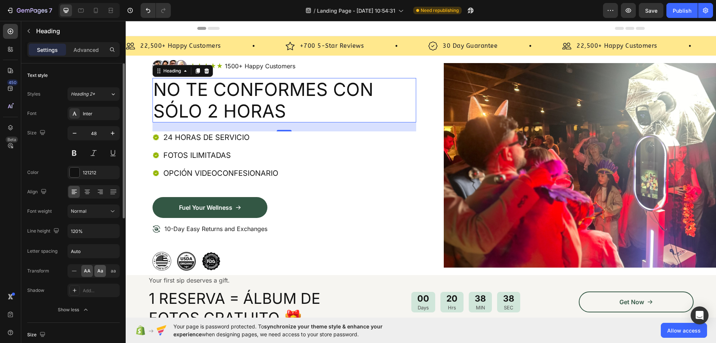
click at [107, 274] on div "AA Aa aa" at bounding box center [94, 270] width 52 height 13
click at [100, 273] on span "Aa" at bounding box center [100, 270] width 6 height 7
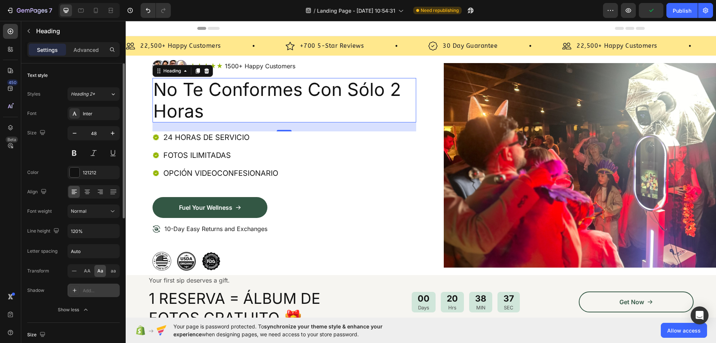
click at [76, 291] on icon at bounding box center [75, 290] width 6 height 6
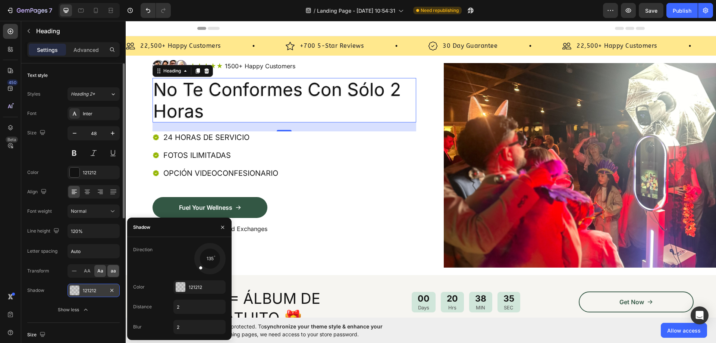
click at [111, 272] on span "aa" at bounding box center [113, 270] width 5 height 7
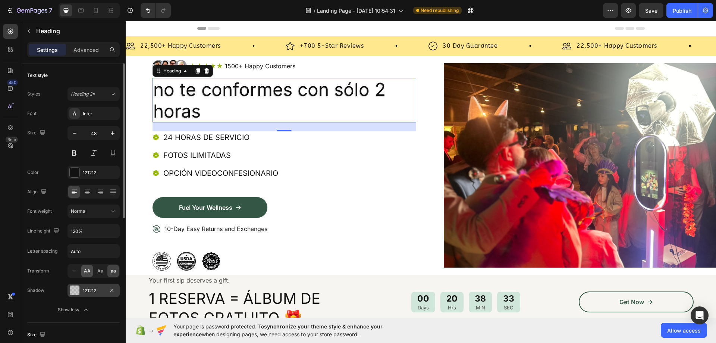
click at [92, 271] on div "AA" at bounding box center [87, 271] width 12 height 12
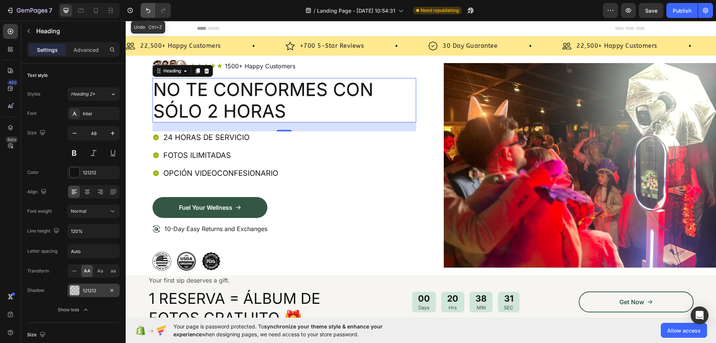
click at [149, 11] on icon "Undo/Redo" at bounding box center [147, 10] width 7 height 7
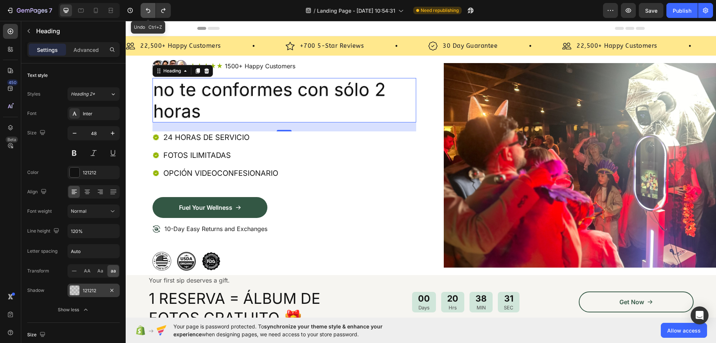
click at [149, 11] on icon "Undo/Redo" at bounding box center [147, 10] width 7 height 7
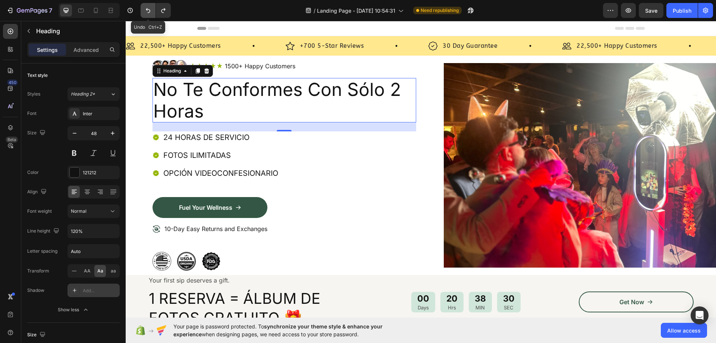
click at [149, 11] on icon "Undo/Redo" at bounding box center [147, 10] width 7 height 7
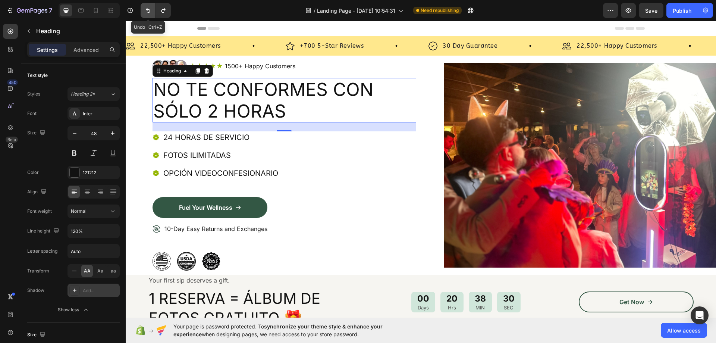
click at [149, 11] on icon "Undo/Redo" at bounding box center [147, 10] width 7 height 7
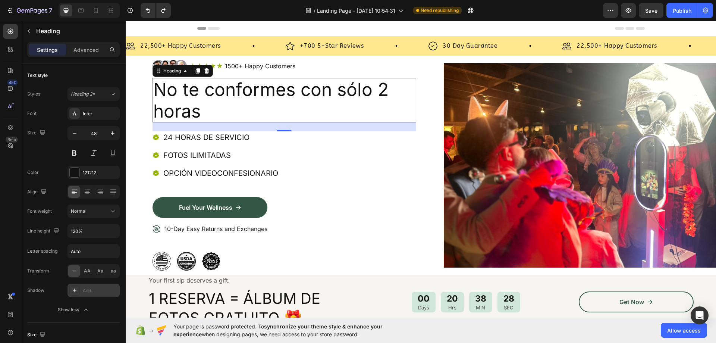
click at [237, 110] on h2 "No te conformes con sólo 2 horas" at bounding box center [285, 100] width 264 height 44
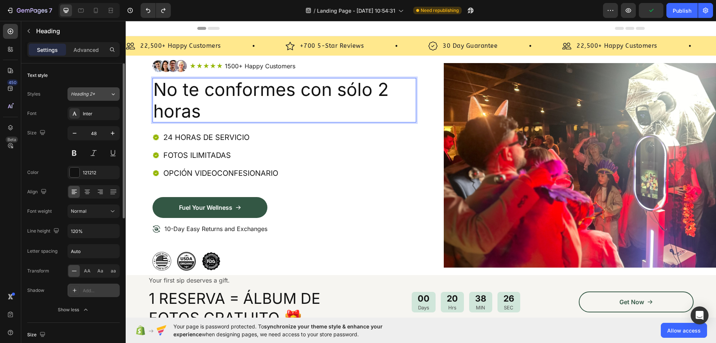
click at [101, 95] on div "Heading 2*" at bounding box center [90, 94] width 39 height 7
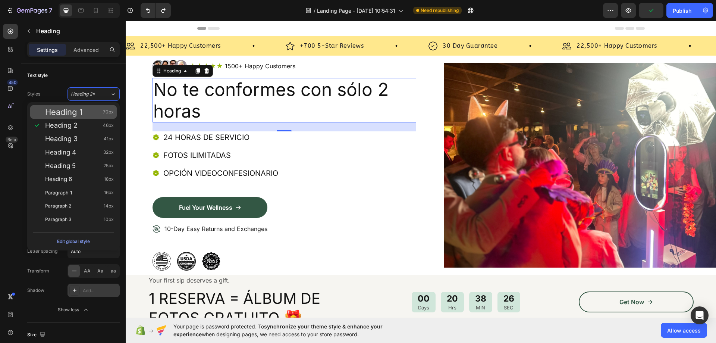
click at [91, 111] on div "Heading 1 70px" at bounding box center [79, 111] width 69 height 7
type input "70"
type input "130%"
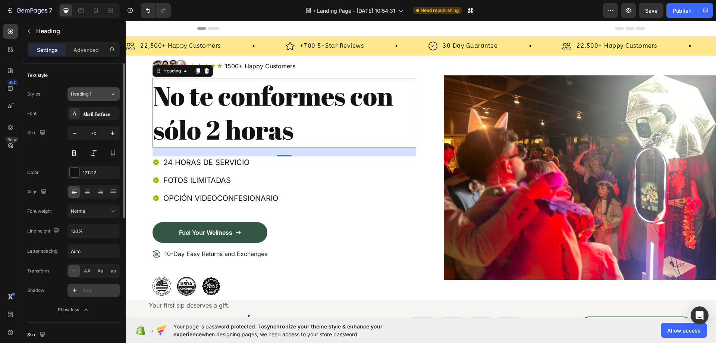
click at [103, 90] on button "Heading 1" at bounding box center [94, 93] width 52 height 13
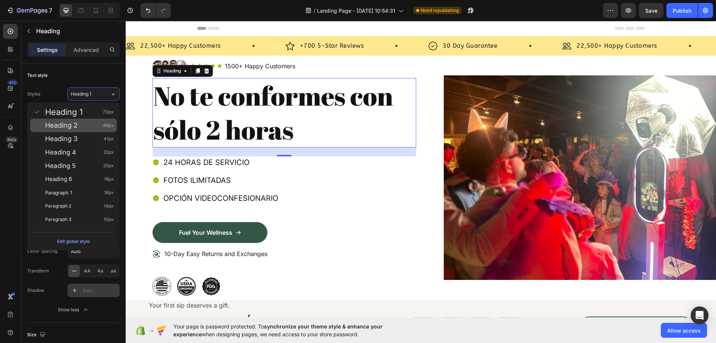
click at [95, 126] on div "Heading 2 46px" at bounding box center [79, 125] width 69 height 7
type input "46"
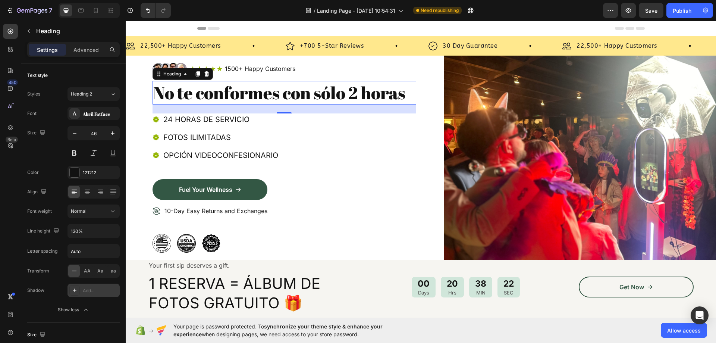
click at [416, 94] on div "Image Icon Icon Icon Icon Icon Icon List 1500+ Happy Customers Text Block Row R…" at bounding box center [284, 158] width 273 height 199
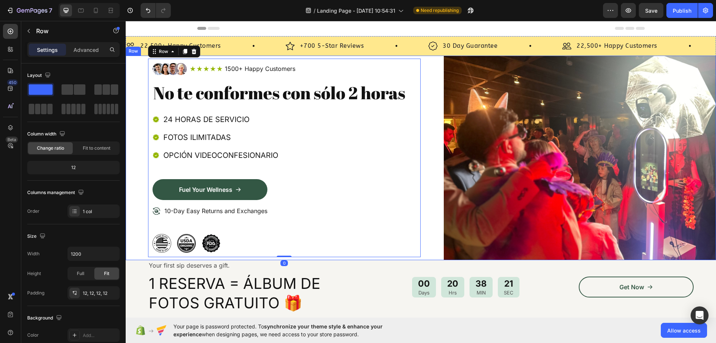
click at [428, 96] on div "Image Icon Icon Icon Icon Icon Icon List 1500+ Happy Customers Text Block Row R…" at bounding box center [421, 158] width 591 height 204
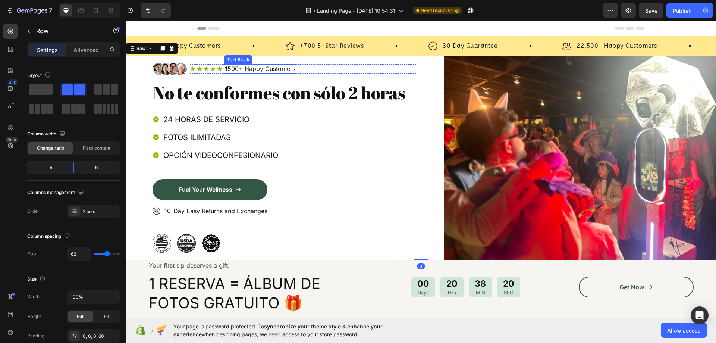
click at [263, 66] on p "1500+ Happy Customers" at bounding box center [260, 69] width 71 height 8
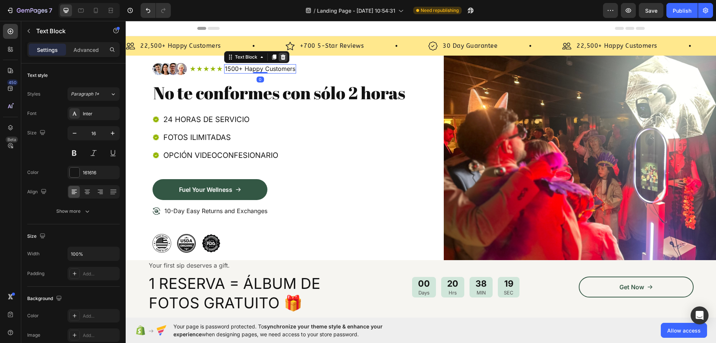
click at [283, 58] on icon at bounding box center [283, 56] width 5 height 5
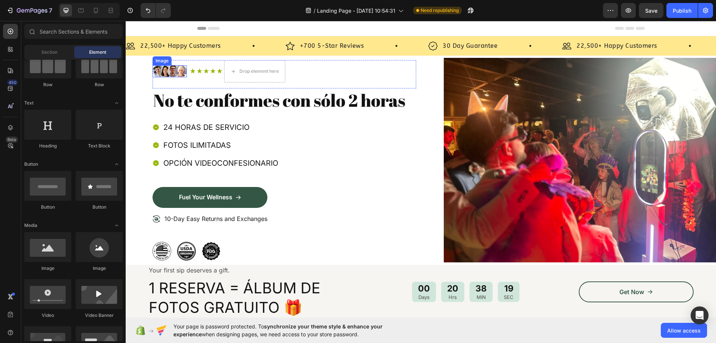
click at [182, 71] on img at bounding box center [170, 71] width 34 height 12
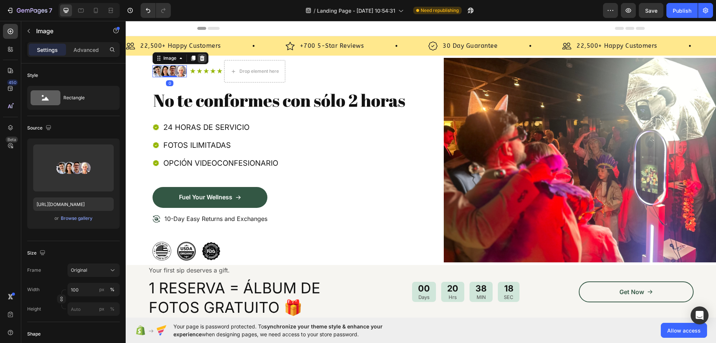
click at [203, 59] on icon at bounding box center [202, 58] width 6 height 6
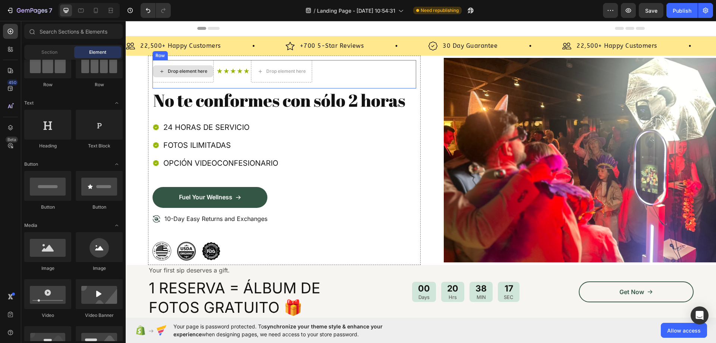
click at [170, 62] on div "Drop element here" at bounding box center [183, 71] width 61 height 22
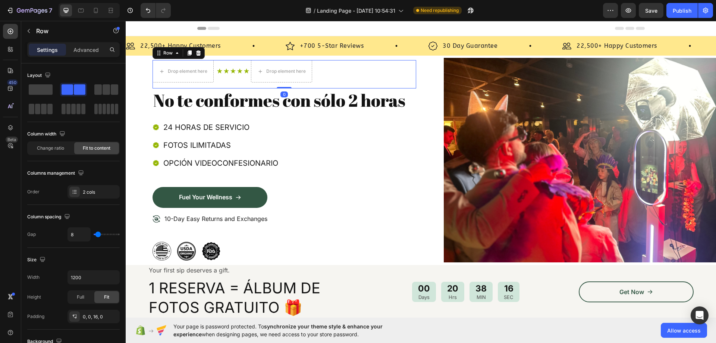
click at [198, 54] on icon at bounding box center [198, 52] width 5 height 5
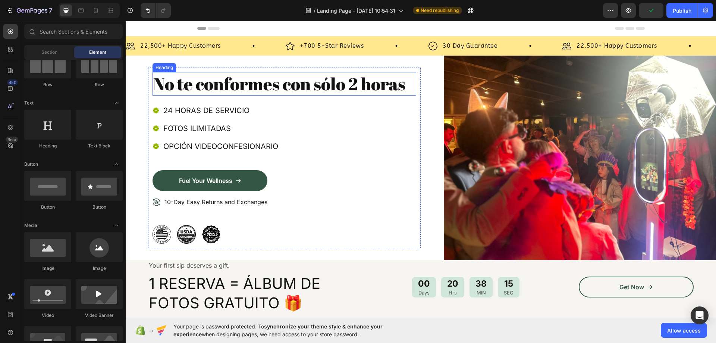
click at [379, 90] on p "No te conformes con sólo 2 horas" at bounding box center [284, 84] width 262 height 22
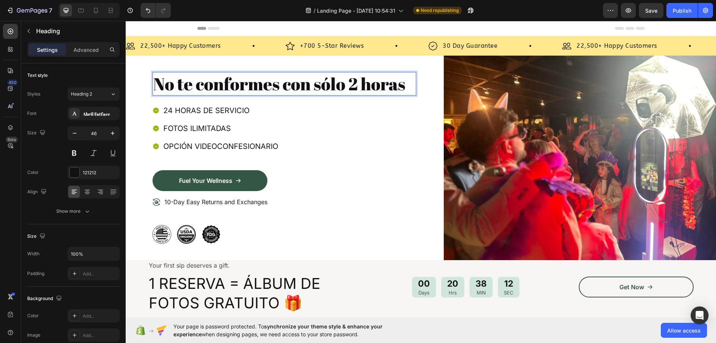
drag, startPoint x: 404, startPoint y: 84, endPoint x: 409, endPoint y: 84, distance: 5.2
click at [404, 84] on p "No te conformes con sólo 2 horas" at bounding box center [284, 84] width 262 height 22
click at [359, 98] on div "No te conformes con sólo 2 horas Heading 24 24 HORAS DE SERVICIO FOTOS ILIMITAD…" at bounding box center [285, 158] width 264 height 172
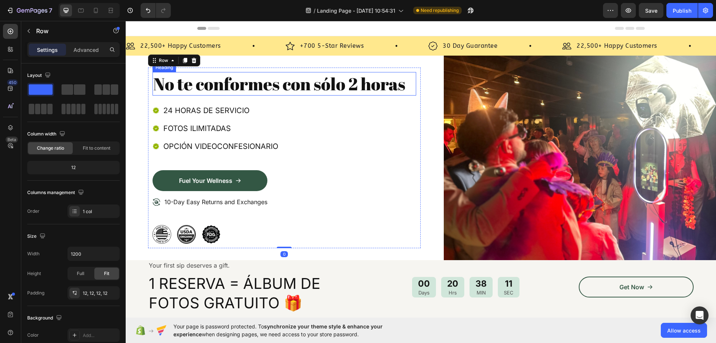
click at [400, 89] on p "No te conformes con sólo 2 horas" at bounding box center [284, 84] width 262 height 22
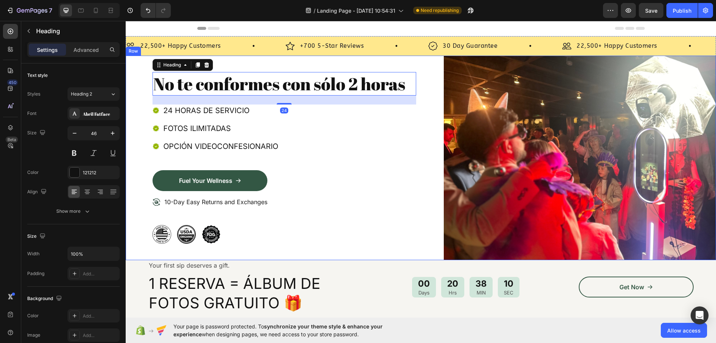
click at [141, 88] on div "No te conformes con sólo 2 horas Heading 24 24 HORAS DE SERVICIO FOTOS ILIMITAD…" at bounding box center [421, 158] width 591 height 204
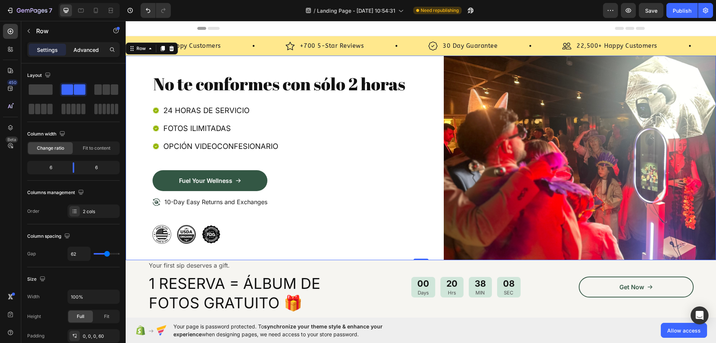
click at [87, 48] on p "Advanced" at bounding box center [85, 50] width 25 height 8
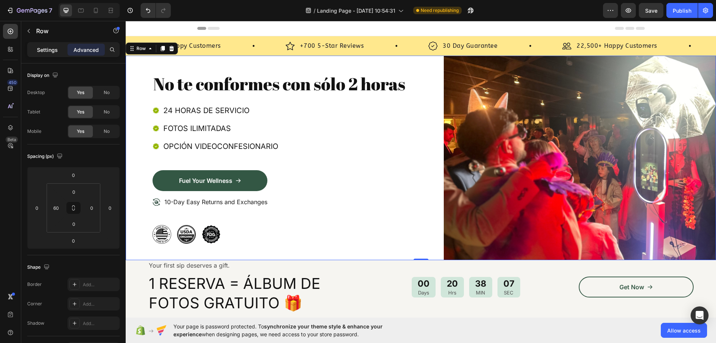
click at [34, 53] on div "Settings" at bounding box center [47, 50] width 37 height 12
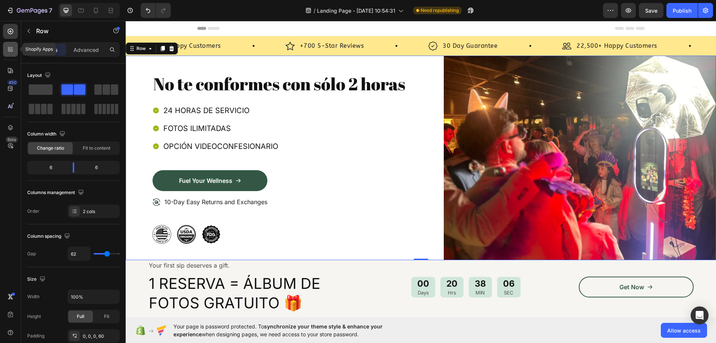
click at [10, 49] on icon at bounding box center [9, 48] width 2 height 2
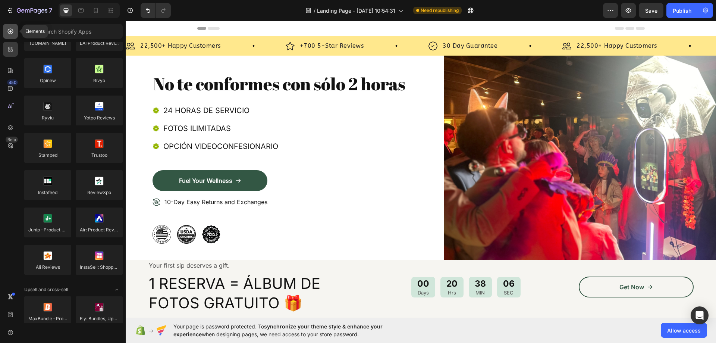
click at [13, 32] on icon at bounding box center [11, 32] width 6 height 6
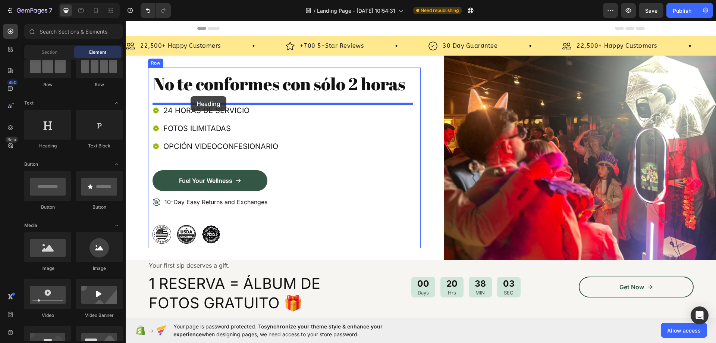
drag, startPoint x: 210, startPoint y: 115, endPoint x: 190, endPoint y: 96, distance: 27.2
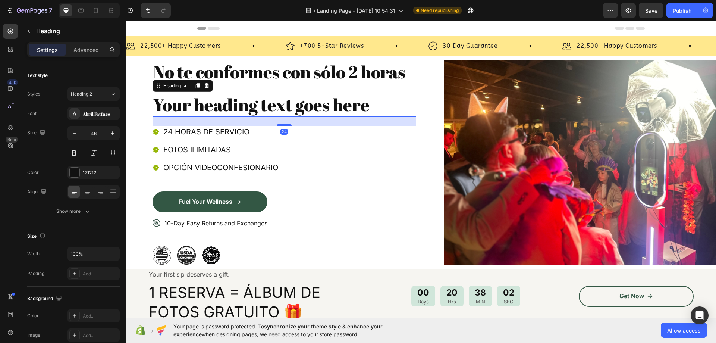
click at [212, 102] on h2 "Your heading text goes here" at bounding box center [285, 105] width 264 height 24
click at [212, 102] on p "Your heading text goes here" at bounding box center [284, 105] width 262 height 22
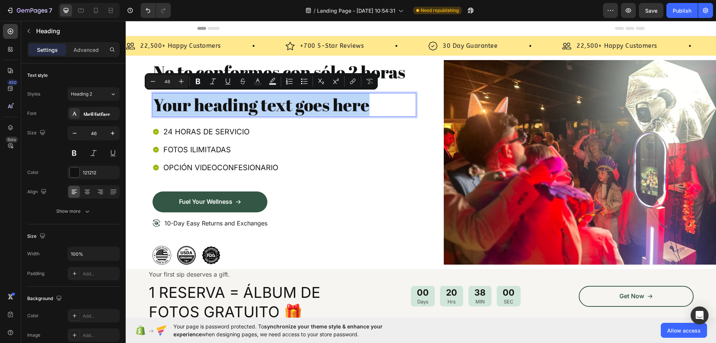
drag, startPoint x: 395, startPoint y: 106, endPoint x: 237, endPoint y: 127, distance: 160.0
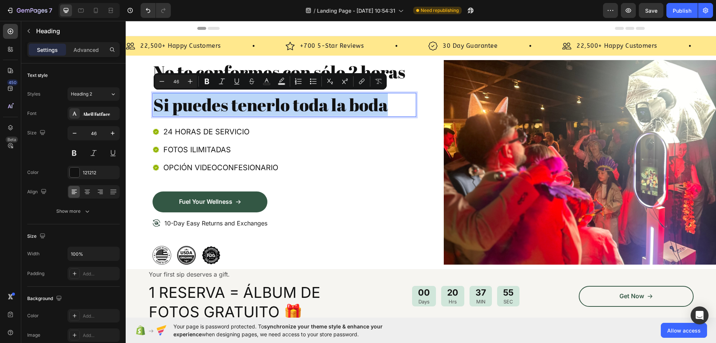
drag, startPoint x: 402, startPoint y: 104, endPoint x: 154, endPoint y: 115, distance: 248.4
click at [154, 115] on p "Si puedes tenerlo toda la boda" at bounding box center [284, 105] width 262 height 22
click at [144, 98] on div "No te conformes con sólo 2 horas Heading Si puedes tenerlo toda la boda Heading…" at bounding box center [421, 162] width 591 height 213
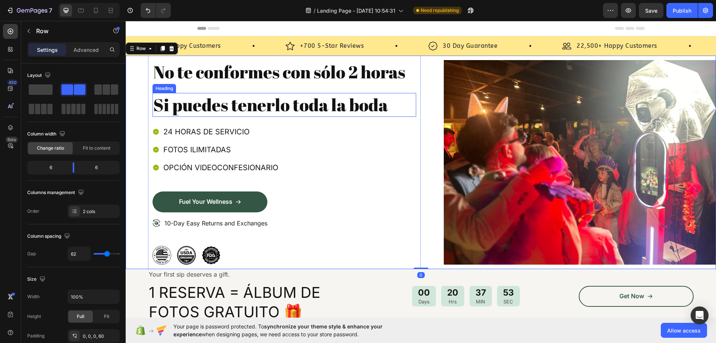
click at [186, 95] on p "Si puedes tenerlo toda la boda" at bounding box center [284, 105] width 262 height 22
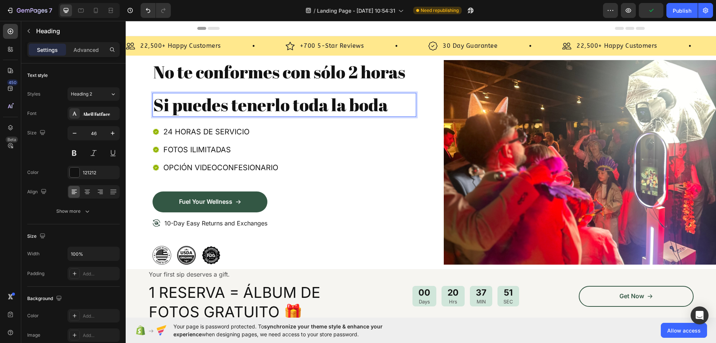
click at [201, 103] on p "Si puedes tenerlo toda la boda" at bounding box center [284, 105] width 262 height 22
click at [92, 57] on div "Settings Advanced" at bounding box center [73, 52] width 104 height 21
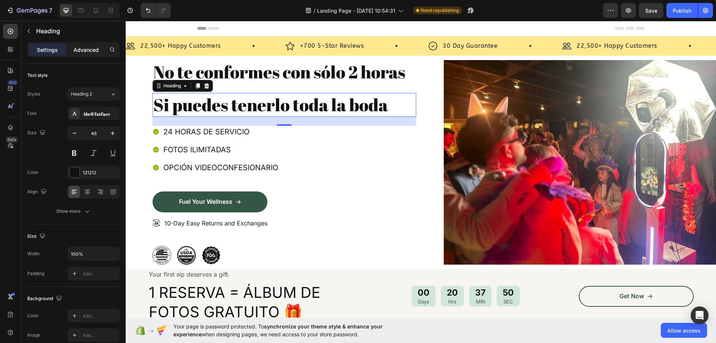
click at [86, 50] on p "Advanced" at bounding box center [85, 50] width 25 height 8
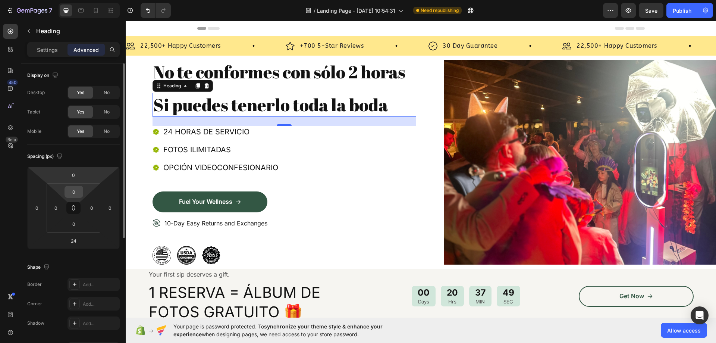
click at [78, 190] on input "0" at bounding box center [73, 191] width 15 height 11
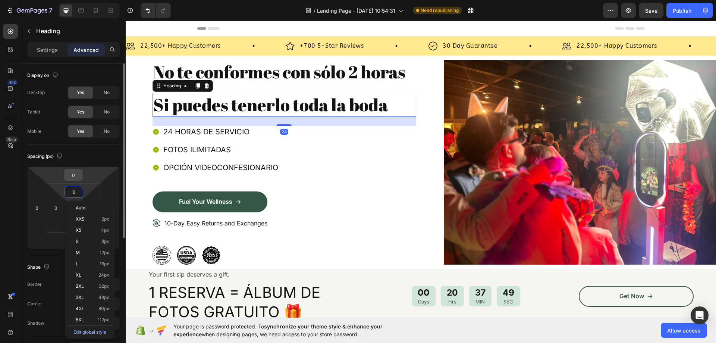
click at [79, 174] on input "0" at bounding box center [73, 174] width 15 height 11
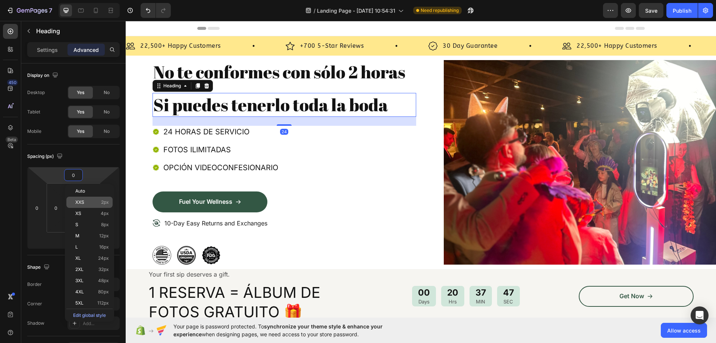
click at [82, 199] on div "XXS 2px" at bounding box center [89, 202] width 46 height 11
type input "2"
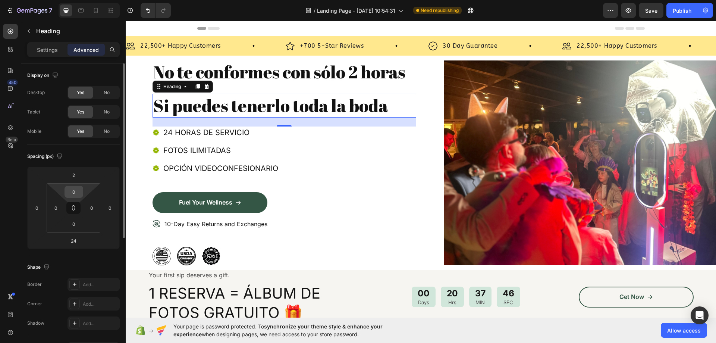
click at [72, 197] on div "0" at bounding box center [74, 192] width 19 height 12
click at [77, 193] on input "0" at bounding box center [73, 191] width 15 height 11
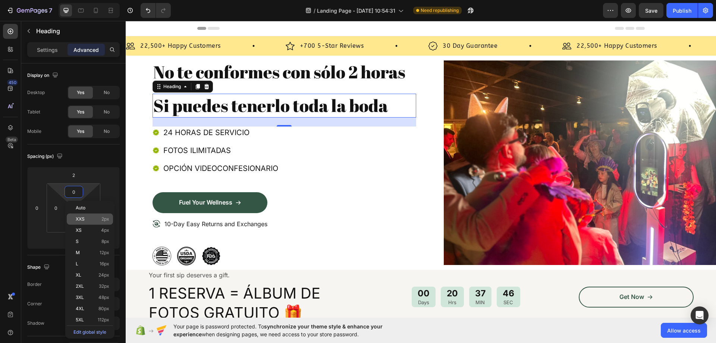
click at [82, 218] on span "XXS" at bounding box center [80, 218] width 9 height 5
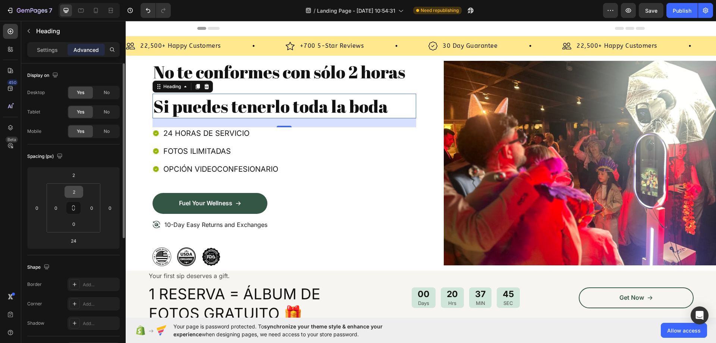
click at [74, 197] on div "2" at bounding box center [74, 192] width 19 height 12
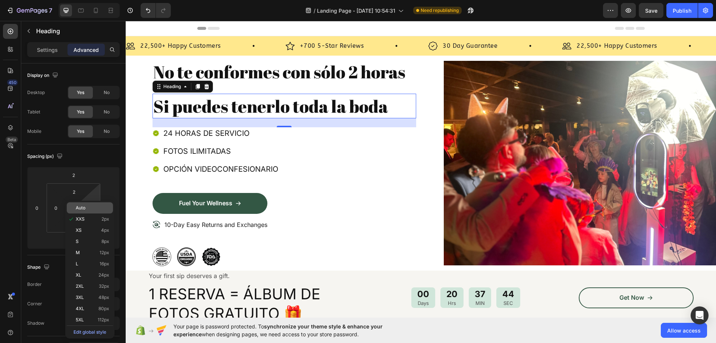
click at [84, 204] on div "Auto" at bounding box center [90, 207] width 46 height 11
type input "Auto"
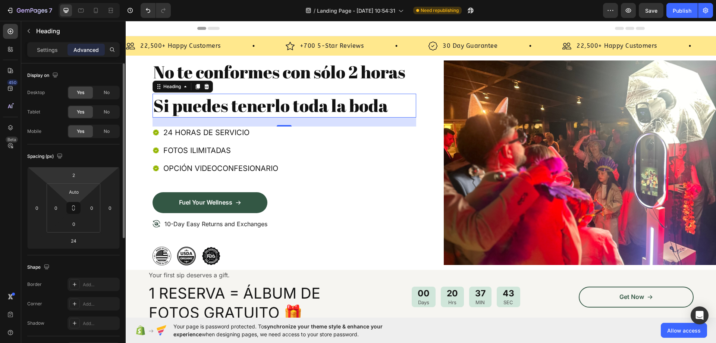
click at [73, 0] on html "7 / Landing Page - Aug 16, 10:54:31 Need republishing Preview Save Publish 450 …" at bounding box center [358, 0] width 716 height 0
click at [80, 174] on input "2" at bounding box center [73, 174] width 15 height 11
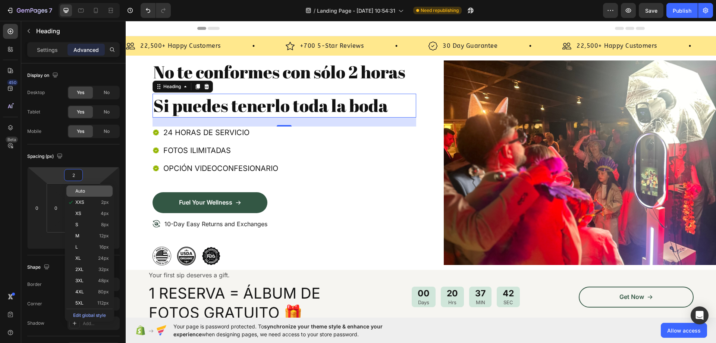
click at [88, 190] on p "Auto" at bounding box center [92, 190] width 34 height 5
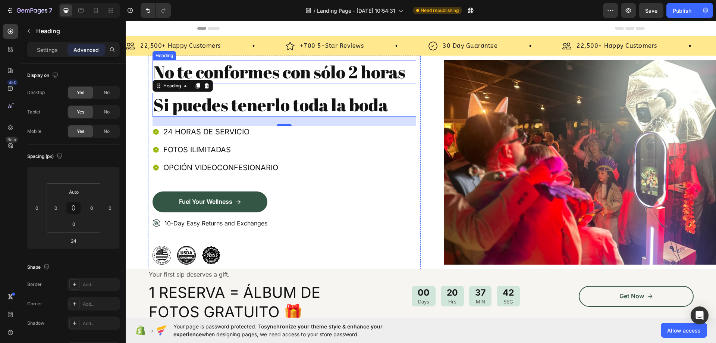
click at [287, 75] on p "No te conformes con sólo 2 horas" at bounding box center [284, 72] width 262 height 22
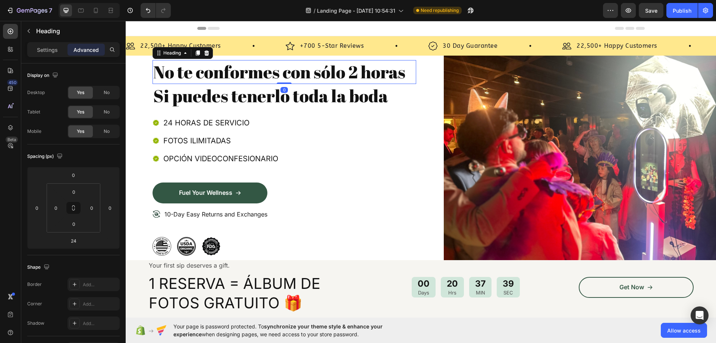
drag, startPoint x: 279, startPoint y: 91, endPoint x: 419, endPoint y: 93, distance: 140.3
click at [290, 72] on div "No te conformes con sólo 2 horas Heading 0" at bounding box center [285, 72] width 264 height 24
type input "0"
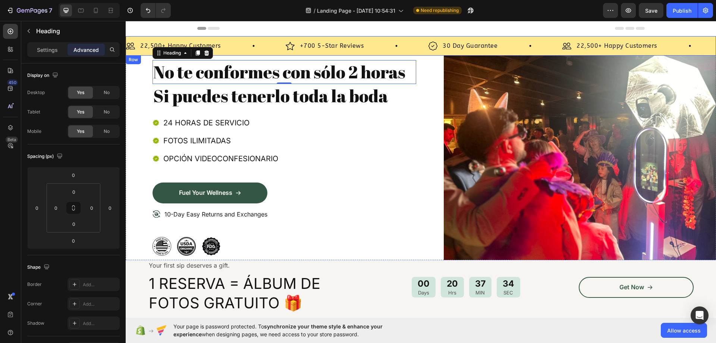
click at [289, 54] on div "Image 22,500+ Happy Customers Text Block Row Image +700 5-Star Reviews Text Blo…" at bounding box center [421, 45] width 591 height 19
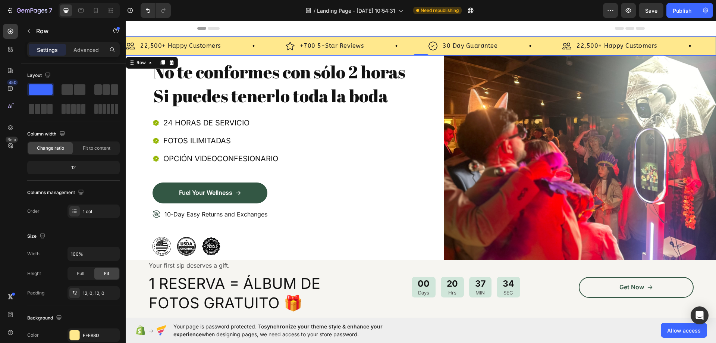
click at [291, 60] on div "No te conformes con sólo 2 horas Heading Si puedes tenerlo toda la boda Heading…" at bounding box center [284, 158] width 273 height 204
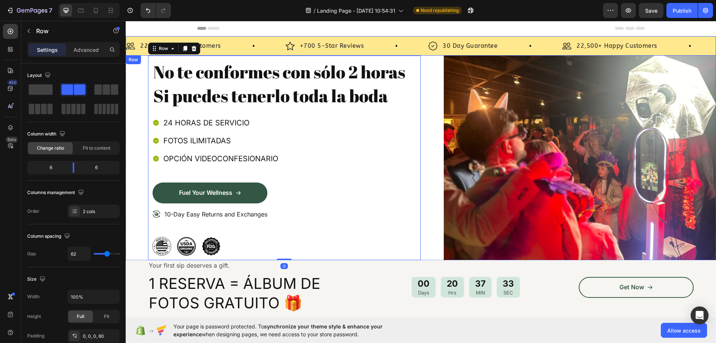
click at [425, 60] on div "No te conformes con sólo 2 horas Heading Si puedes tenerlo toda la boda Heading…" at bounding box center [421, 158] width 591 height 204
click at [428, 55] on div "Image 22,500+ Happy Customers Text Block Row Image +700 5-Star Reviews Text Blo…" at bounding box center [421, 45] width 591 height 19
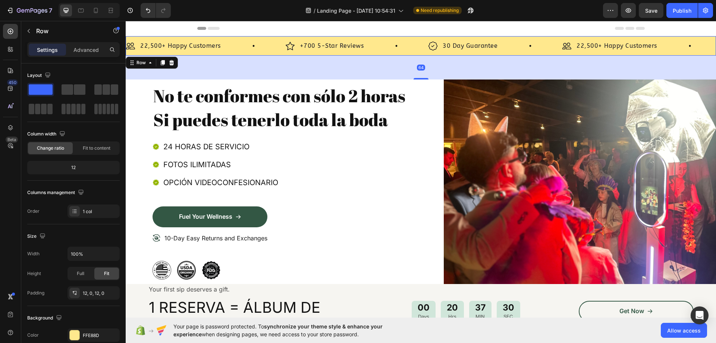
drag, startPoint x: 418, startPoint y: 54, endPoint x: 424, endPoint y: 93, distance: 39.2
click at [422, 78] on div at bounding box center [421, 78] width 15 height 1
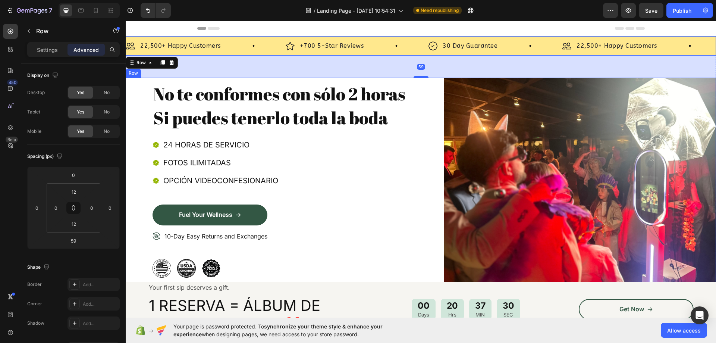
click at [424, 96] on div "No te conformes con sólo 2 horas Heading Si puedes tenerlo toda la boda Heading…" at bounding box center [421, 180] width 591 height 204
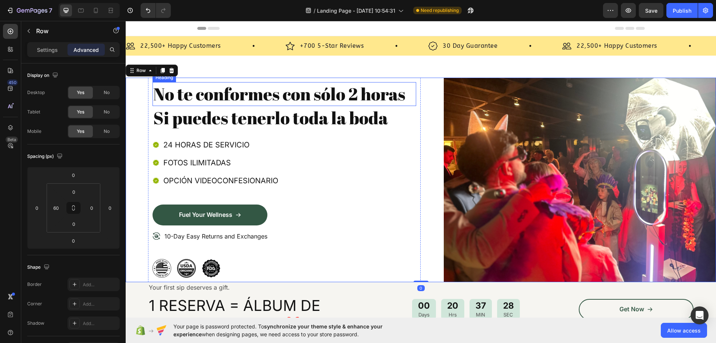
click at [333, 85] on p "No te conformes con sólo 2 horas" at bounding box center [284, 94] width 262 height 22
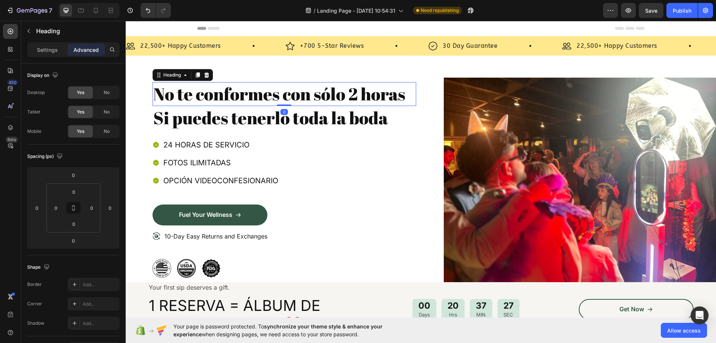
drag, startPoint x: 362, startPoint y: 82, endPoint x: 370, endPoint y: 78, distance: 9.7
click at [370, 78] on div "No te conformes con sólo 2 horas Heading 0 Si puedes tenerlo toda la boda Headi…" at bounding box center [284, 180] width 273 height 204
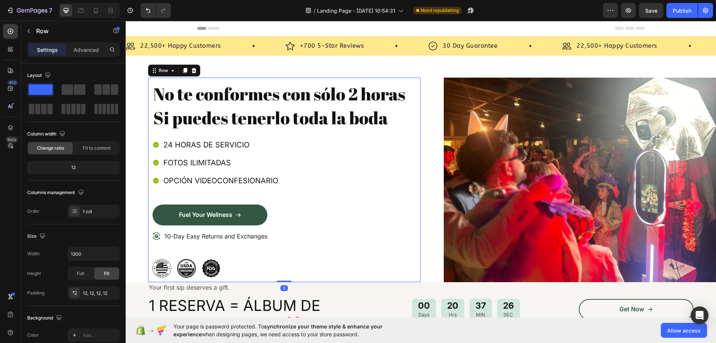
click at [235, 79] on div "No te conformes con sólo 2 horas Heading Si puedes tenerlo toda la boda Heading…" at bounding box center [284, 180] width 273 height 204
click at [212, 115] on p "Si puedes tenerlo toda la boda" at bounding box center [284, 118] width 262 height 22
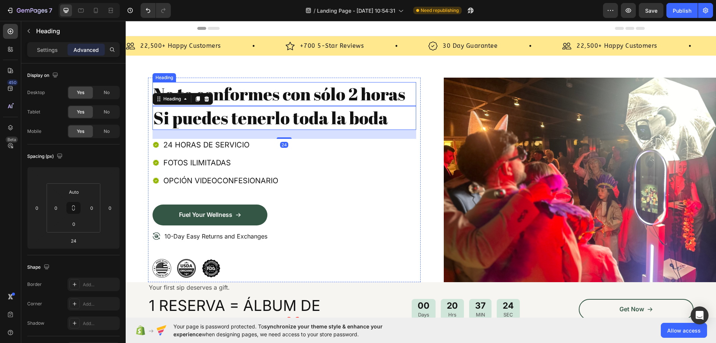
click at [265, 93] on p "No te conformes con sólo 2 horas" at bounding box center [284, 94] width 262 height 22
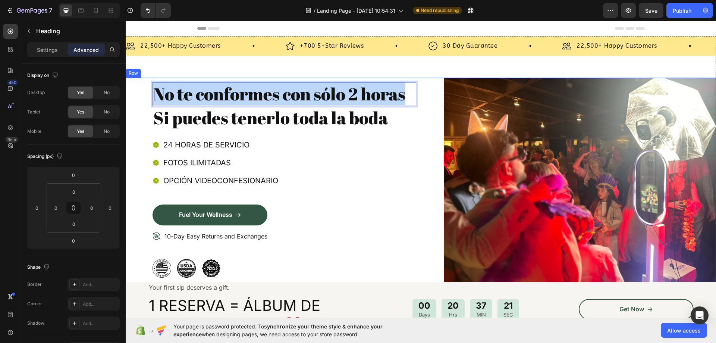
drag, startPoint x: 154, startPoint y: 95, endPoint x: 435, endPoint y: 96, distance: 280.5
click at [435, 96] on div "No te conformes con sólo 2 horas Heading 0 Si puedes tenerlo toda la boda Headi…" at bounding box center [421, 180] width 591 height 204
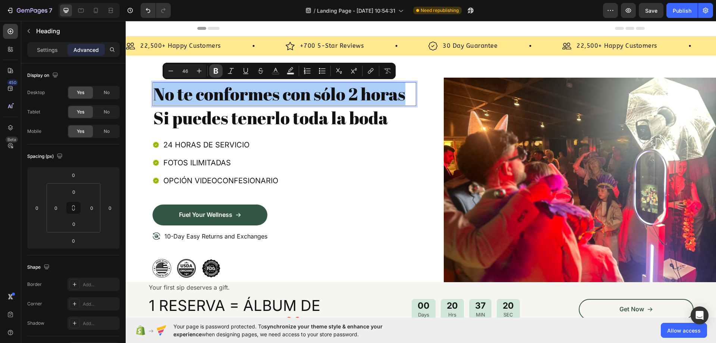
click at [216, 72] on icon "Editor contextual toolbar" at bounding box center [215, 70] width 7 height 7
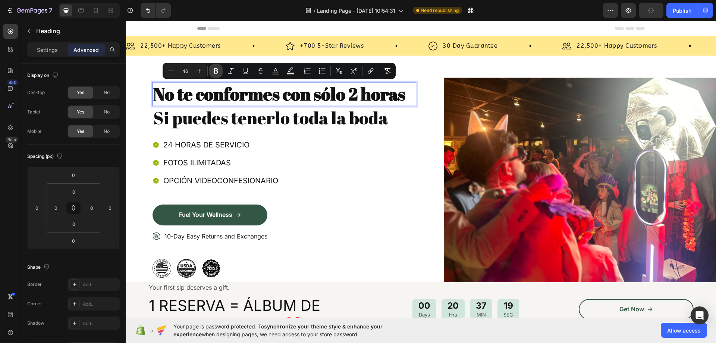
click at [216, 72] on icon "Editor contextual toolbar" at bounding box center [215, 70] width 7 height 7
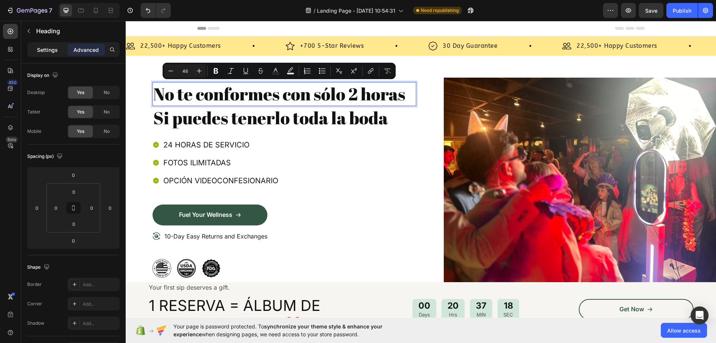
click at [51, 51] on p "Settings" at bounding box center [47, 50] width 21 height 8
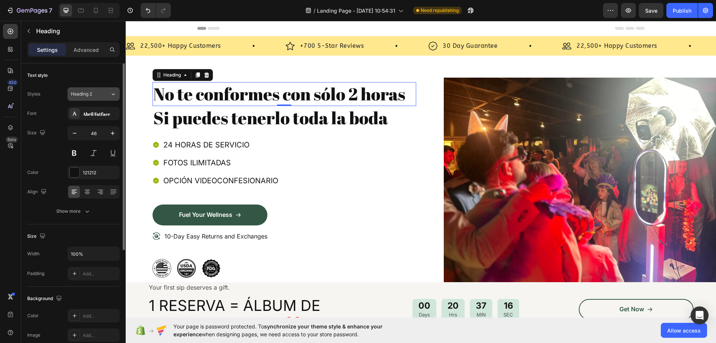
click at [102, 94] on div "Heading 2" at bounding box center [90, 94] width 39 height 7
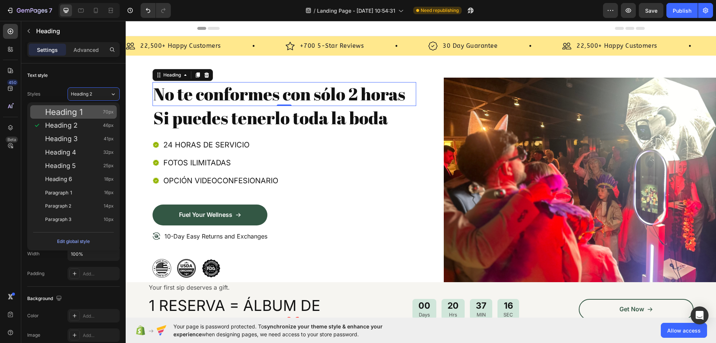
click at [80, 110] on span "Heading 1" at bounding box center [64, 111] width 38 height 7
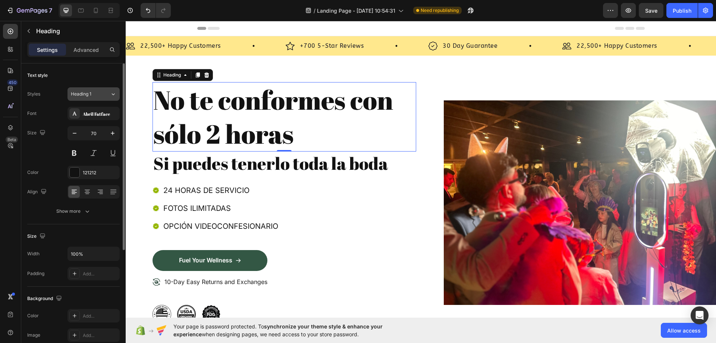
click at [106, 94] on div "Heading 1" at bounding box center [90, 94] width 39 height 7
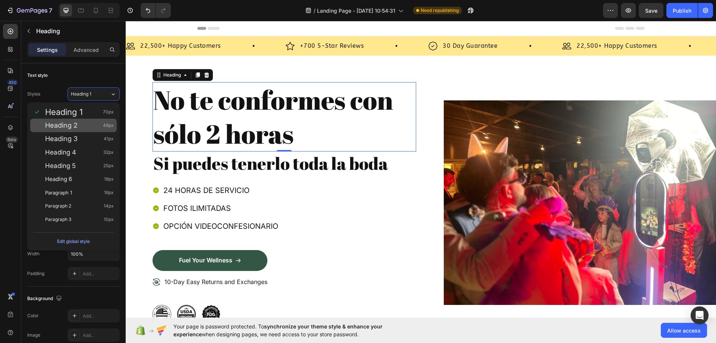
click at [92, 128] on div "Heading 2 46px" at bounding box center [79, 125] width 69 height 7
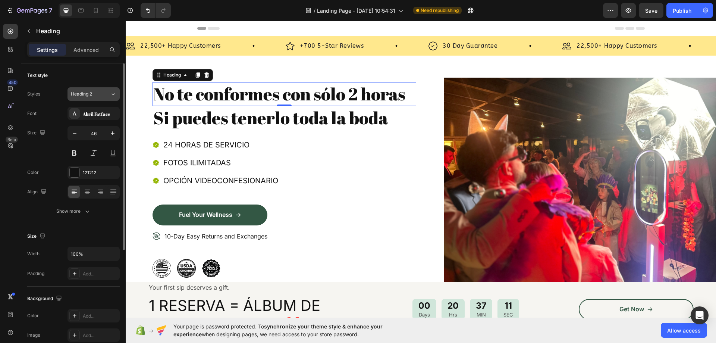
click at [104, 98] on button "Heading 2" at bounding box center [94, 93] width 52 height 13
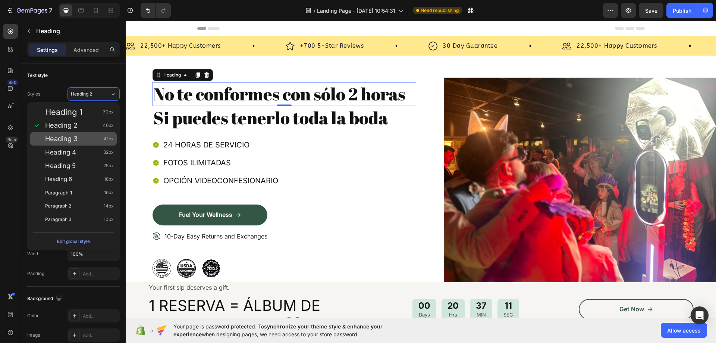
click at [89, 139] on div "Heading 3 41px" at bounding box center [79, 138] width 69 height 7
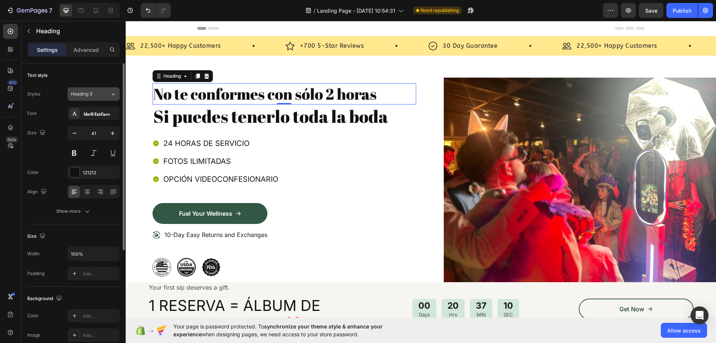
click at [100, 91] on div "Heading 3" at bounding box center [86, 94] width 30 height 7
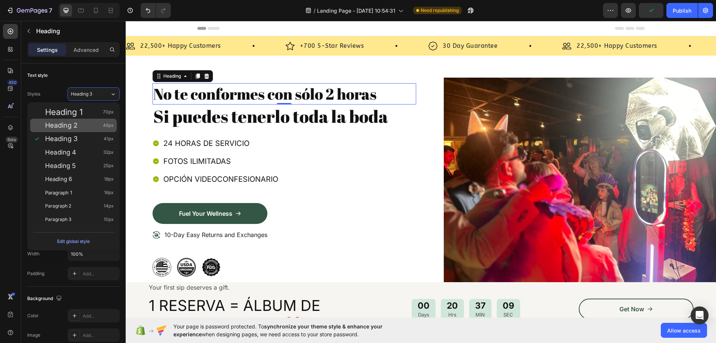
click at [90, 126] on div "Heading 2 46px" at bounding box center [79, 125] width 69 height 7
type input "46"
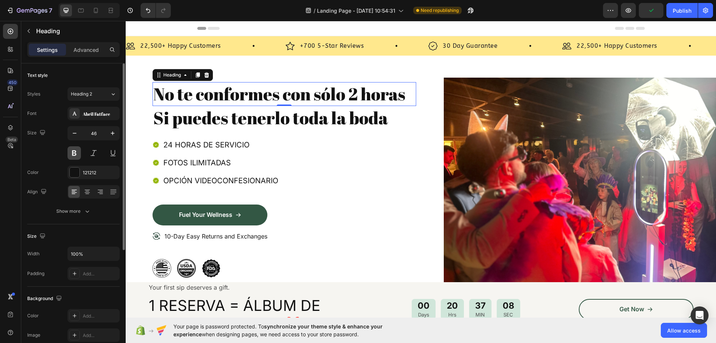
click at [75, 155] on button at bounding box center [74, 152] width 13 height 13
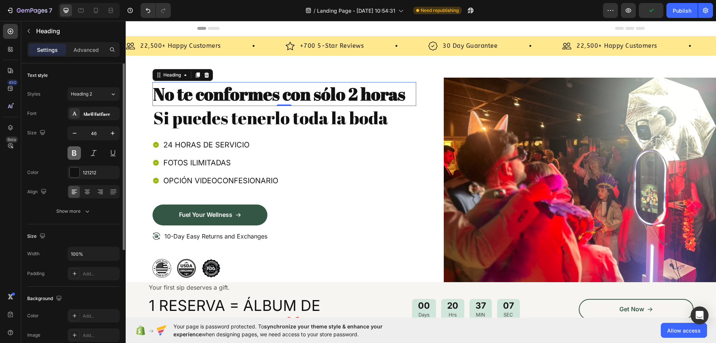
click at [75, 155] on button at bounding box center [74, 152] width 13 height 13
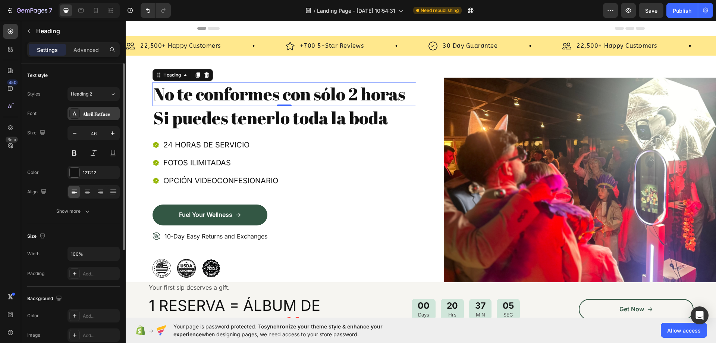
click at [79, 115] on div at bounding box center [74, 113] width 10 height 10
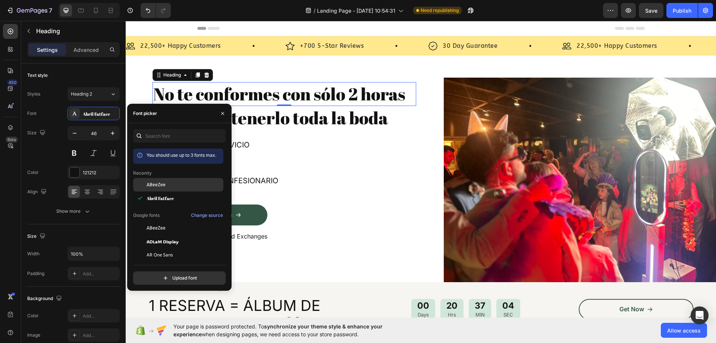
click at [161, 187] on span "ABeeZee" at bounding box center [156, 184] width 19 height 7
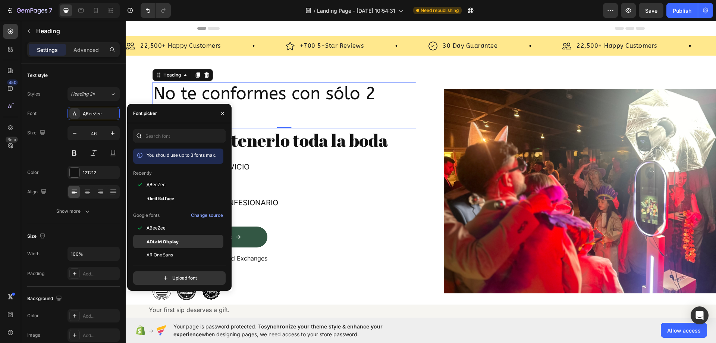
click at [175, 238] on span "ADLaM Display" at bounding box center [163, 241] width 32 height 7
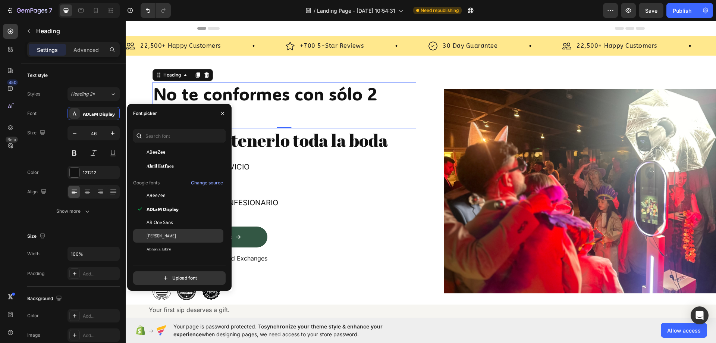
scroll to position [75, 0]
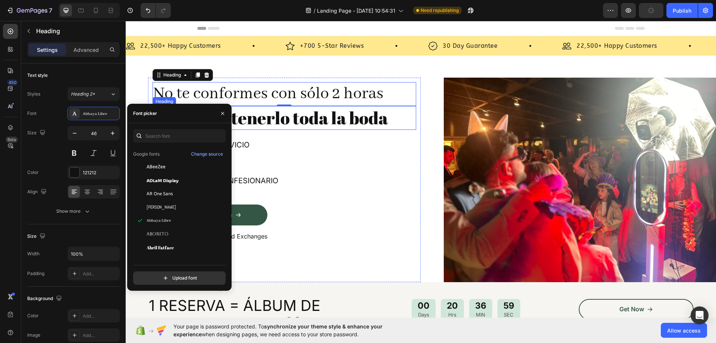
click at [310, 123] on p "Si puedes tenerlo toda la boda" at bounding box center [284, 118] width 262 height 22
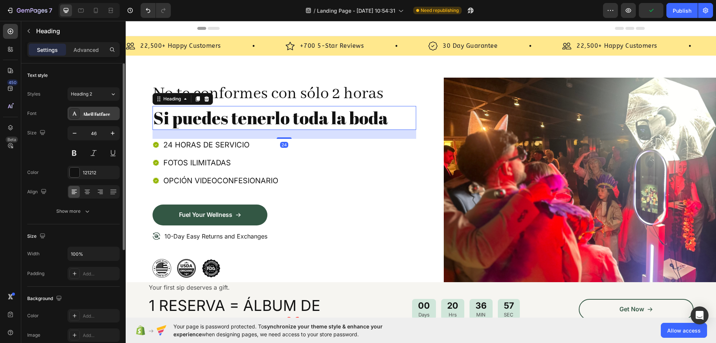
click at [104, 114] on div "Abril Fatface" at bounding box center [100, 113] width 35 height 7
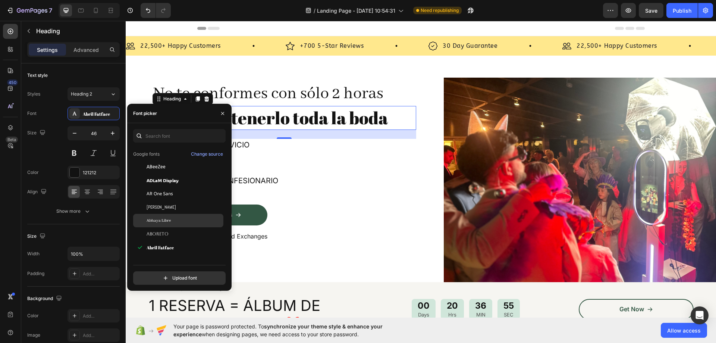
click at [190, 219] on div "Abhaya Libre" at bounding box center [184, 220] width 75 height 7
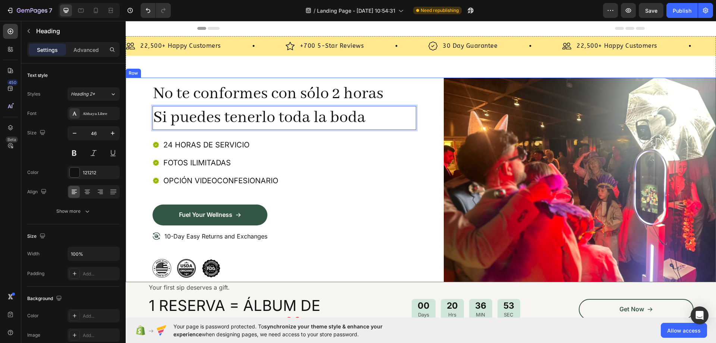
click at [137, 106] on div "No te conformes con sólo 2 horas Heading Si puedes tenerlo toda la boda Heading…" at bounding box center [421, 180] width 591 height 204
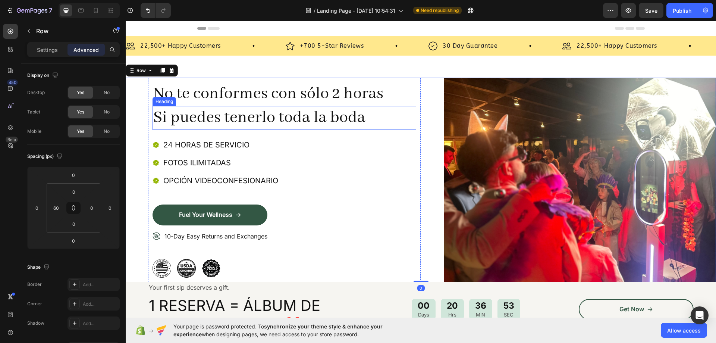
click at [356, 121] on p "Si puedes tenerlo toda la boda" at bounding box center [284, 118] width 262 height 22
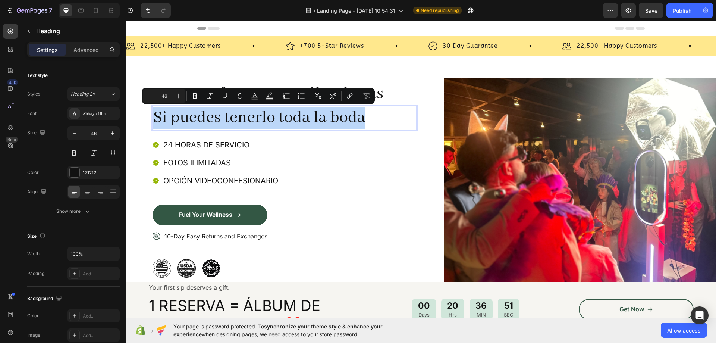
drag, startPoint x: 370, startPoint y: 121, endPoint x: 157, endPoint y: 122, distance: 213.4
click at [275, 118] on p "Si puedes tenerlo toda la boda" at bounding box center [284, 118] width 262 height 22
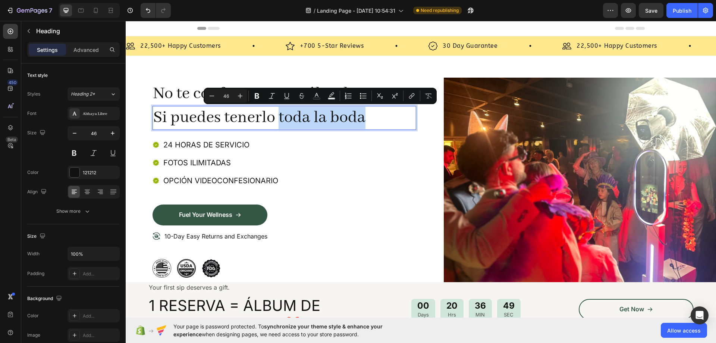
drag, startPoint x: 279, startPoint y: 122, endPoint x: 363, endPoint y: 121, distance: 84.3
click at [363, 121] on p "Si puedes tenerlo toda la boda" at bounding box center [284, 118] width 262 height 22
click at [328, 97] on icon "Editor contextual toolbar" at bounding box center [331, 95] width 7 height 7
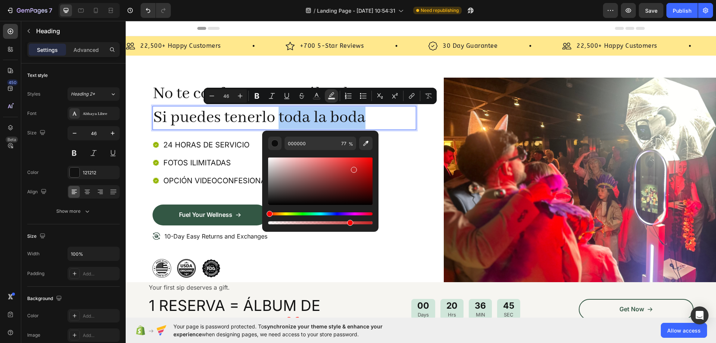
drag, startPoint x: 308, startPoint y: 177, endPoint x: 352, endPoint y: 173, distance: 44.2
click at [353, 169] on div "Editor contextual toolbar" at bounding box center [320, 180] width 104 height 47
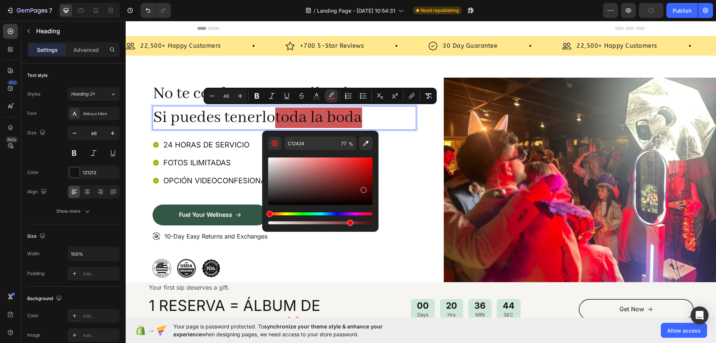
click at [363, 188] on div "Editor contextual toolbar" at bounding box center [320, 180] width 104 height 47
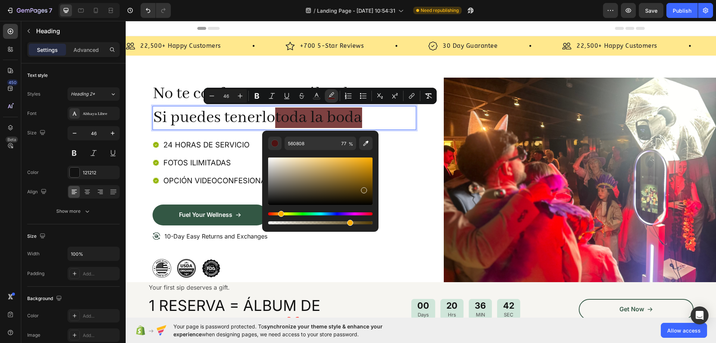
click at [280, 214] on div "Hue" at bounding box center [320, 213] width 104 height 3
type input "553D07"
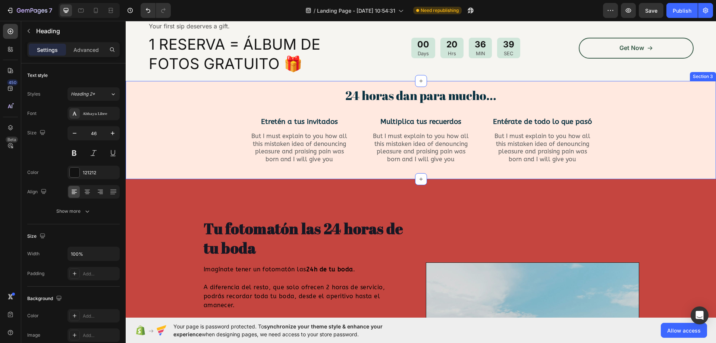
type input "16"
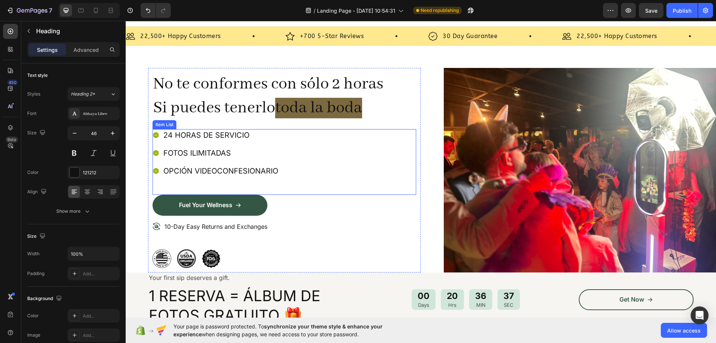
scroll to position [0, 0]
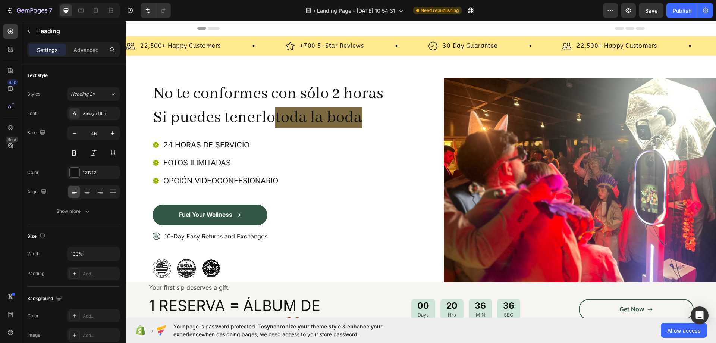
click at [401, 137] on div "No te conformes con sólo 2 horas Heading Si puedes tenerlo toda la boda Heading…" at bounding box center [285, 179] width 264 height 195
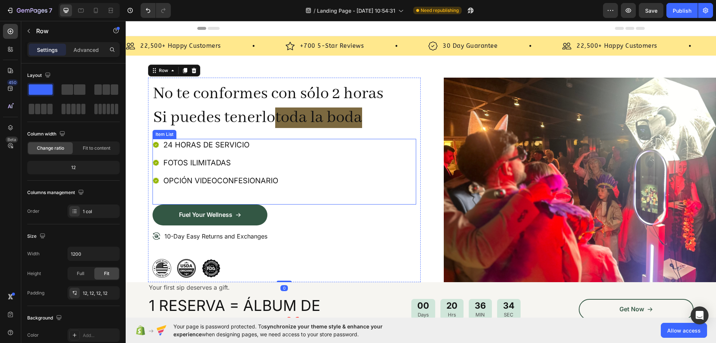
click at [320, 118] on span "toda la boda" at bounding box center [318, 117] width 87 height 21
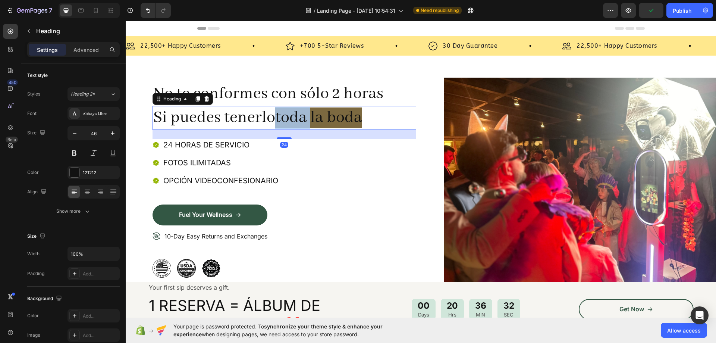
click at [297, 114] on span "toda la boda" at bounding box center [318, 117] width 87 height 21
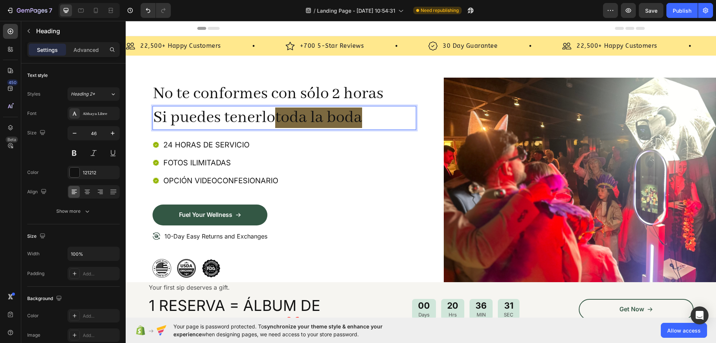
drag, startPoint x: 294, startPoint y: 119, endPoint x: 359, endPoint y: 119, distance: 64.2
click at [359, 119] on span "toda la boda" at bounding box center [318, 117] width 87 height 21
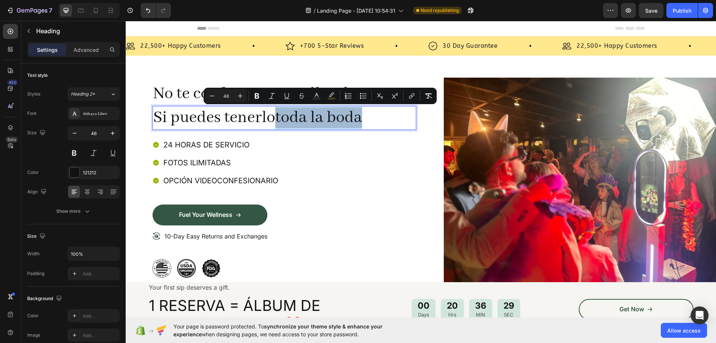
drag, startPoint x: 278, startPoint y: 118, endPoint x: 360, endPoint y: 118, distance: 82.1
click at [360, 118] on span "toda la boda" at bounding box center [318, 117] width 87 height 21
click at [328, 99] on rect "Editor contextual toolbar" at bounding box center [331, 99] width 7 height 2
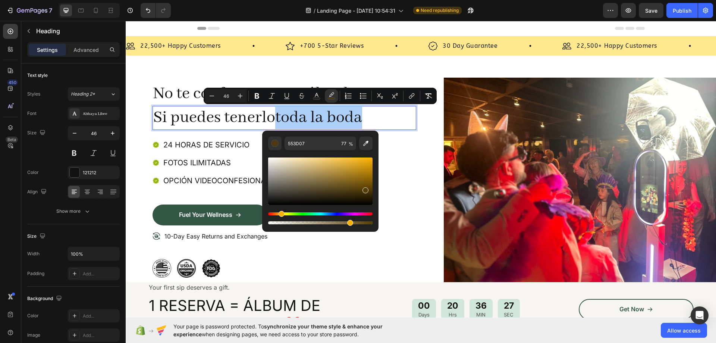
click at [271, 213] on div "Hue" at bounding box center [320, 213] width 104 height 3
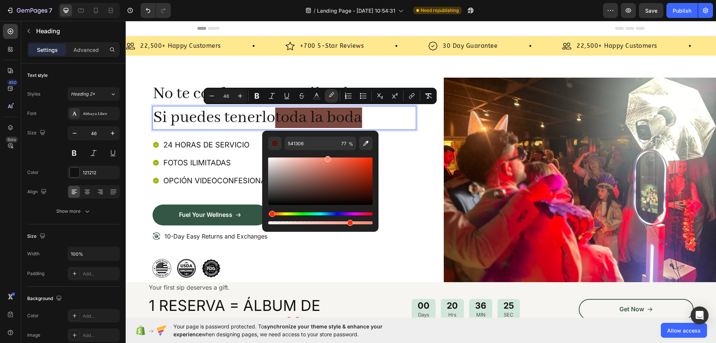
type input "FF856D"
drag, startPoint x: 339, startPoint y: 177, endPoint x: 328, endPoint y: 156, distance: 23.7
click at [328, 157] on div "Editor contextual toolbar" at bounding box center [320, 180] width 104 height 47
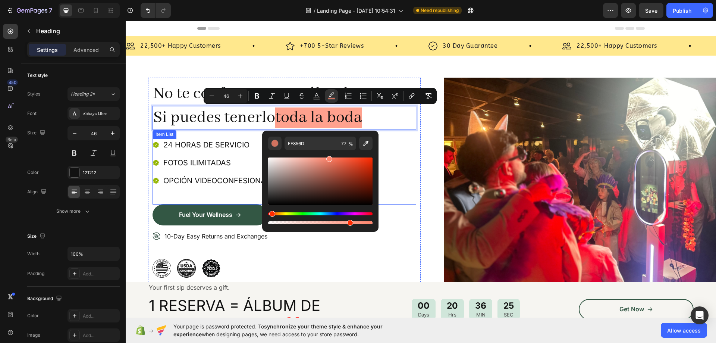
click at [404, 154] on div "24 HORAS DE SERVICIO FOTOS ILIMITADAS OPCIÓN VIDEOCONFESIONARIO" at bounding box center [285, 172] width 264 height 66
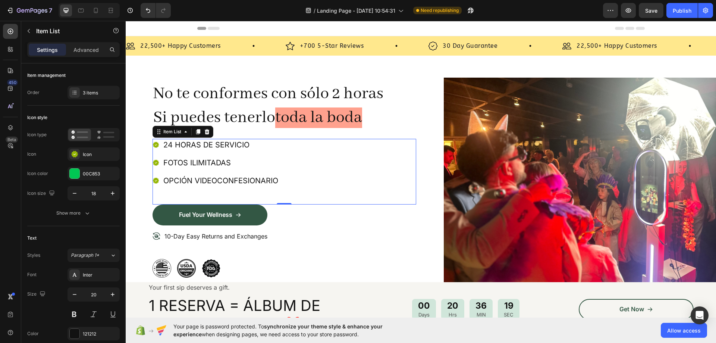
scroll to position [75, 0]
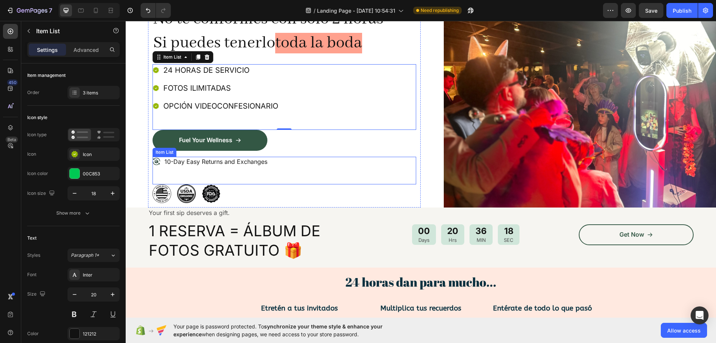
click at [217, 166] on div "10-Day Easy Returns and Exchanges" at bounding box center [215, 162] width 105 height 10
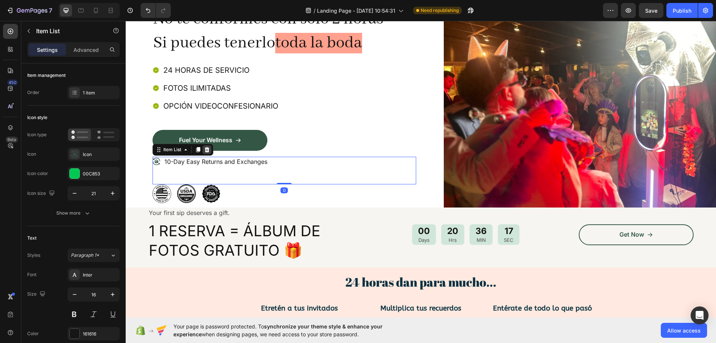
click at [207, 153] on div at bounding box center [207, 149] width 9 height 9
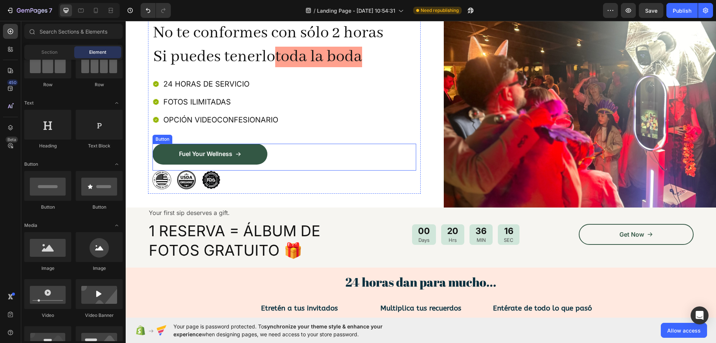
scroll to position [87, 0]
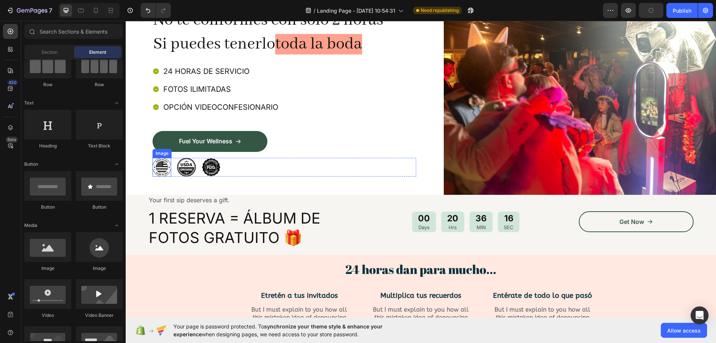
click at [162, 164] on img at bounding box center [162, 167] width 19 height 19
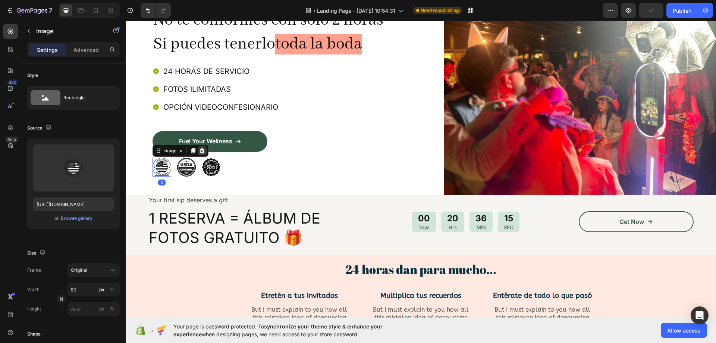
click at [202, 153] on div at bounding box center [202, 150] width 9 height 9
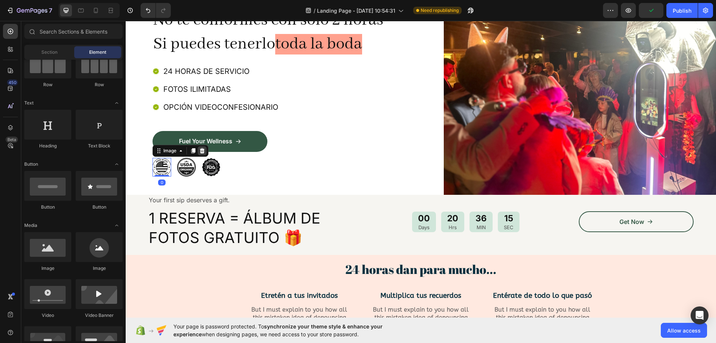
scroll to position [85, 0]
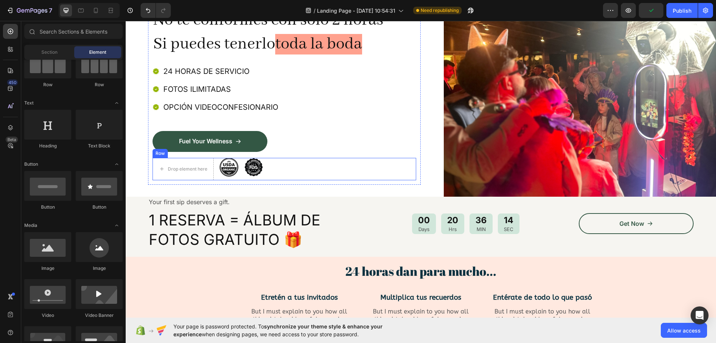
click at [308, 166] on div "Drop element here Image Image Row" at bounding box center [285, 169] width 264 height 22
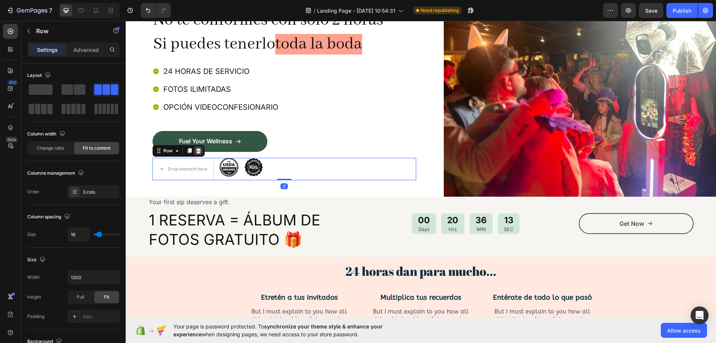
click at [200, 149] on icon at bounding box center [198, 151] width 6 height 6
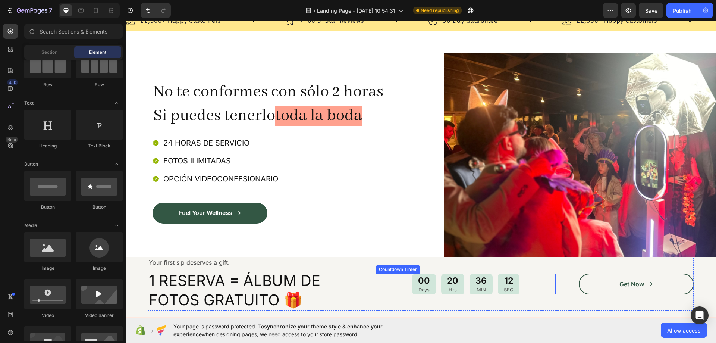
scroll to position [22, 0]
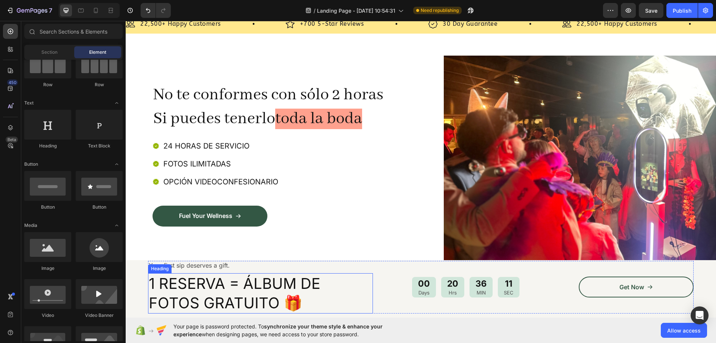
click at [265, 283] on h2 "1 RESERVA = ÁLBUM DE FOTOS GRATUITO 🎁" at bounding box center [260, 293] width 225 height 40
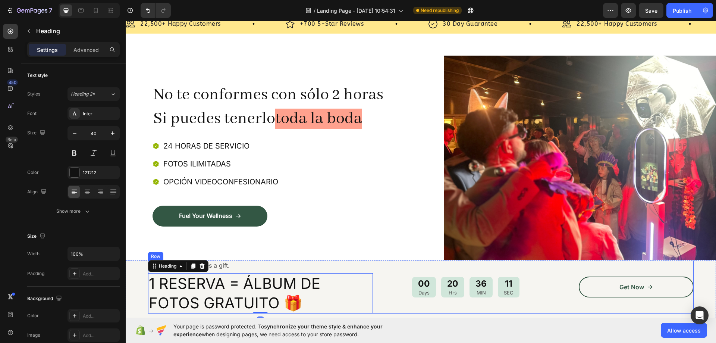
click at [225, 266] on p "Your first sip deserves a gift." at bounding box center [260, 266] width 223 height 8
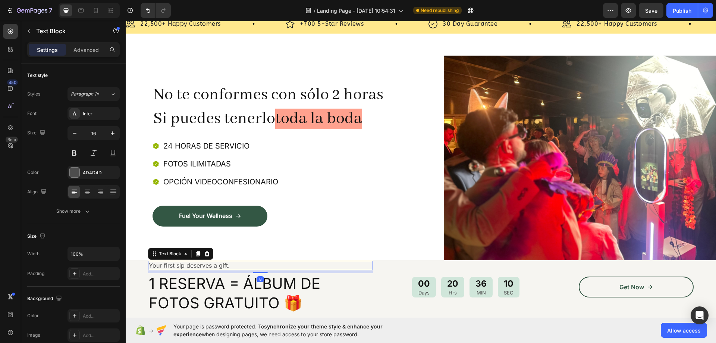
click at [225, 263] on p "Your first sip deserves a gift." at bounding box center [260, 266] width 223 height 8
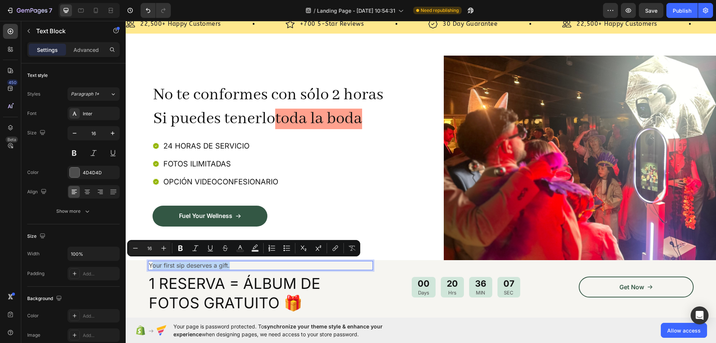
drag, startPoint x: 234, startPoint y: 264, endPoint x: 151, endPoint y: 261, distance: 82.9
click at [151, 262] on p "Your first sip deserves a gift." at bounding box center [260, 266] width 223 height 8
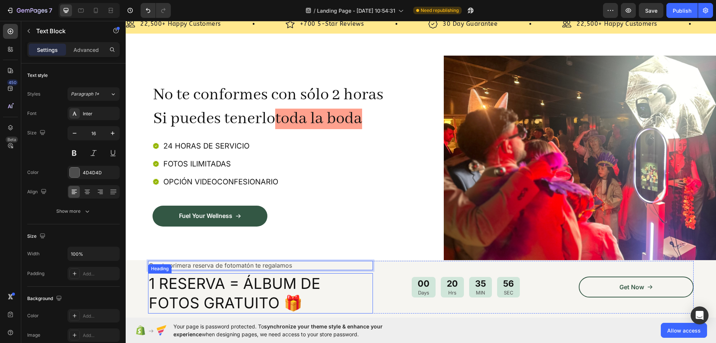
click at [216, 303] on h2 "1 RESERVA = ÁLBUM DE FOTOS GRATUITO 🎁" at bounding box center [260, 293] width 225 height 40
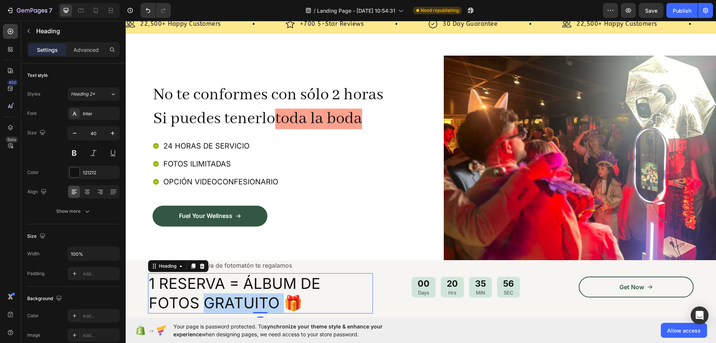
click at [216, 303] on h2 "1 RESERVA = ÁLBUM DE FOTOS GRATUITO 🎁" at bounding box center [260, 293] width 225 height 40
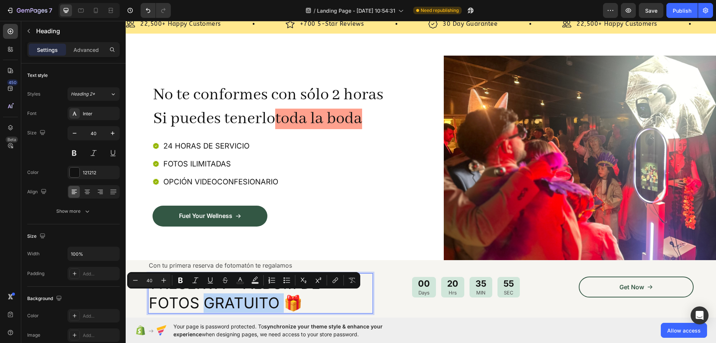
click at [278, 302] on p "1 RESERVA = ÁLBUM DE FOTOS GRATUITO 🎁" at bounding box center [260, 293] width 223 height 39
click at [276, 303] on p "1 RESERVA = ÁLBUM DE FOTOS GRATUITO 🎁" at bounding box center [260, 293] width 223 height 39
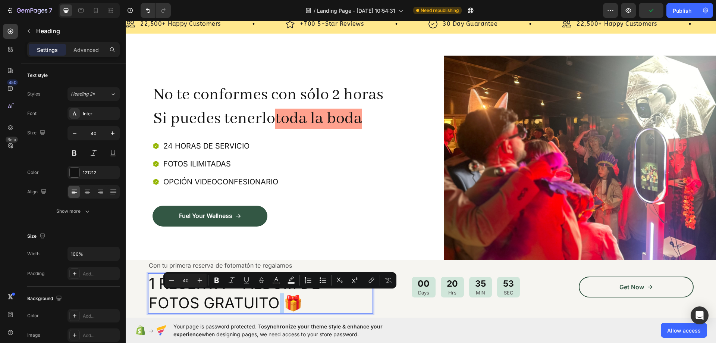
drag, startPoint x: 270, startPoint y: 302, endPoint x: 275, endPoint y: 303, distance: 5.1
click at [275, 303] on p "1 RESERVA = ÁLBUM DE FOTOS GRATUITO 🎁" at bounding box center [260, 293] width 223 height 39
click at [283, 302] on p "1 RESERVA = ÁLBUM DE FOTOS GRATUITO 🎁" at bounding box center [260, 293] width 223 height 39
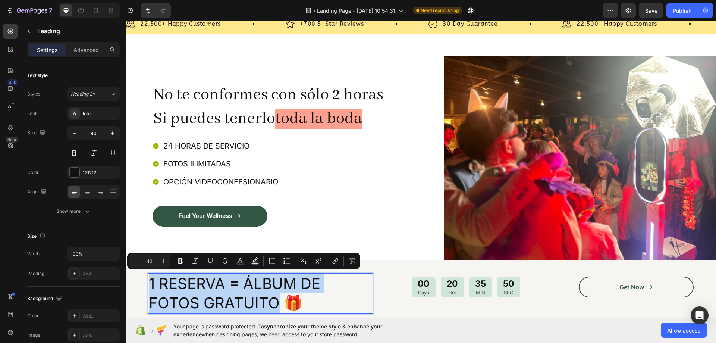
drag, startPoint x: 274, startPoint y: 301, endPoint x: 152, endPoint y: 281, distance: 123.5
click at [152, 281] on p "1 RESERVA = ÁLBUM DE FOTOS GRATUITO 🎁" at bounding box center [260, 293] width 223 height 39
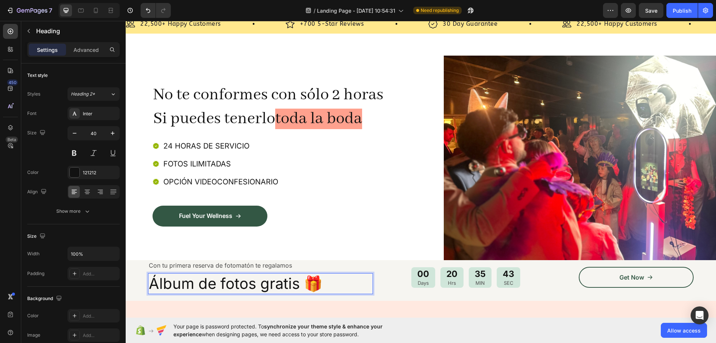
click at [142, 284] on div "Con tu primera reserva de fotomatón te regalamos Text Block Álbum de fotos grat…" at bounding box center [421, 280] width 591 height 41
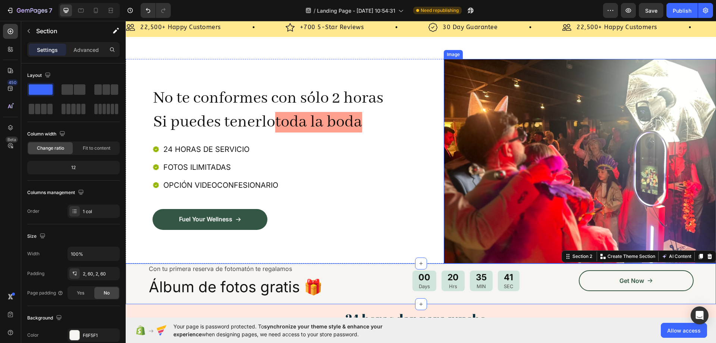
scroll to position [187, 0]
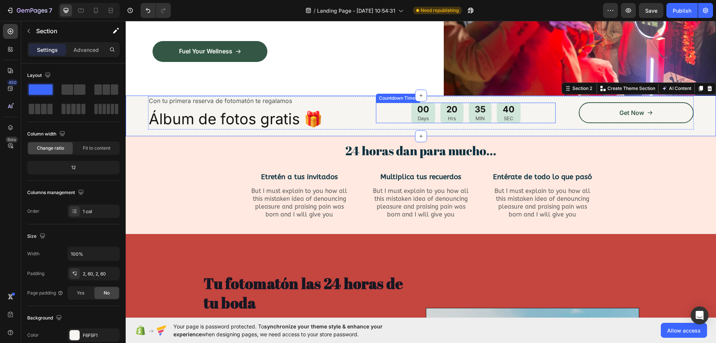
click at [395, 113] on div "00 Days 20 Hrs 35 MIN 40 SEC" at bounding box center [466, 113] width 180 height 21
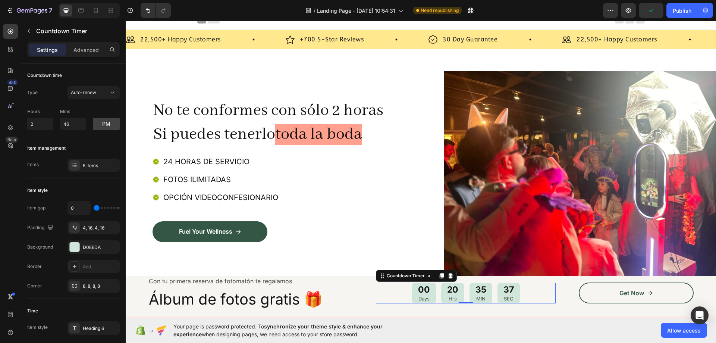
scroll to position [0, 0]
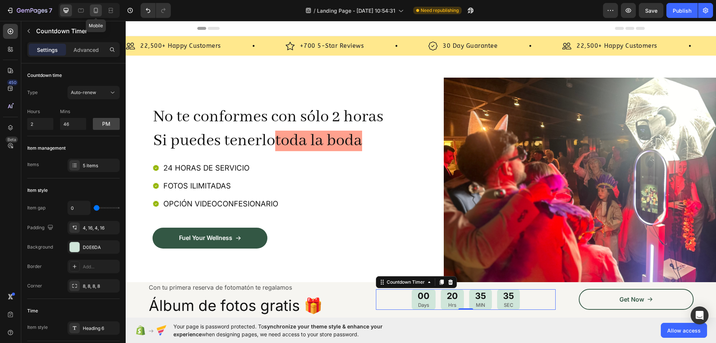
click at [91, 11] on div at bounding box center [96, 10] width 12 height 12
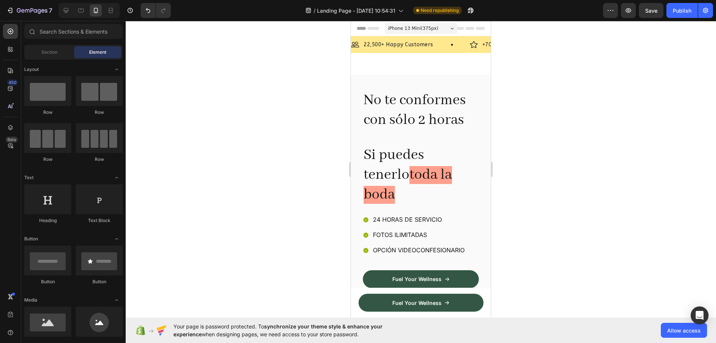
drag, startPoint x: 489, startPoint y: 38, endPoint x: 844, endPoint y: 48, distance: 354.9
click at [71, 16] on div at bounding box center [66, 10] width 12 height 12
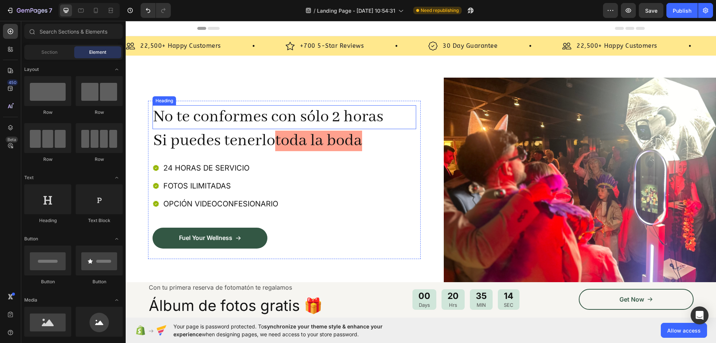
click at [335, 119] on h2 "No te conformes con sólo 2 horas" at bounding box center [285, 117] width 264 height 24
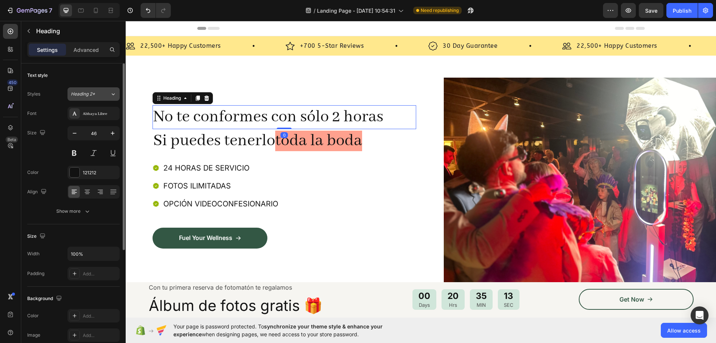
click at [110, 96] on icon at bounding box center [113, 93] width 6 height 7
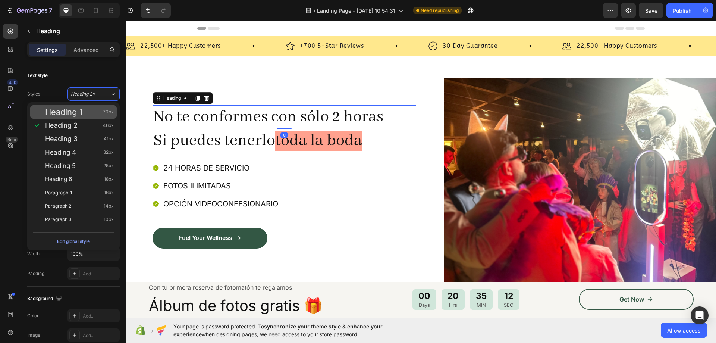
click at [91, 116] on div "Heading 1 70px" at bounding box center [73, 111] width 87 height 13
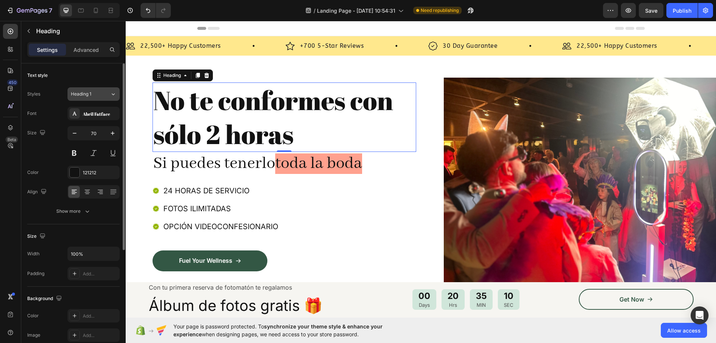
click at [90, 96] on span "Heading 1" at bounding box center [81, 94] width 21 height 7
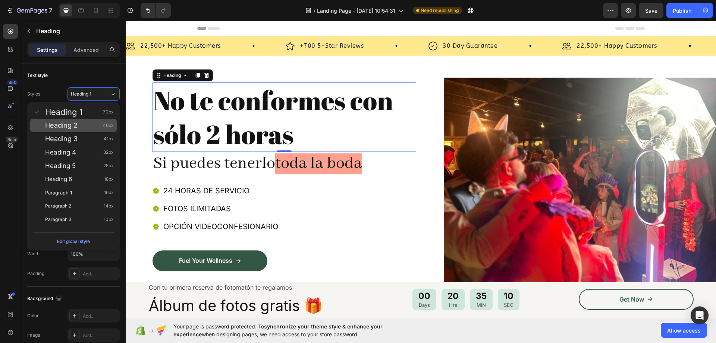
click at [90, 124] on div "Heading 2 46px" at bounding box center [79, 125] width 69 height 7
type input "46"
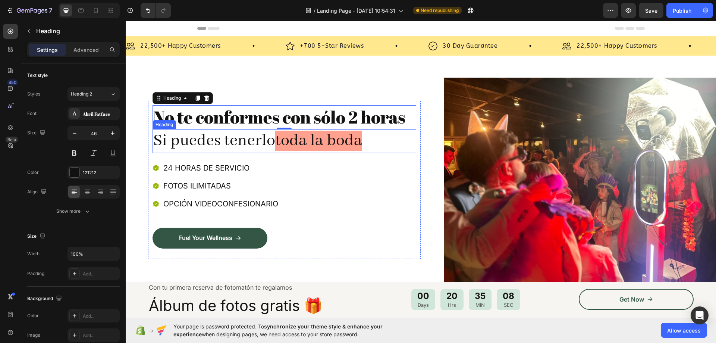
click at [249, 142] on h2 "Si puedes tenerlo toda la boda" at bounding box center [285, 141] width 264 height 24
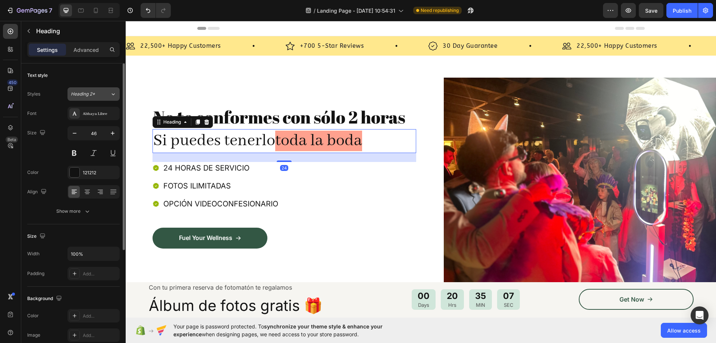
click at [107, 98] on button "Heading 2*" at bounding box center [94, 93] width 52 height 13
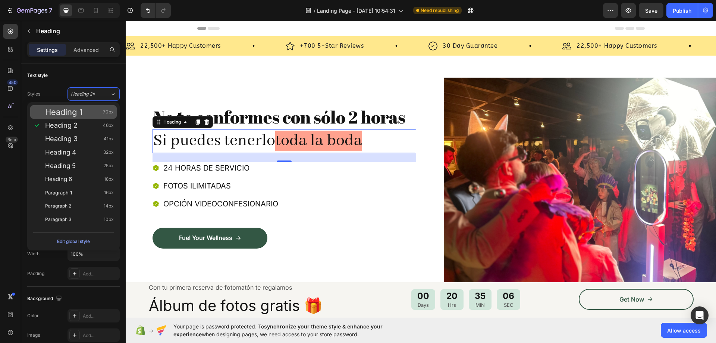
click at [101, 112] on div "Heading 1 70px" at bounding box center [79, 111] width 69 height 7
type input "70"
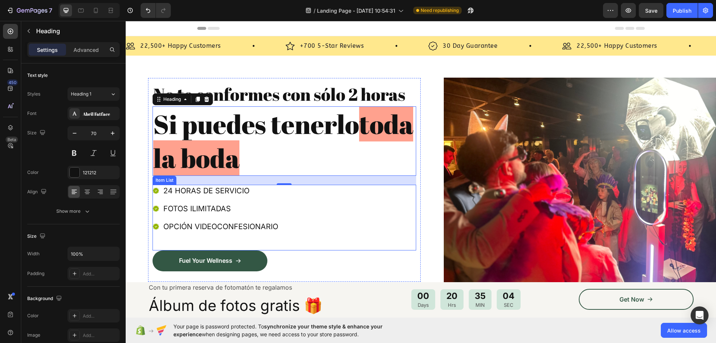
click at [384, 205] on div "24 HORAS DE SERVICIO FOTOS ILIMITADAS OPCIÓN VIDEOCONFESIONARIO" at bounding box center [285, 218] width 264 height 66
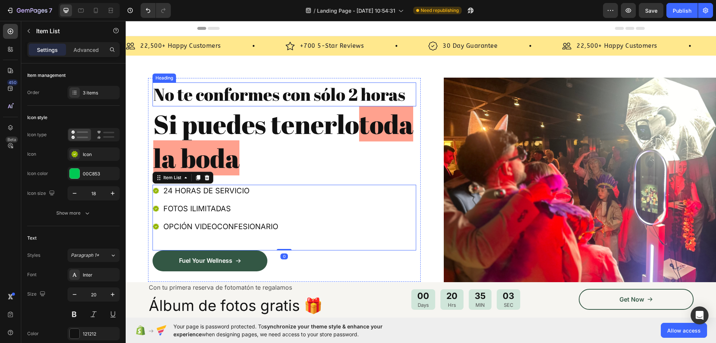
click at [378, 104] on h2 "No te conformes con sólo 2 horas" at bounding box center [285, 94] width 264 height 24
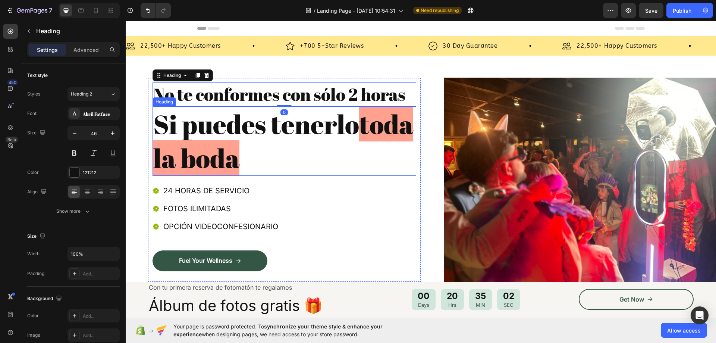
click at [364, 164] on h2 "Si puedes tenerlo toda la boda" at bounding box center [285, 140] width 264 height 69
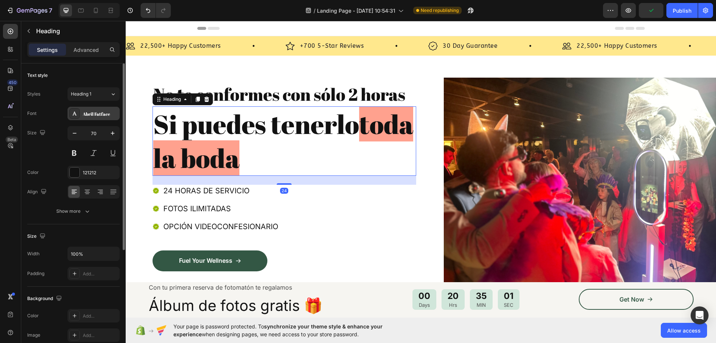
click at [101, 115] on div "Abril Fatface" at bounding box center [100, 113] width 35 height 7
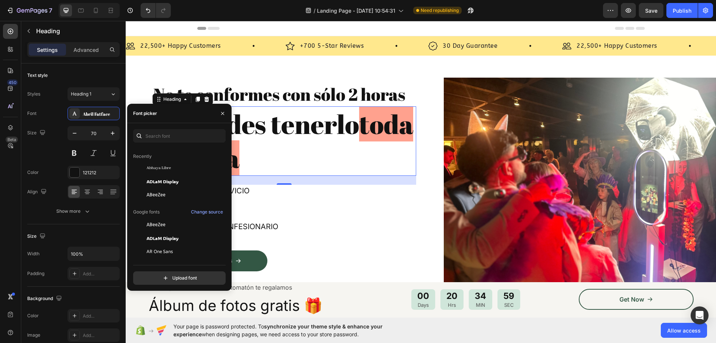
scroll to position [75, 0]
click at [193, 219] on div "Abhaya Libre" at bounding box center [184, 220] width 75 height 7
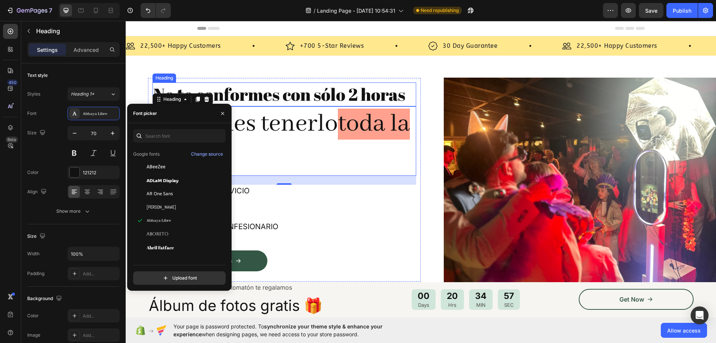
click at [392, 94] on h2 "No te conformes con sólo 2 horas" at bounding box center [285, 94] width 264 height 24
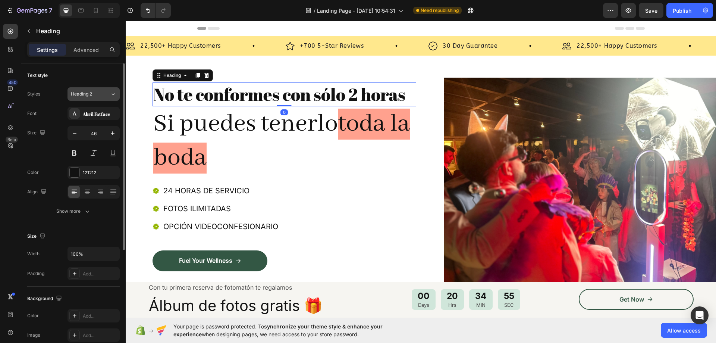
click at [105, 93] on div "Heading 2" at bounding box center [90, 94] width 39 height 7
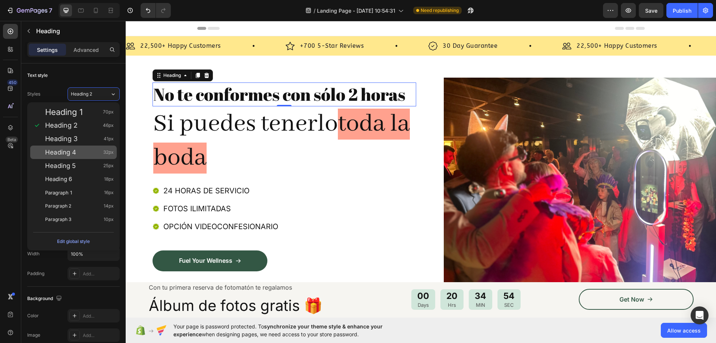
click at [96, 154] on div "Heading 4 32px" at bounding box center [79, 151] width 69 height 7
type input "32"
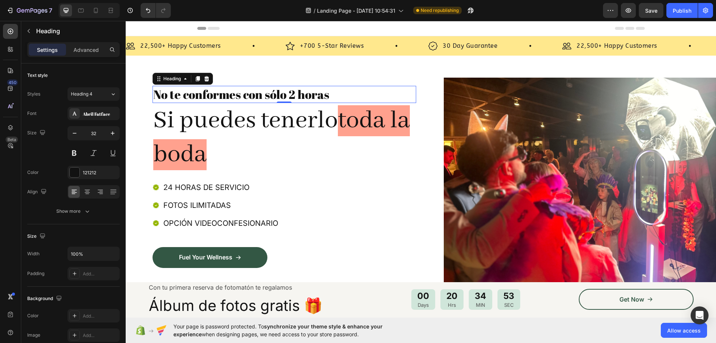
click at [329, 94] on h2 "No te conformes con sólo 2 horas" at bounding box center [285, 94] width 264 height 17
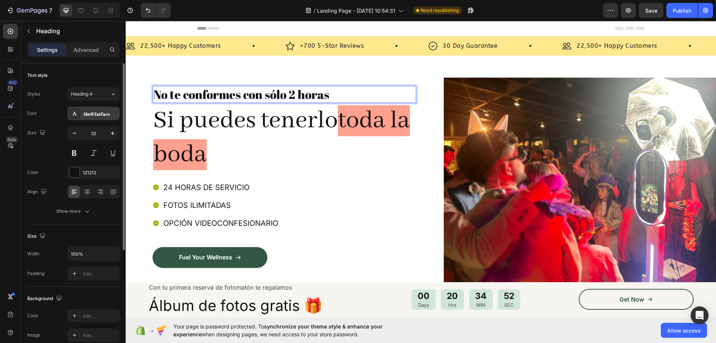
click at [87, 112] on div "Abril Fatface" at bounding box center [100, 113] width 35 height 7
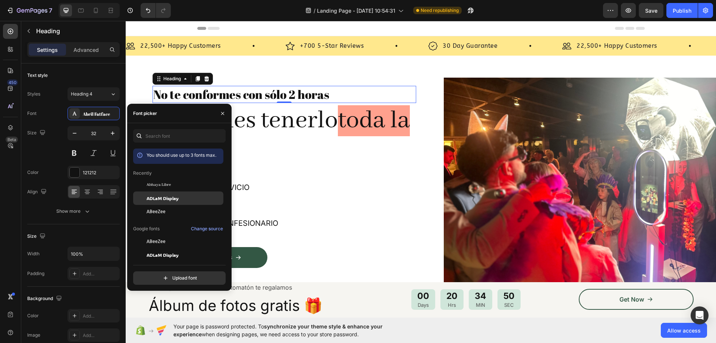
click at [185, 275] on div "ADLaM Display" at bounding box center [178, 281] width 90 height 13
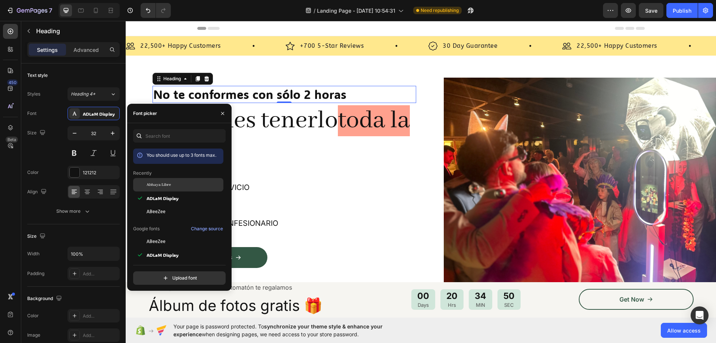
click at [184, 187] on div "Abhaya Libre" at bounding box center [184, 184] width 75 height 7
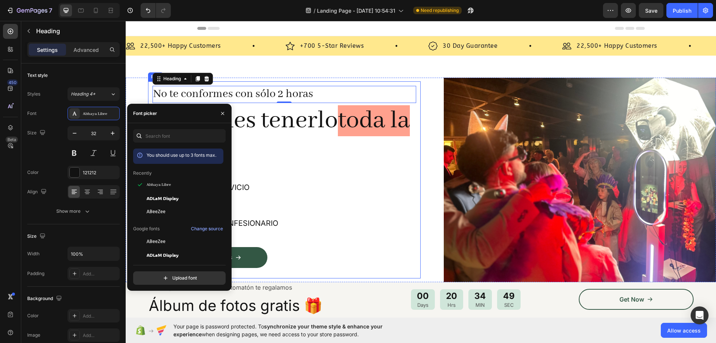
click at [414, 157] on div "No te conformes con sólo 2 horas Heading 0 Si puedes tenerlo toda la boda Headi…" at bounding box center [284, 179] width 273 height 197
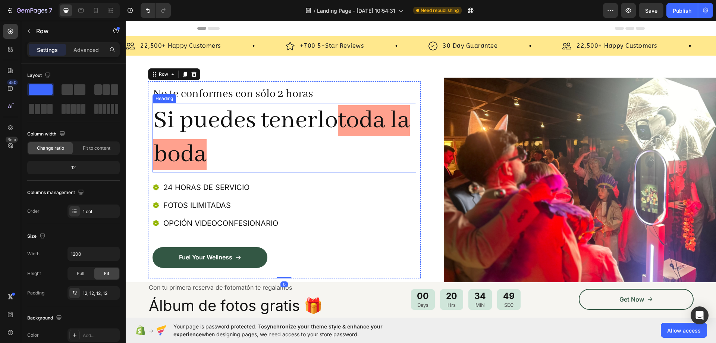
click at [336, 122] on h2 "Si puedes tenerlo toda la boda" at bounding box center [285, 137] width 264 height 69
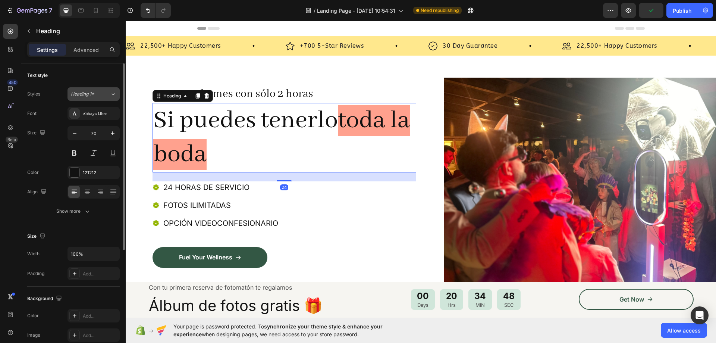
click at [95, 99] on button "Heading 1*" at bounding box center [94, 93] width 52 height 13
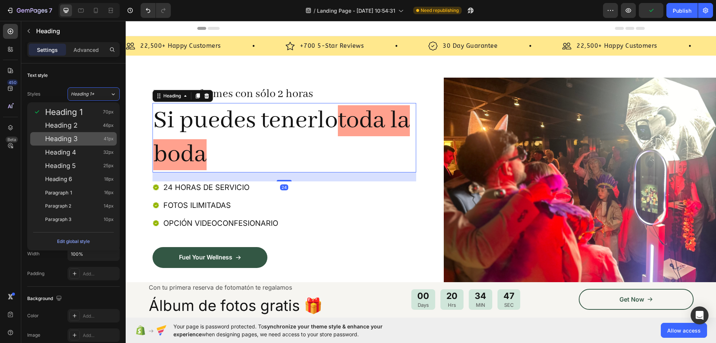
click at [95, 132] on div "Heading 3 41px" at bounding box center [73, 138] width 87 height 13
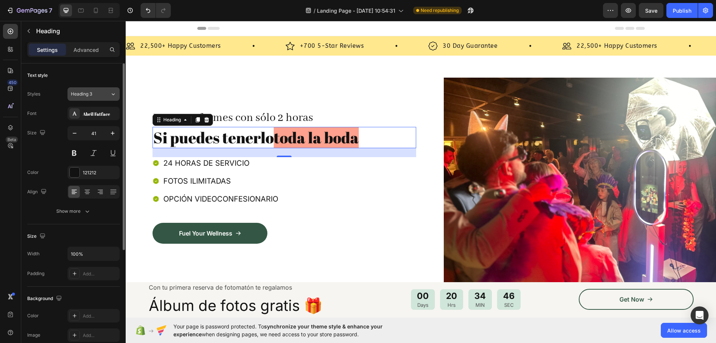
click at [101, 98] on button "Heading 3" at bounding box center [94, 93] width 52 height 13
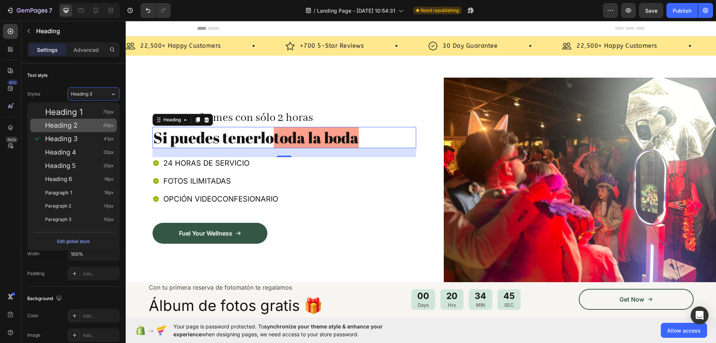
click at [88, 126] on div "Heading 2 46px" at bounding box center [79, 125] width 69 height 7
type input "46"
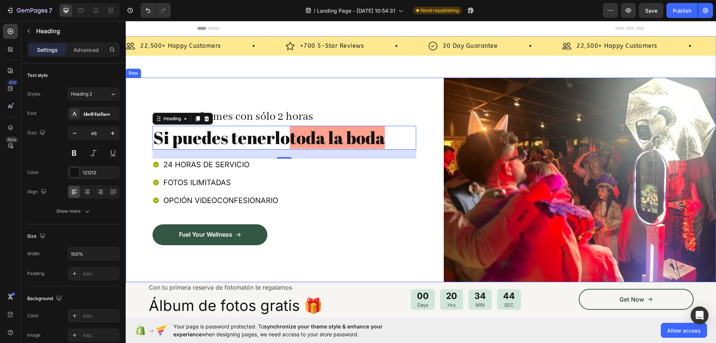
click at [380, 104] on div "No te conformes con sólo 2 horas Heading Si puedes tenerlo toda la boda Heading…" at bounding box center [284, 179] width 273 height 151
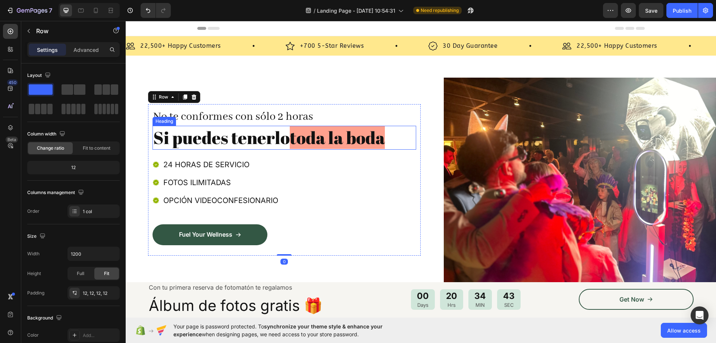
click at [372, 145] on span "toda la boda" at bounding box center [337, 137] width 95 height 23
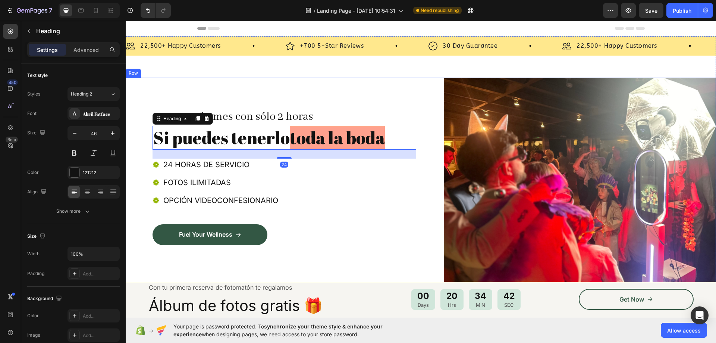
click at [331, 84] on div "No te conformes con sólo 2 horas Heading Si puedes tenerlo toda la boda Heading…" at bounding box center [284, 180] width 273 height 204
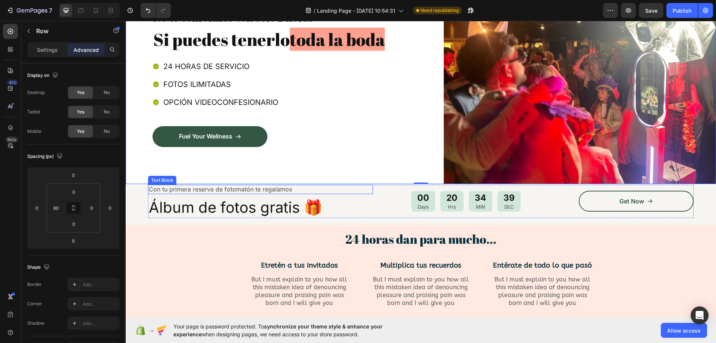
scroll to position [112, 0]
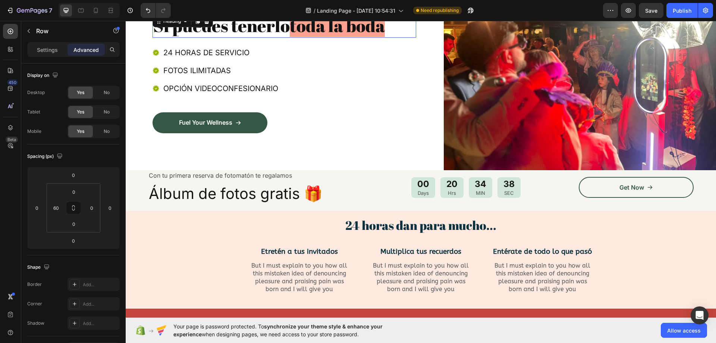
click at [270, 25] on h2 "Si puedes tenerlo toda la boda" at bounding box center [285, 26] width 264 height 24
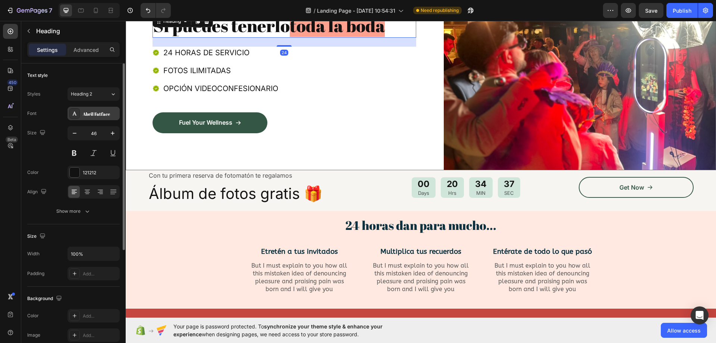
click at [103, 114] on div "Abril Fatface" at bounding box center [100, 113] width 35 height 7
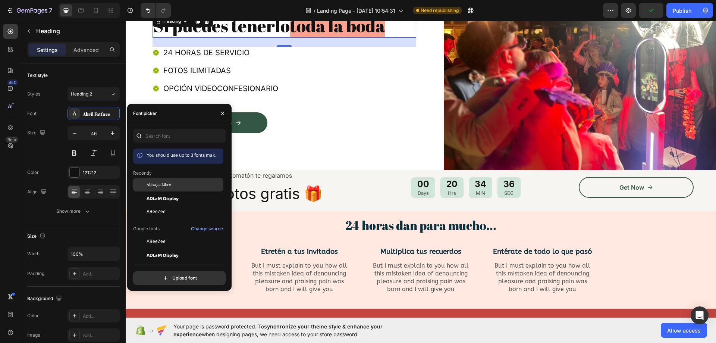
click at [181, 188] on div "Abhaya Libre" at bounding box center [184, 184] width 75 height 7
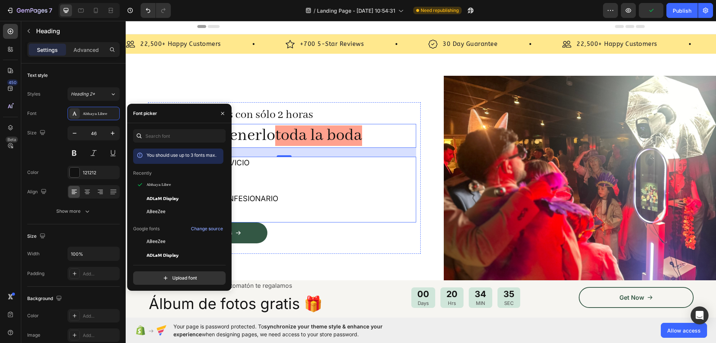
scroll to position [1, 0]
click at [374, 86] on div "No te conformes con sólo 2 horas Heading Si puedes tenerlo toda la boda Heading…" at bounding box center [284, 178] width 273 height 204
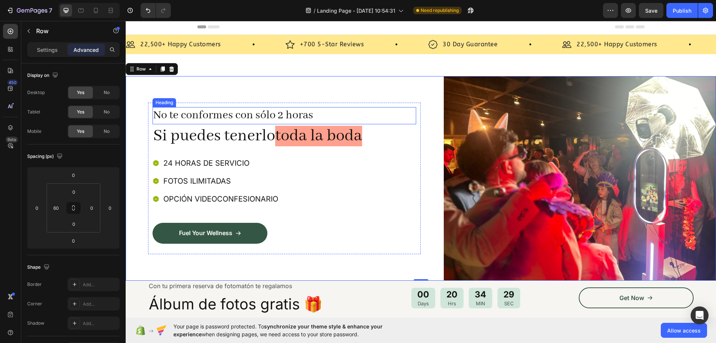
click at [283, 112] on p "No te conformes con sólo 2 horas" at bounding box center [284, 116] width 262 height 16
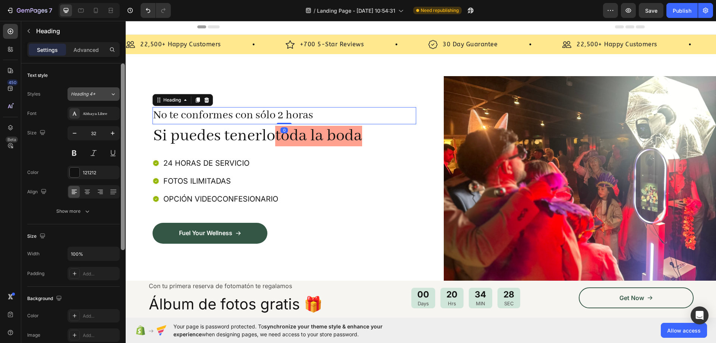
drag, startPoint x: 121, startPoint y: 97, endPoint x: 113, endPoint y: 97, distance: 8.6
click at [121, 97] on div at bounding box center [123, 156] width 4 height 187
click at [112, 97] on icon at bounding box center [113, 93] width 6 height 7
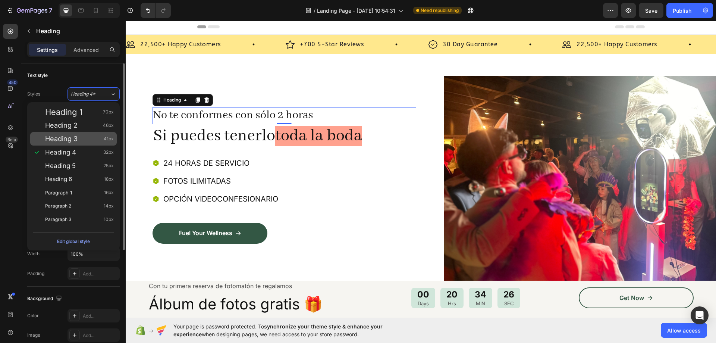
click at [93, 143] on div "Heading 3 41px" at bounding box center [73, 138] width 87 height 13
type input "41"
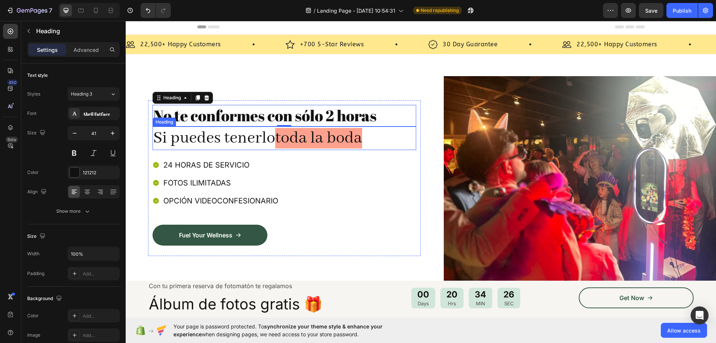
click at [341, 139] on span "toda la boda" at bounding box center [318, 138] width 87 height 21
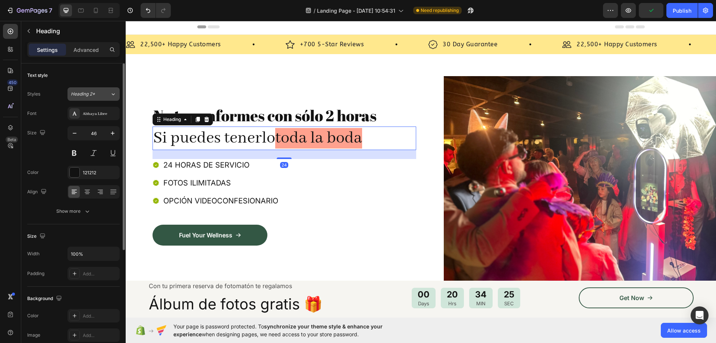
click at [91, 95] on span "Heading 2*" at bounding box center [83, 94] width 24 height 7
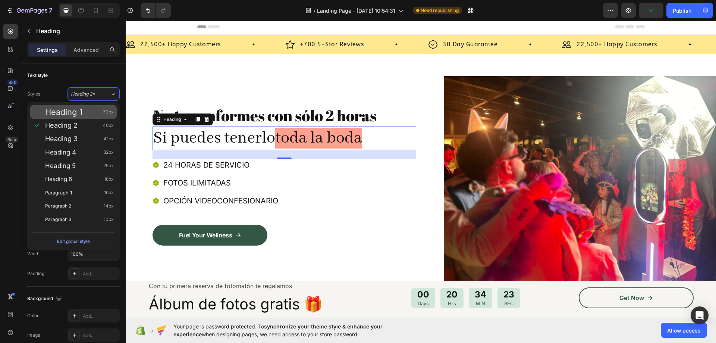
drag, startPoint x: 91, startPoint y: 149, endPoint x: 101, endPoint y: 110, distance: 40.3
click at [101, 110] on div "Heading 1 70px Heading 2 46px Heading 3 41px Heading 4 32px Heading 5 25px Head…" at bounding box center [73, 165] width 93 height 127
click at [101, 110] on div "Heading 1 70px" at bounding box center [79, 111] width 69 height 7
type input "70"
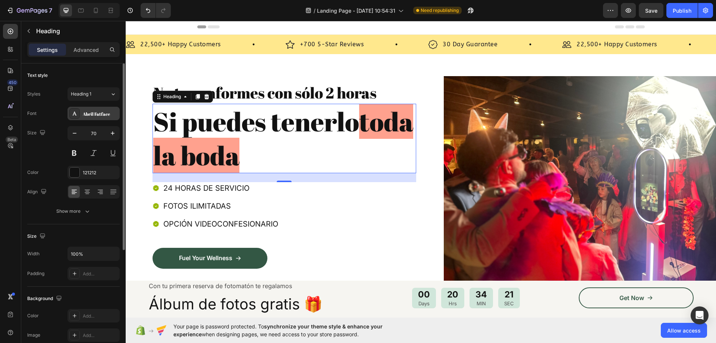
click at [102, 112] on div "Abril Fatface" at bounding box center [100, 113] width 35 height 7
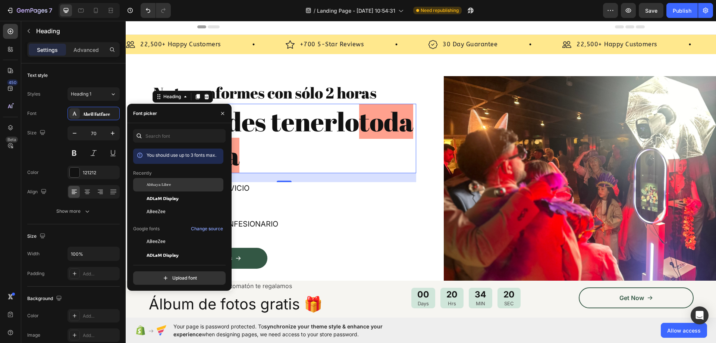
click at [168, 185] on span "Abhaya Libre" at bounding box center [159, 184] width 24 height 7
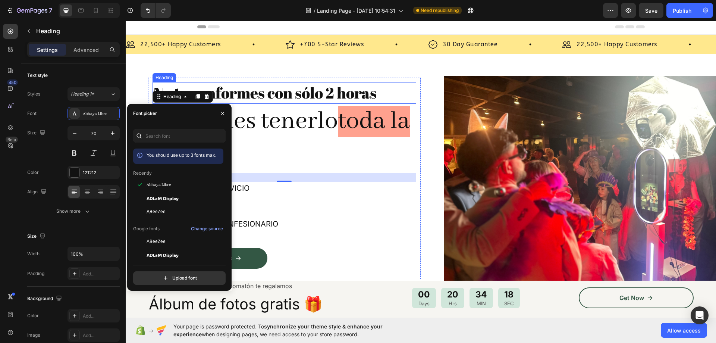
click at [333, 91] on p "No te conformes con sólo 2 horas" at bounding box center [284, 93] width 262 height 20
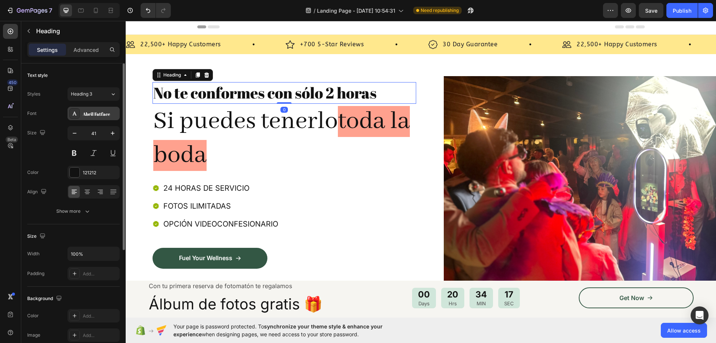
click at [100, 118] on div "Abril Fatface" at bounding box center [94, 113] width 52 height 13
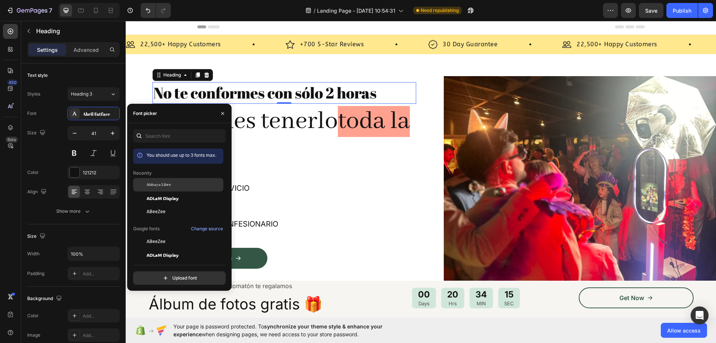
click at [184, 235] on div "Abhaya Libre" at bounding box center [178, 241] width 90 height 13
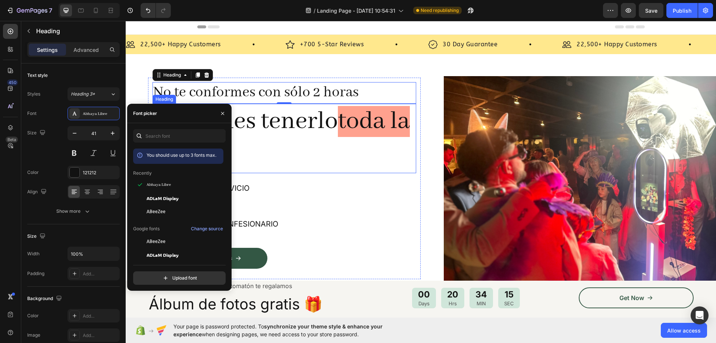
click at [383, 153] on h2 "Si puedes tenerlo toda la boda" at bounding box center [285, 138] width 264 height 69
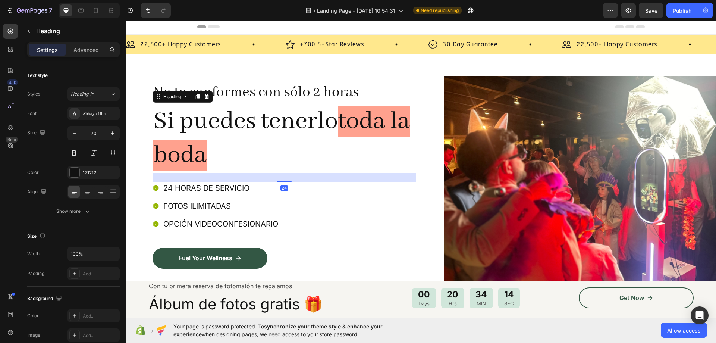
click at [126, 141] on div "No te conformes con sólo 2 horas Heading Si puedes tenerlo toda la boda Heading…" at bounding box center [421, 178] width 591 height 204
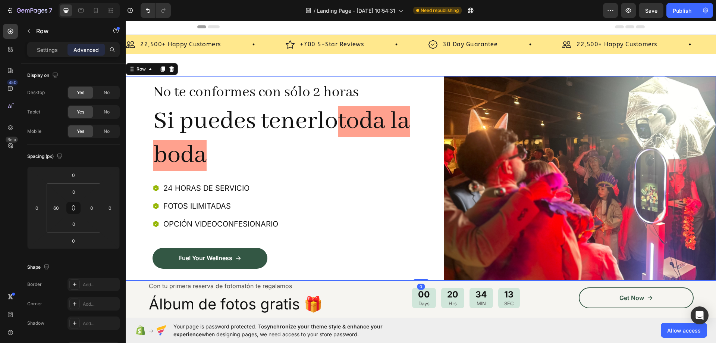
click at [318, 154] on h2 "Si puedes tenerlo toda la boda" at bounding box center [285, 138] width 264 height 69
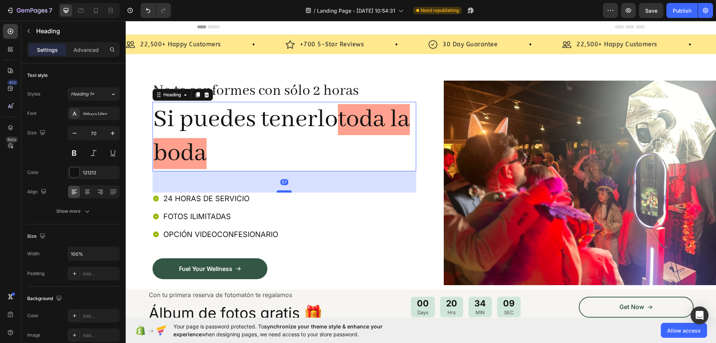
drag, startPoint x: 284, startPoint y: 180, endPoint x: 283, endPoint y: 193, distance: 12.3
click at [283, 193] on div at bounding box center [284, 191] width 15 height 2
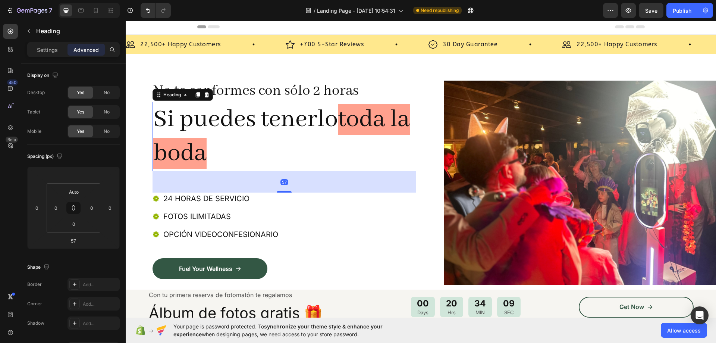
click at [303, 147] on h2 "Si puedes tenerlo toda la boda" at bounding box center [285, 136] width 264 height 69
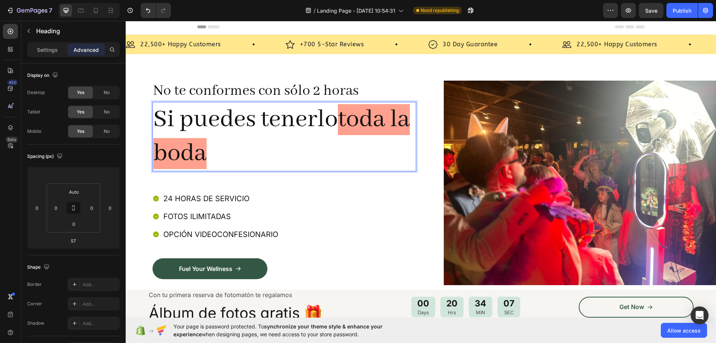
click at [51, 57] on div "Settings Advanced" at bounding box center [73, 52] width 104 height 21
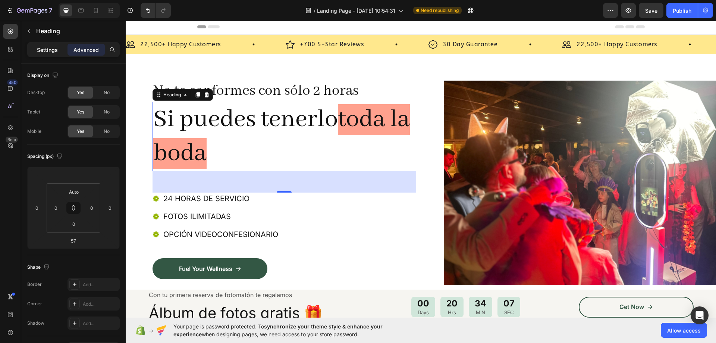
click at [50, 53] on p "Settings" at bounding box center [47, 50] width 21 height 8
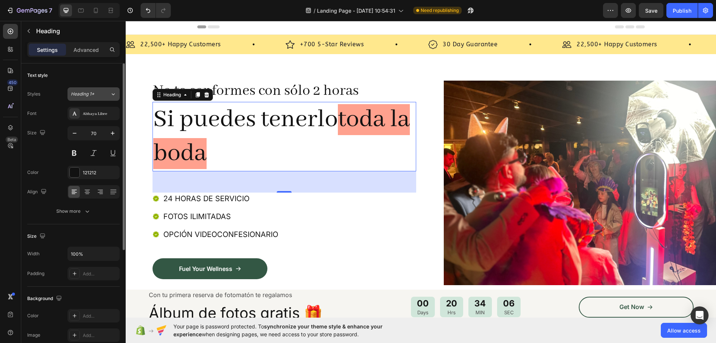
click at [92, 93] on span "Heading 1*" at bounding box center [83, 94] width 24 height 7
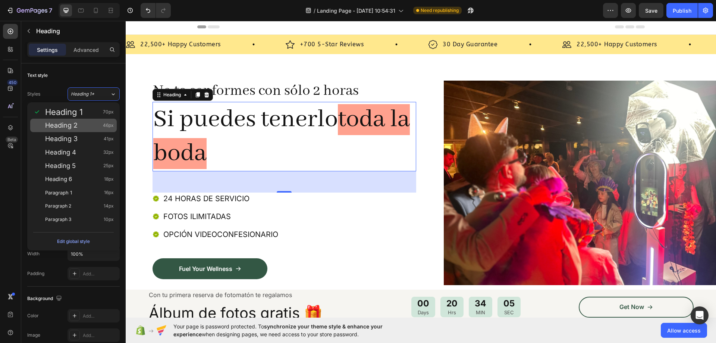
click at [101, 123] on div "Heading 2 46px" at bounding box center [79, 125] width 69 height 7
type input "46"
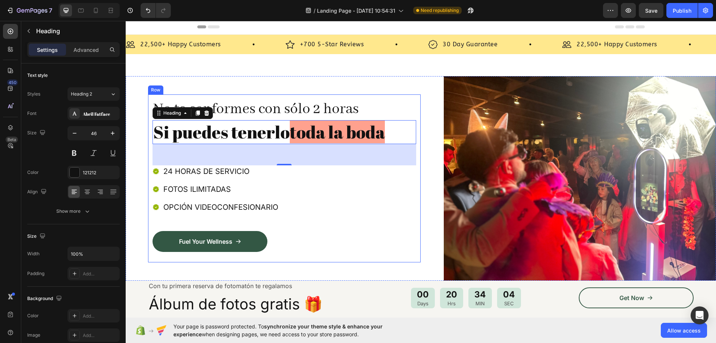
click at [392, 96] on div "No te conformes con sólo 2 horas Heading Si puedes tenerlo toda la boda Heading…" at bounding box center [284, 178] width 273 height 168
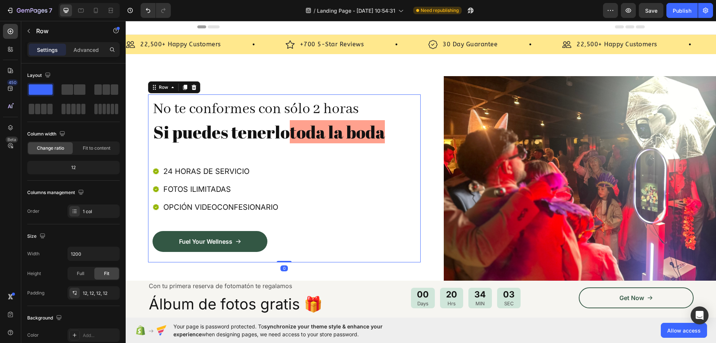
click at [129, 149] on div "No te conformes con sólo 2 horas Heading Si puedes tenerlo toda la boda Heading…" at bounding box center [421, 178] width 591 height 204
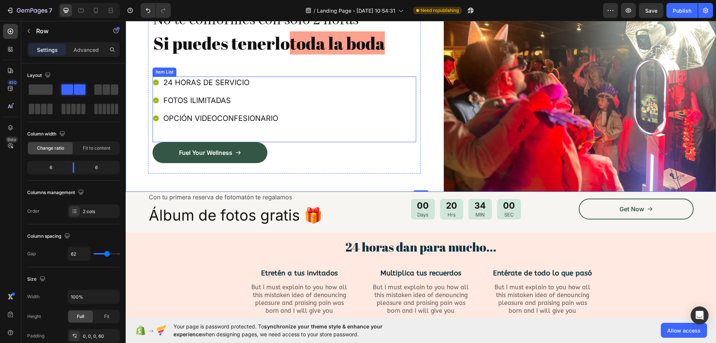
scroll to position [76, 0]
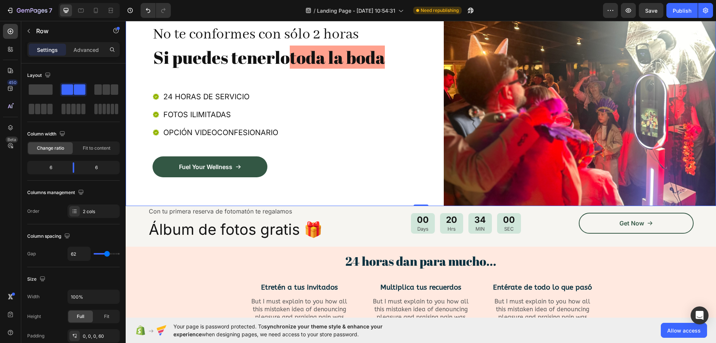
click at [432, 107] on div "No te conformes con sólo 2 horas Heading Si puedes tenerlo toda la boda Heading…" at bounding box center [421, 103] width 591 height 204
click at [484, 103] on img at bounding box center [580, 103] width 273 height 204
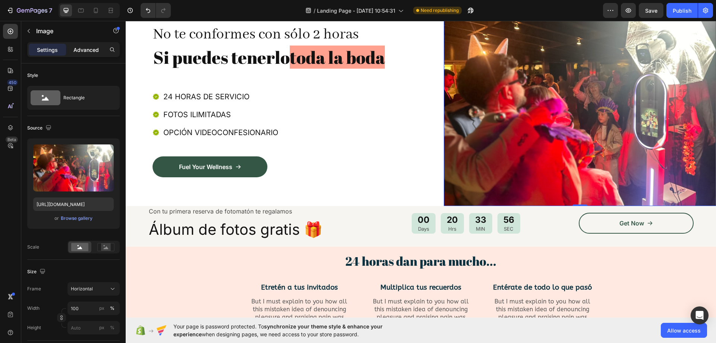
click at [89, 53] on p "Advanced" at bounding box center [85, 50] width 25 height 8
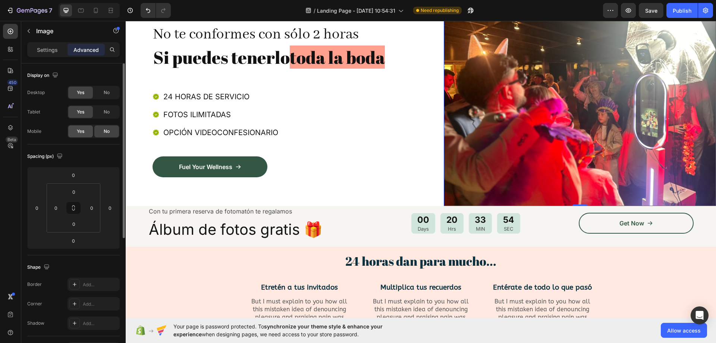
click at [78, 135] on div "Yes" at bounding box center [80, 131] width 25 height 12
click at [99, 11] on icon at bounding box center [95, 10] width 7 height 7
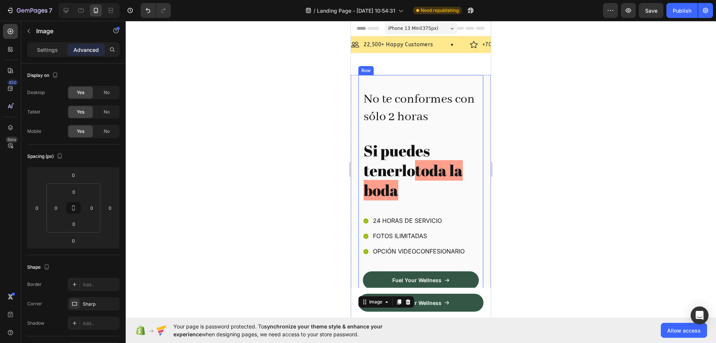
click at [428, 69] on div "Image 22,500+ Happy Customers Text Block Row Image +700 5-Star Reviews Text Blo…" at bounding box center [421, 225] width 140 height 379
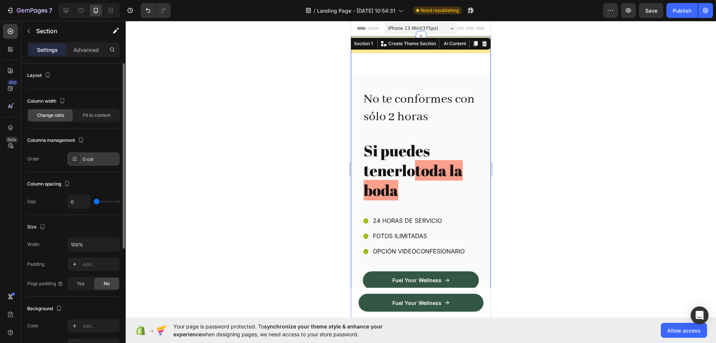
click at [77, 162] on div at bounding box center [74, 159] width 10 height 10
click at [98, 112] on span "Fit to content" at bounding box center [97, 115] width 28 height 7
click at [97, 118] on span "Fit to content" at bounding box center [97, 115] width 28 height 7
click at [48, 123] on div "Column width Change ratio Fit to content" at bounding box center [73, 111] width 93 height 33
click at [50, 122] on div "Column width Change ratio Fit to content" at bounding box center [73, 111] width 93 height 33
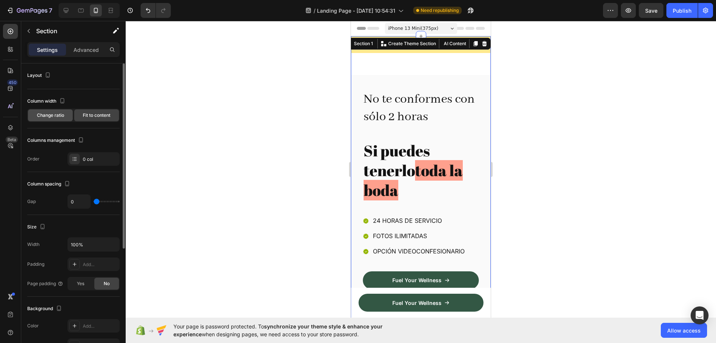
click at [53, 119] on div "Change ratio" at bounding box center [50, 115] width 45 height 12
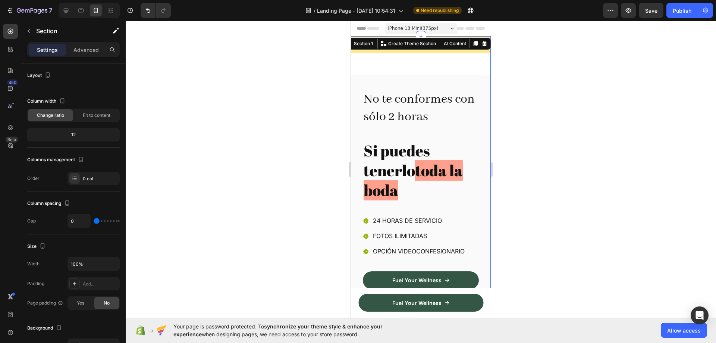
click at [270, 144] on div at bounding box center [421, 182] width 591 height 322
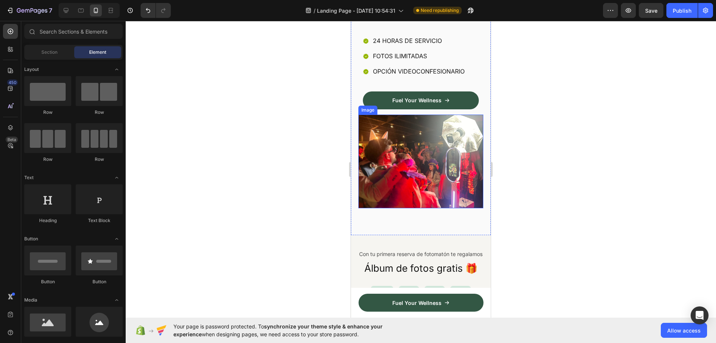
scroll to position [187, 0]
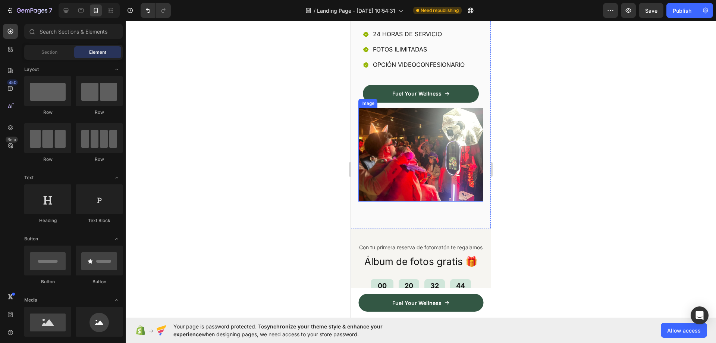
click at [373, 163] on img at bounding box center [421, 155] width 125 height 94
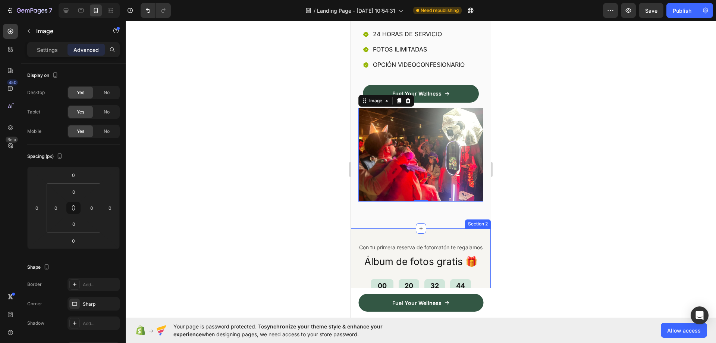
click at [370, 228] on div "Con tu primera reserva de fotomatón te regalamos Text Block Álbum de fotos grat…" at bounding box center [421, 290] width 140 height 124
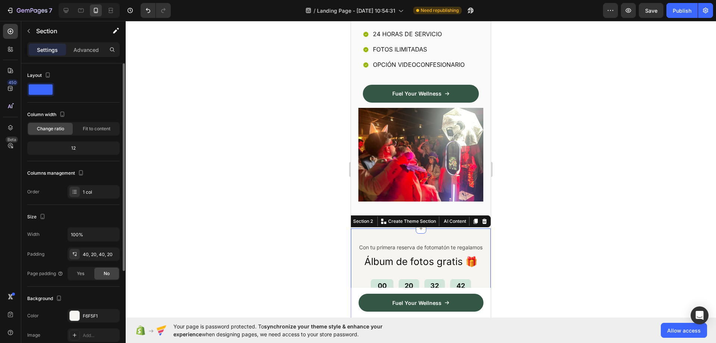
click at [87, 151] on div "12" at bounding box center [74, 148] width 90 height 10
click at [73, 151] on div "12" at bounding box center [74, 148] width 90 height 10
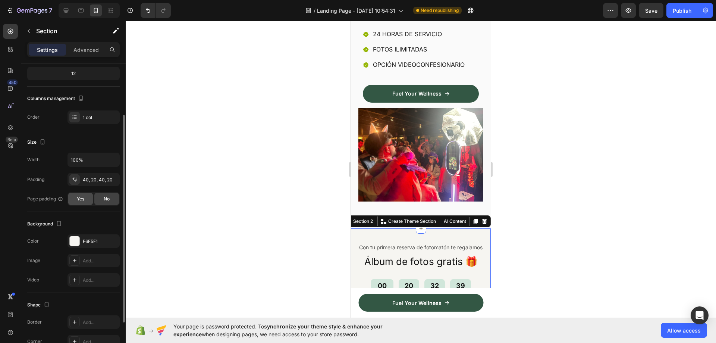
click at [82, 199] on span "Yes" at bounding box center [80, 198] width 7 height 7
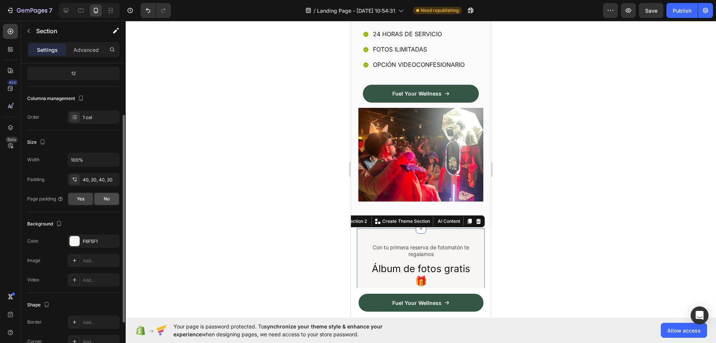
click at [104, 199] on span "No" at bounding box center [107, 198] width 6 height 7
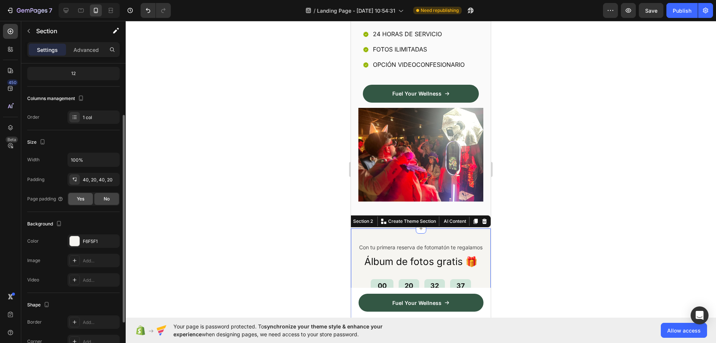
click at [73, 200] on div "Yes" at bounding box center [80, 199] width 25 height 12
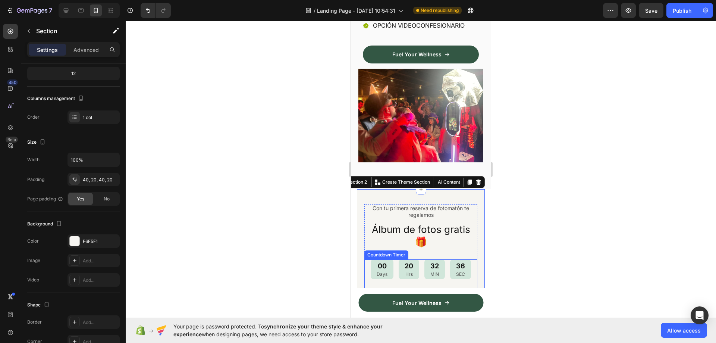
scroll to position [261, 0]
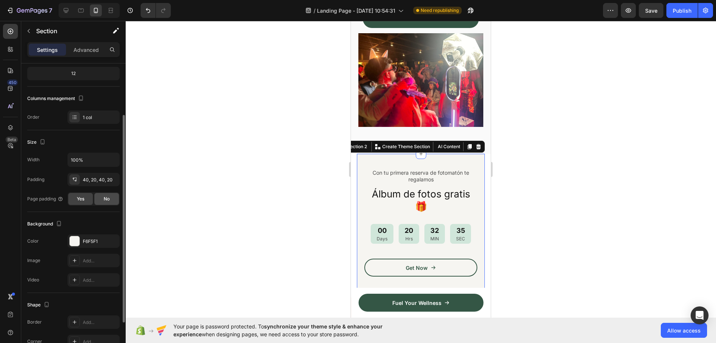
click at [111, 201] on div "No" at bounding box center [106, 199] width 25 height 12
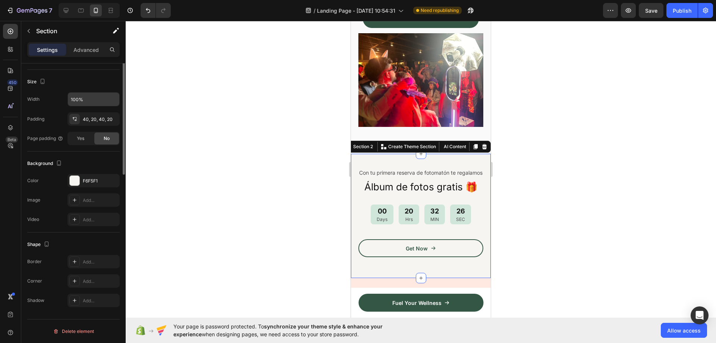
scroll to position [0, 0]
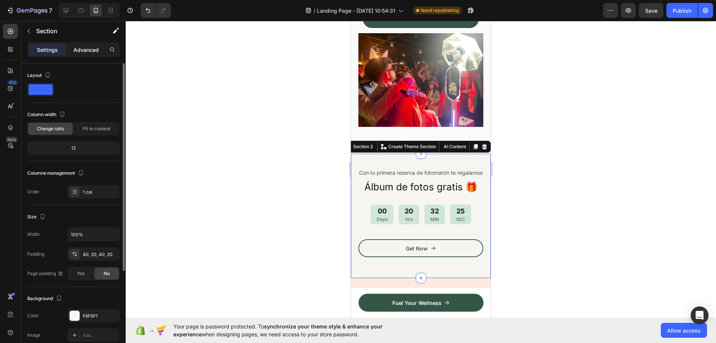
click at [80, 51] on p "Advanced" at bounding box center [85, 50] width 25 height 8
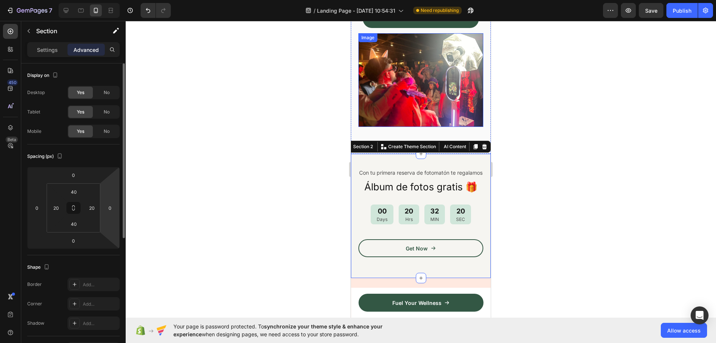
click at [414, 95] on img at bounding box center [421, 80] width 125 height 94
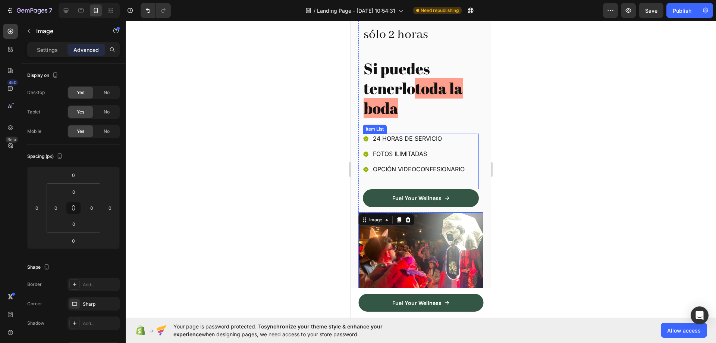
scroll to position [75, 0]
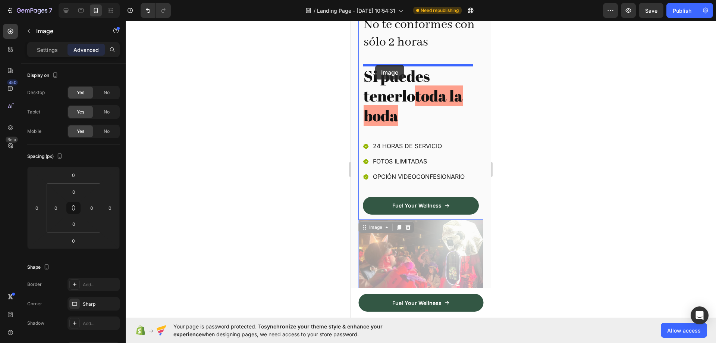
drag, startPoint x: 367, startPoint y: 228, endPoint x: 375, endPoint y: 65, distance: 163.2
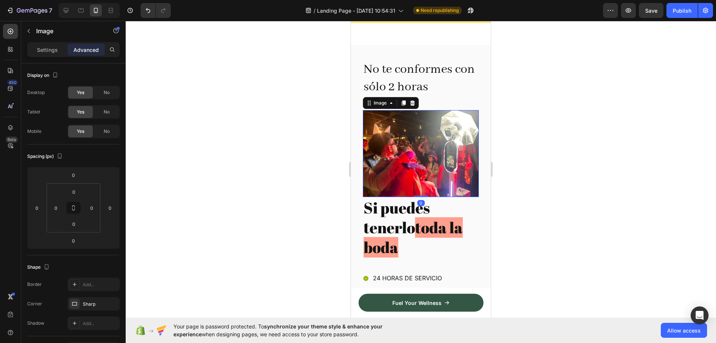
scroll to position [0, 0]
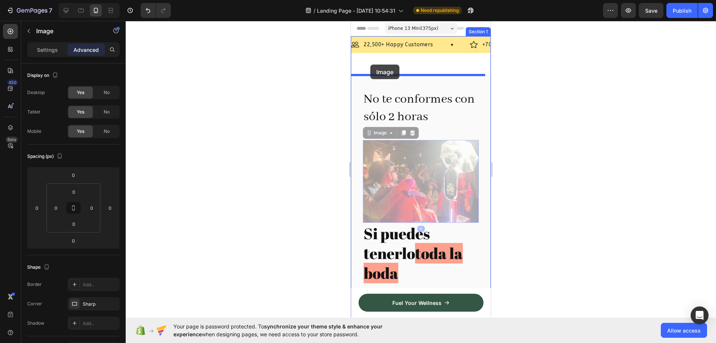
drag, startPoint x: 367, startPoint y: 135, endPoint x: 370, endPoint y: 65, distance: 70.2
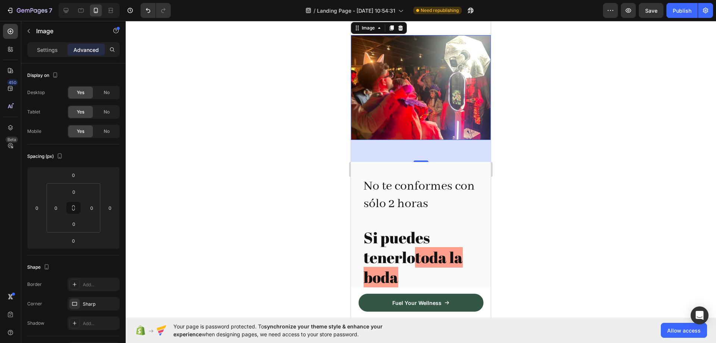
scroll to position [37, 0]
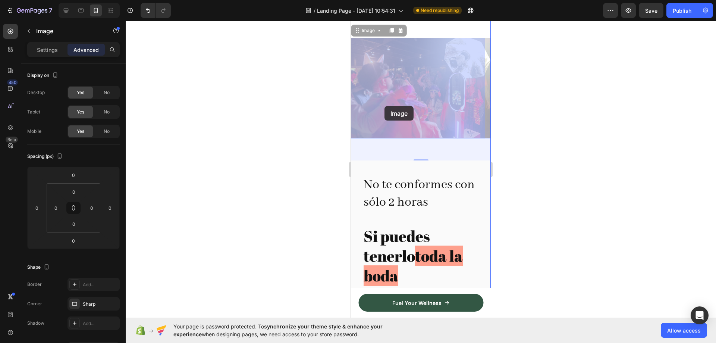
drag, startPoint x: 357, startPoint y: 32, endPoint x: 385, endPoint y: 106, distance: 78.9
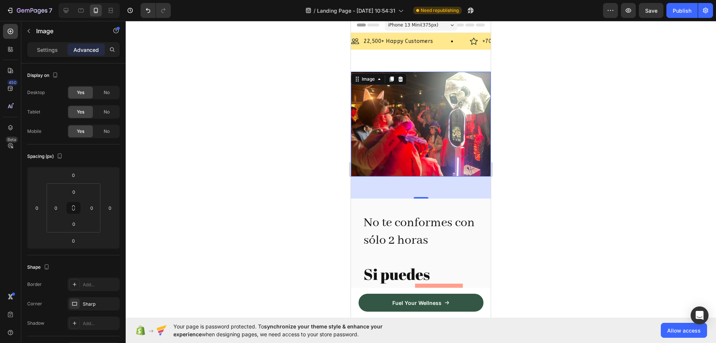
scroll to position [0, 0]
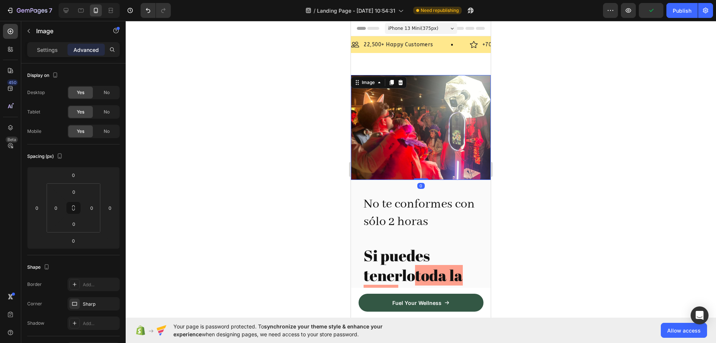
drag, startPoint x: 422, startPoint y: 196, endPoint x: 466, endPoint y: 186, distance: 45.5
click at [426, 168] on div "Image 0" at bounding box center [421, 127] width 140 height 105
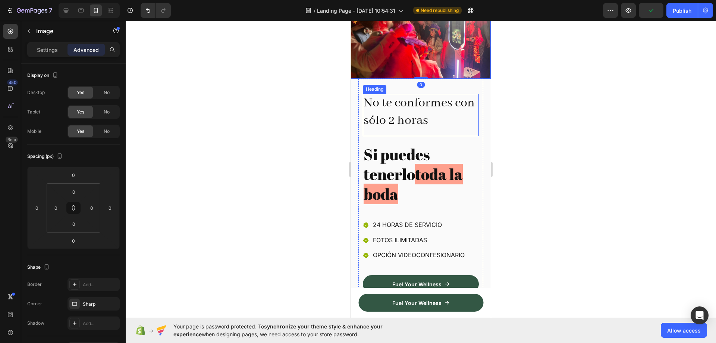
scroll to position [112, 0]
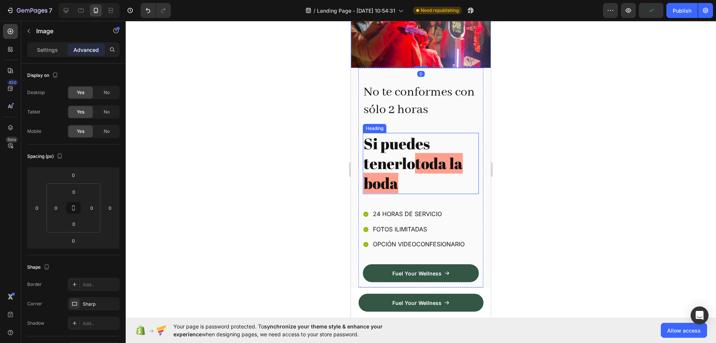
click at [421, 116] on div "No te conformes con sólo 2 horas Heading" at bounding box center [421, 104] width 116 height 43
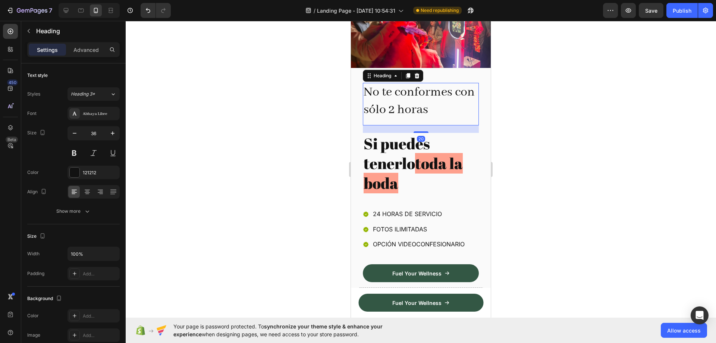
click at [422, 121] on div "No te conformes con sólo 2 horas Heading 20" at bounding box center [421, 104] width 116 height 43
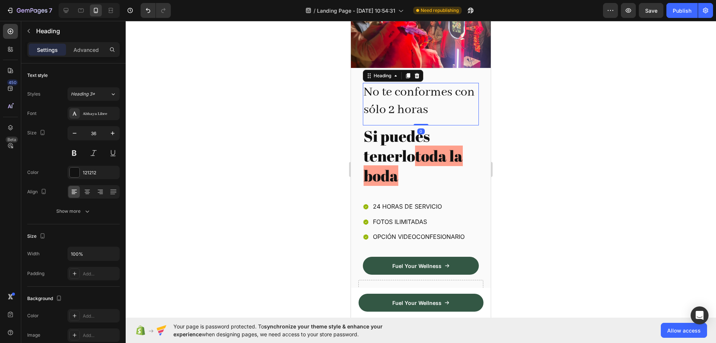
drag, startPoint x: 421, startPoint y: 128, endPoint x: 423, endPoint y: 113, distance: 14.7
click at [423, 113] on div "No te conformes con sólo 2 horas Heading 0" at bounding box center [421, 104] width 116 height 43
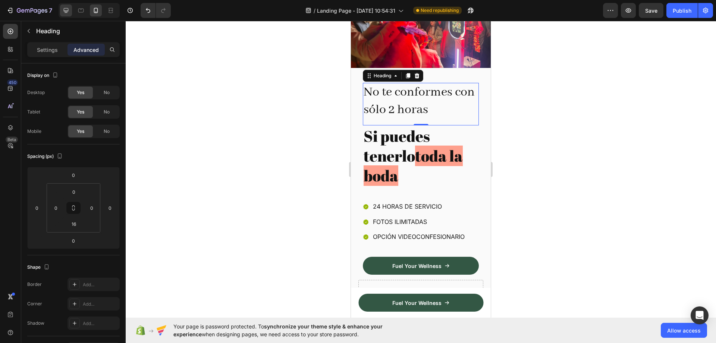
click at [60, 13] on div at bounding box center [66, 10] width 12 height 12
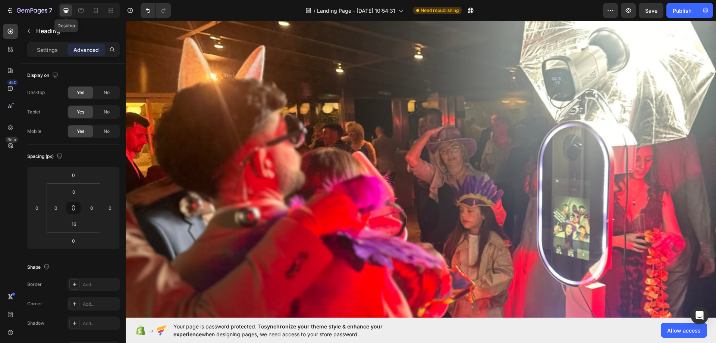
type input "0"
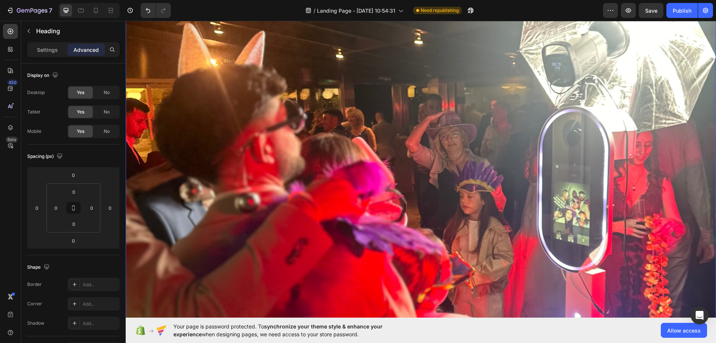
scroll to position [123, 0]
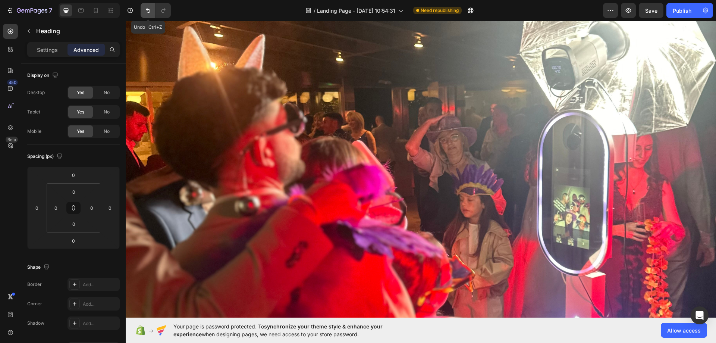
click at [150, 15] on button "Undo/Redo" at bounding box center [148, 10] width 15 height 15
click at [149, 12] on icon "Undo/Redo" at bounding box center [147, 10] width 7 height 7
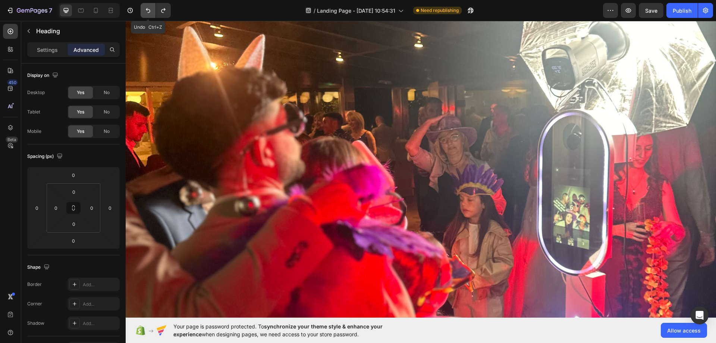
click at [149, 12] on icon "Undo/Redo" at bounding box center [147, 10] width 7 height 7
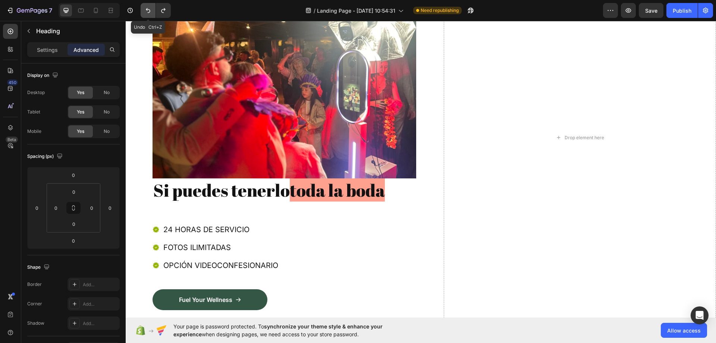
click at [149, 12] on icon "Undo/Redo" at bounding box center [147, 10] width 7 height 7
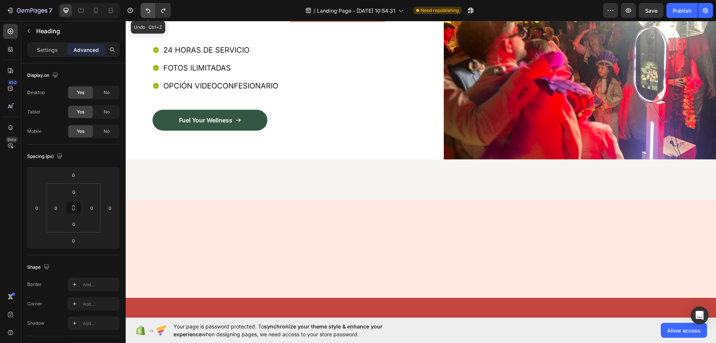
click at [149, 12] on icon "Undo/Redo" at bounding box center [147, 10] width 7 height 7
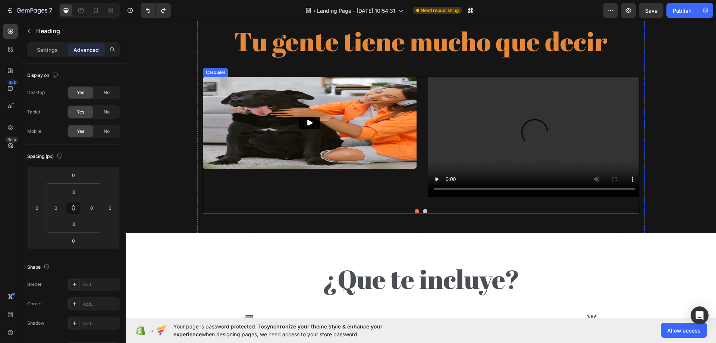
scroll to position [783, 0]
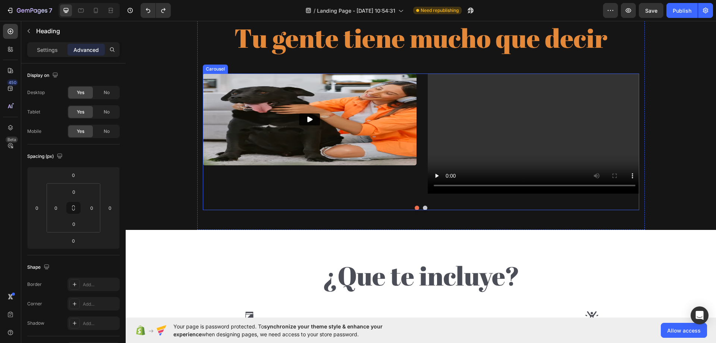
click at [424, 206] on button "Dot" at bounding box center [425, 208] width 4 height 4
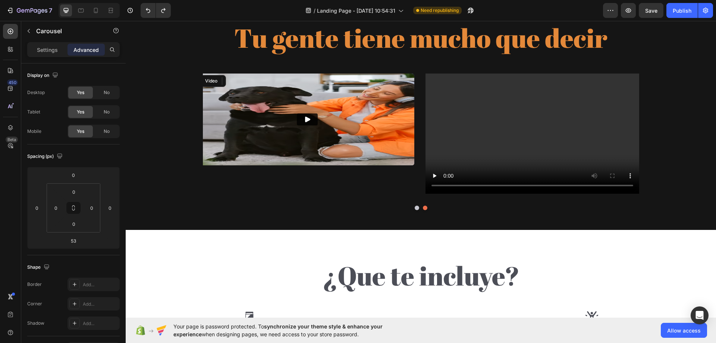
click at [357, 141] on img at bounding box center [307, 119] width 214 height 92
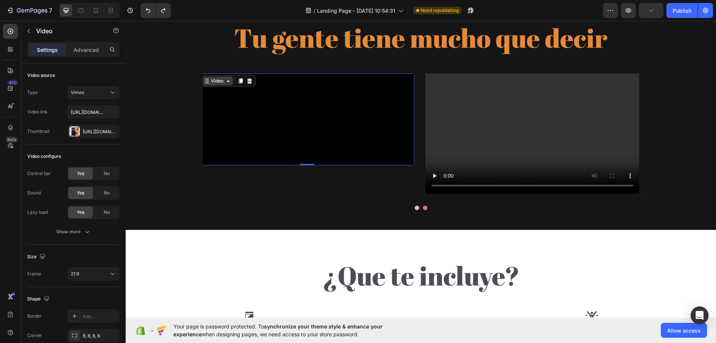
click at [221, 82] on div "Video" at bounding box center [217, 81] width 15 height 7
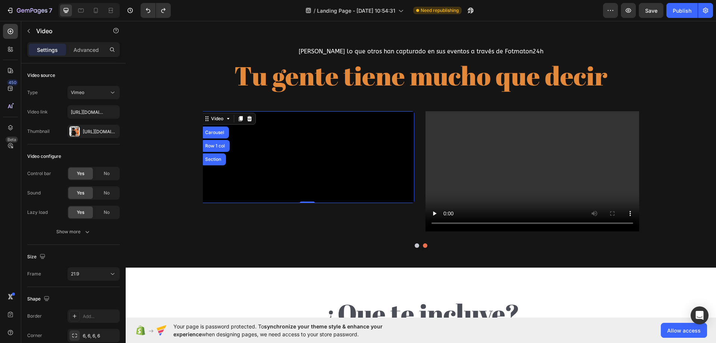
scroll to position [746, 0]
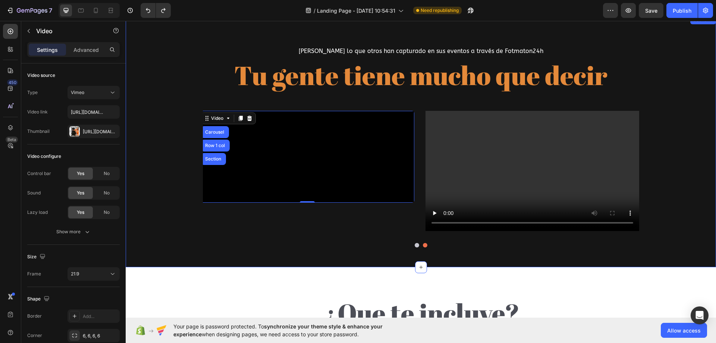
click at [412, 49] on span "Mira lo que otros han capturado en sus eventos a través de Fotmaton24h" at bounding box center [421, 50] width 245 height 7
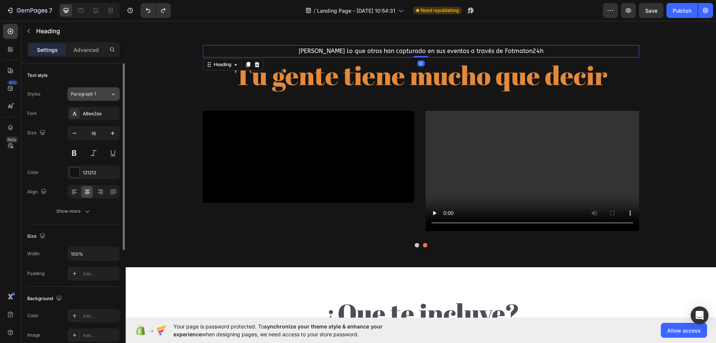
click at [91, 93] on span "Paragraph 1" at bounding box center [83, 94] width 25 height 7
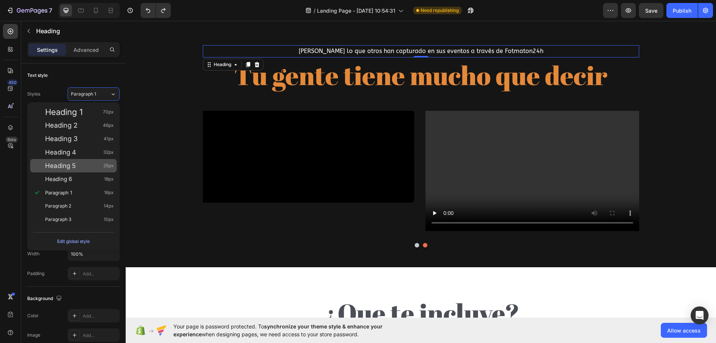
click at [92, 166] on div "Heading 5 25px" at bounding box center [79, 165] width 69 height 7
type input "25"
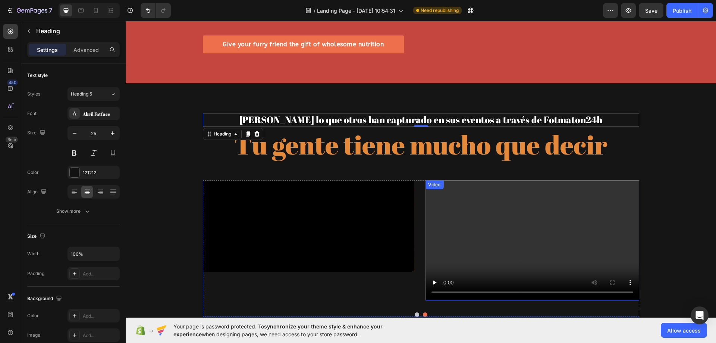
scroll to position [672, 0]
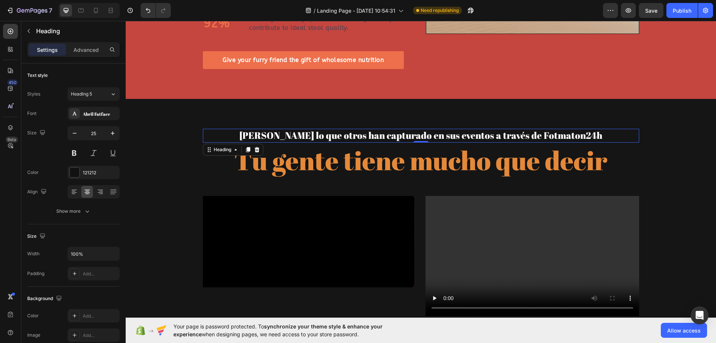
click at [651, 132] on div "Mira lo que otros han capturado en sus eventos a través de Fotmaton24h Heading …" at bounding box center [421, 240] width 591 height 223
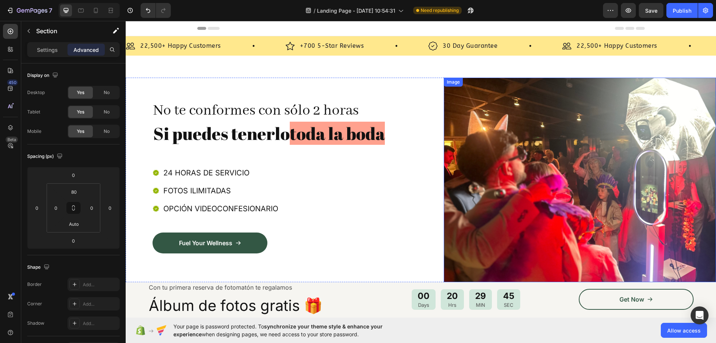
scroll to position [224, 0]
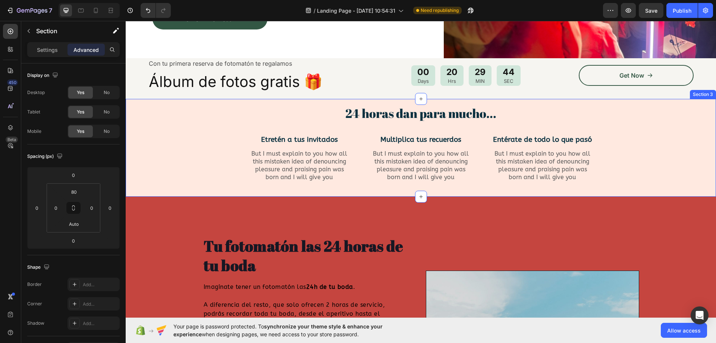
click at [178, 131] on div "24 horas dan para mucho... Heading Row Etretén a tus invitados Text Block But I…" at bounding box center [420, 149] width 579 height 89
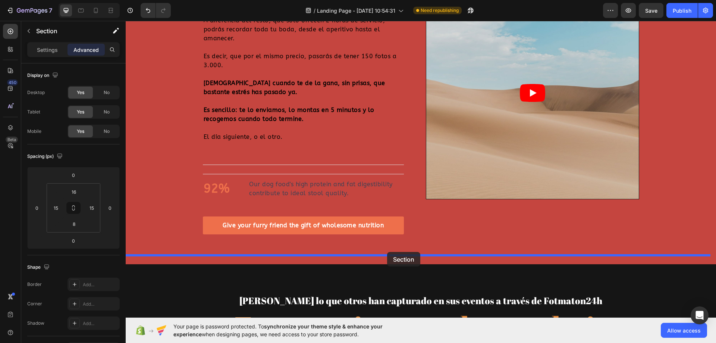
scroll to position [526, 0]
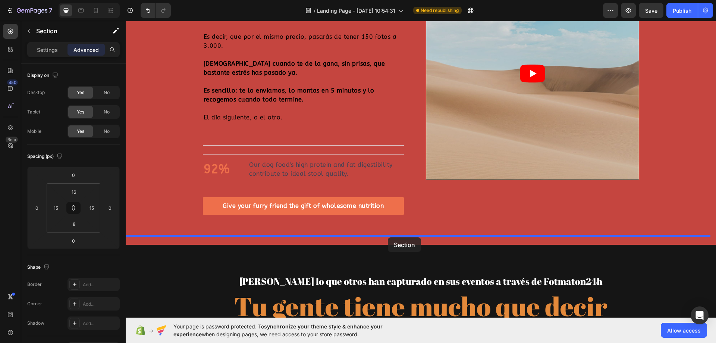
drag, startPoint x: 564, startPoint y: 91, endPoint x: 388, endPoint y: 237, distance: 228.7
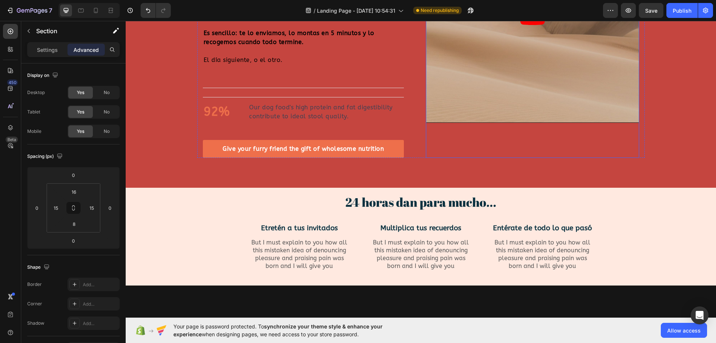
scroll to position [298, 0]
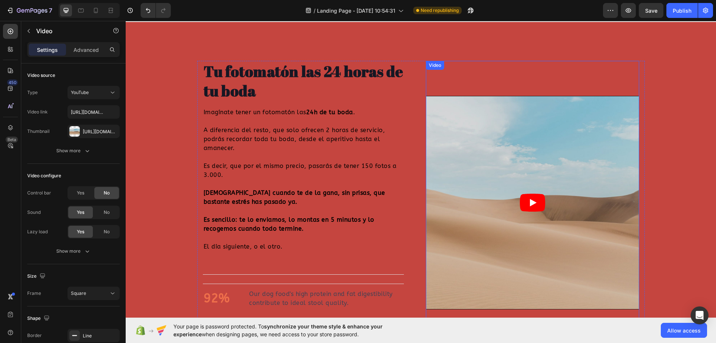
click at [519, 163] on article at bounding box center [532, 202] width 213 height 213
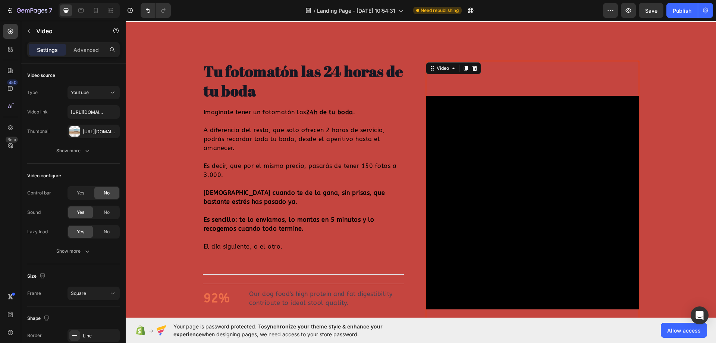
scroll to position [373, 0]
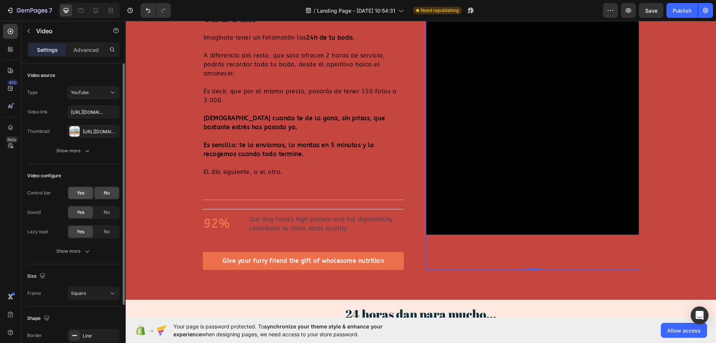
click at [79, 197] on div "Yes" at bounding box center [80, 193] width 25 height 12
click at [78, 251] on div "Show more" at bounding box center [73, 250] width 35 height 7
click at [104, 195] on span "No" at bounding box center [107, 193] width 6 height 7
click at [98, 234] on div "No" at bounding box center [106, 232] width 25 height 12
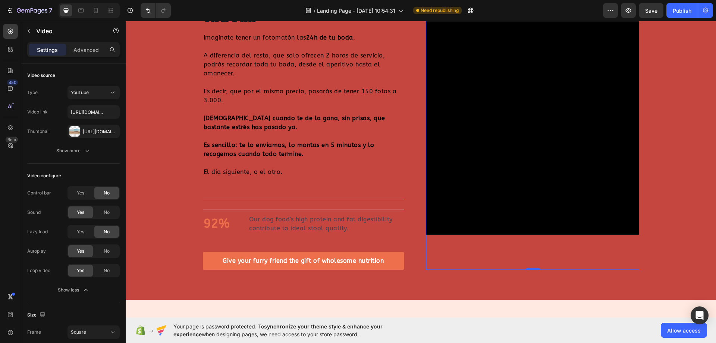
scroll to position [298, 0]
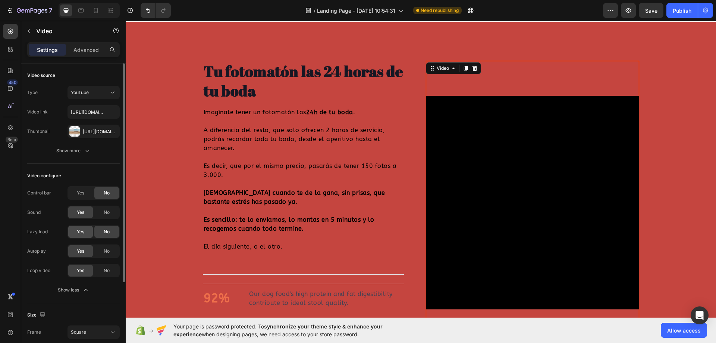
click at [81, 235] on div "Yes" at bounding box center [80, 232] width 25 height 12
click at [75, 291] on div "Show less" at bounding box center [74, 289] width 32 height 7
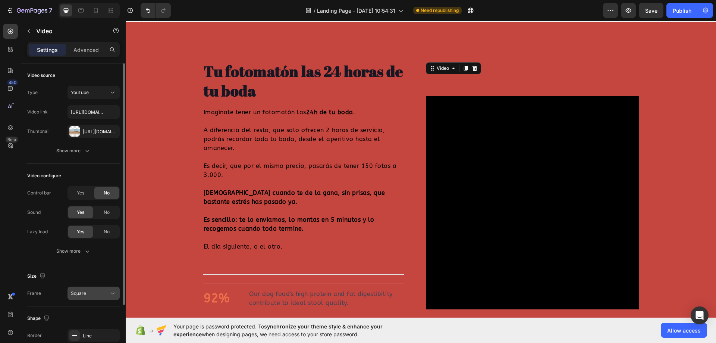
click at [85, 292] on span "Square" at bounding box center [78, 293] width 15 height 6
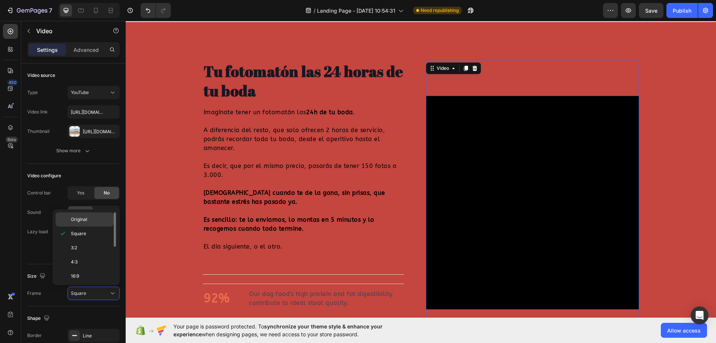
click at [93, 223] on div "Original" at bounding box center [85, 219] width 58 height 14
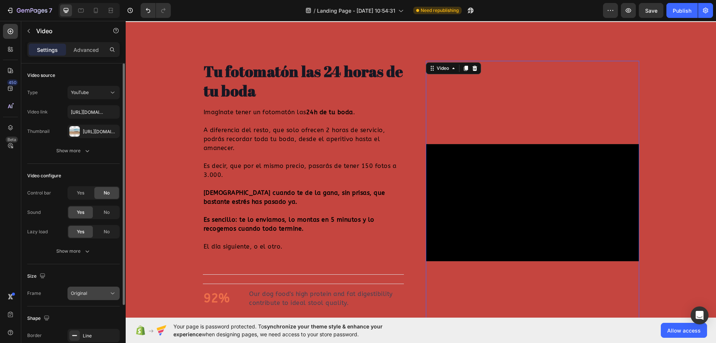
click at [92, 296] on div "Original" at bounding box center [90, 293] width 38 height 7
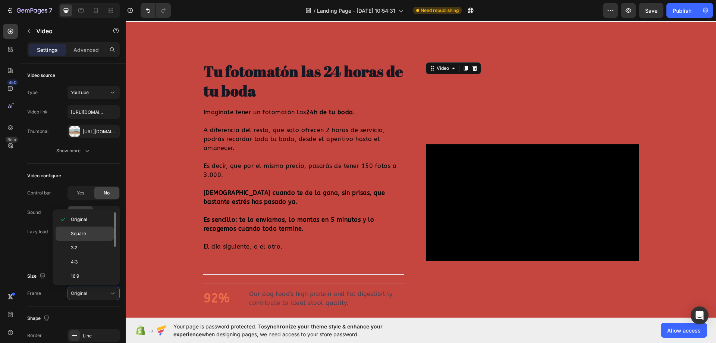
click at [91, 236] on p "Square" at bounding box center [91, 233] width 40 height 7
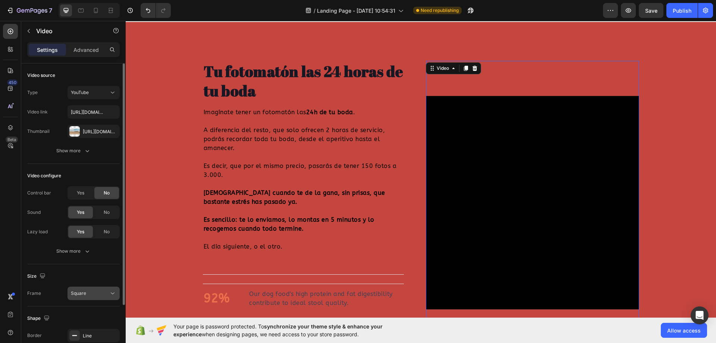
click at [94, 292] on div "Square" at bounding box center [90, 293] width 38 height 7
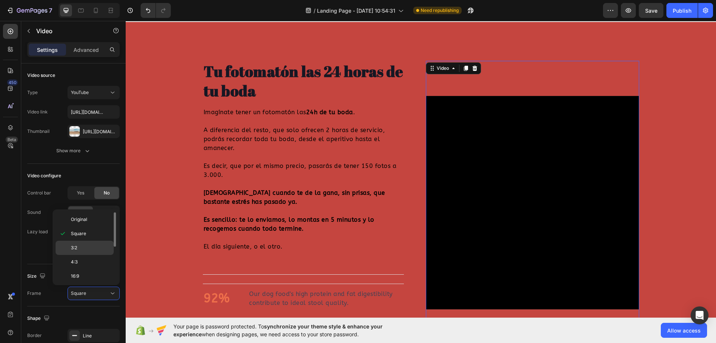
click at [95, 255] on div "3:2" at bounding box center [85, 262] width 58 height 14
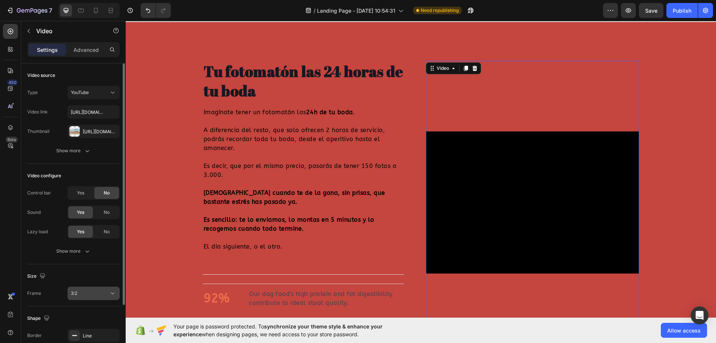
click at [95, 296] on div "3:2" at bounding box center [90, 293] width 38 height 7
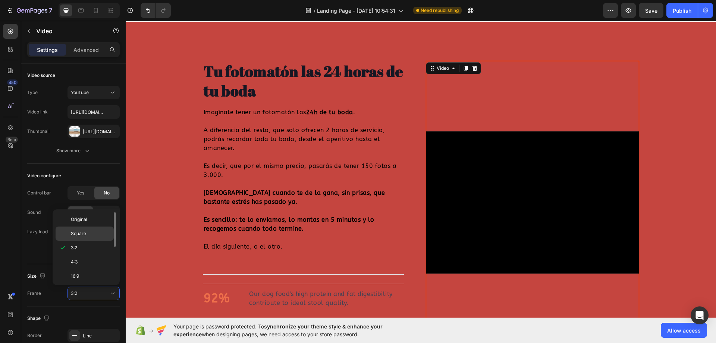
click at [93, 234] on p "Square" at bounding box center [91, 233] width 40 height 7
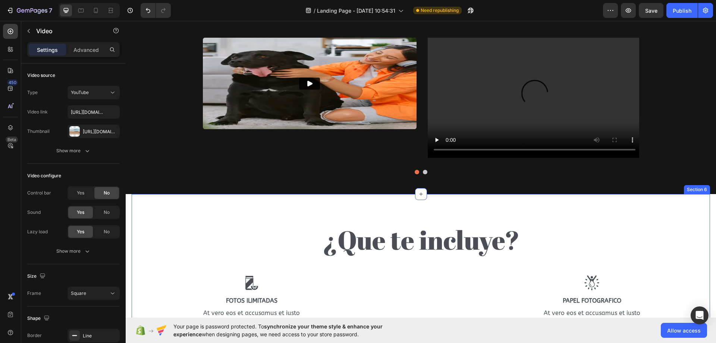
scroll to position [709, 0]
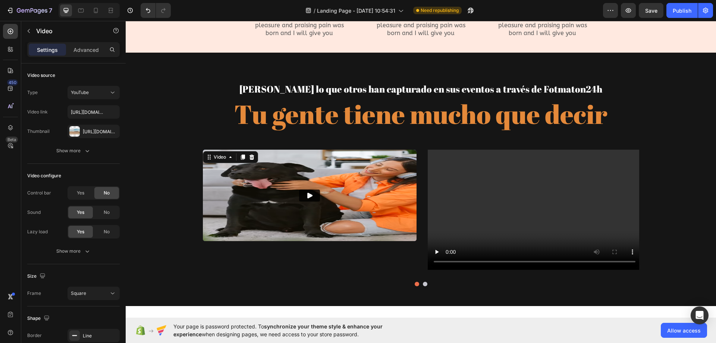
click at [329, 174] on img at bounding box center [310, 196] width 214 height 92
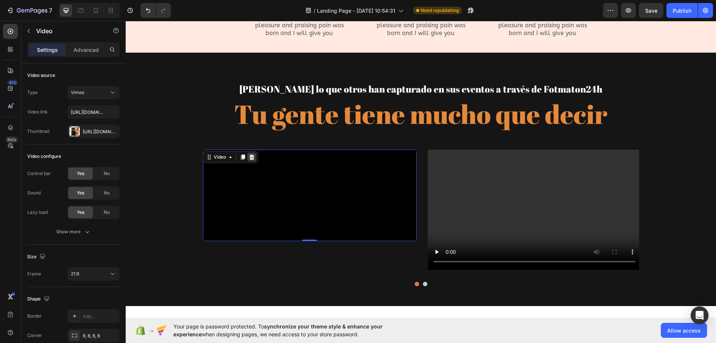
click at [249, 157] on icon at bounding box center [251, 156] width 5 height 5
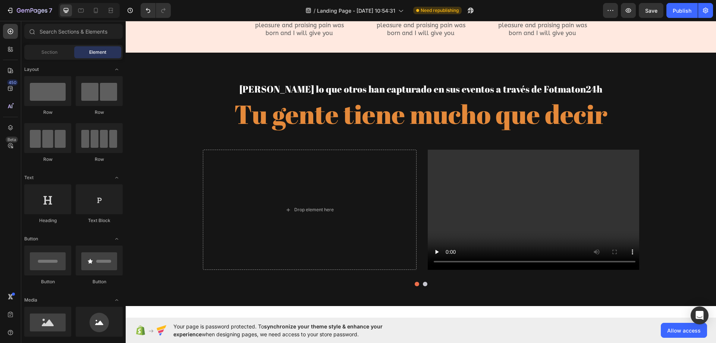
scroll to position [112, 0]
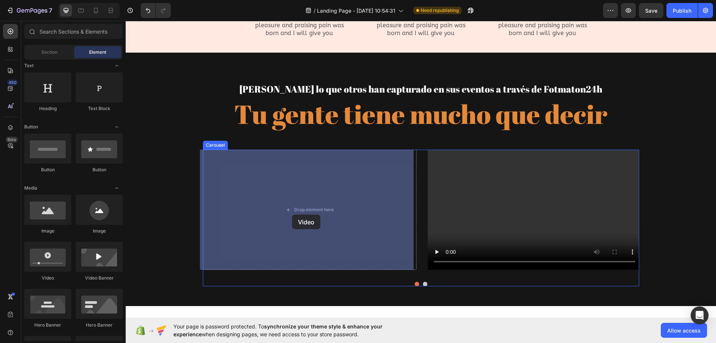
drag, startPoint x: 235, startPoint y: 271, endPoint x: 286, endPoint y: 214, distance: 76.4
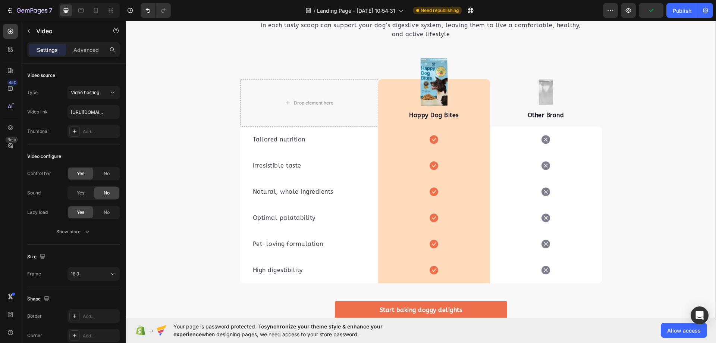
click at [638, 113] on div "We’re a whole different breed. Heading It’s easy to see why Super Tummy Daily i…" at bounding box center [421, 164] width 591 height 360
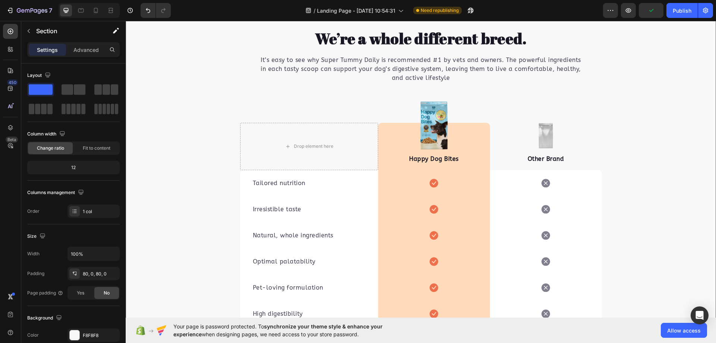
scroll to position [1231, 0]
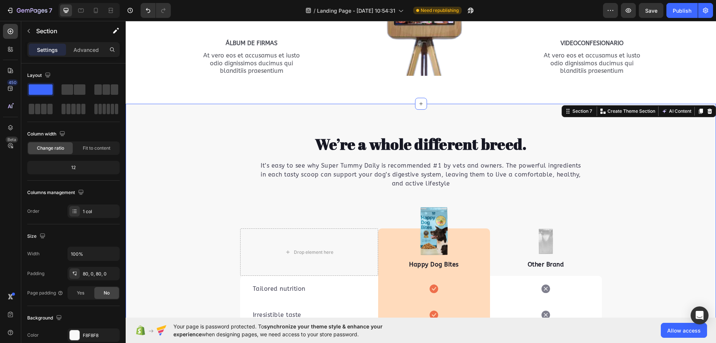
click at [708, 113] on icon at bounding box center [710, 111] width 5 height 5
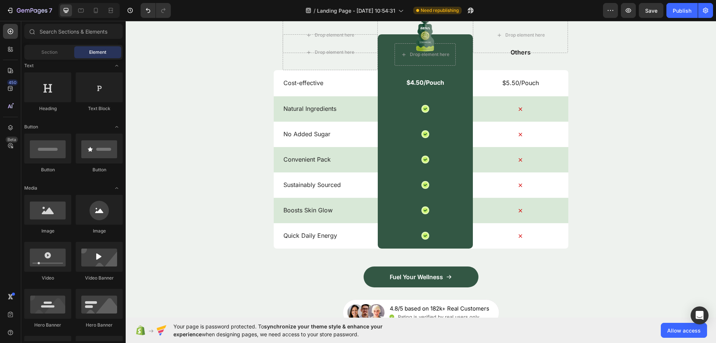
scroll to position [3815, 0]
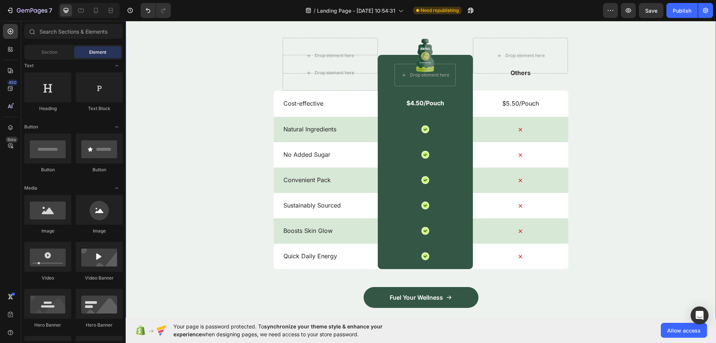
click at [635, 19] on div "Match Glow Shot: Your daily boost Heading" at bounding box center [421, -1] width 591 height 39
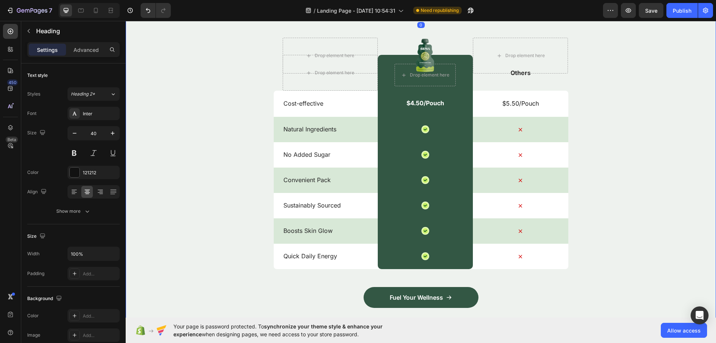
click at [532, 73] on div "Nature’s daily boost Text Block Row Match Glow Shot: Your daily boost Heading 0…" at bounding box center [421, 154] width 591 height 460
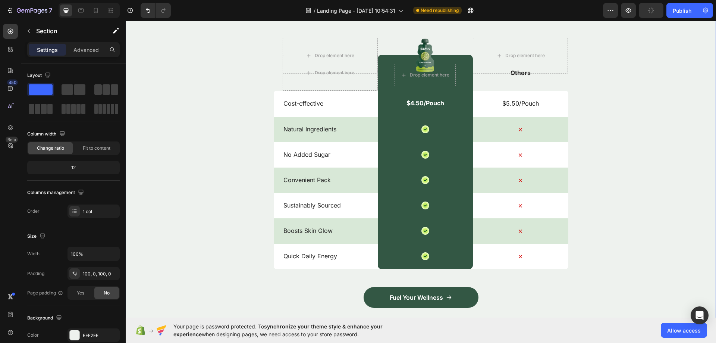
click at [198, 82] on div "Nature’s daily boost Text Block Row Match Glow Shot: Your daily boost Heading D…" at bounding box center [421, 154] width 591 height 460
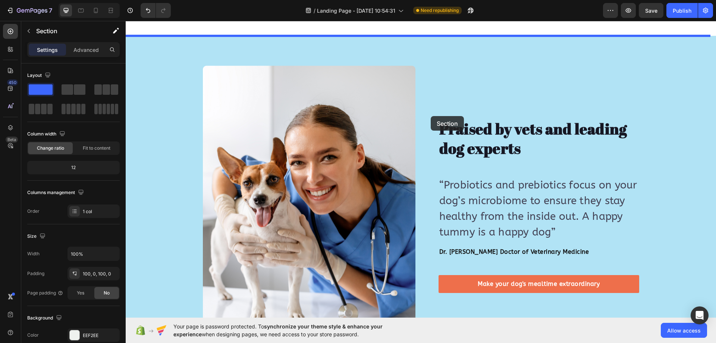
drag, startPoint x: 560, startPoint y: 48, endPoint x: 431, endPoint y: 88, distance: 135.1
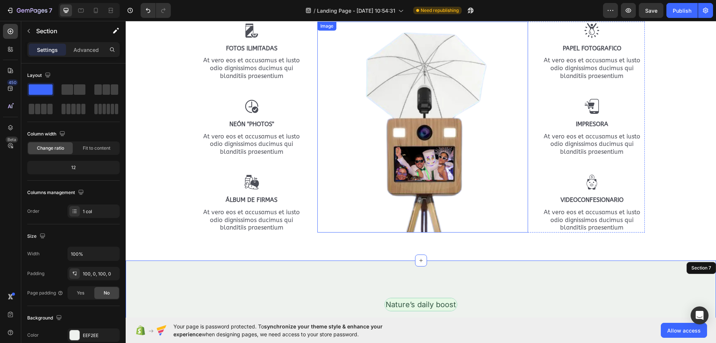
scroll to position [1048, 0]
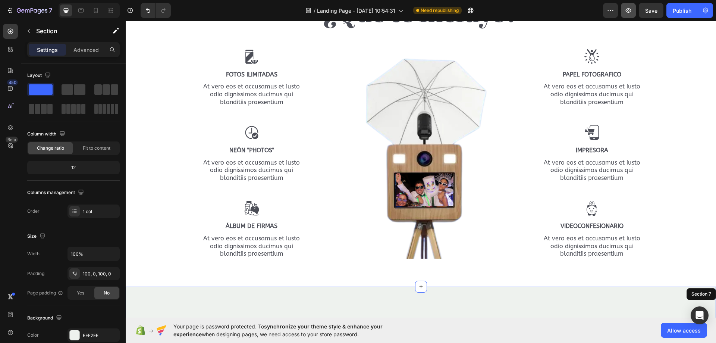
click at [635, 10] on button "button" at bounding box center [628, 10] width 15 height 15
